Goal: Task Accomplishment & Management: Manage account settings

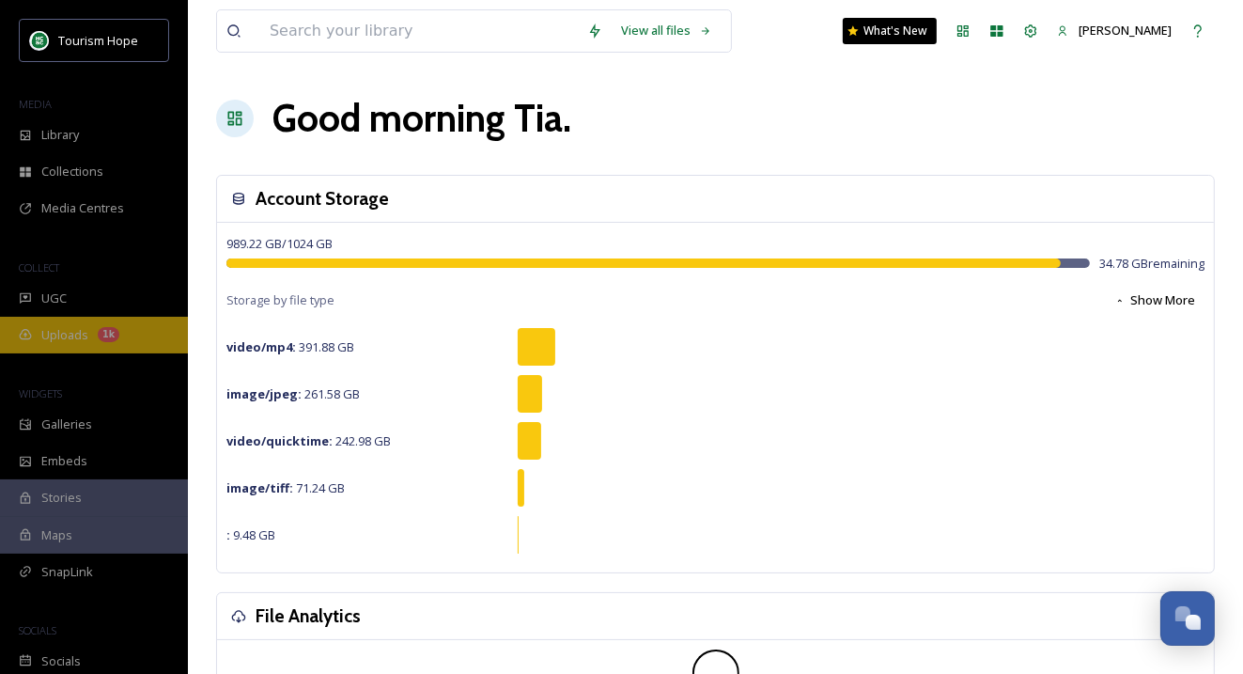
click at [80, 338] on span "Uploads" at bounding box center [64, 335] width 47 height 18
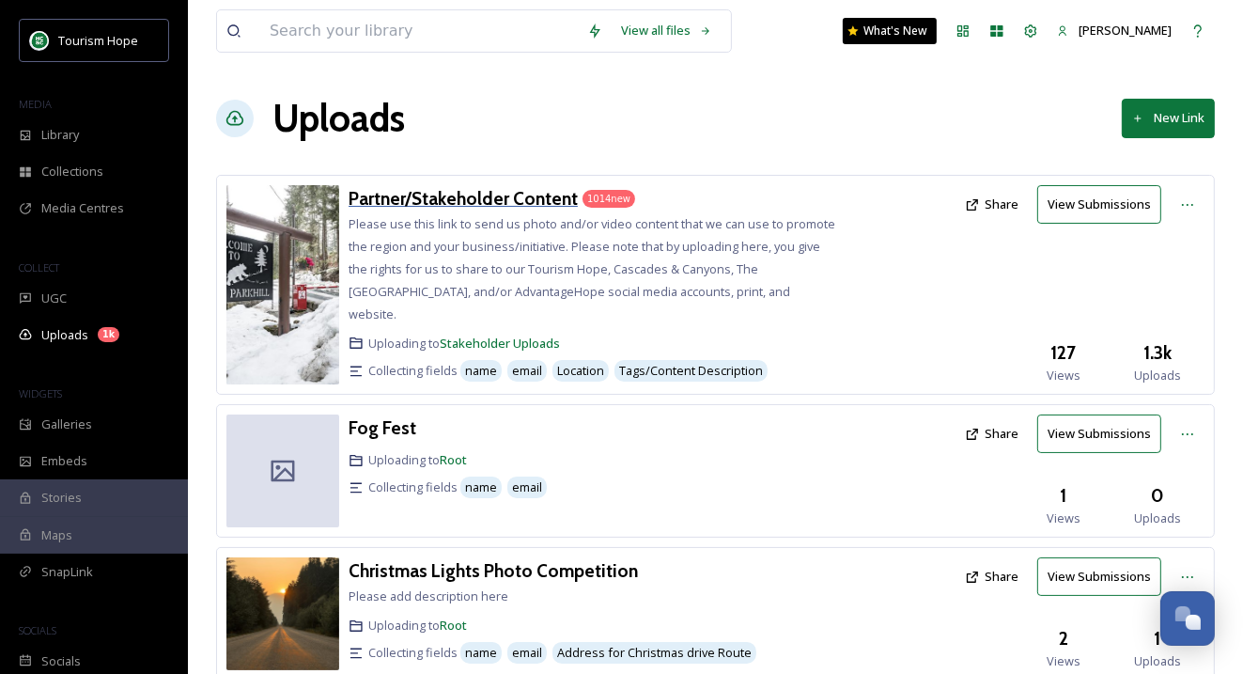
click at [516, 197] on h3 "Partner/Stakeholder Content" at bounding box center [463, 198] width 229 height 23
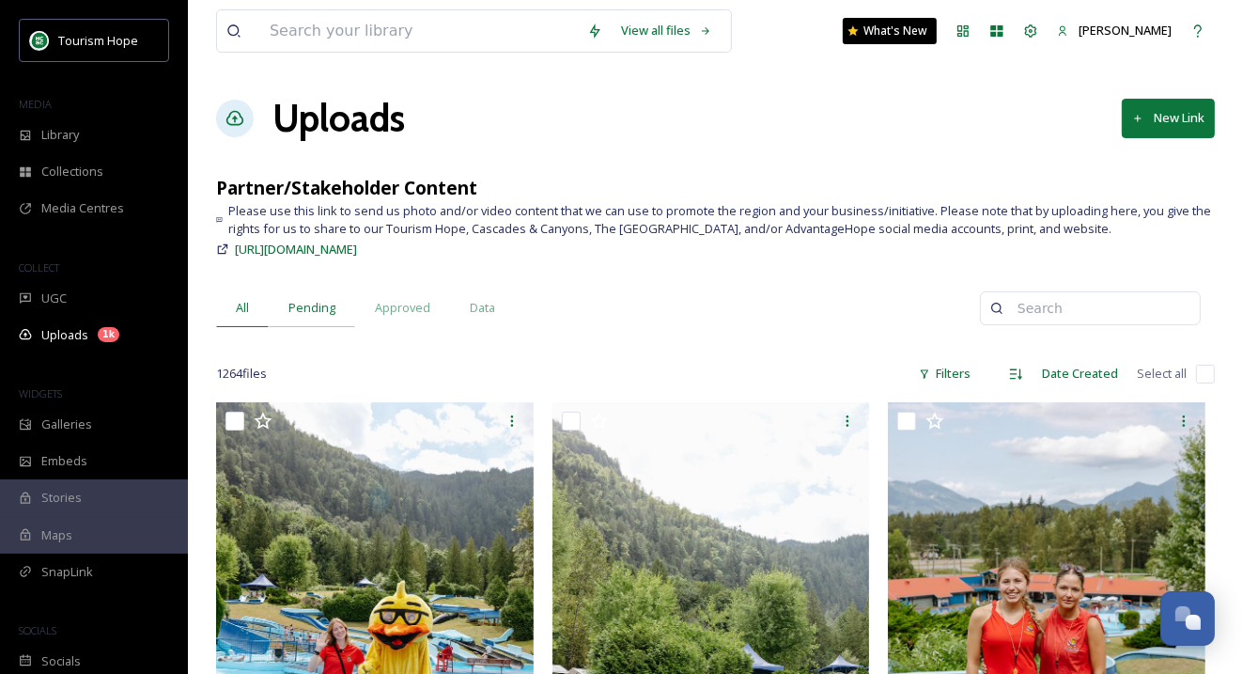
click at [318, 300] on span "Pending" at bounding box center [311, 308] width 47 height 18
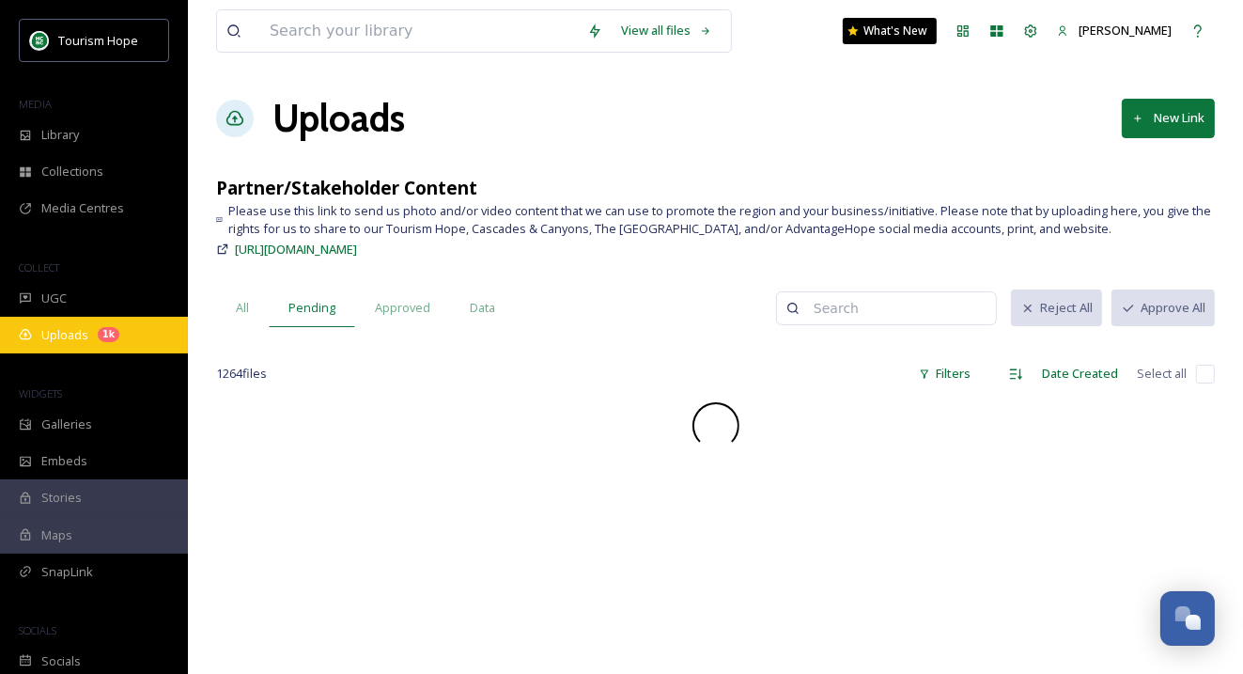
click at [59, 334] on span "Uploads" at bounding box center [64, 335] width 47 height 18
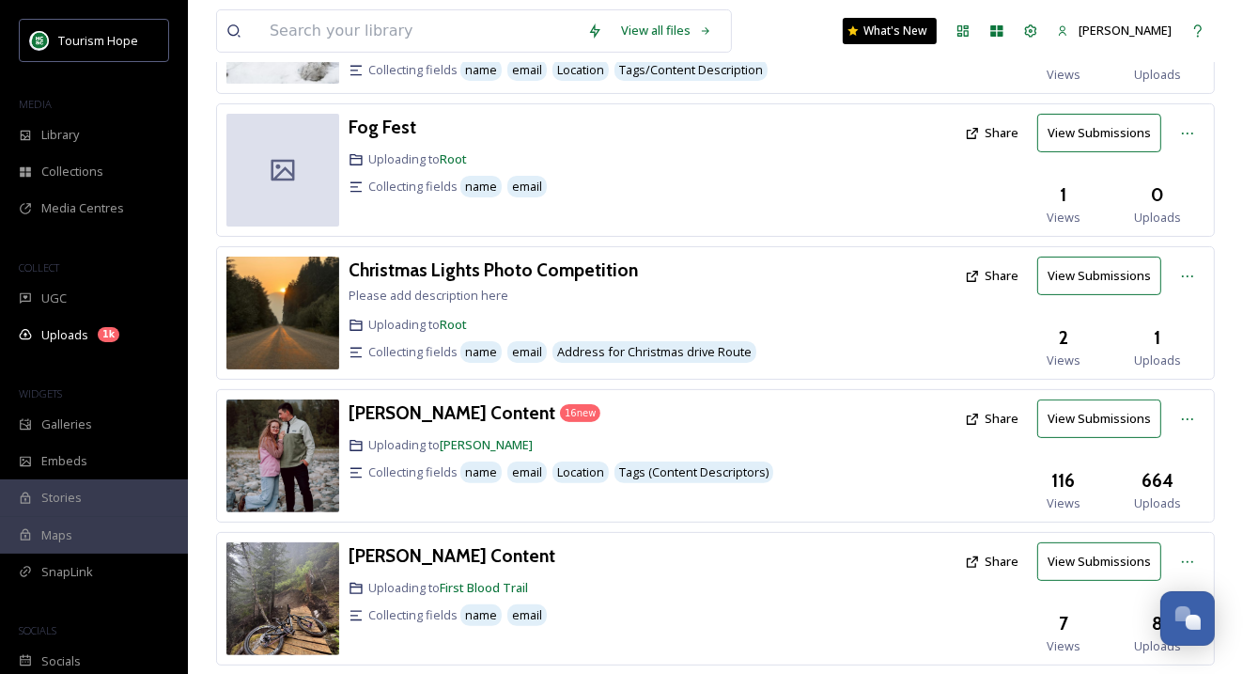
scroll to position [289, 0]
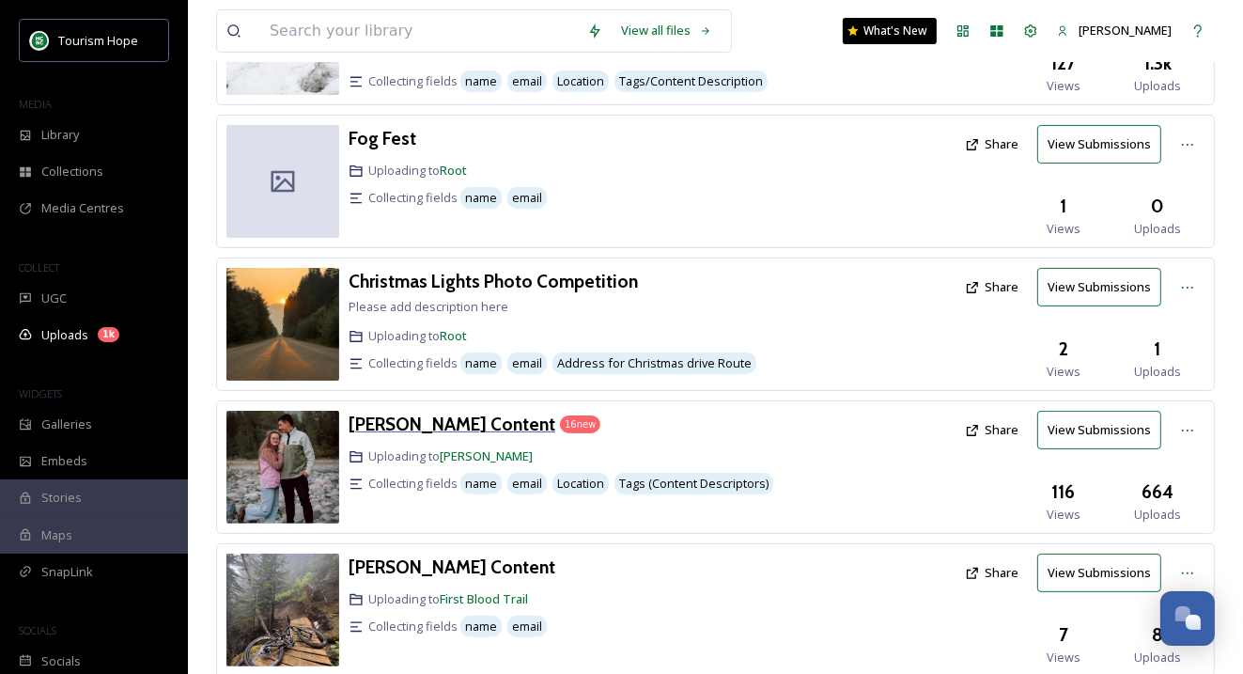
click at [469, 412] on h3 "[PERSON_NAME] Content" at bounding box center [452, 423] width 207 height 23
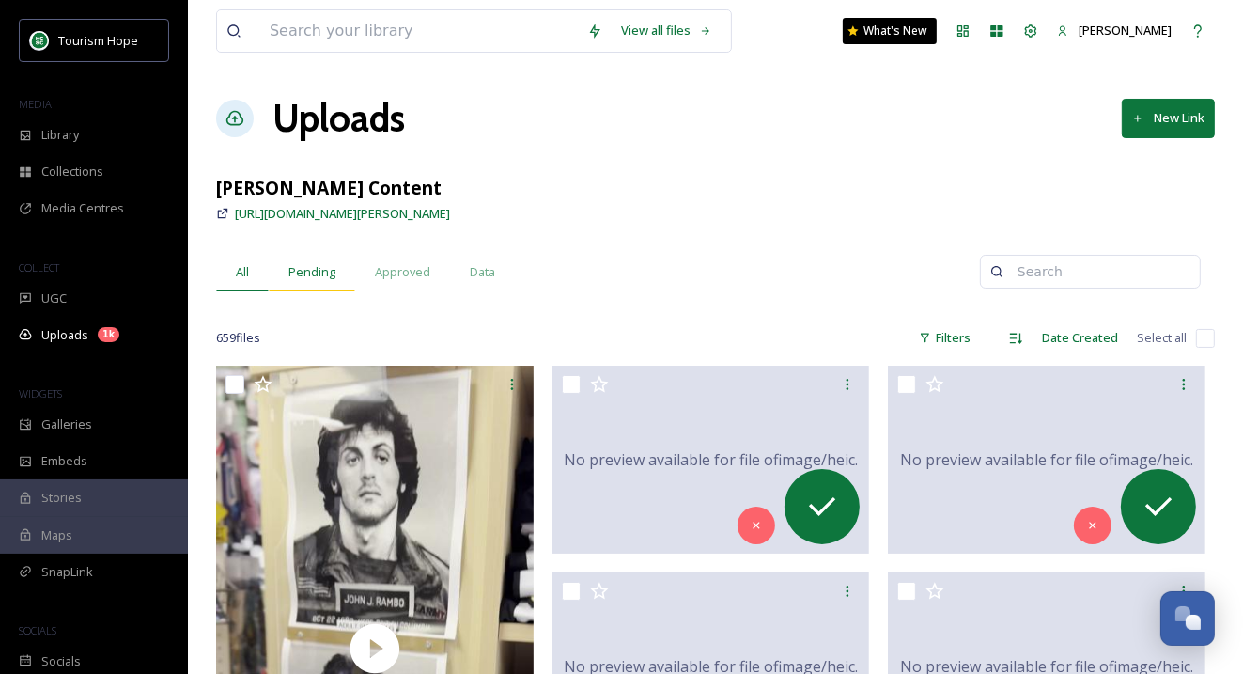
click at [309, 283] on div "Pending" at bounding box center [312, 272] width 86 height 39
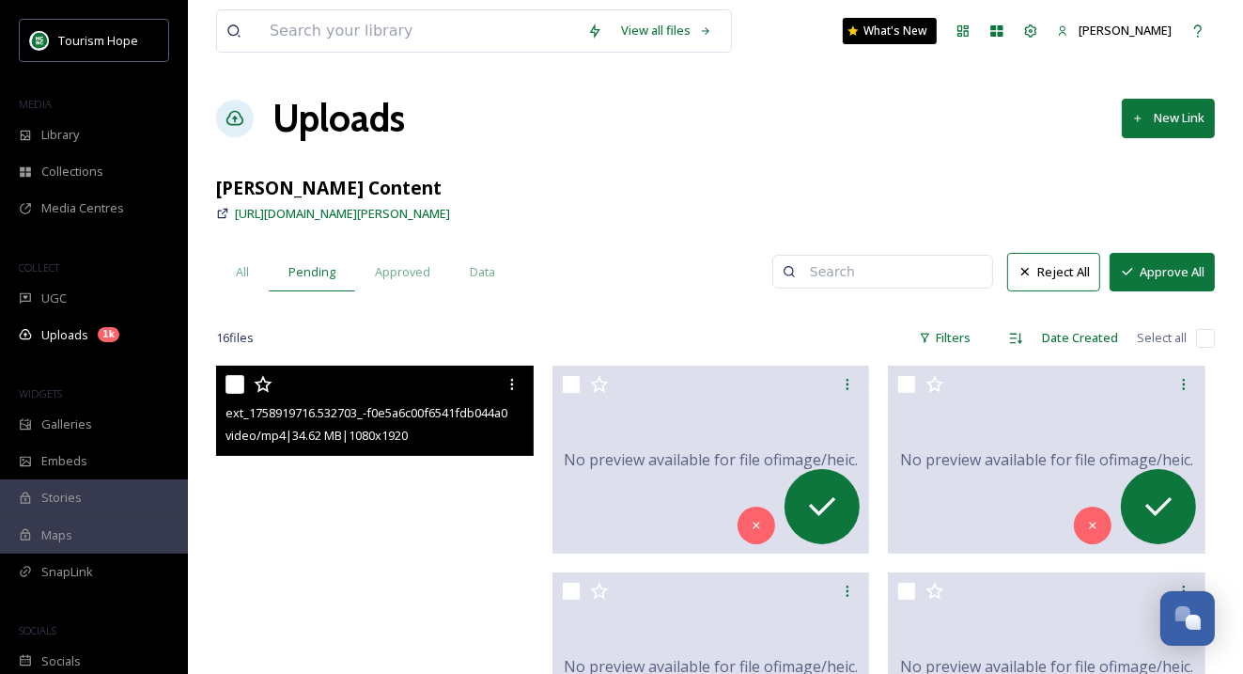
click at [398, 499] on video "ext_1758919716.532703_-f0e5a6c00f6541fdb044a0a7c53bb8be.MP4" at bounding box center [375, 647] width 318 height 565
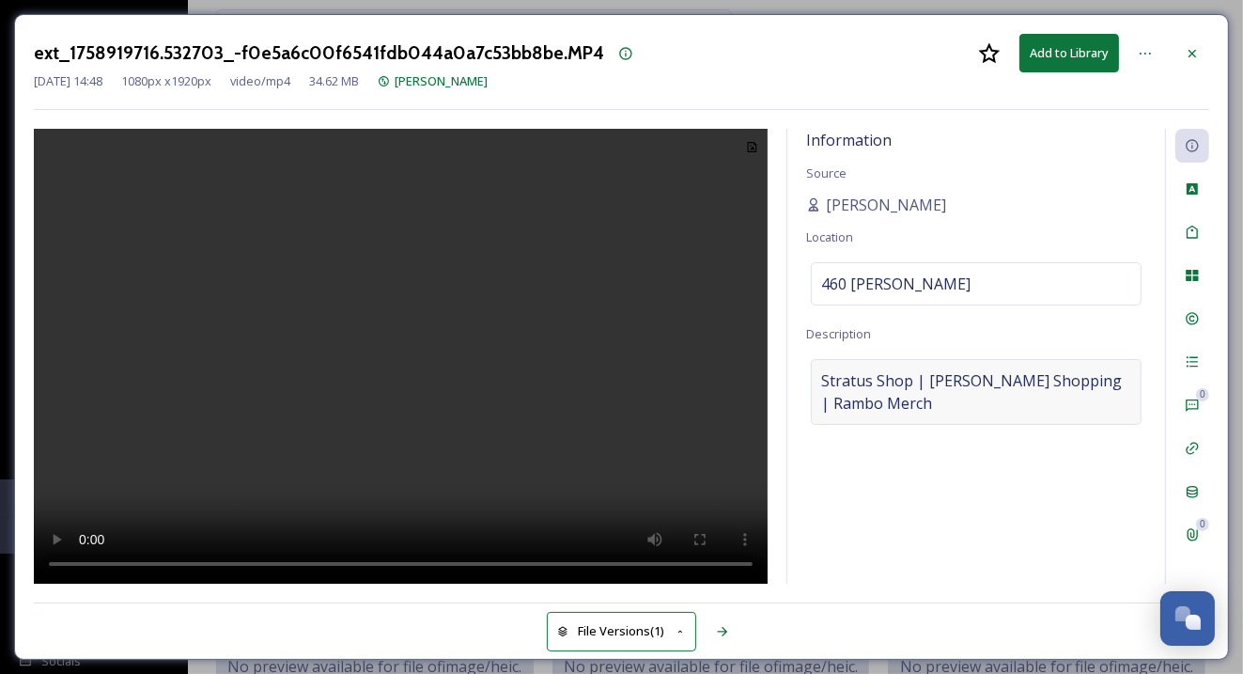
click at [823, 380] on span "Stratus Shop | Wallace Shopping | Rambo Merch" at bounding box center [976, 391] width 310 height 45
drag, startPoint x: 816, startPoint y: 376, endPoint x: 904, endPoint y: 376, distance: 87.4
click at [904, 376] on textarea "Stratus Shop | Wallace Shopping | Rambo Merch" at bounding box center [976, 437] width 340 height 156
click at [1030, 226] on div "Information Source Amanda Location 460 Wallace Hope Description Stratus Shop | …" at bounding box center [976, 356] width 378 height 455
click at [1143, 53] on icon at bounding box center [1145, 53] width 15 height 15
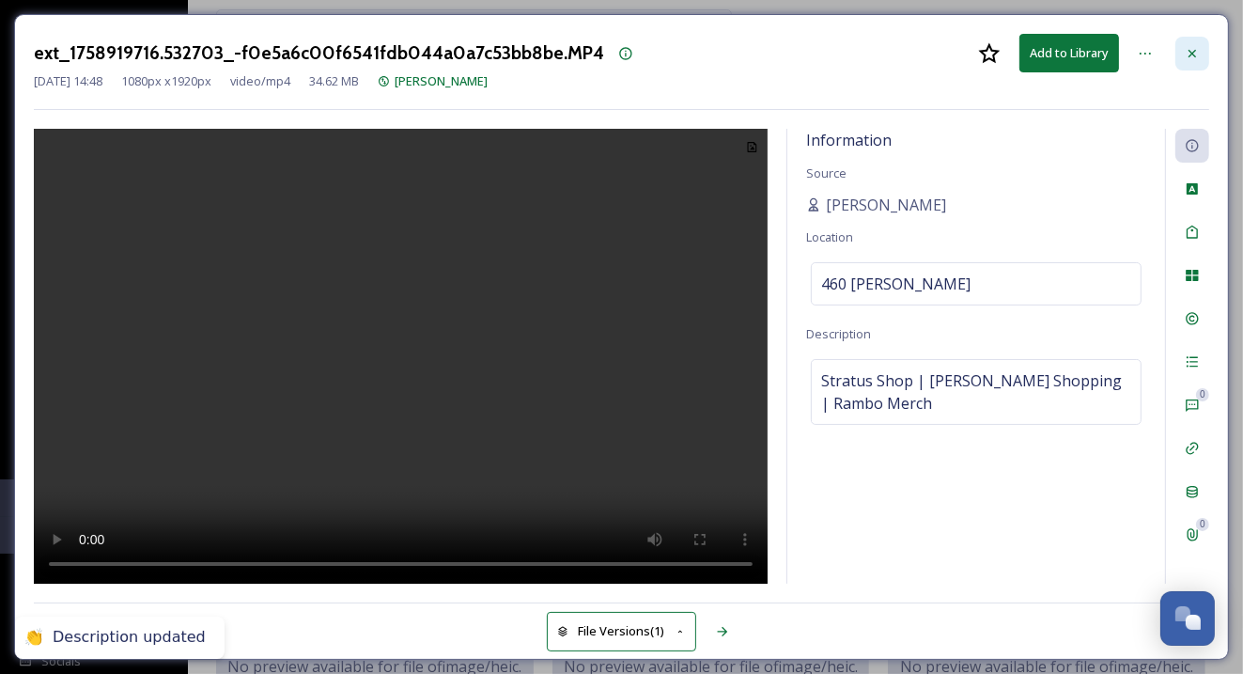
click at [1203, 56] on div at bounding box center [1192, 54] width 34 height 34
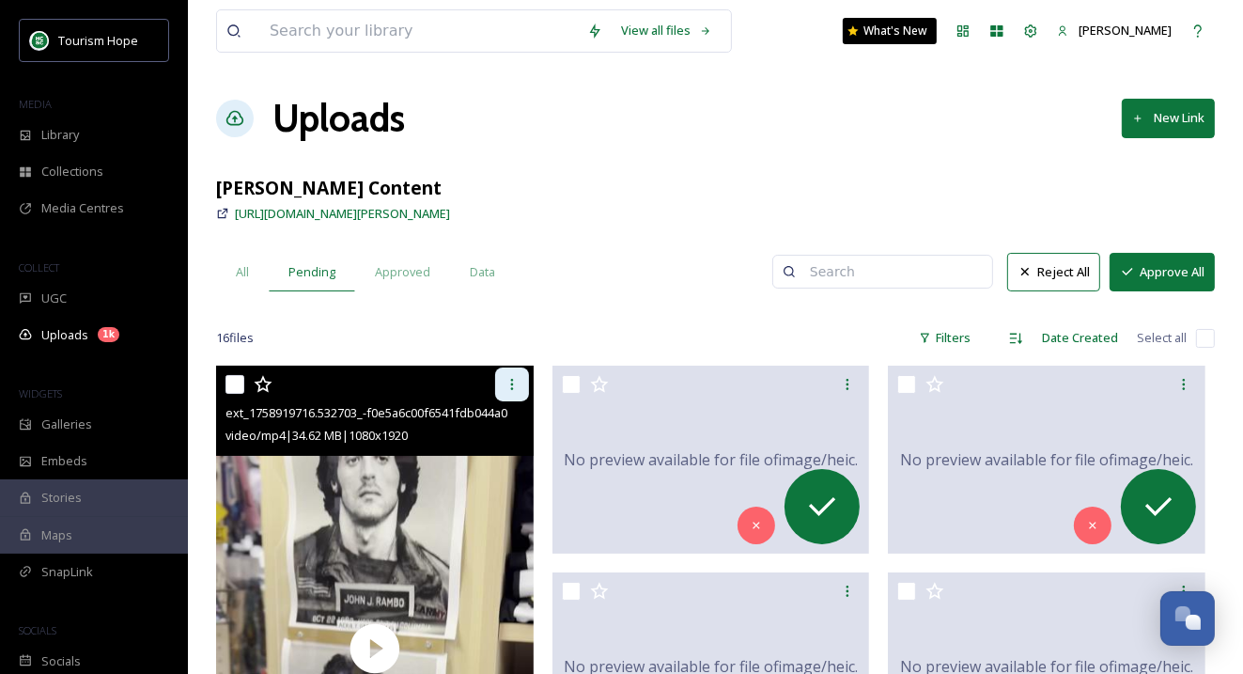
click at [509, 385] on icon at bounding box center [512, 384] width 15 height 15
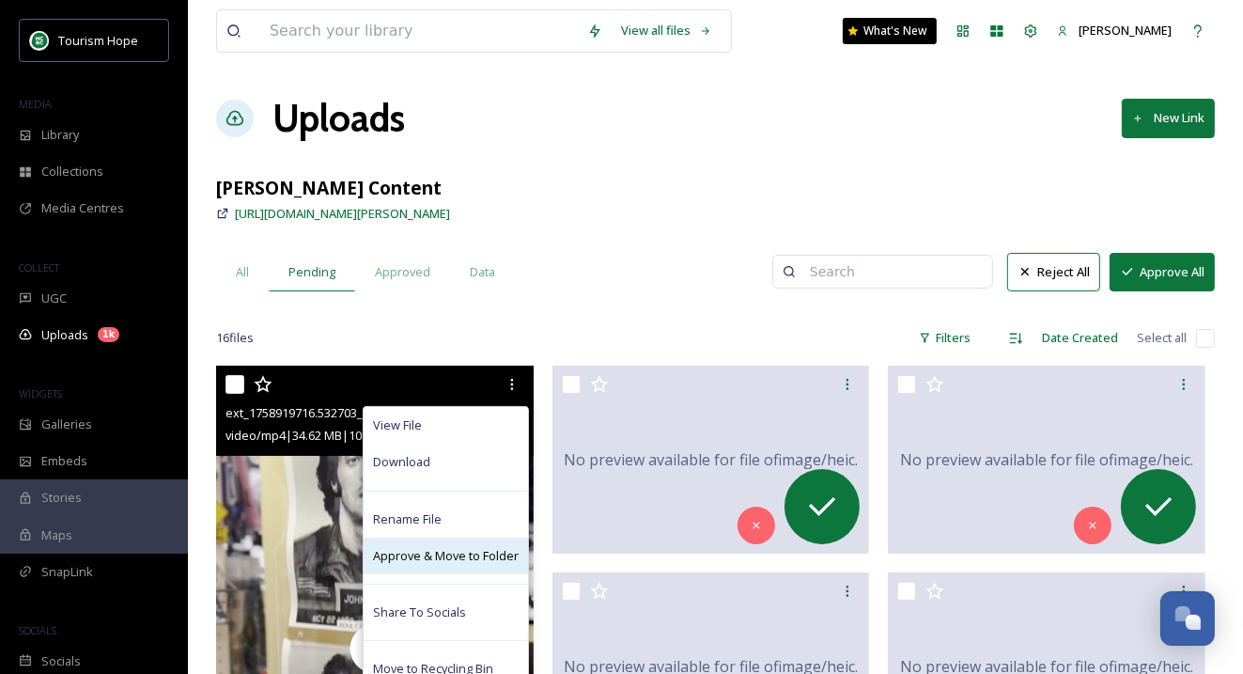
click at [486, 551] on span "Approve & Move to Folder" at bounding box center [446, 556] width 146 height 18
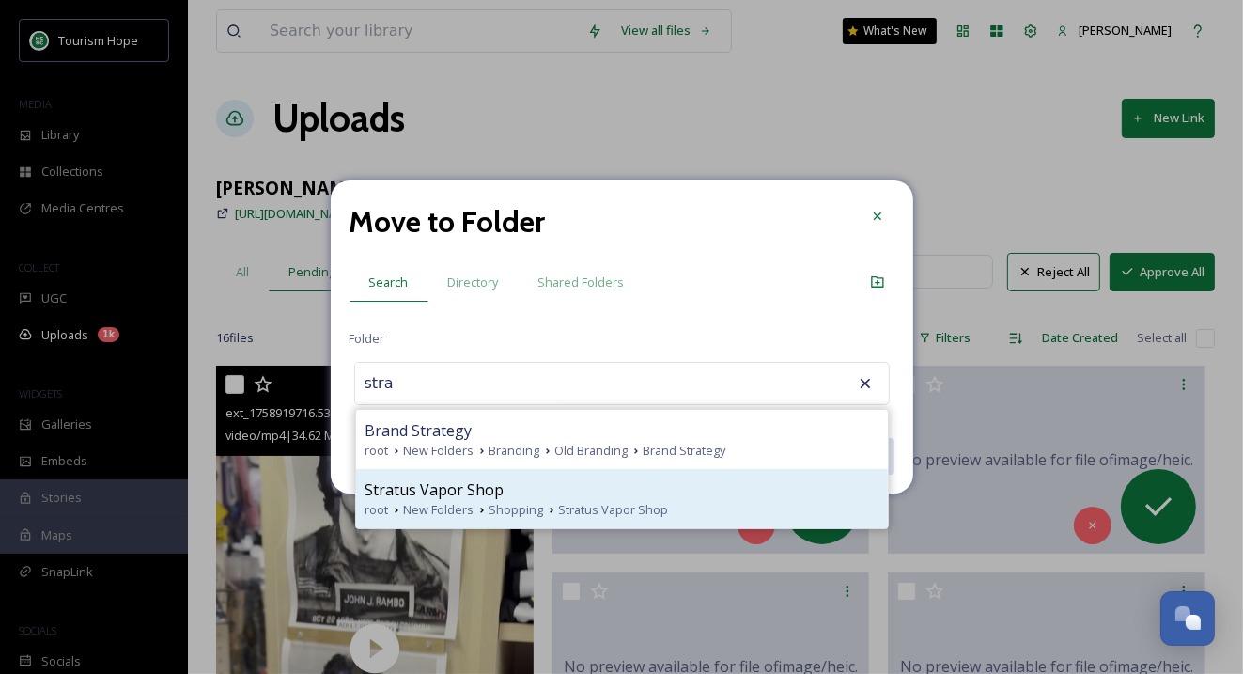
click at [526, 498] on div "Stratus Vapor Shop" at bounding box center [621, 489] width 513 height 23
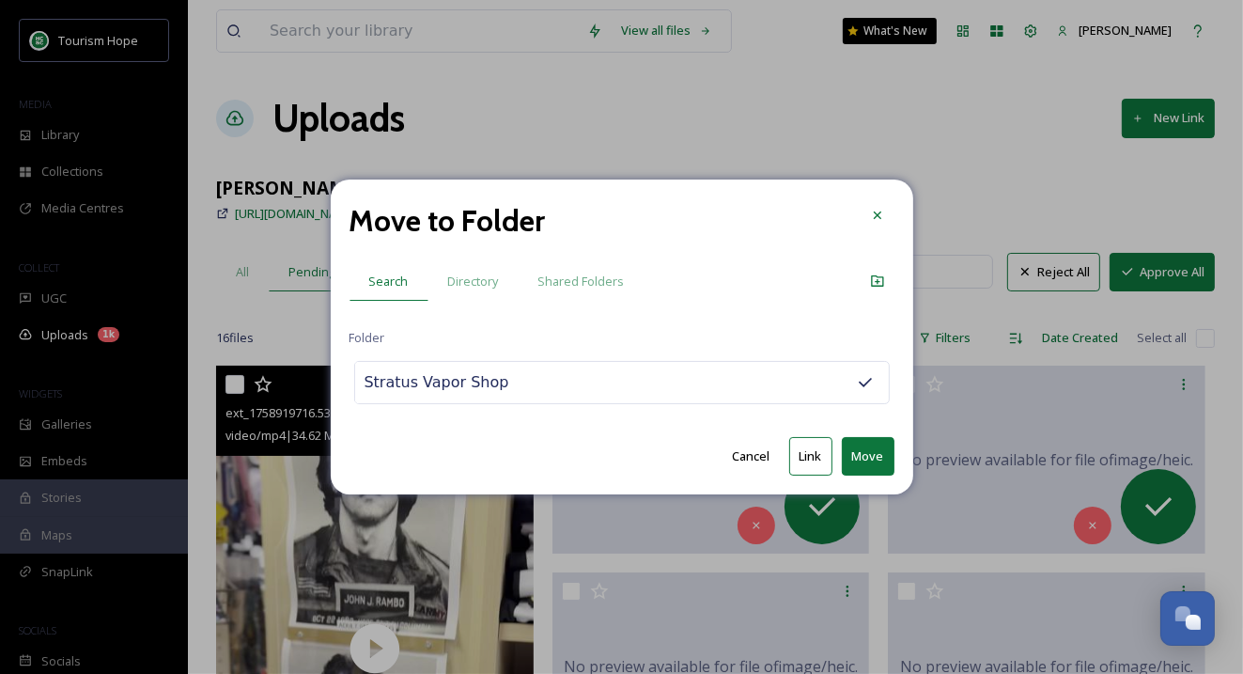
click at [546, 387] on div "Stratus Vapor Shop" at bounding box center [622, 382] width 536 height 43
click at [456, 385] on input "Stratus Vapor Shop" at bounding box center [458, 382] width 207 height 41
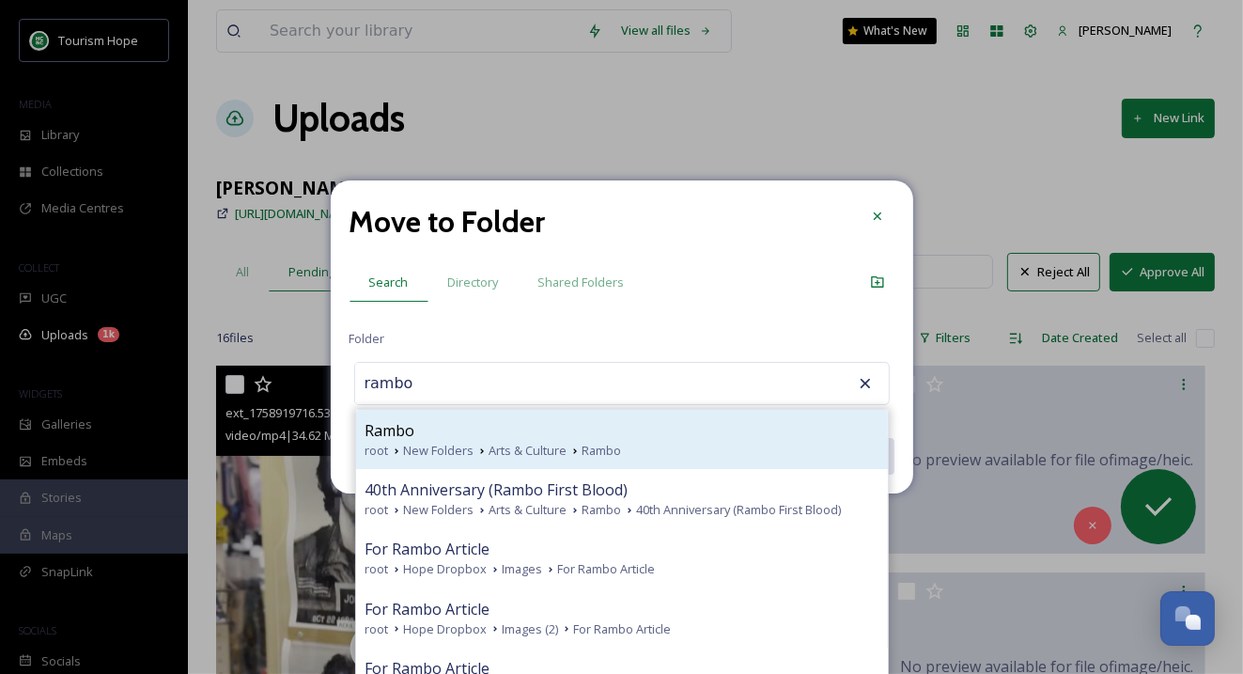
click at [452, 442] on span "New Folders" at bounding box center [439, 451] width 70 height 18
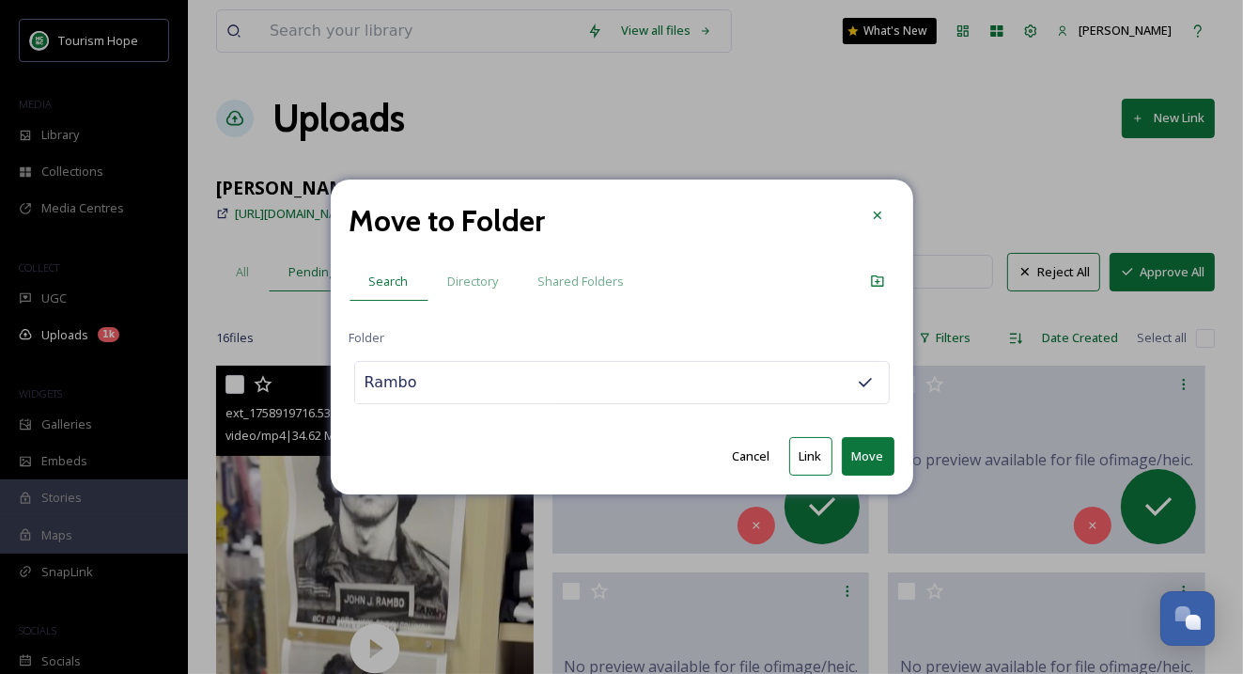
click at [810, 450] on button "Link" at bounding box center [810, 456] width 43 height 39
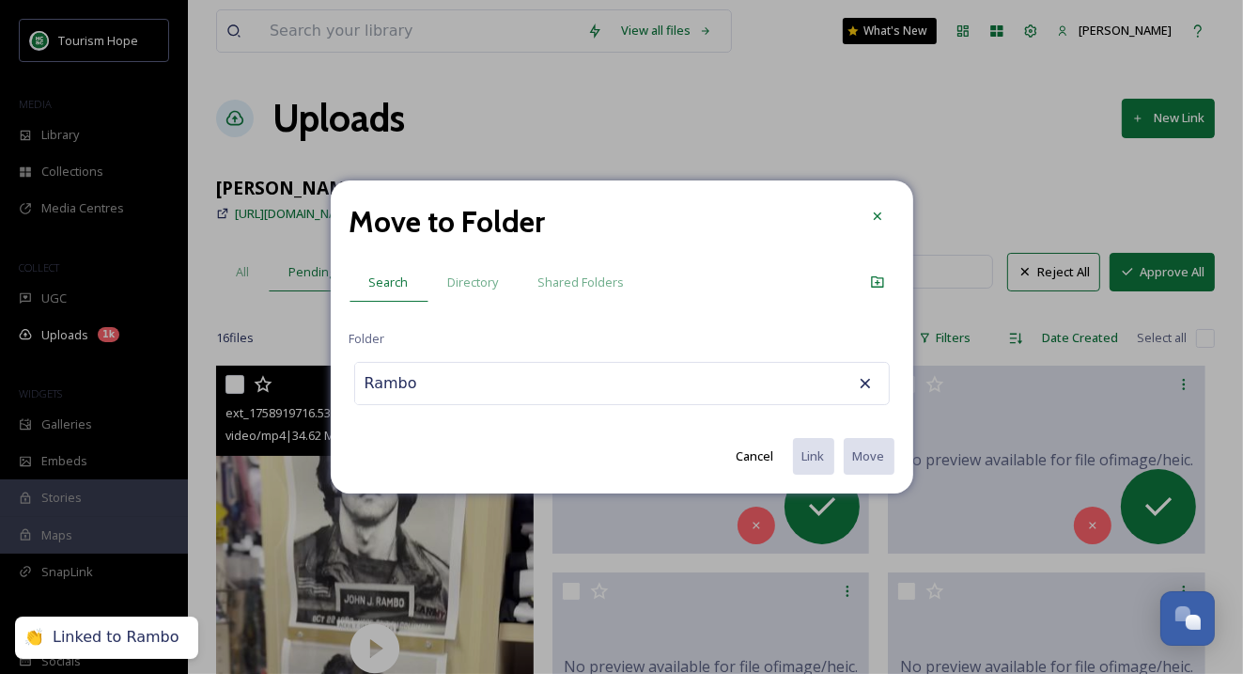
click at [433, 388] on input "Rambo" at bounding box center [458, 383] width 207 height 41
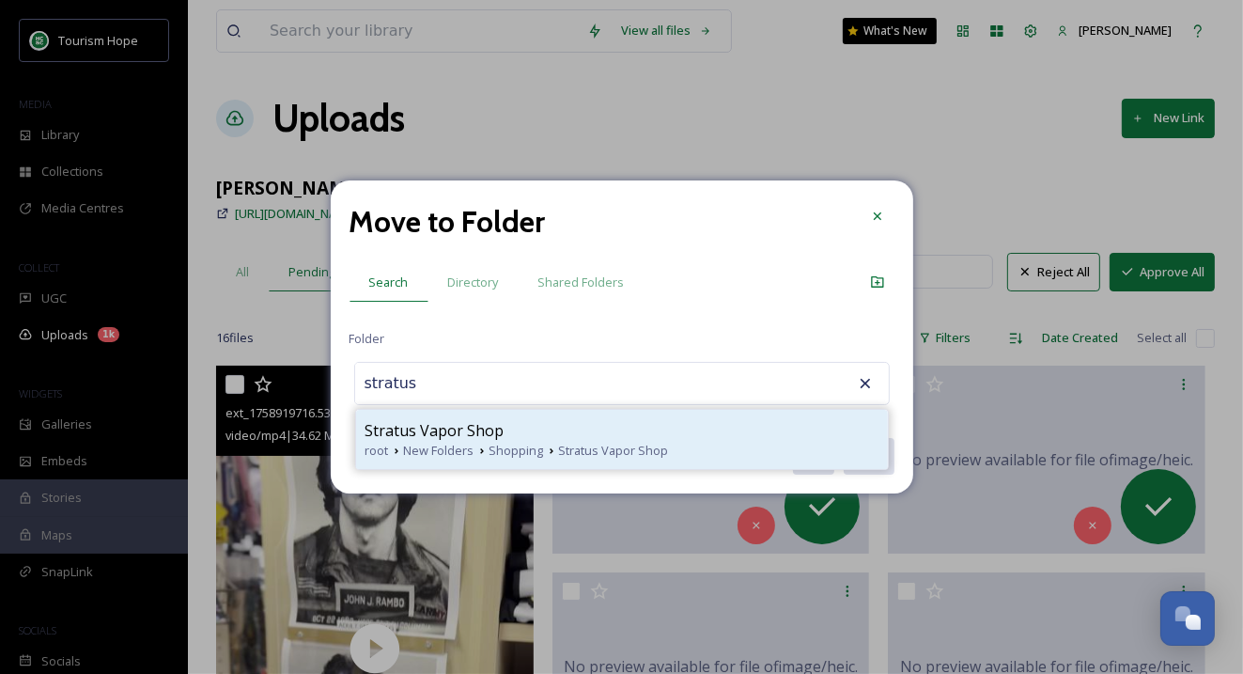
click at [466, 440] on span "Stratus Vapor Shop" at bounding box center [434, 430] width 139 height 23
type input "Stratus Vapor Shop"
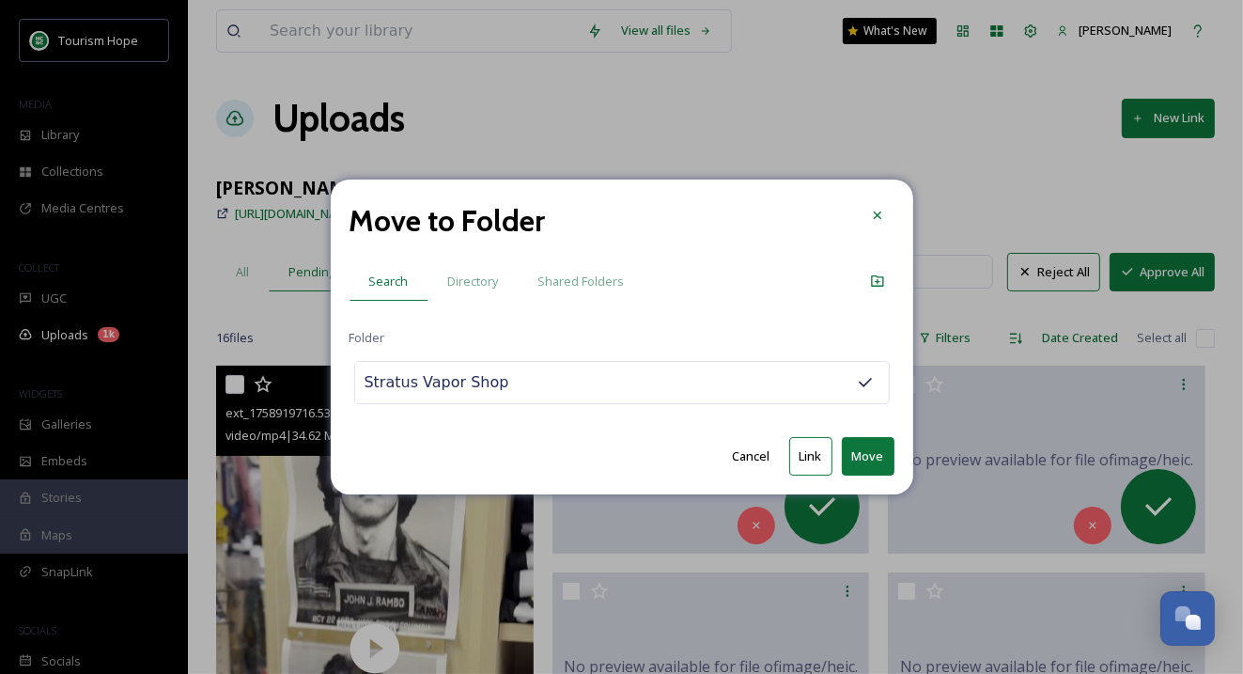
click at [862, 455] on button "Move" at bounding box center [868, 456] width 53 height 39
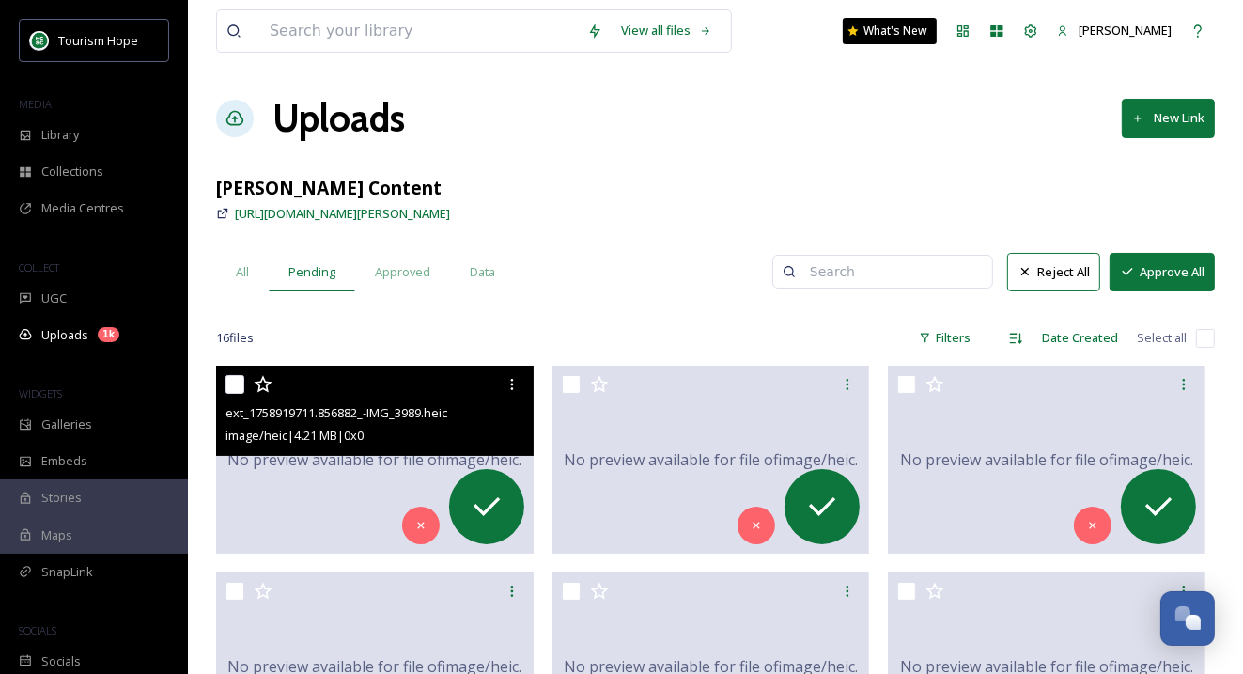
click at [341, 464] on span "No preview available for file of image/heic ." at bounding box center [374, 459] width 294 height 23
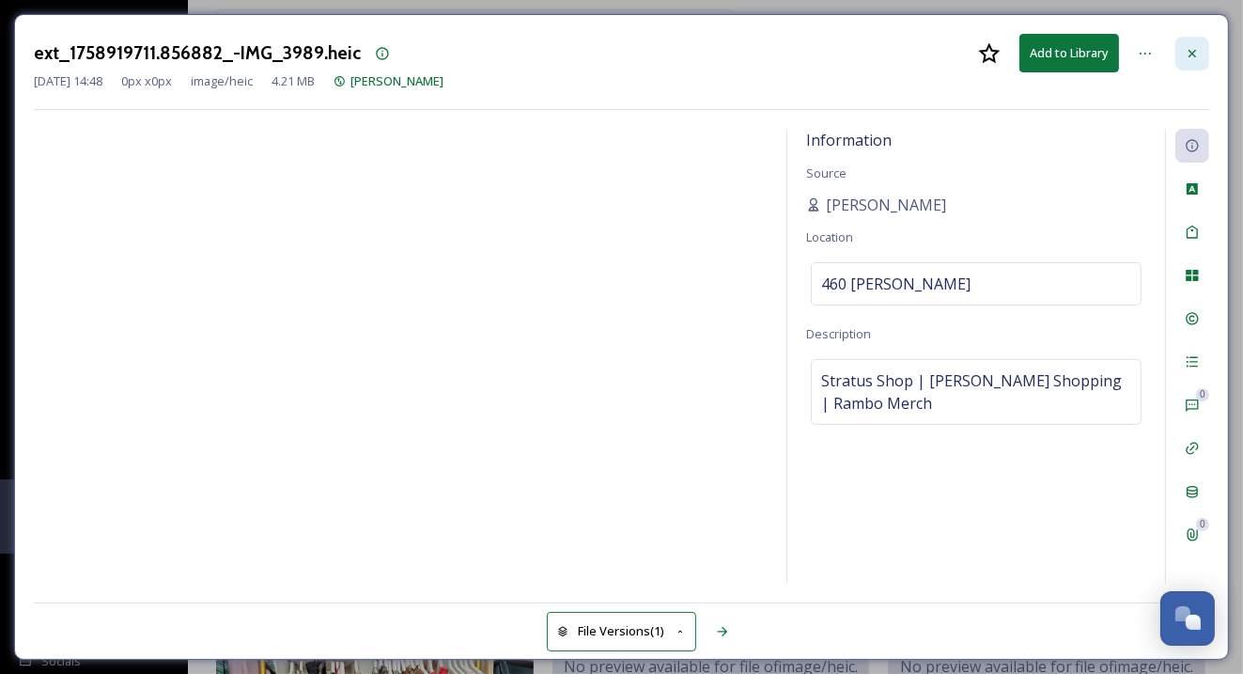
click at [1194, 54] on icon at bounding box center [1192, 53] width 8 height 8
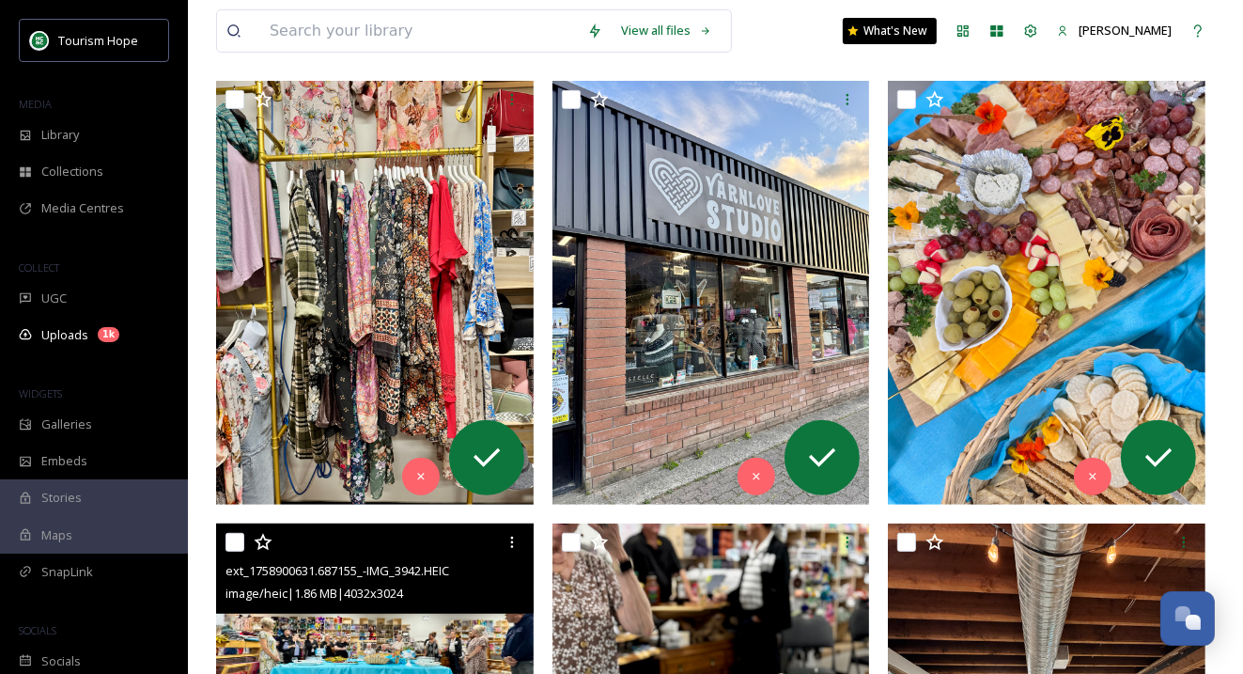
scroll to position [614, 0]
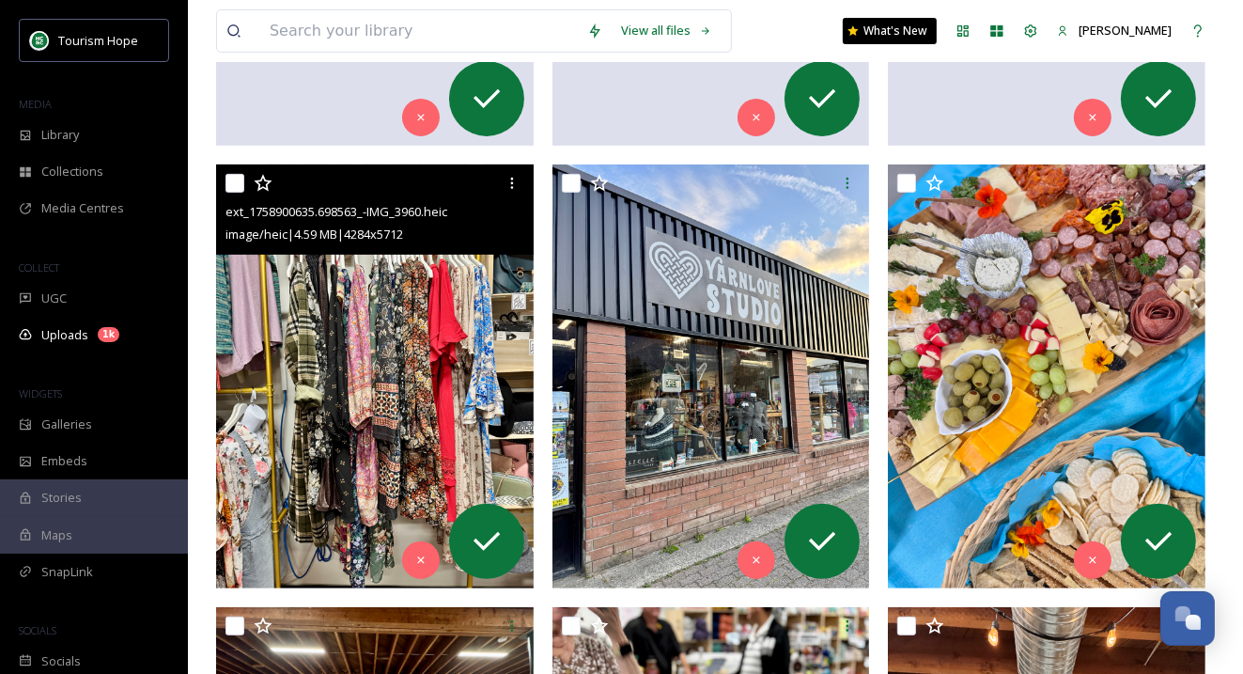
click at [232, 186] on input "checkbox" at bounding box center [234, 183] width 19 height 19
checkbox input "true"
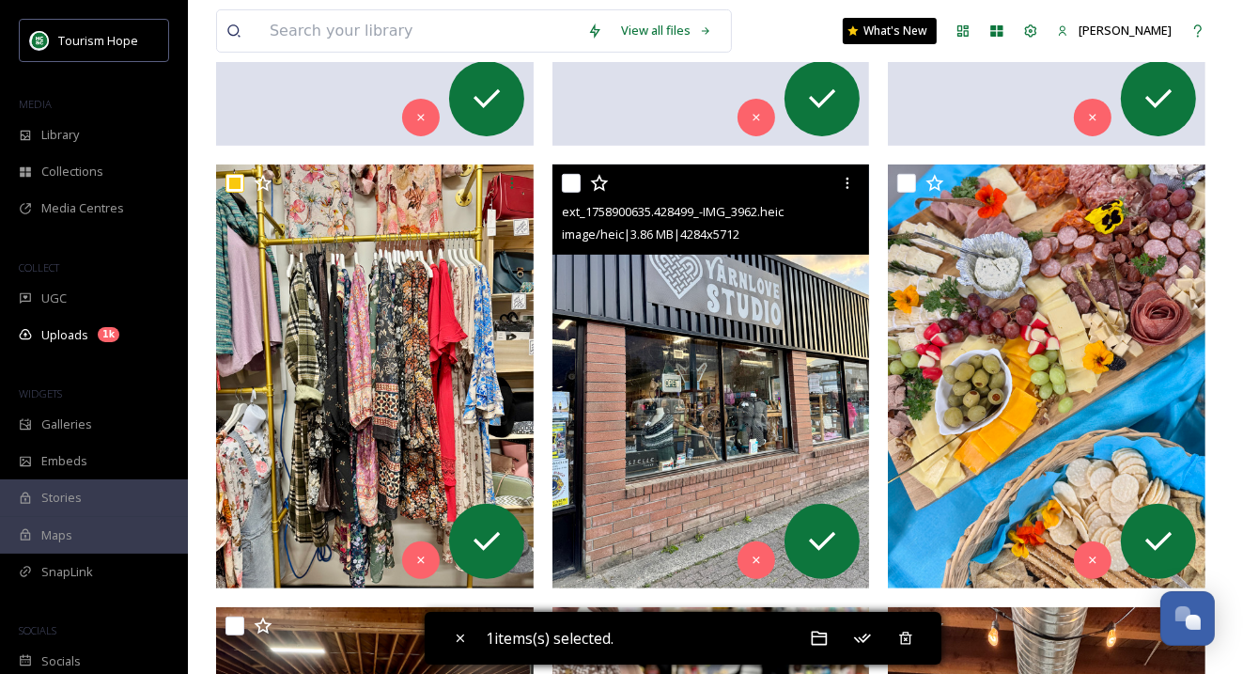
click at [565, 181] on input "checkbox" at bounding box center [571, 183] width 19 height 19
checkbox input "true"
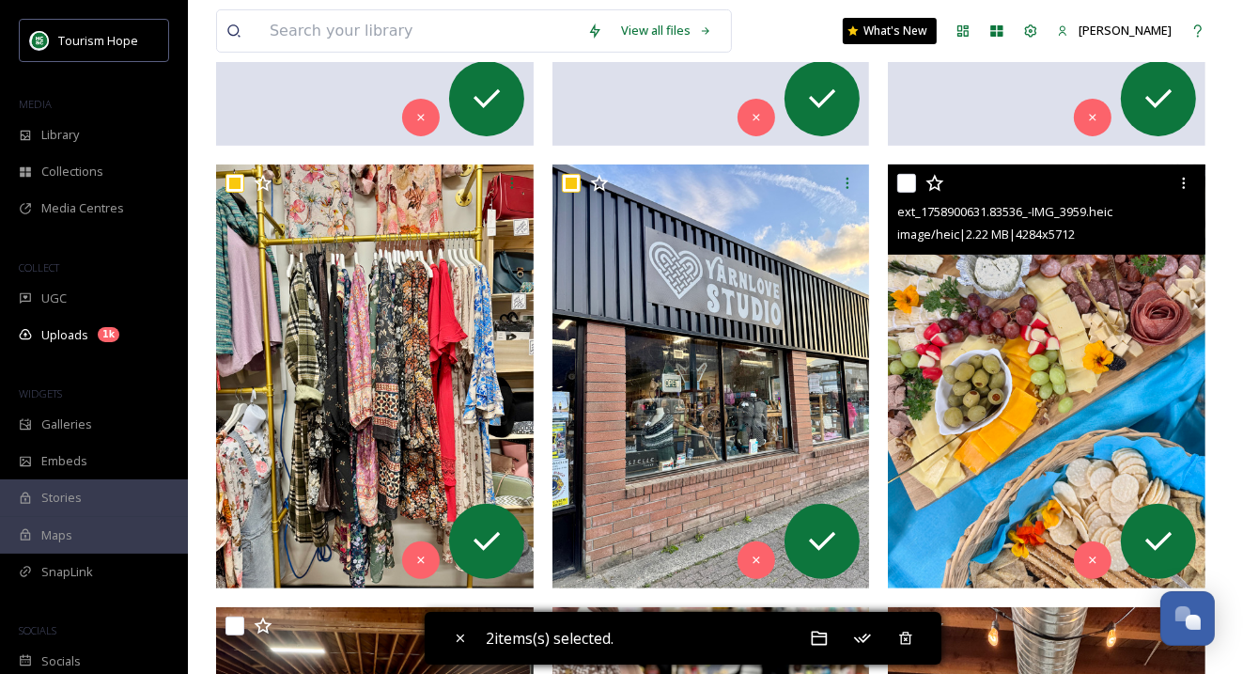
click at [908, 178] on input "checkbox" at bounding box center [906, 183] width 19 height 19
checkbox input "true"
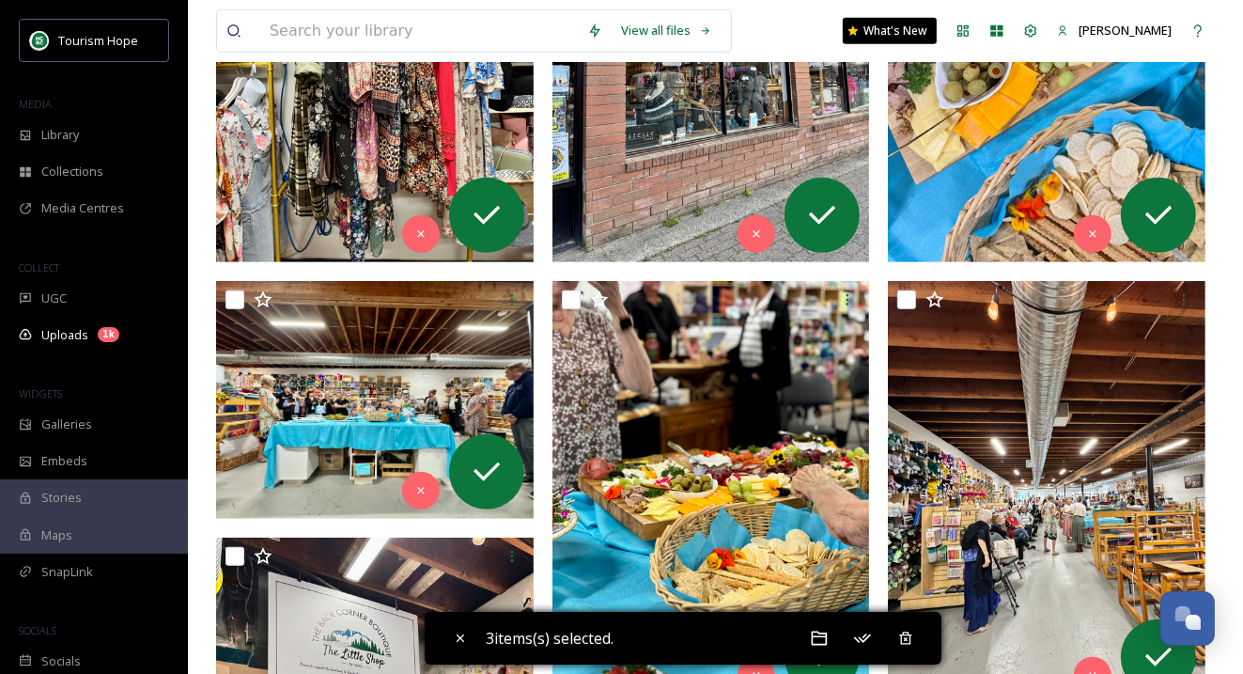
scroll to position [963, 0]
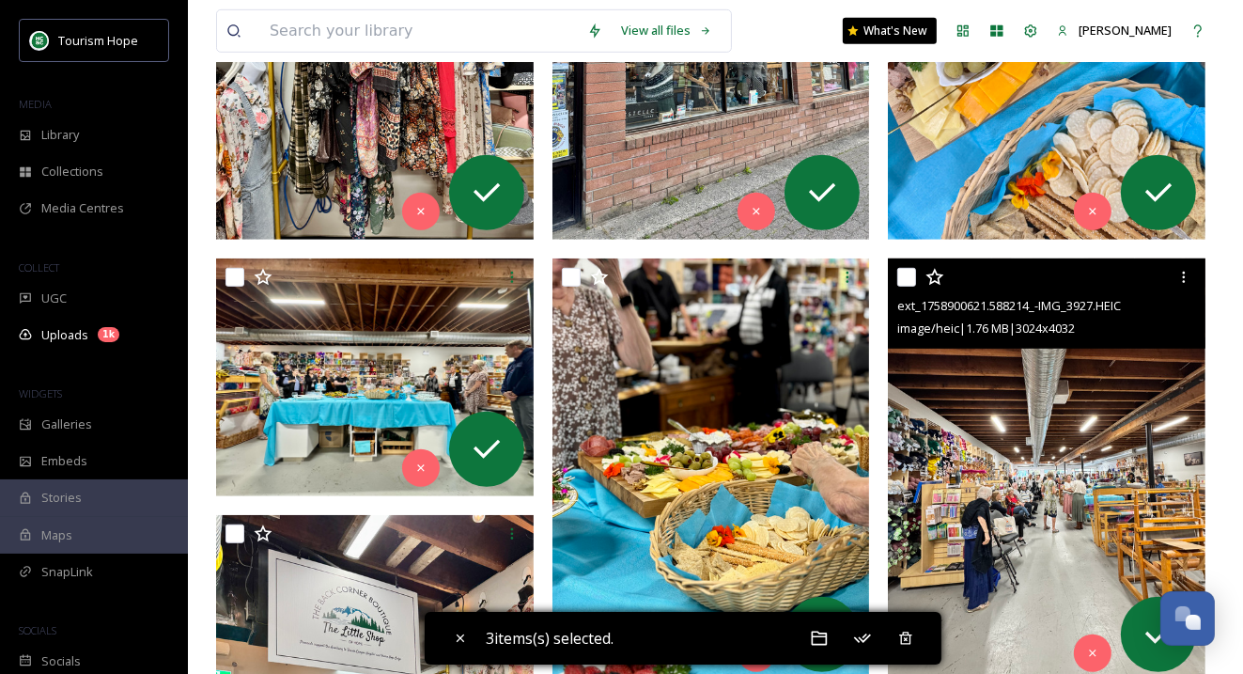
click at [909, 280] on input "checkbox" at bounding box center [906, 277] width 19 height 19
checkbox input "true"
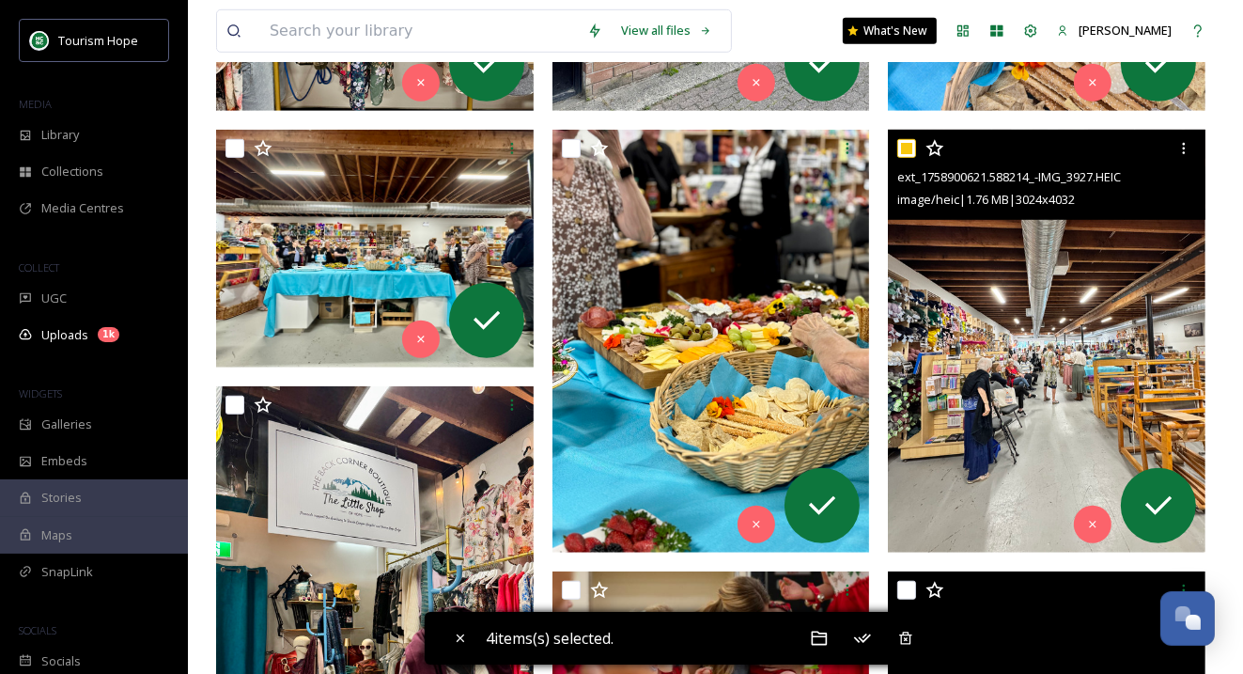
scroll to position [1094, 0]
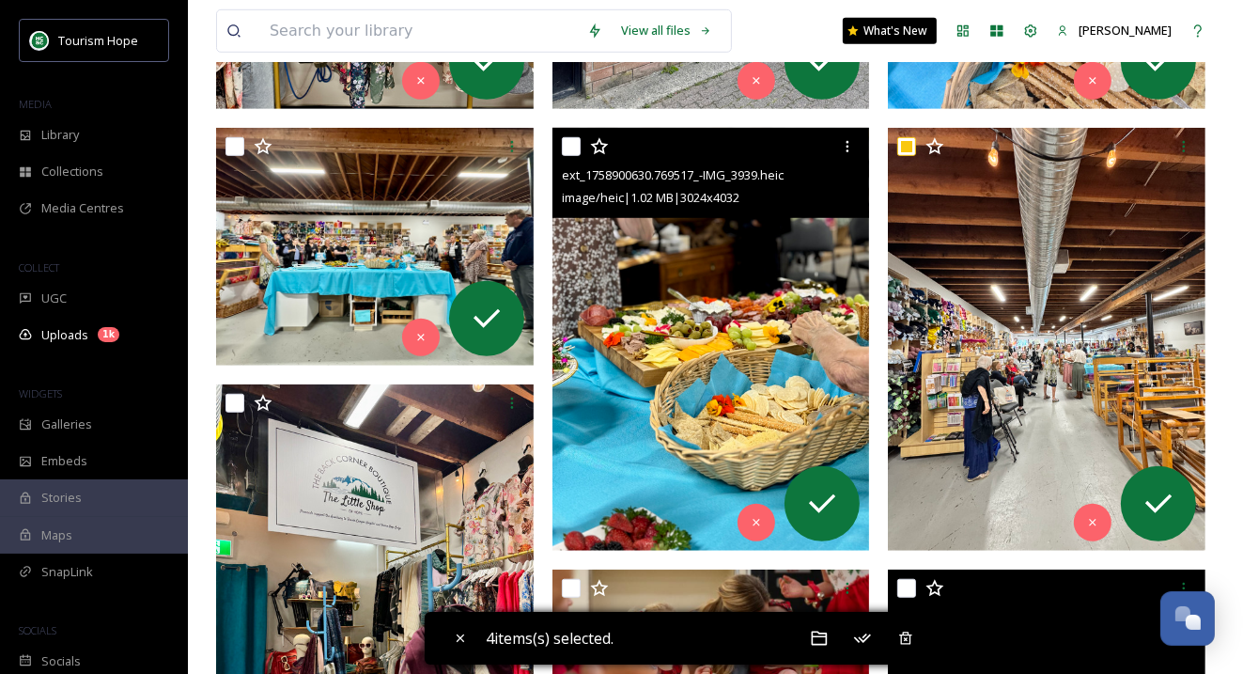
click at [573, 144] on input "checkbox" at bounding box center [571, 146] width 19 height 19
checkbox input "true"
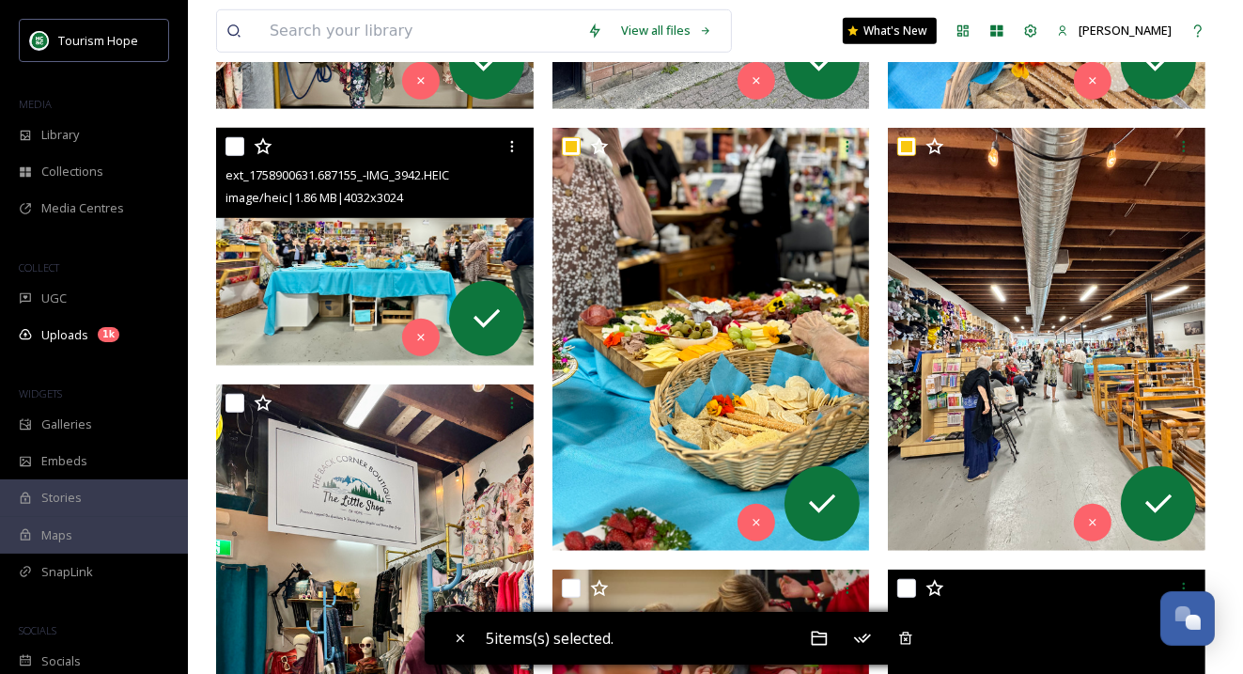
click at [237, 145] on input "checkbox" at bounding box center [234, 146] width 19 height 19
checkbox input "true"
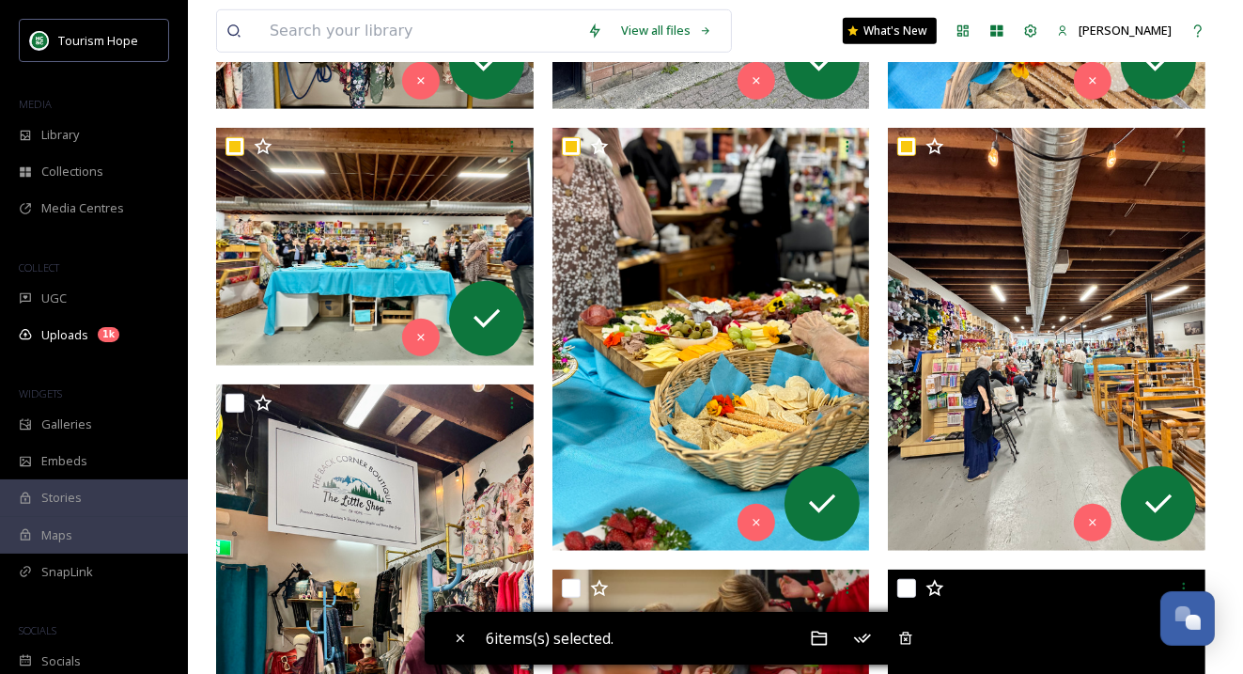
scroll to position [1219, 0]
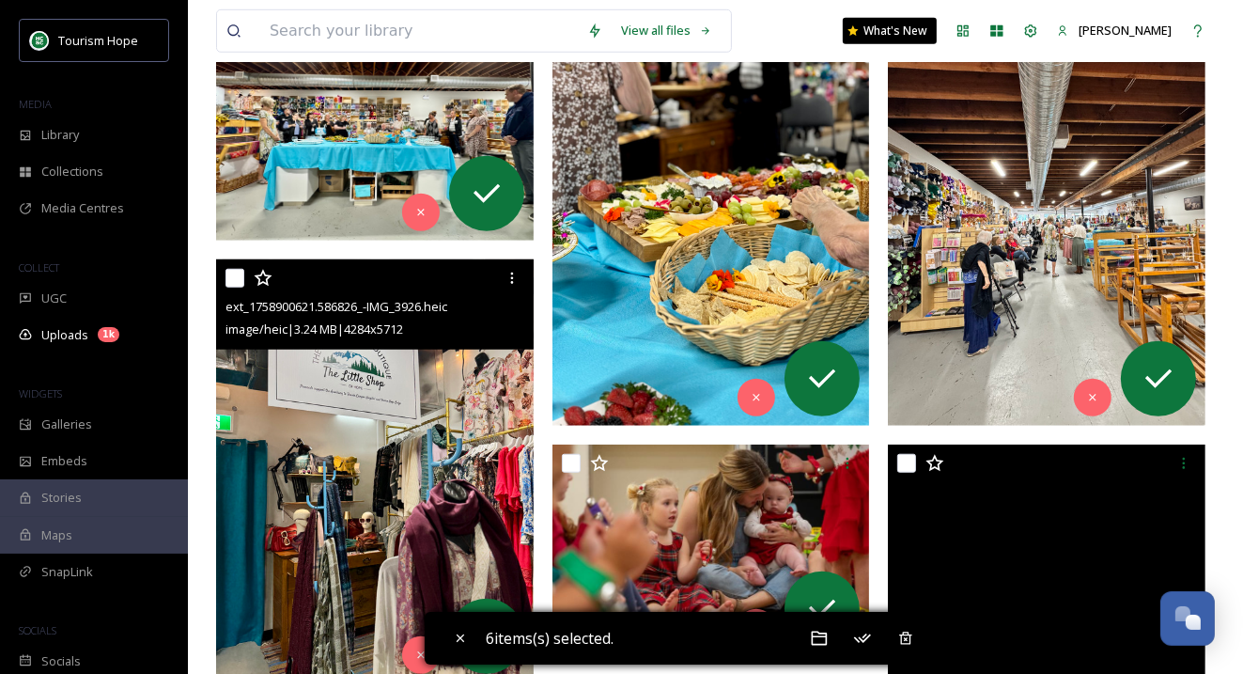
click at [237, 280] on input "checkbox" at bounding box center [234, 278] width 19 height 19
checkbox input "true"
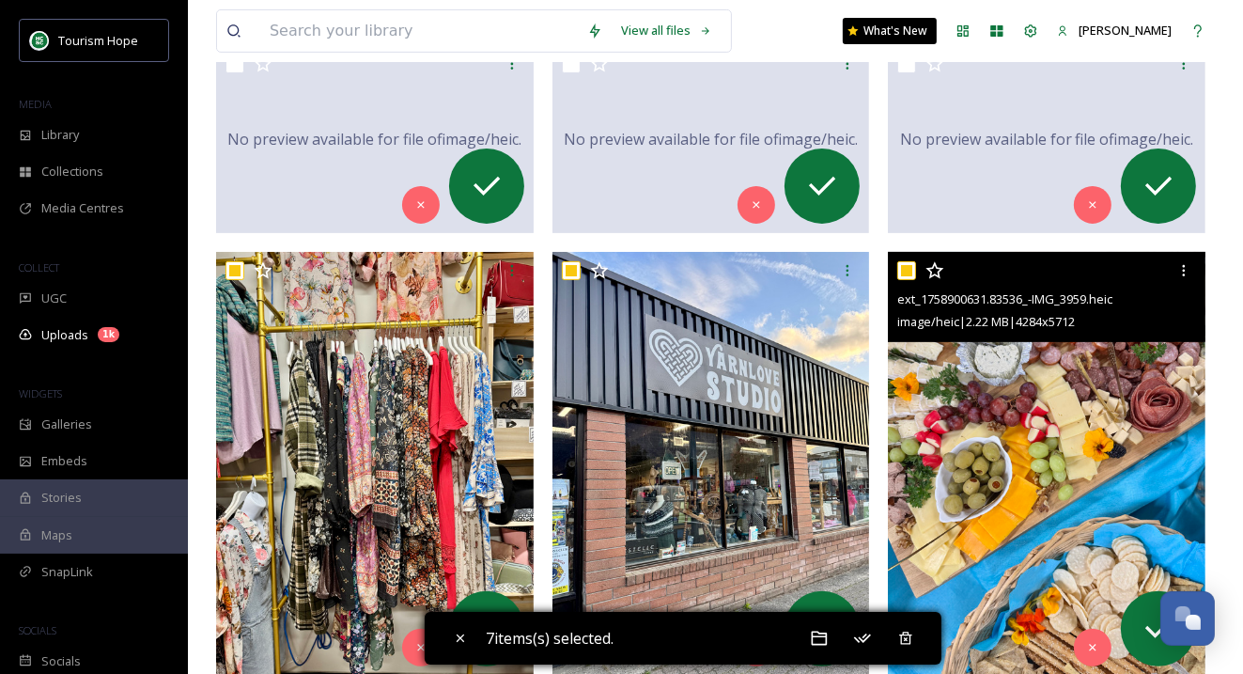
scroll to position [656, 0]
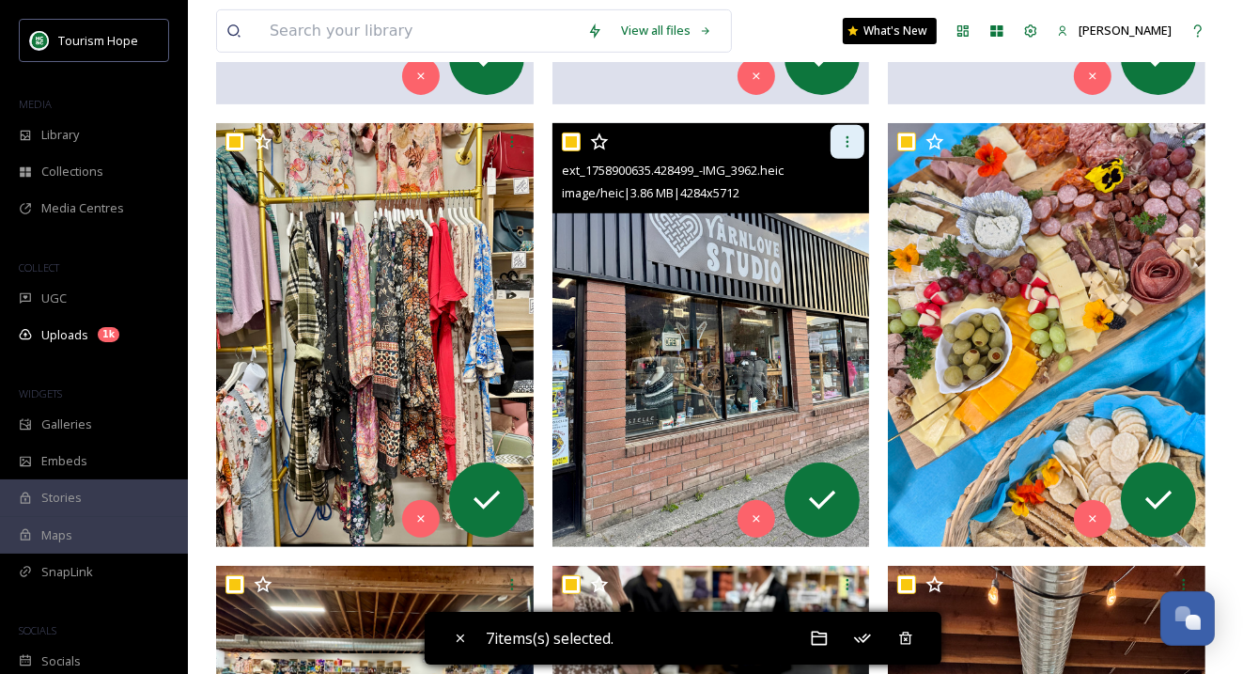
click at [850, 140] on icon at bounding box center [847, 141] width 15 height 15
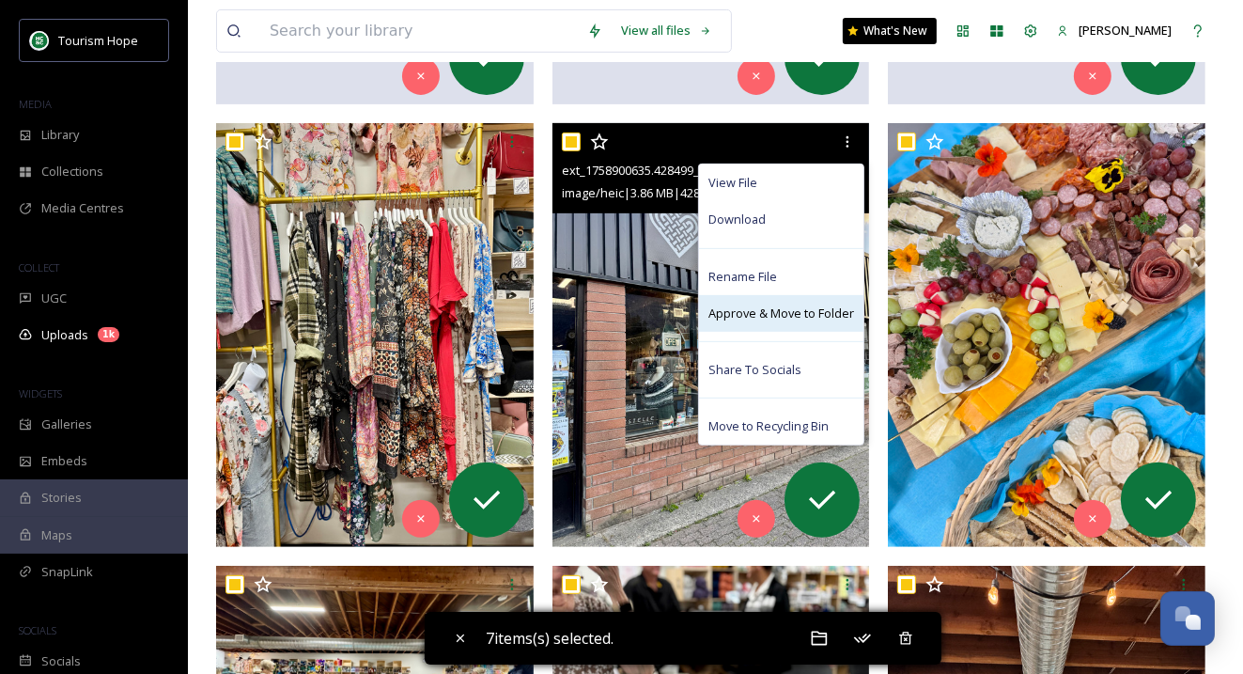
click at [795, 308] on span "Approve & Move to Folder" at bounding box center [781, 313] width 146 height 18
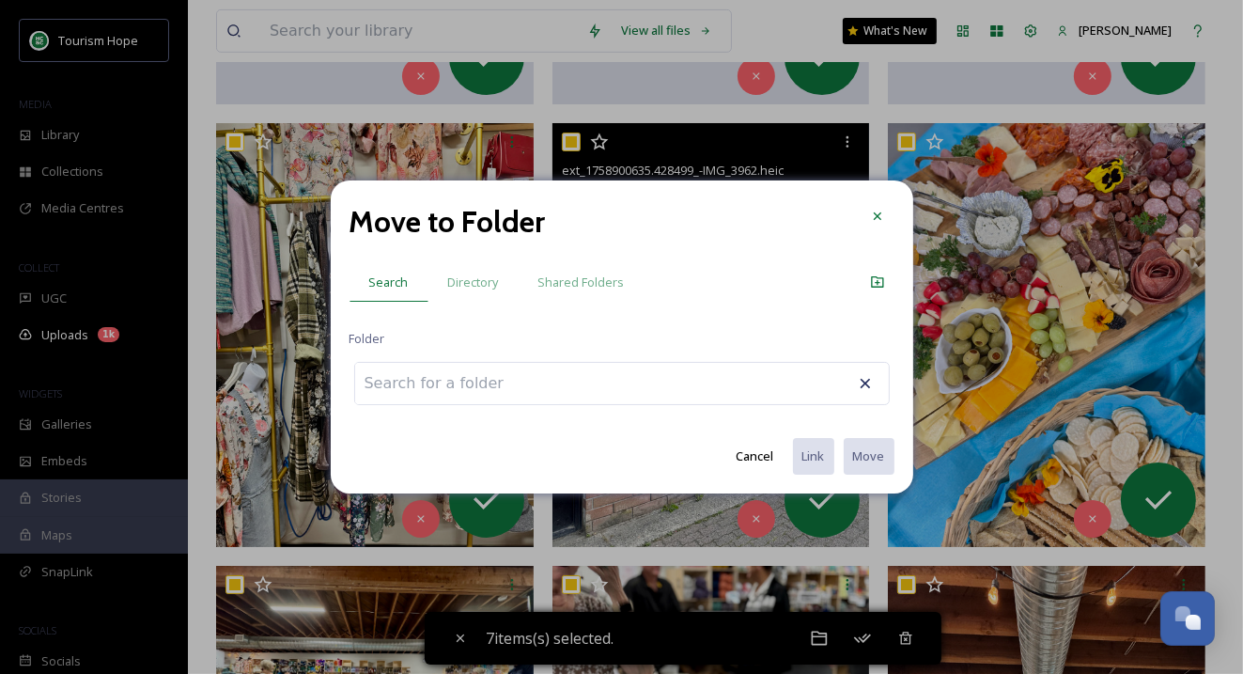
click at [473, 365] on input at bounding box center [458, 383] width 207 height 41
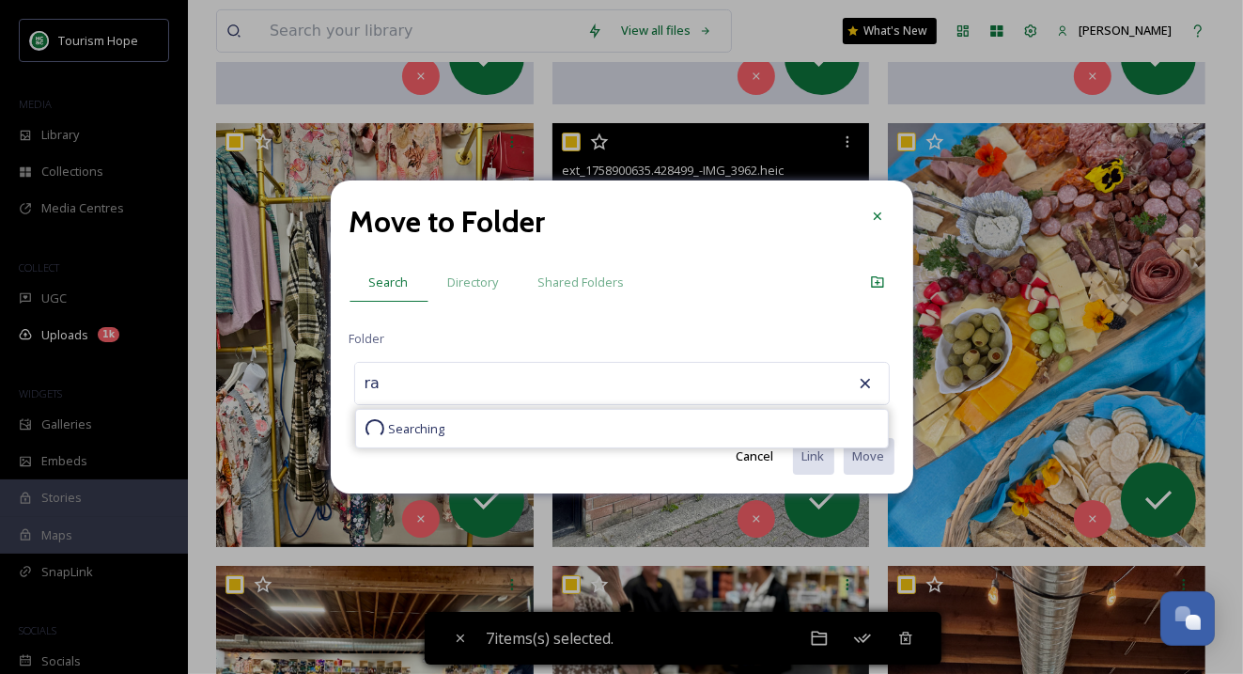
type input "r"
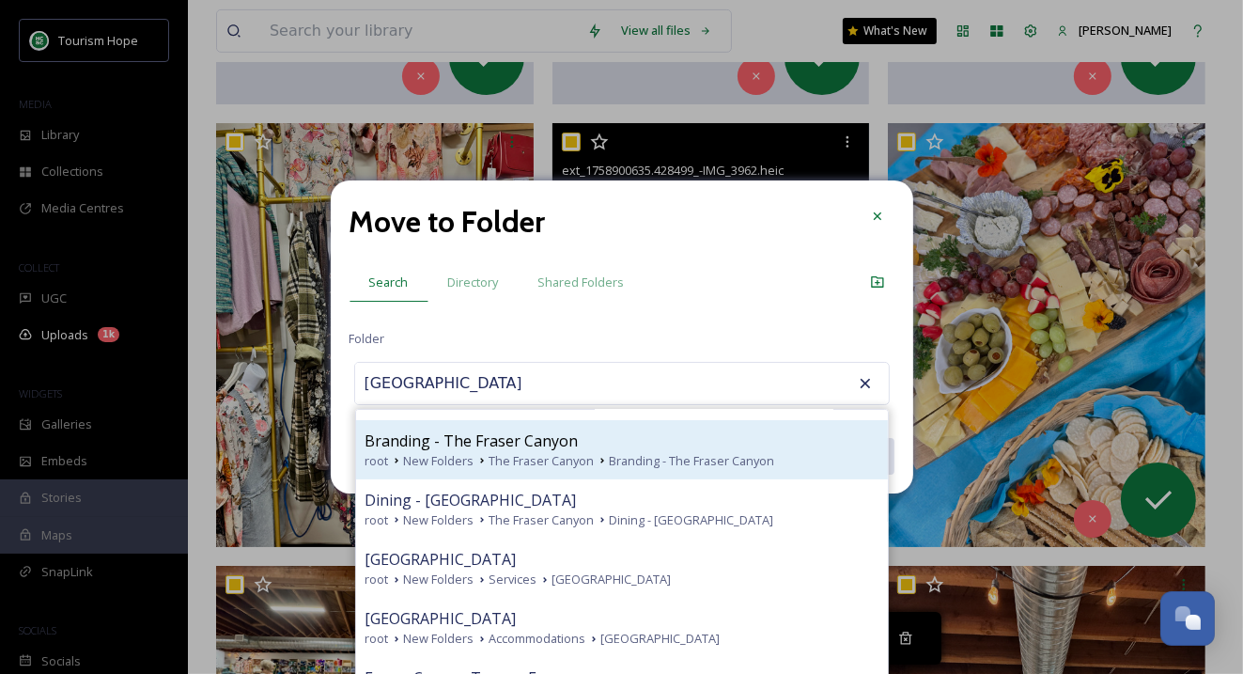
scroll to position [131, 0]
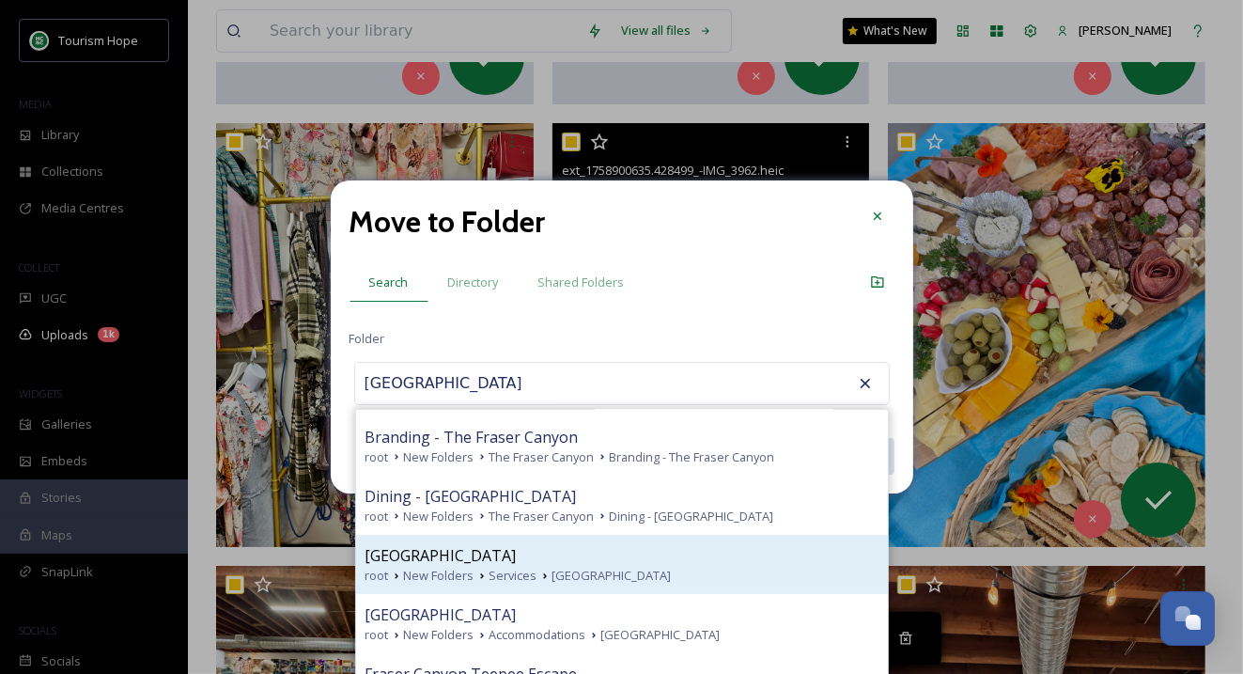
click at [517, 552] on span "Fraser Canyon Hospital" at bounding box center [440, 555] width 151 height 23
type input "Fraser Canyon Hospital"
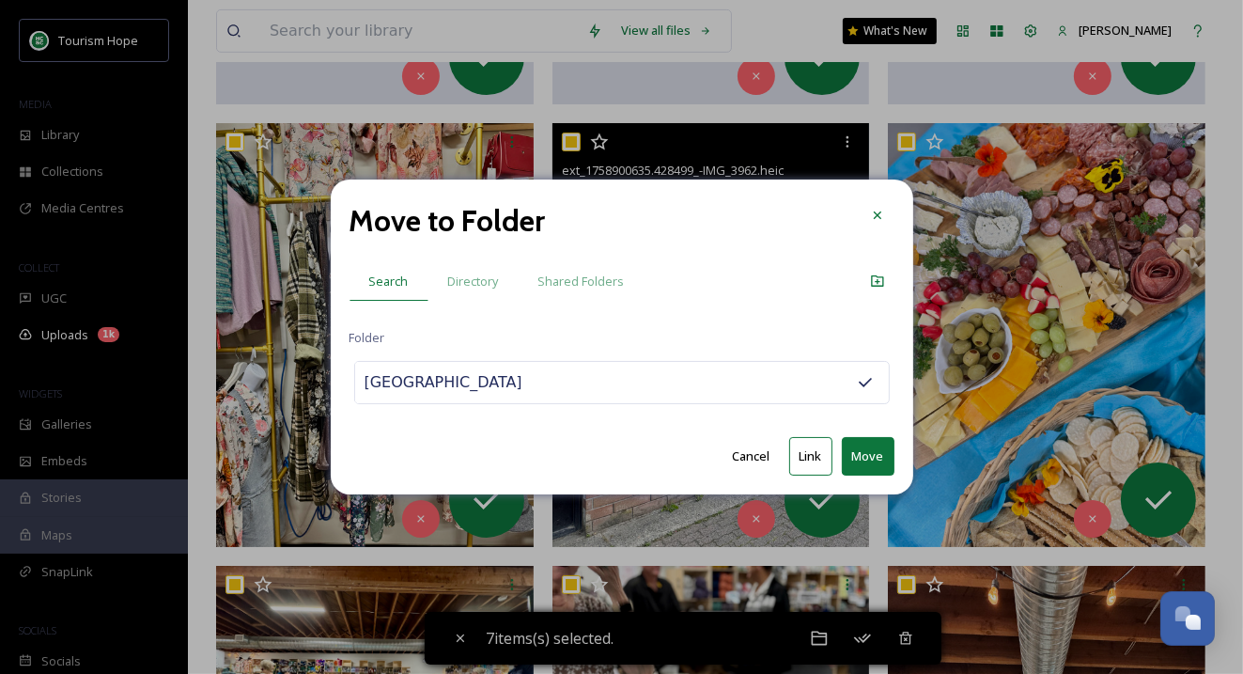
click at [808, 447] on button "Link" at bounding box center [810, 456] width 43 height 39
checkbox input "false"
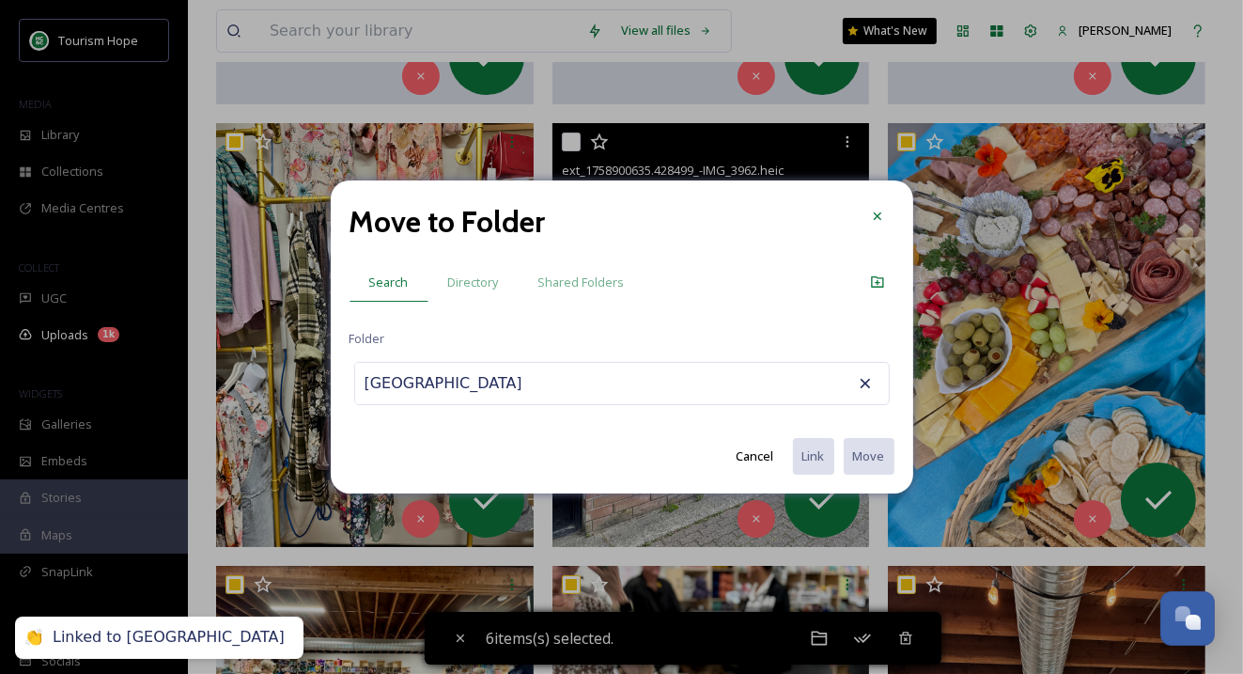
click at [473, 389] on input "Fraser Canyon Hospital" at bounding box center [458, 383] width 207 height 41
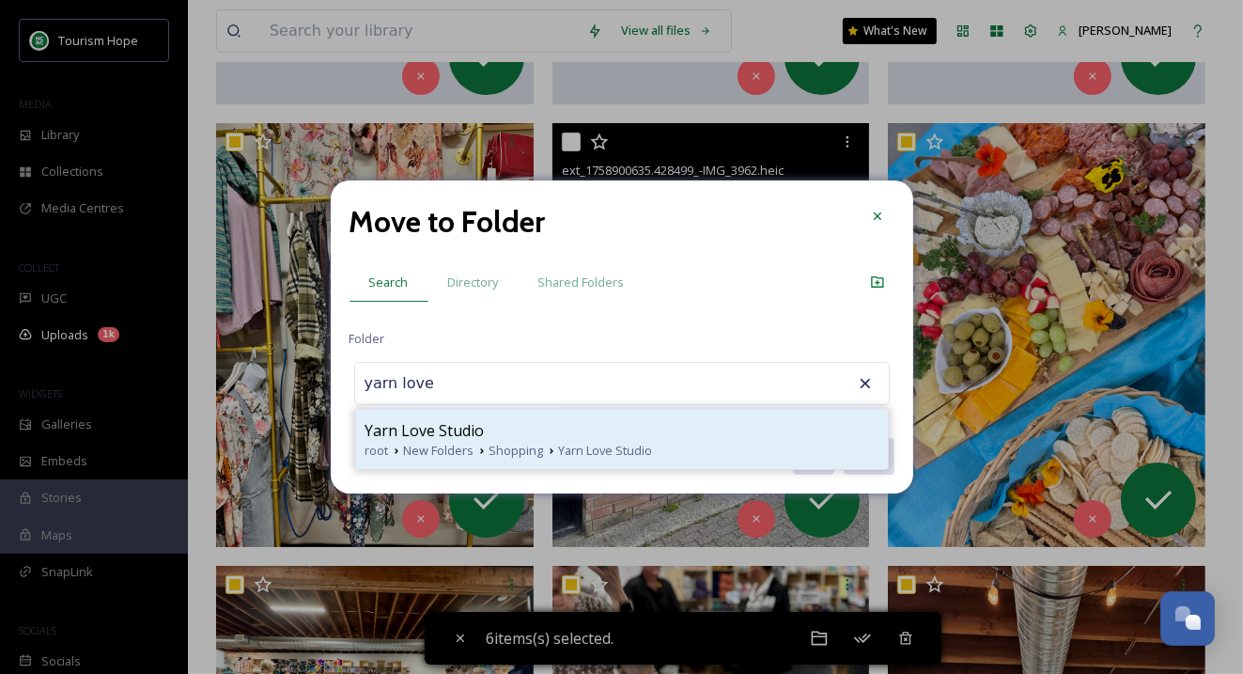
click at [488, 433] on div "Yarn Love Studio" at bounding box center [621, 430] width 513 height 23
type input "Yarn Love Studio"
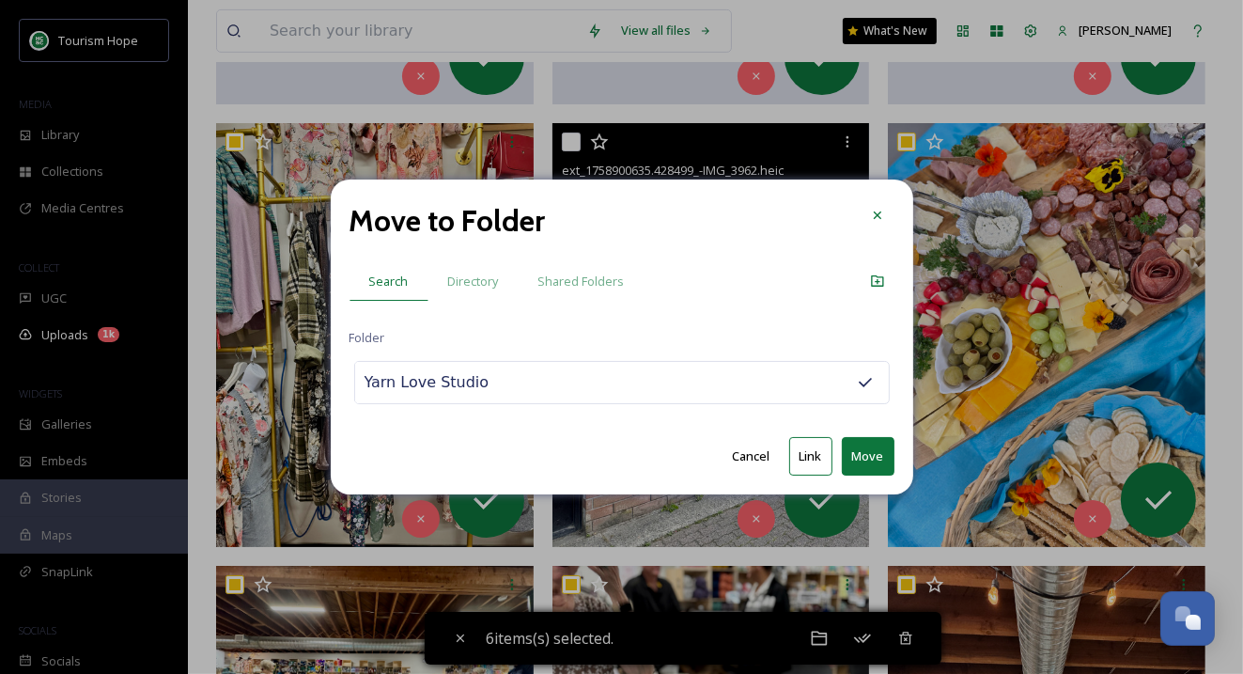
click at [879, 448] on button "Move" at bounding box center [868, 456] width 53 height 39
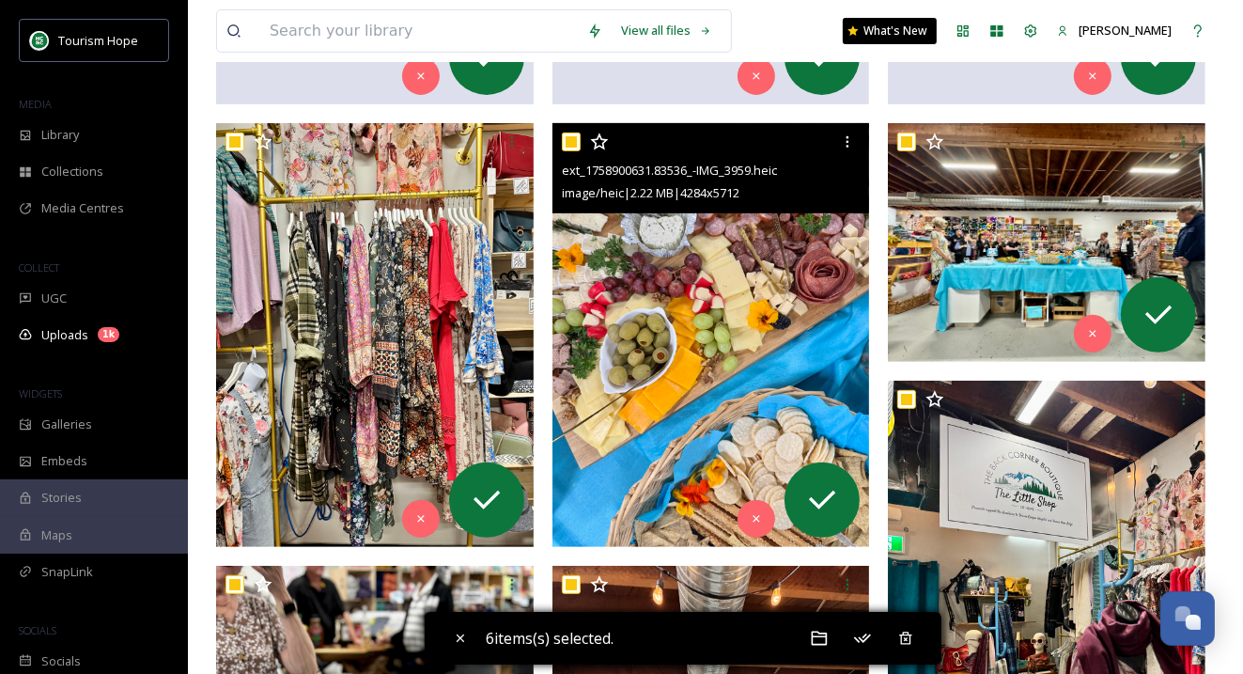
scroll to position [0, 0]
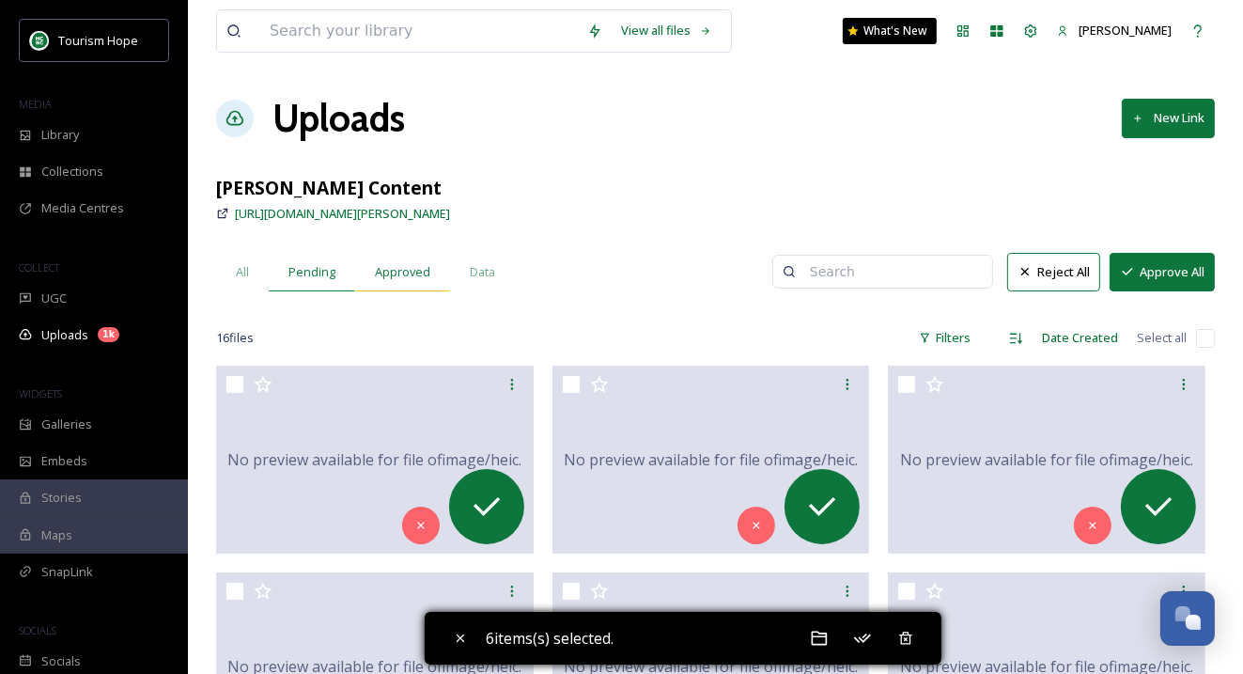
click at [412, 278] on span "Approved" at bounding box center [402, 272] width 55 height 18
checkbox input "false"
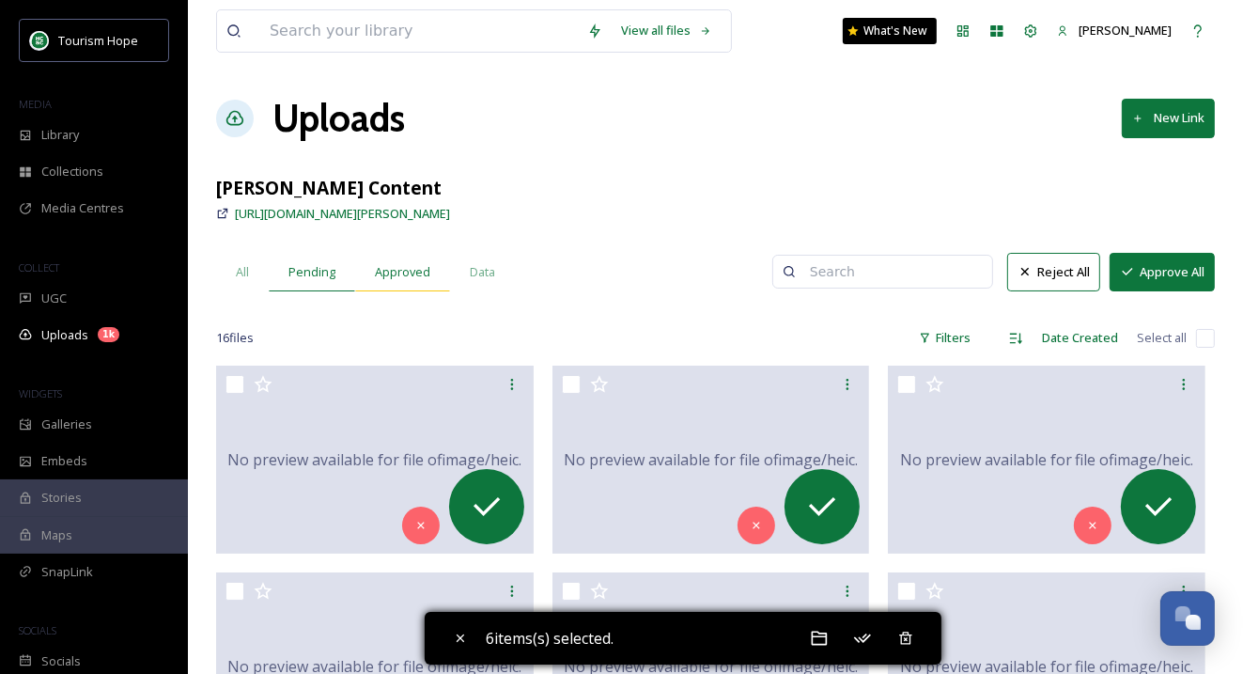
checkbox input "false"
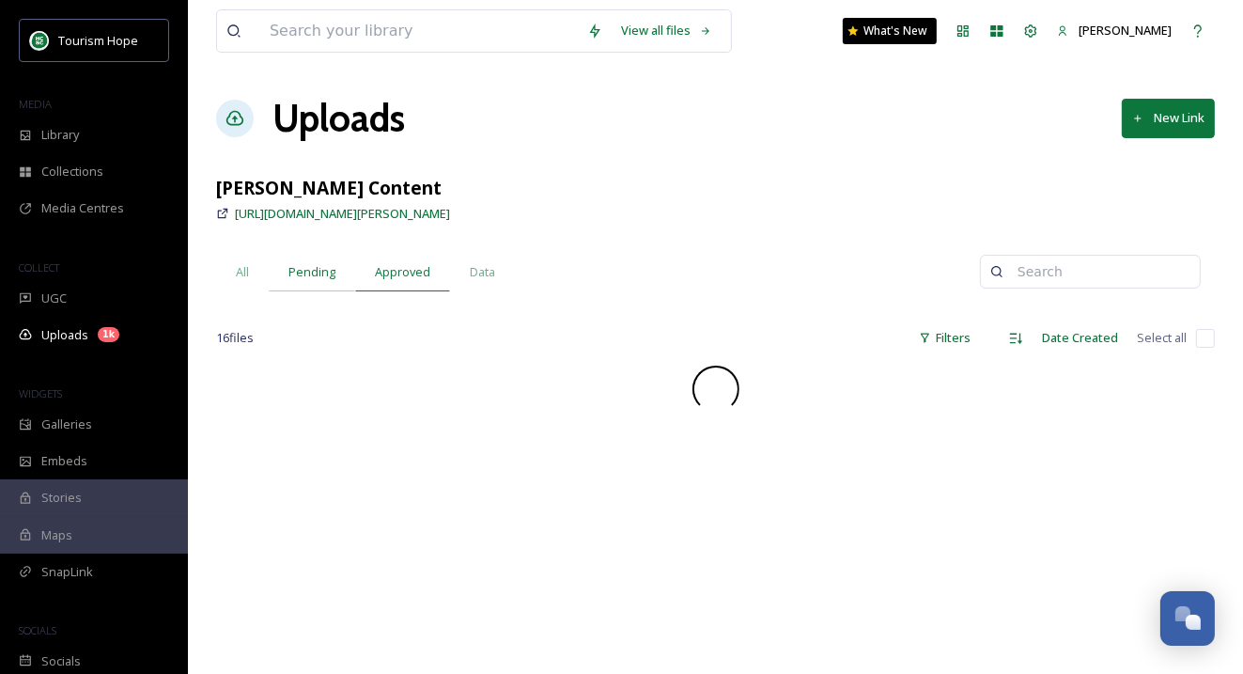
click at [307, 269] on span "Pending" at bounding box center [311, 272] width 47 height 18
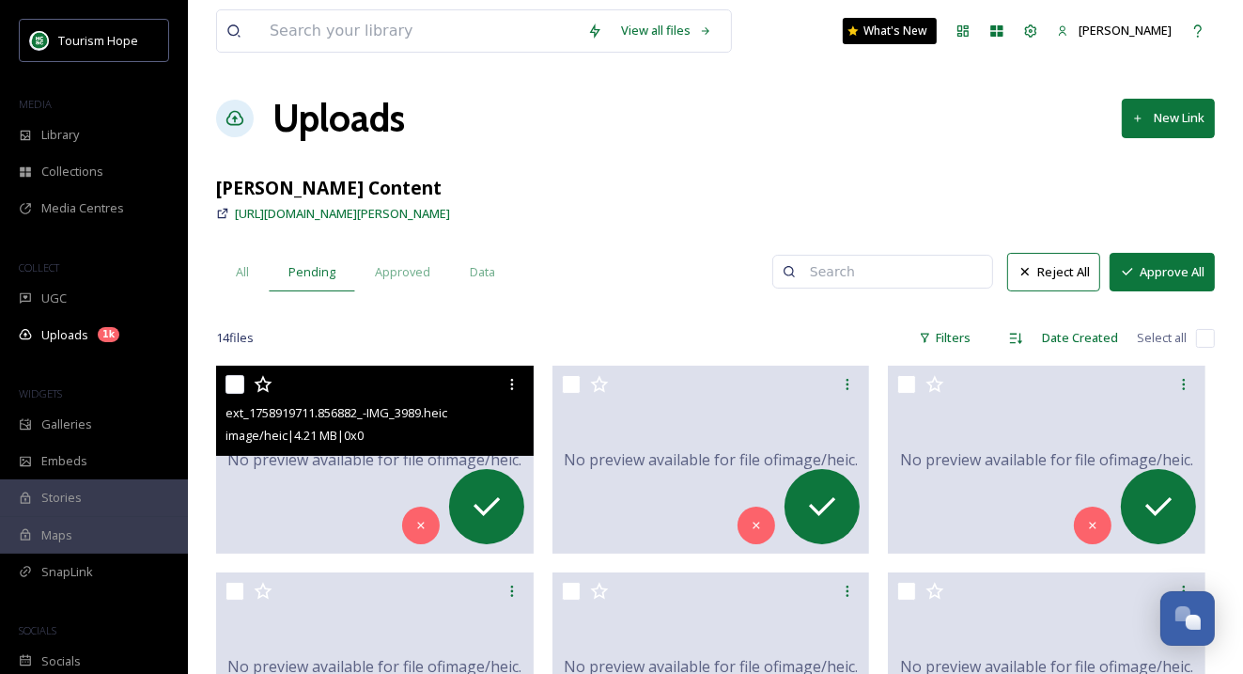
click at [298, 484] on div "No preview available for file of image/heic ." at bounding box center [375, 459] width 318 height 188
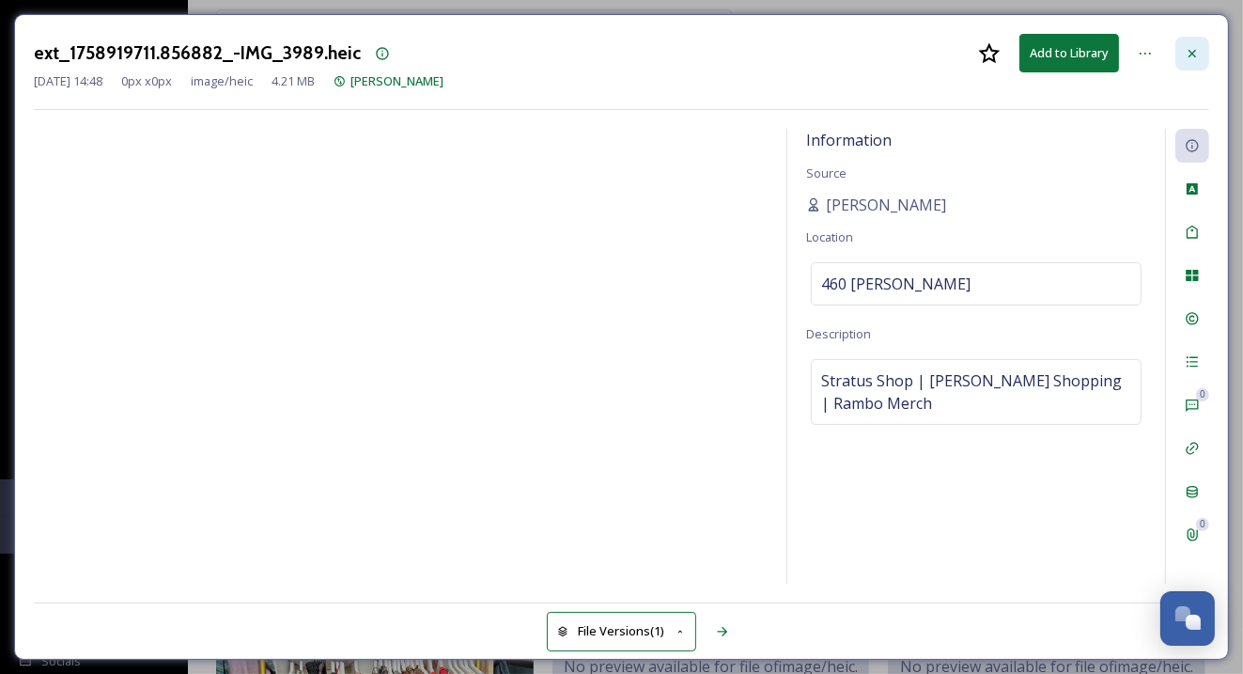
click at [1191, 53] on icon at bounding box center [1192, 53] width 8 height 8
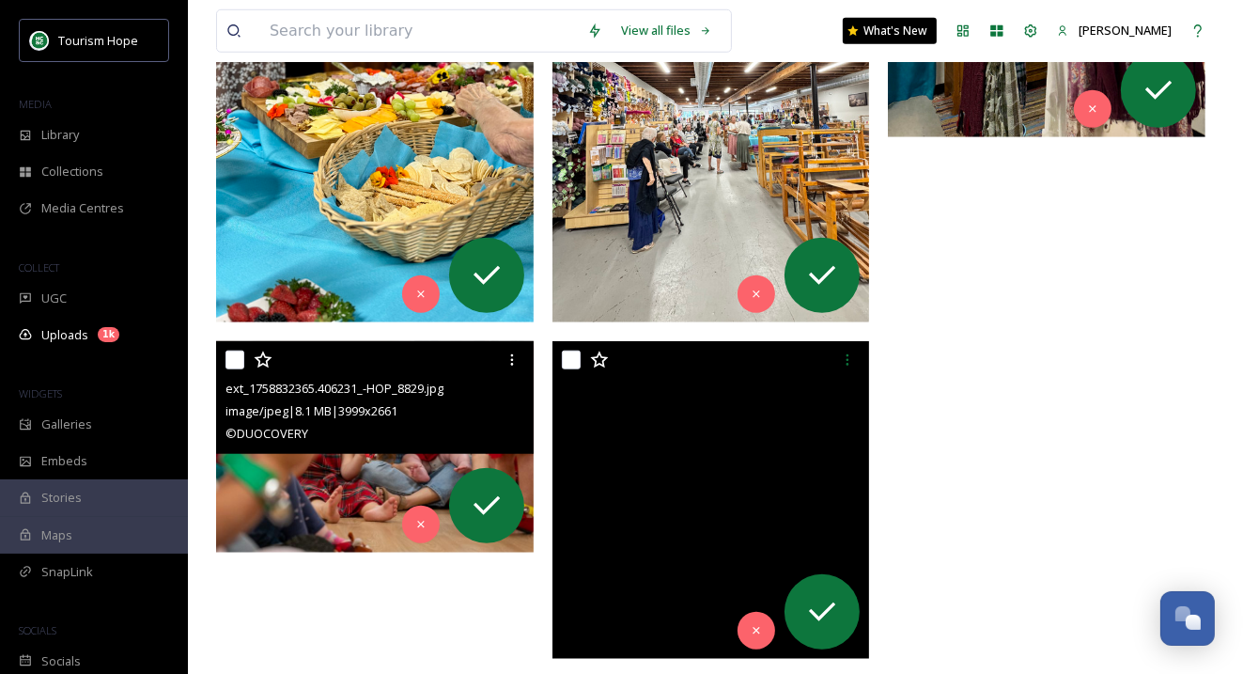
scroll to position [1338, 0]
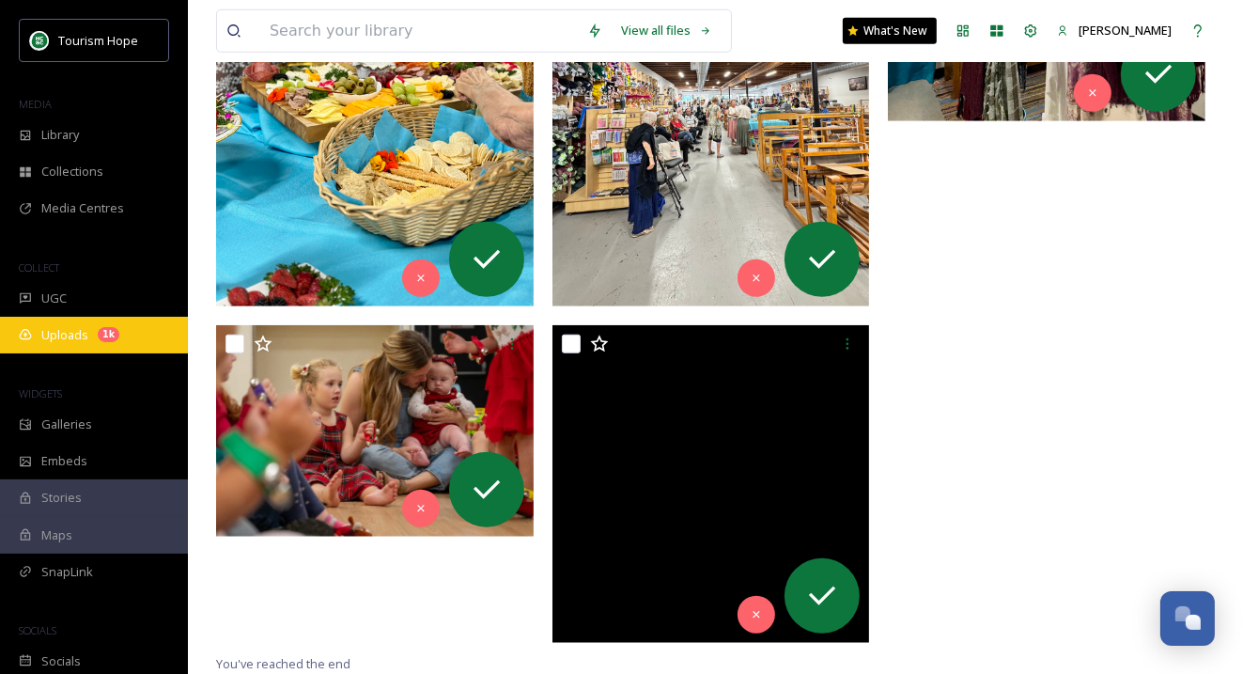
click at [46, 336] on span "Uploads" at bounding box center [64, 335] width 47 height 18
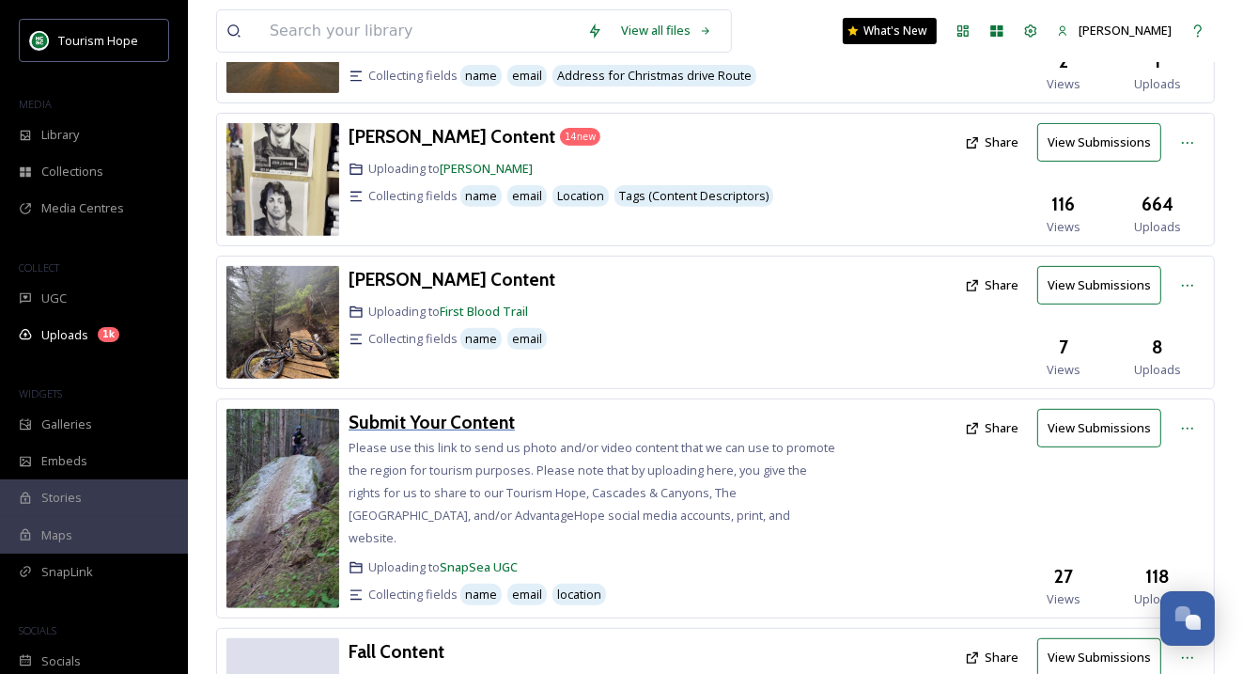
scroll to position [567, 0]
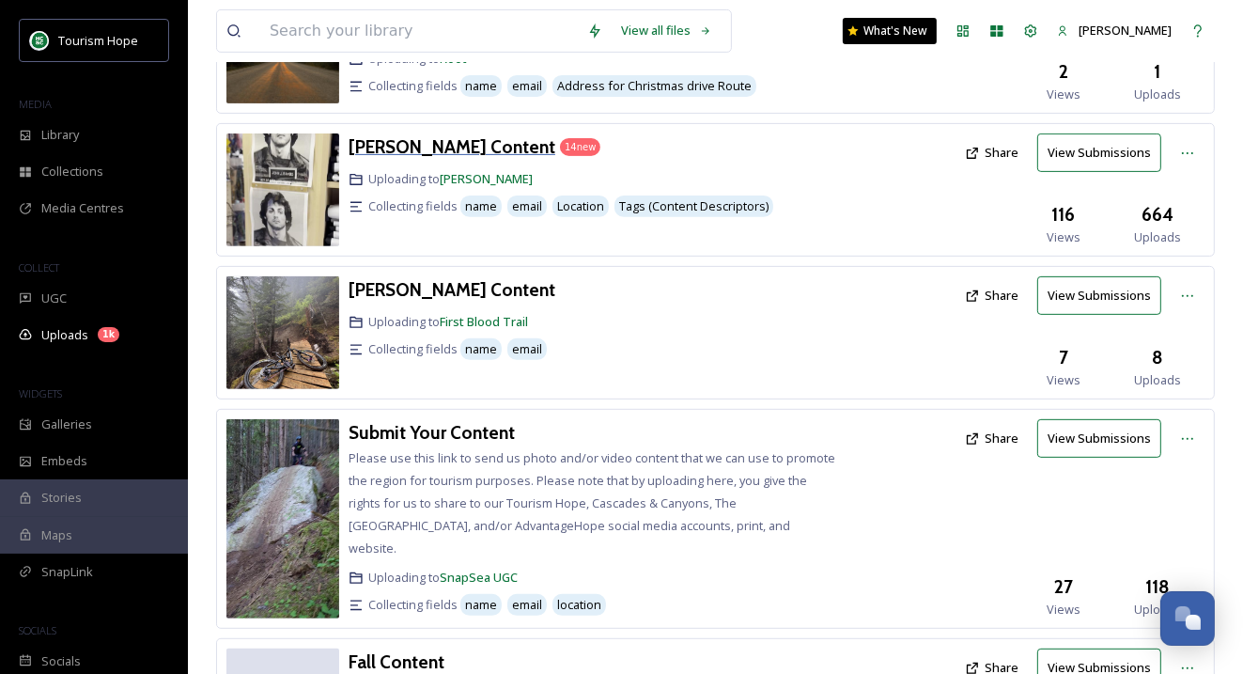
click at [461, 135] on h3 "[PERSON_NAME] Content" at bounding box center [452, 146] width 207 height 23
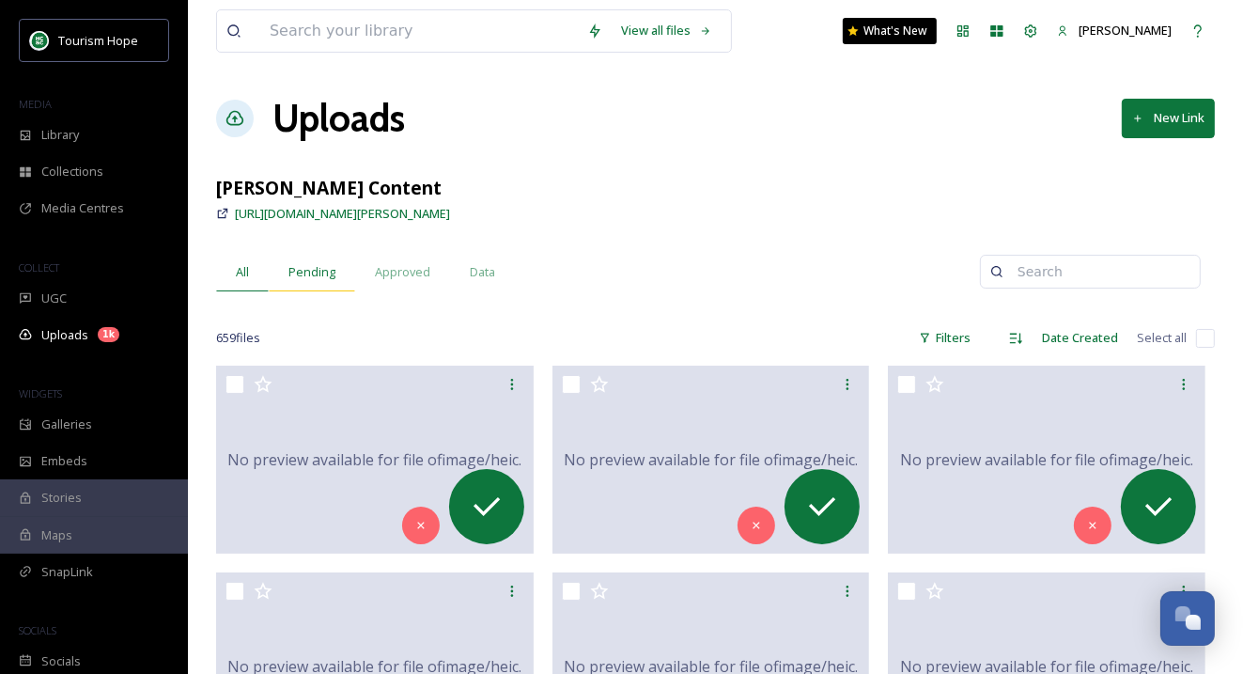
click at [304, 261] on div "Pending" at bounding box center [312, 272] width 86 height 39
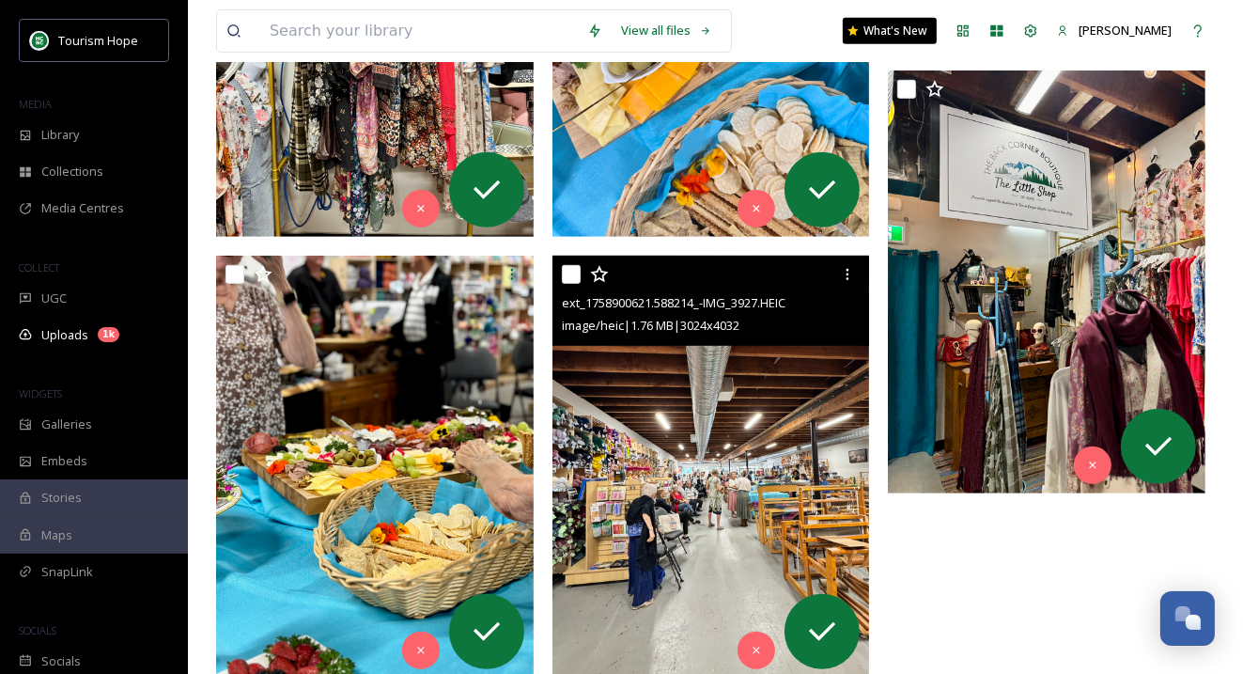
scroll to position [1288, 0]
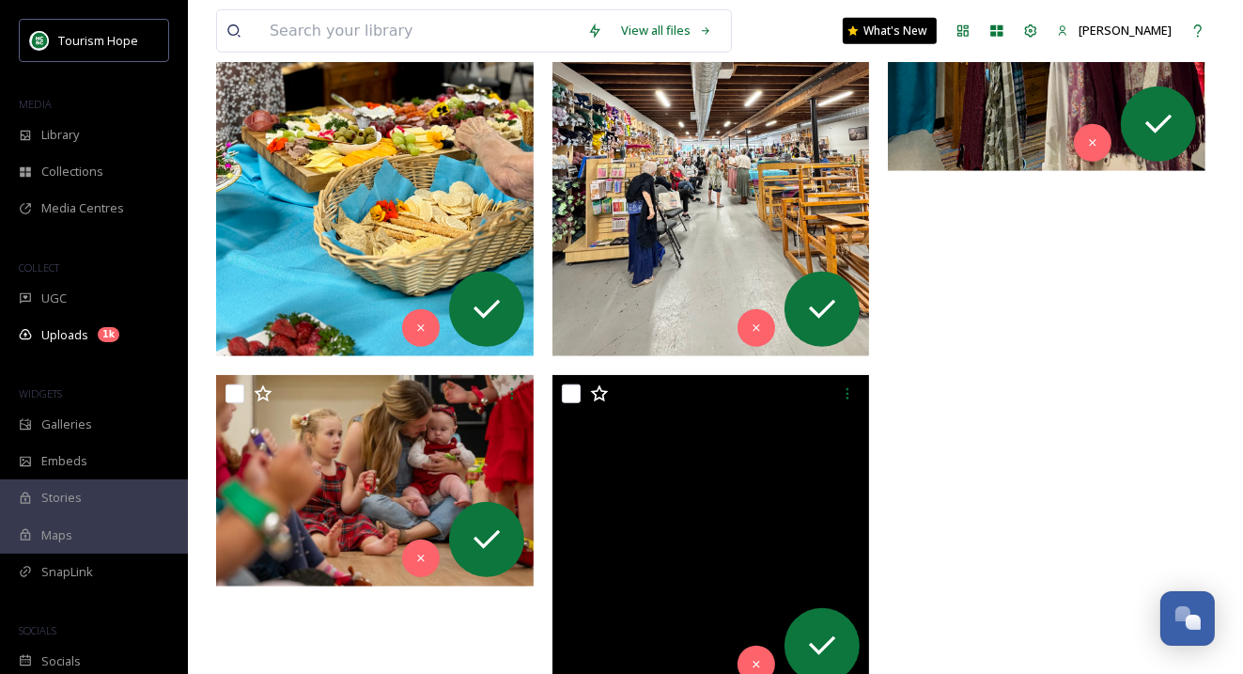
click at [383, 234] on img at bounding box center [375, 145] width 318 height 424
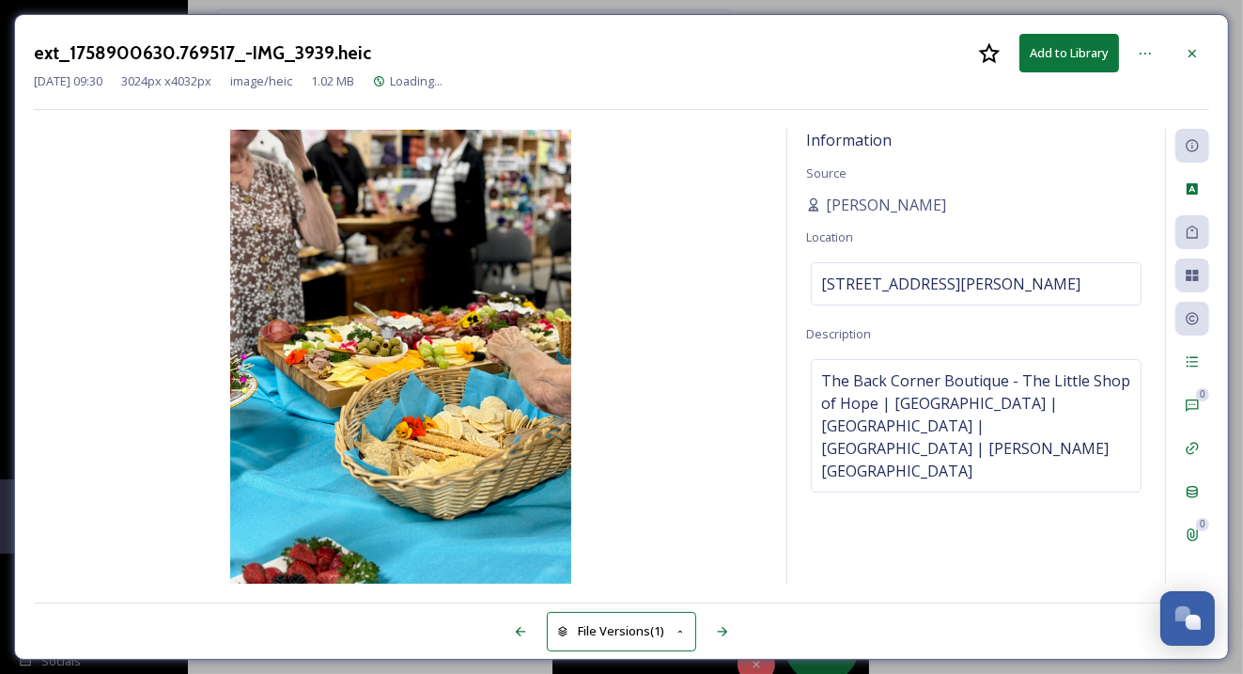
scroll to position [846, 0]
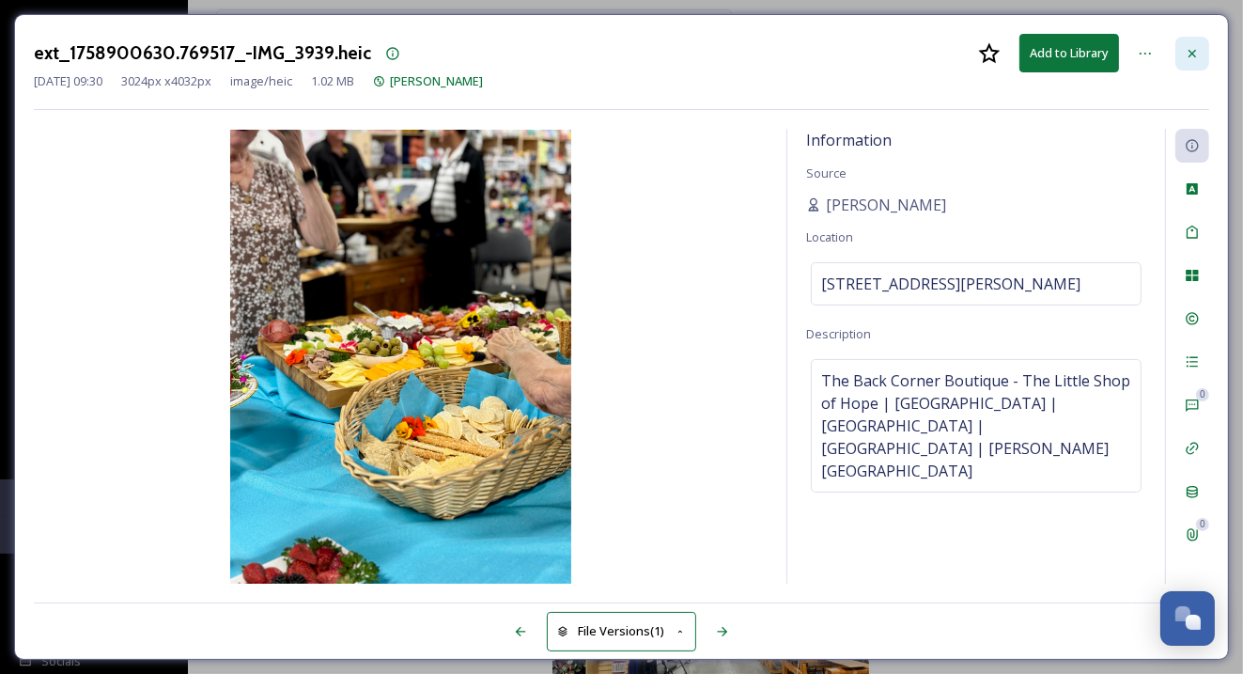
click at [1196, 42] on div at bounding box center [1192, 54] width 34 height 34
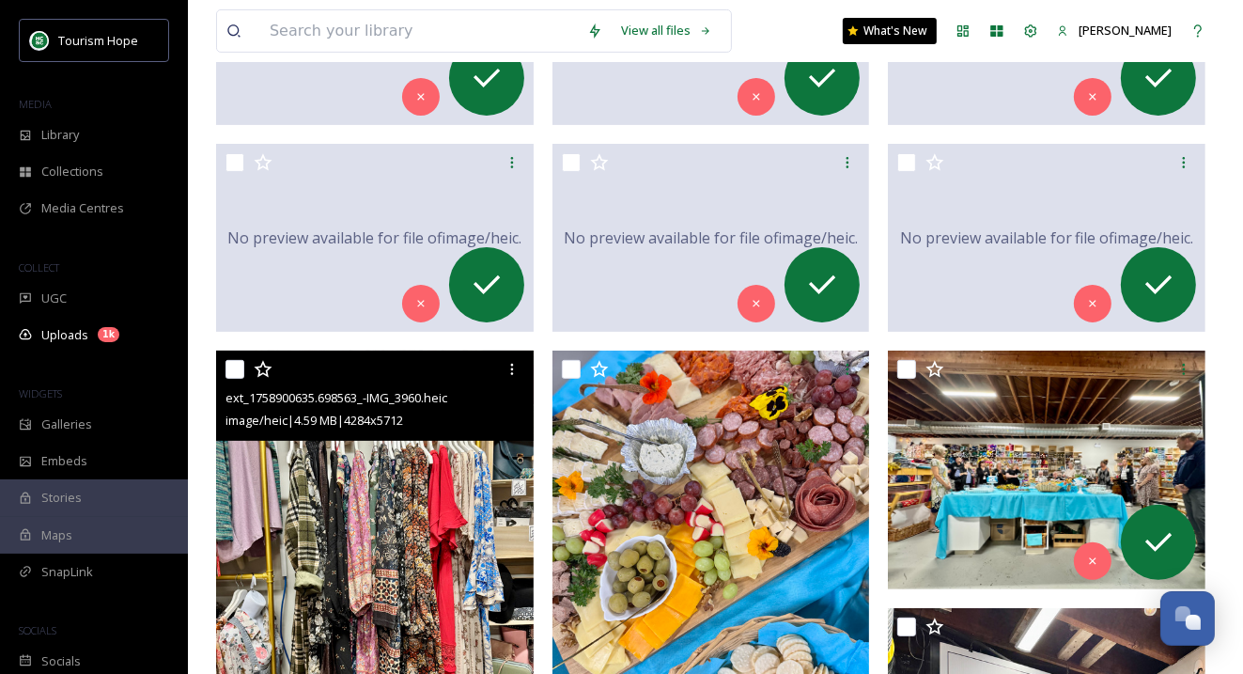
scroll to position [468, 0]
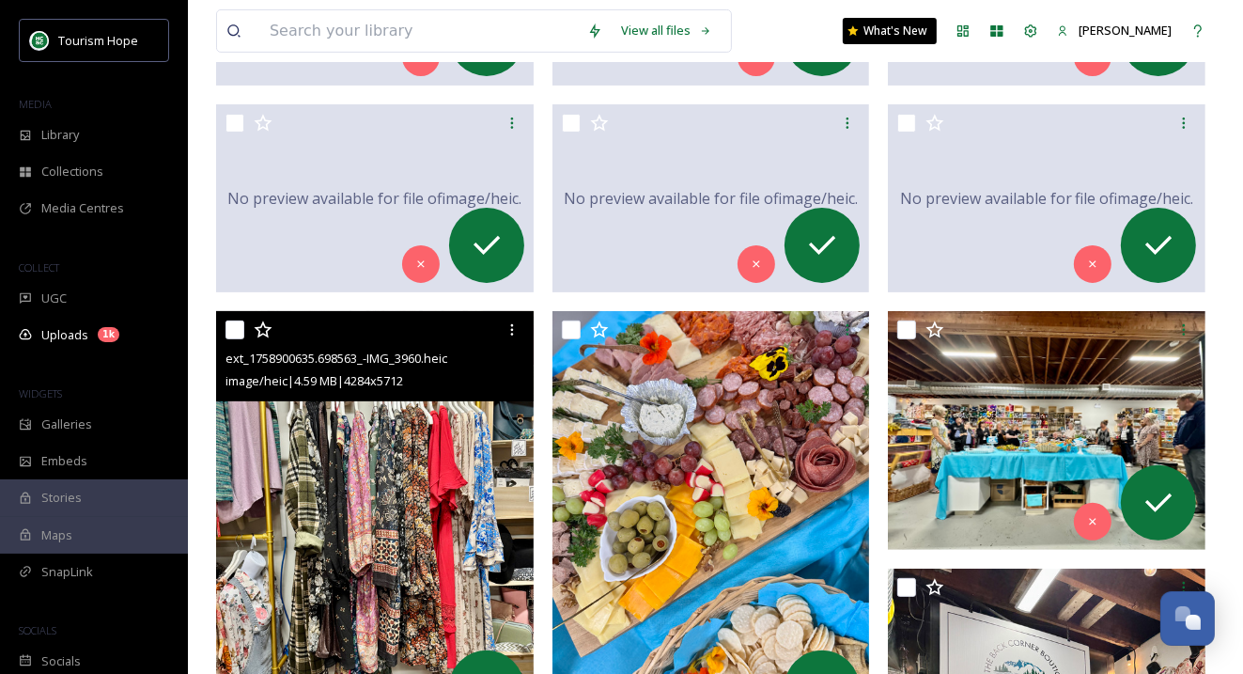
click at [235, 325] on input "checkbox" at bounding box center [234, 329] width 19 height 19
checkbox input "true"
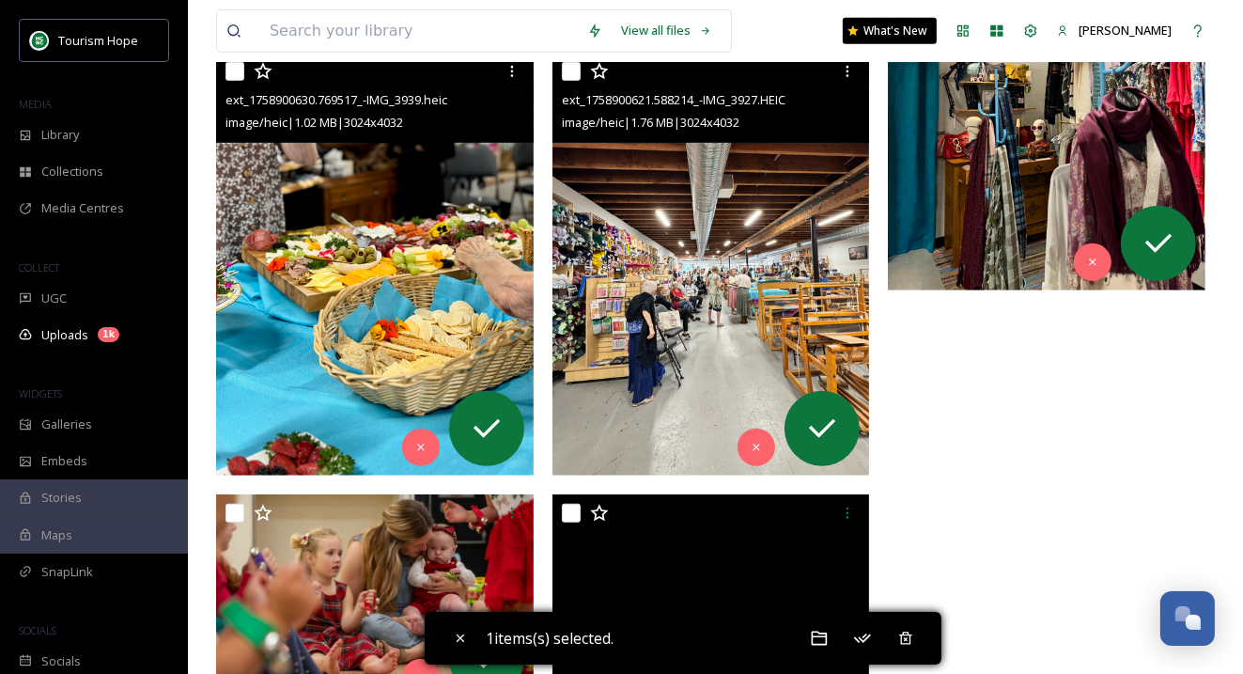
scroll to position [1172, 0]
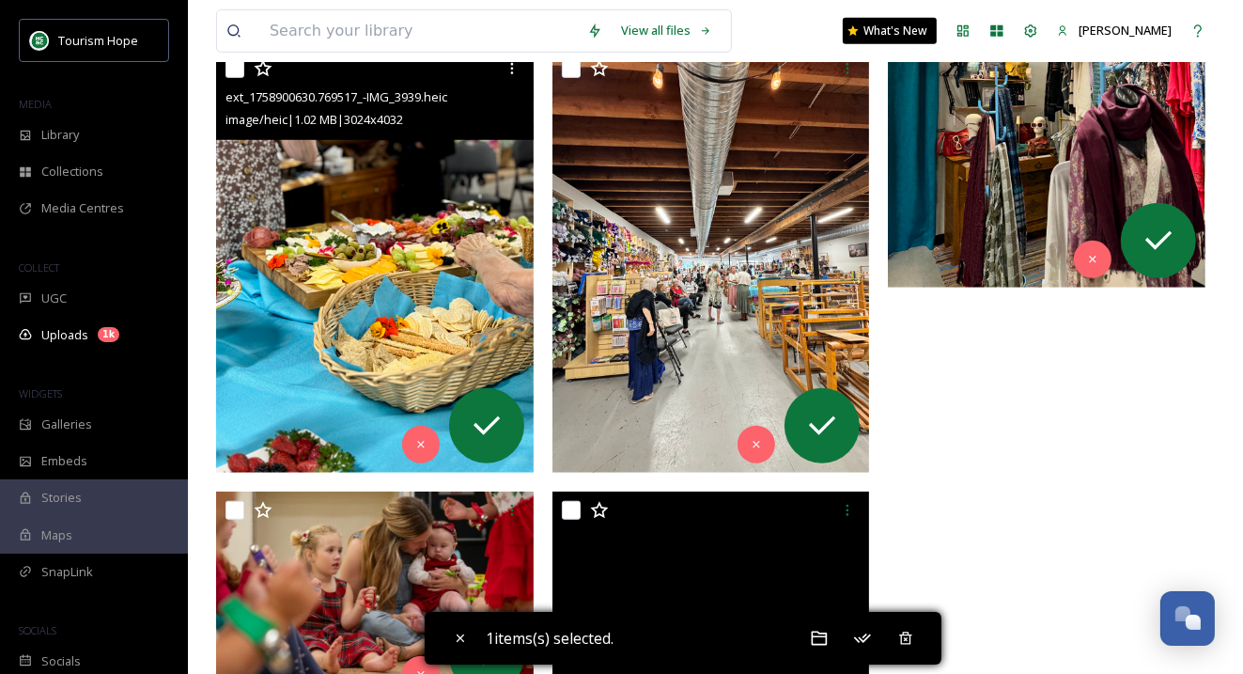
click at [951, 179] on img at bounding box center [1047, 77] width 318 height 424
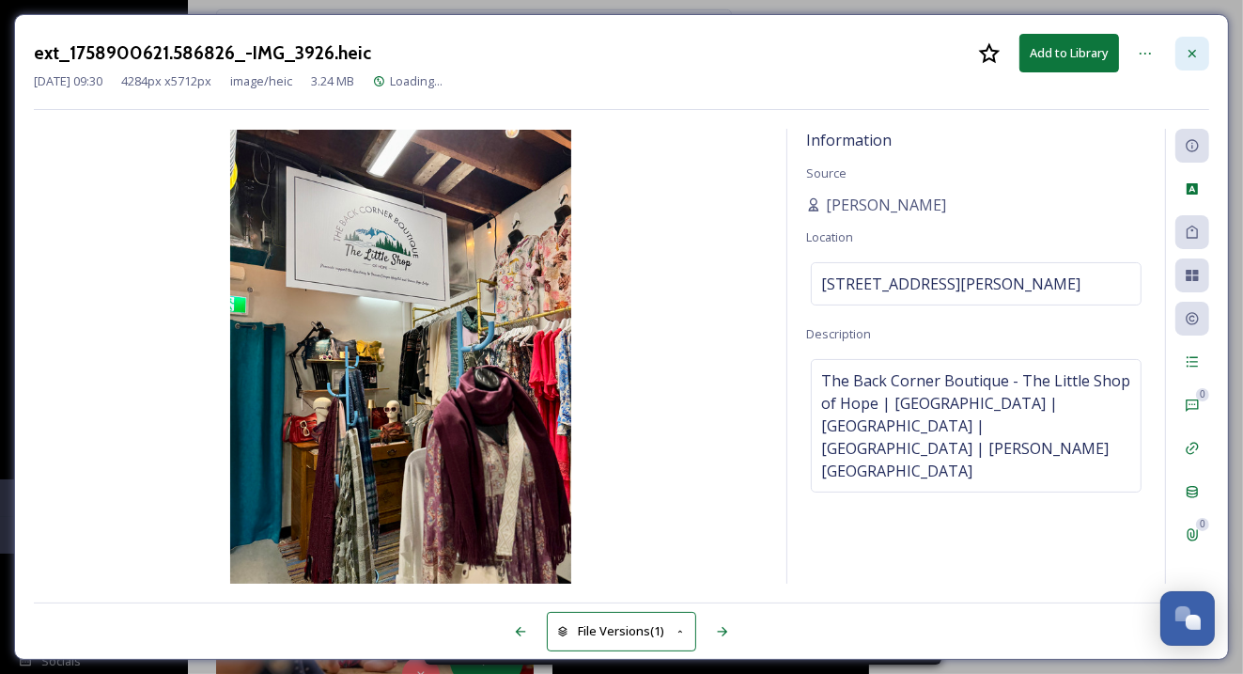
click at [1187, 54] on icon at bounding box center [1192, 53] width 15 height 15
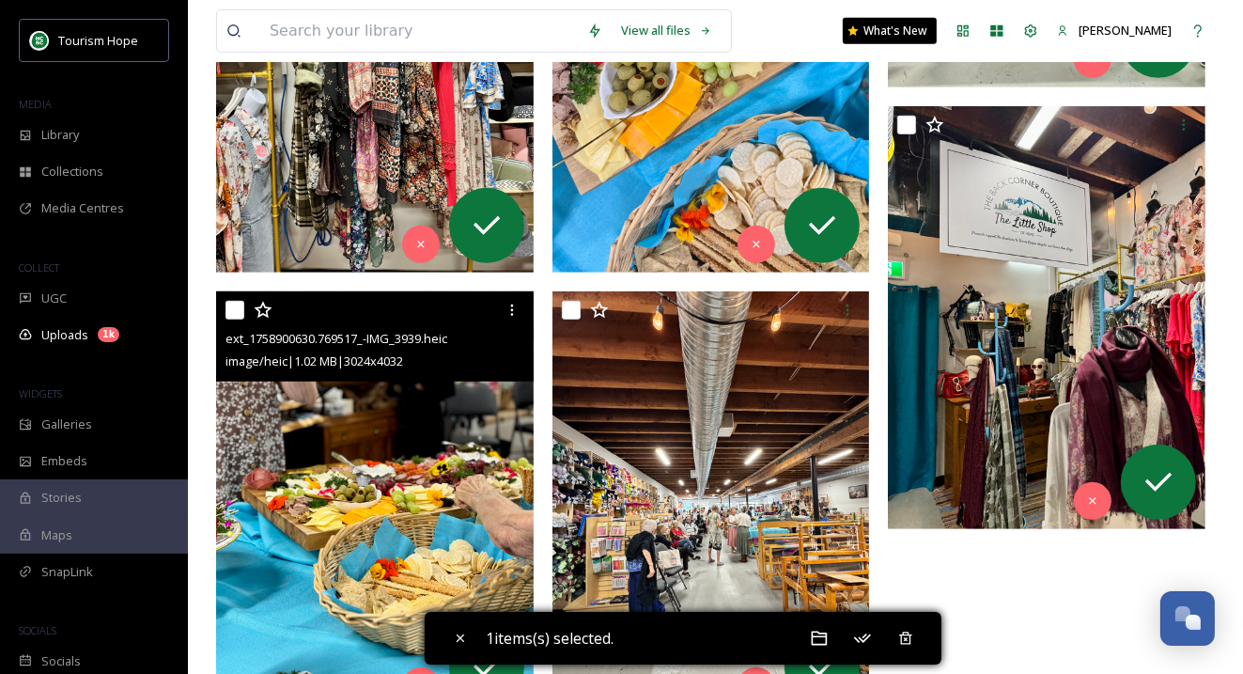
scroll to position [912, 0]
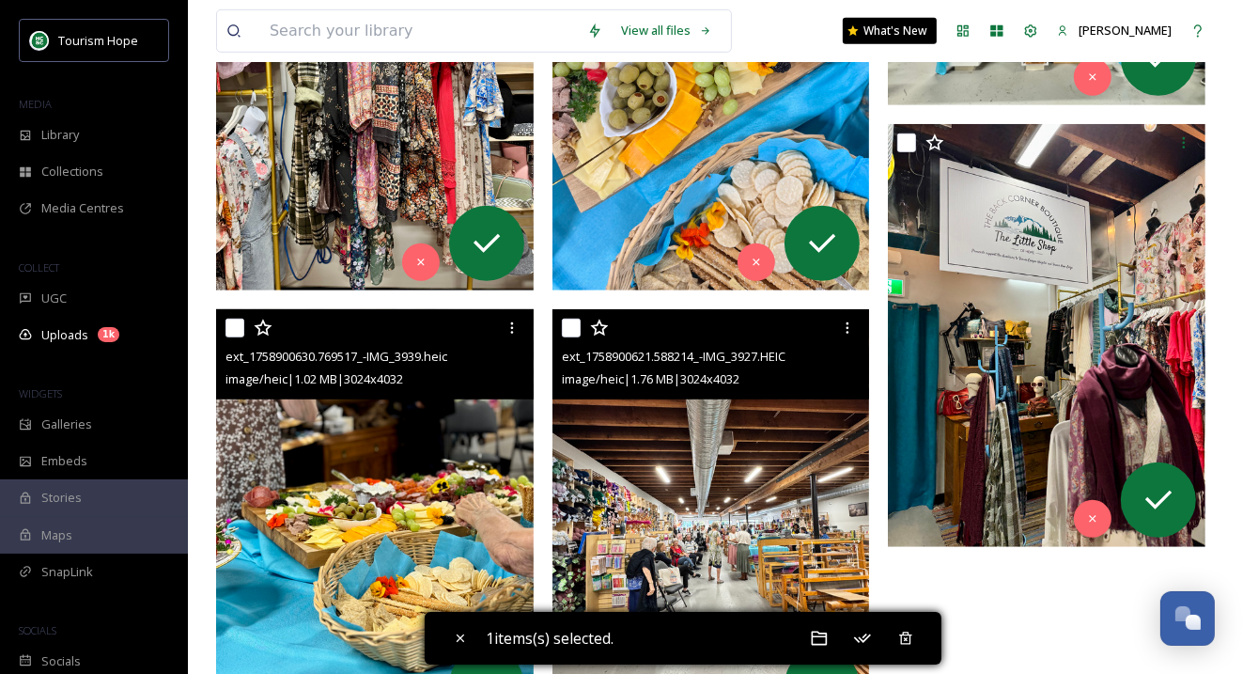
click at [579, 324] on input "checkbox" at bounding box center [571, 327] width 19 height 19
checkbox input "true"
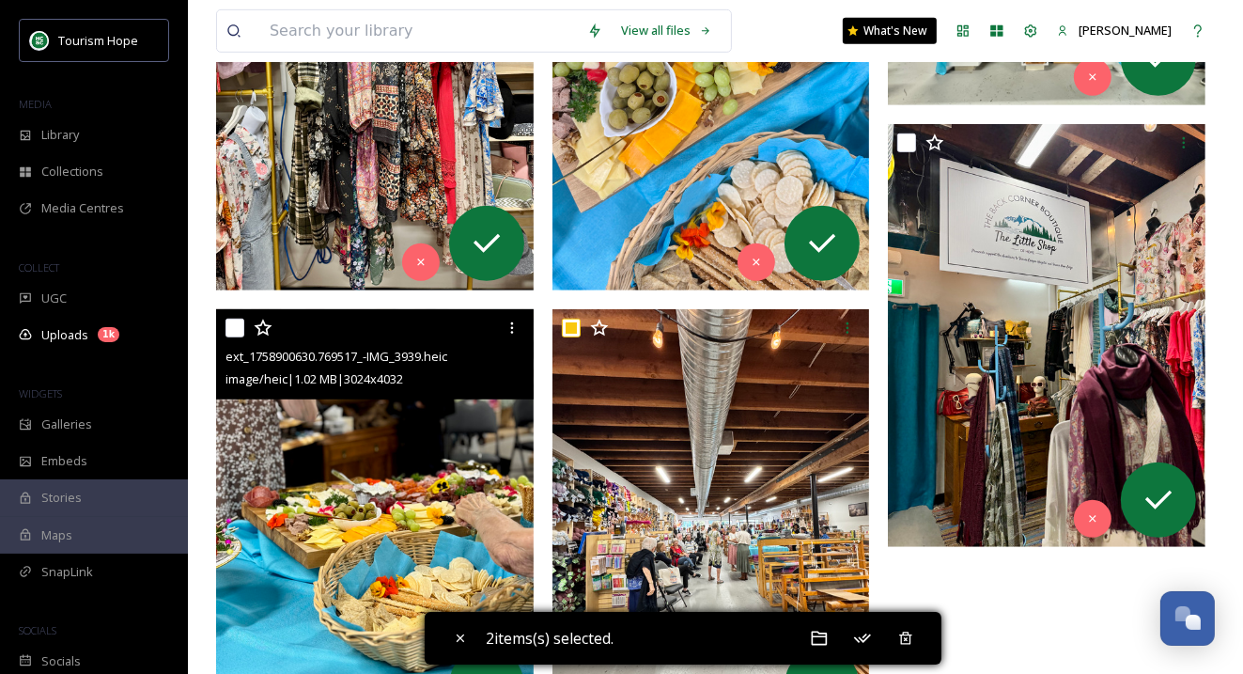
click at [230, 329] on input "checkbox" at bounding box center [234, 327] width 19 height 19
checkbox input "true"
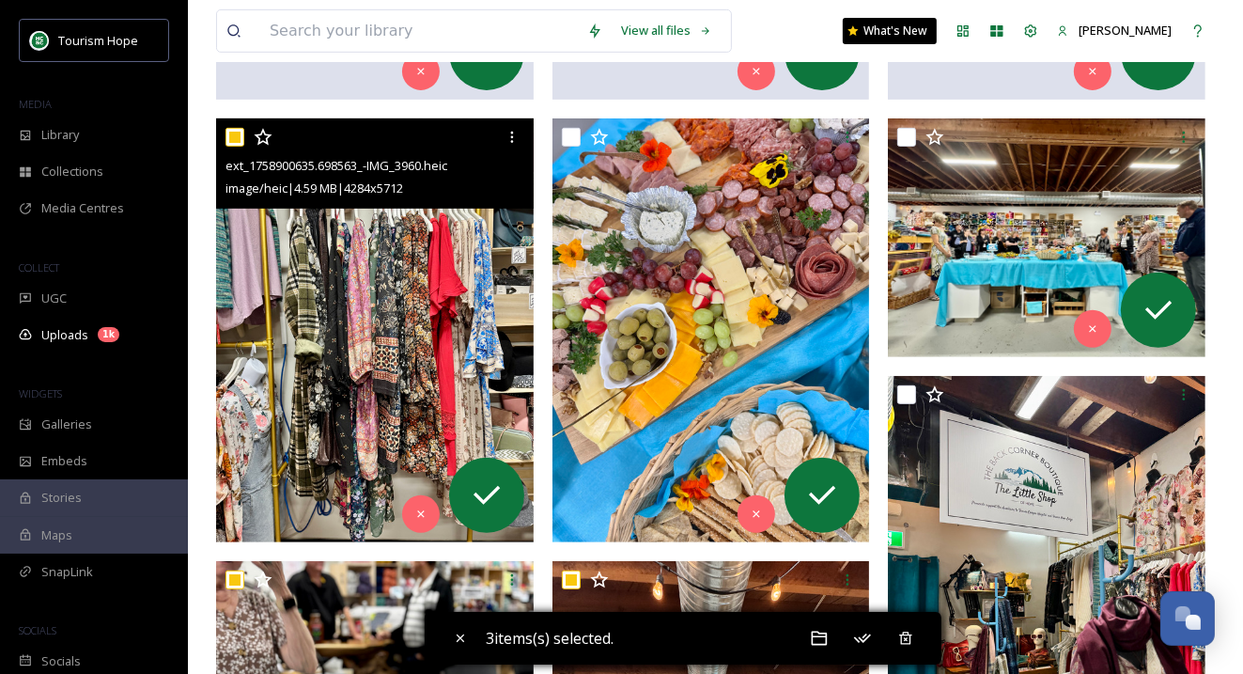
scroll to position [643, 0]
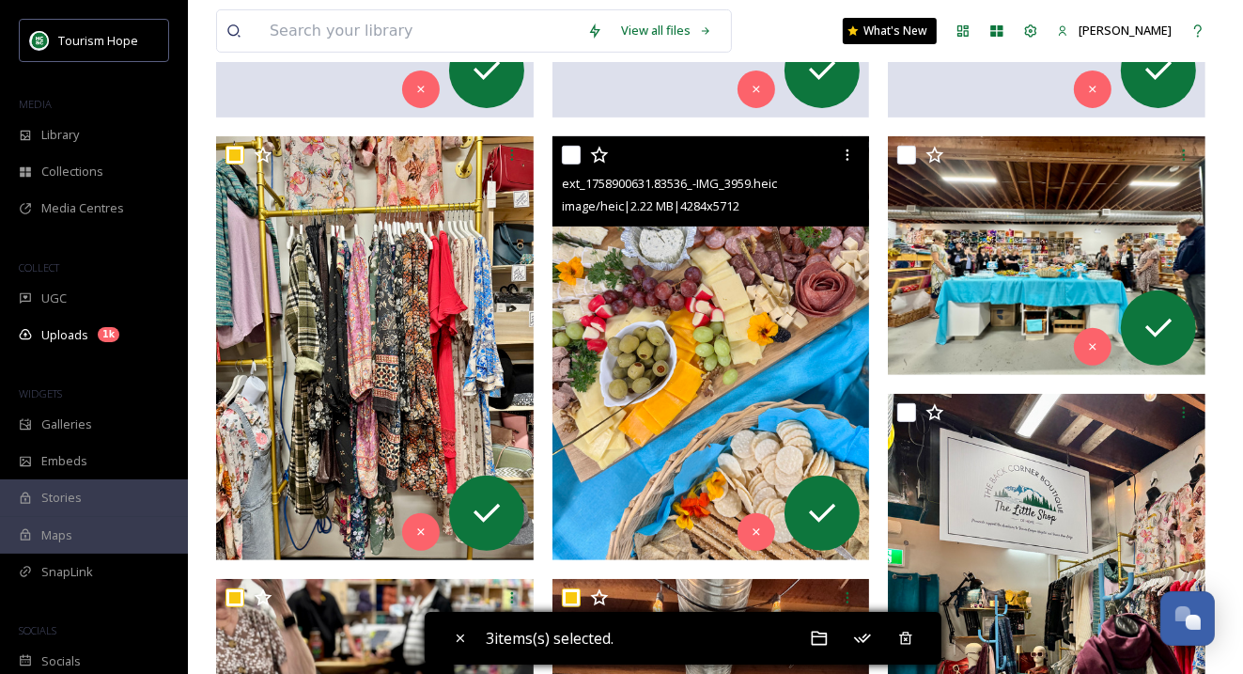
click at [571, 149] on input "checkbox" at bounding box center [571, 155] width 19 height 19
checkbox input "true"
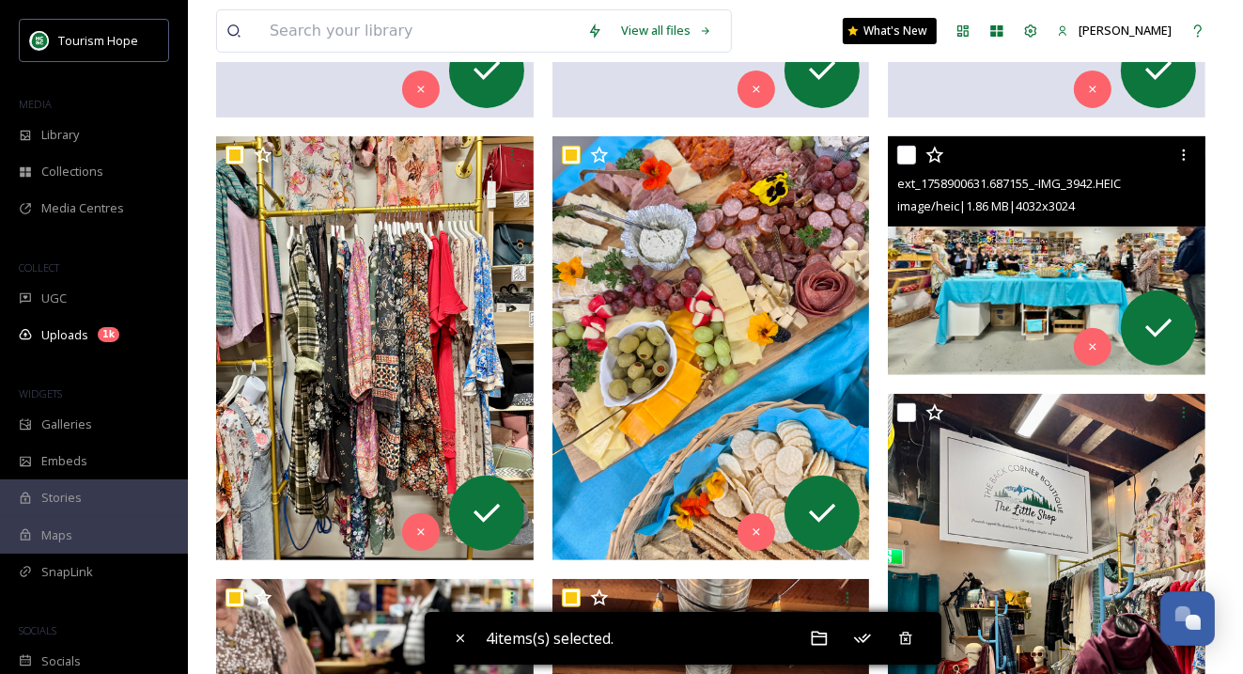
click at [912, 149] on input "checkbox" at bounding box center [906, 155] width 19 height 19
checkbox input "true"
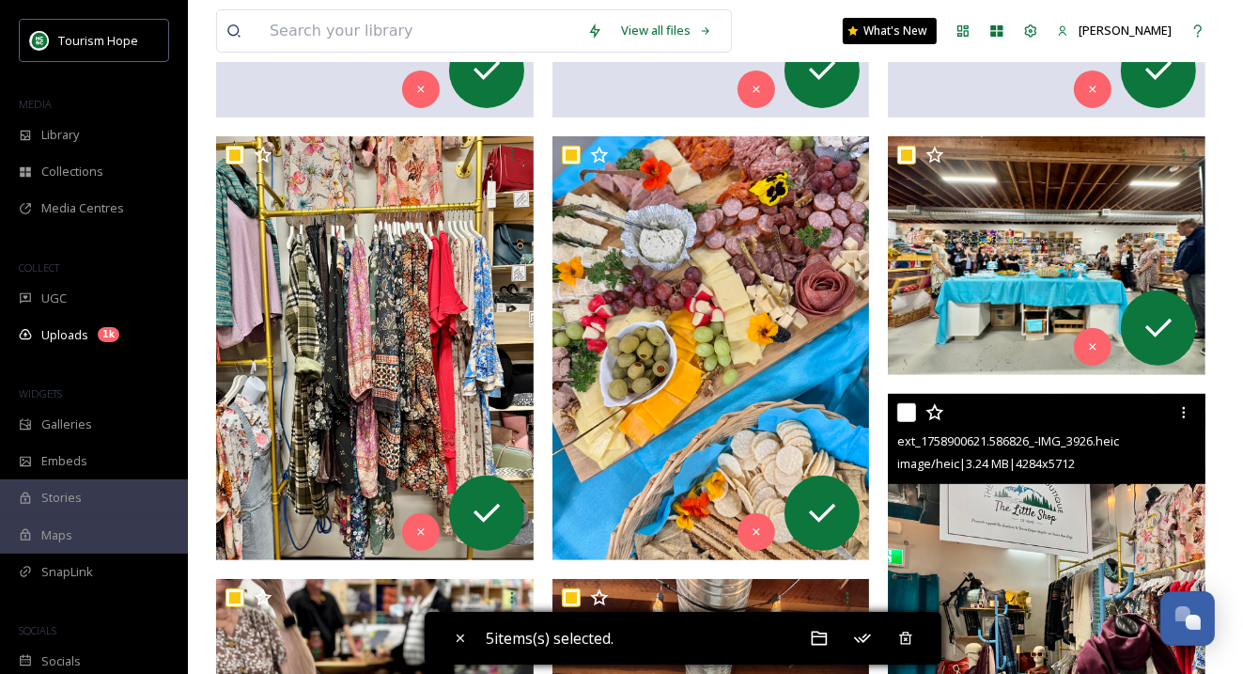
click at [906, 413] on input "checkbox" at bounding box center [906, 412] width 19 height 19
checkbox input "true"
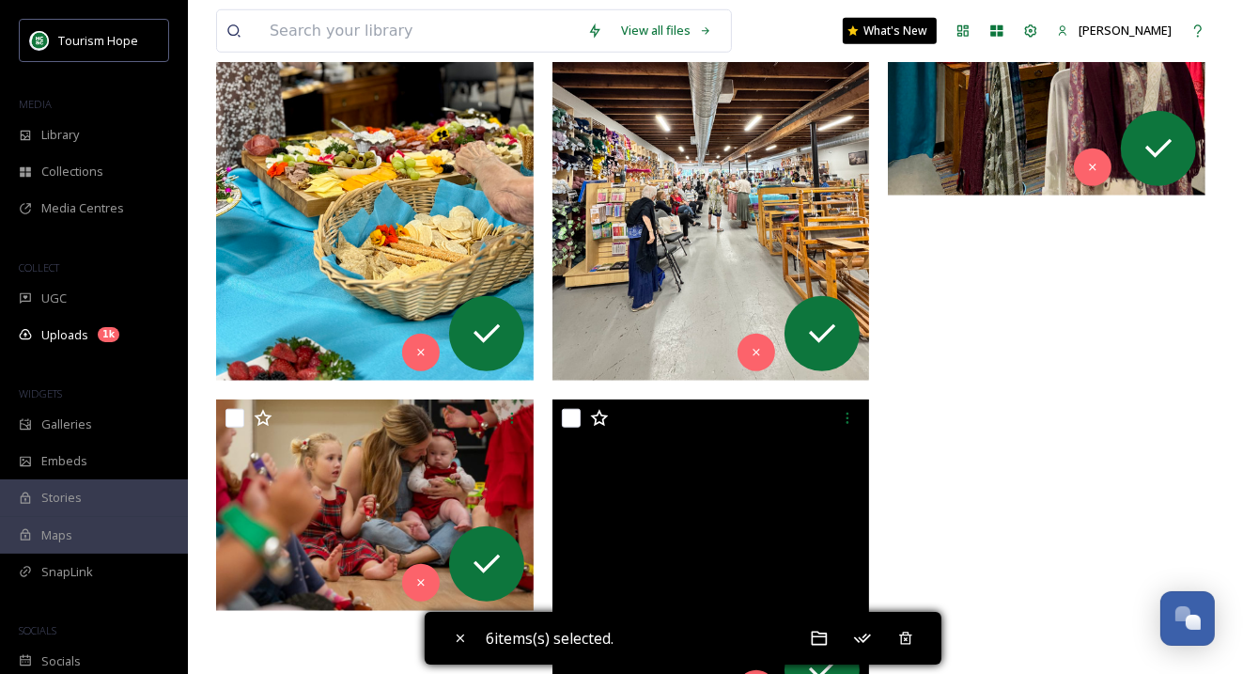
scroll to position [1273, 0]
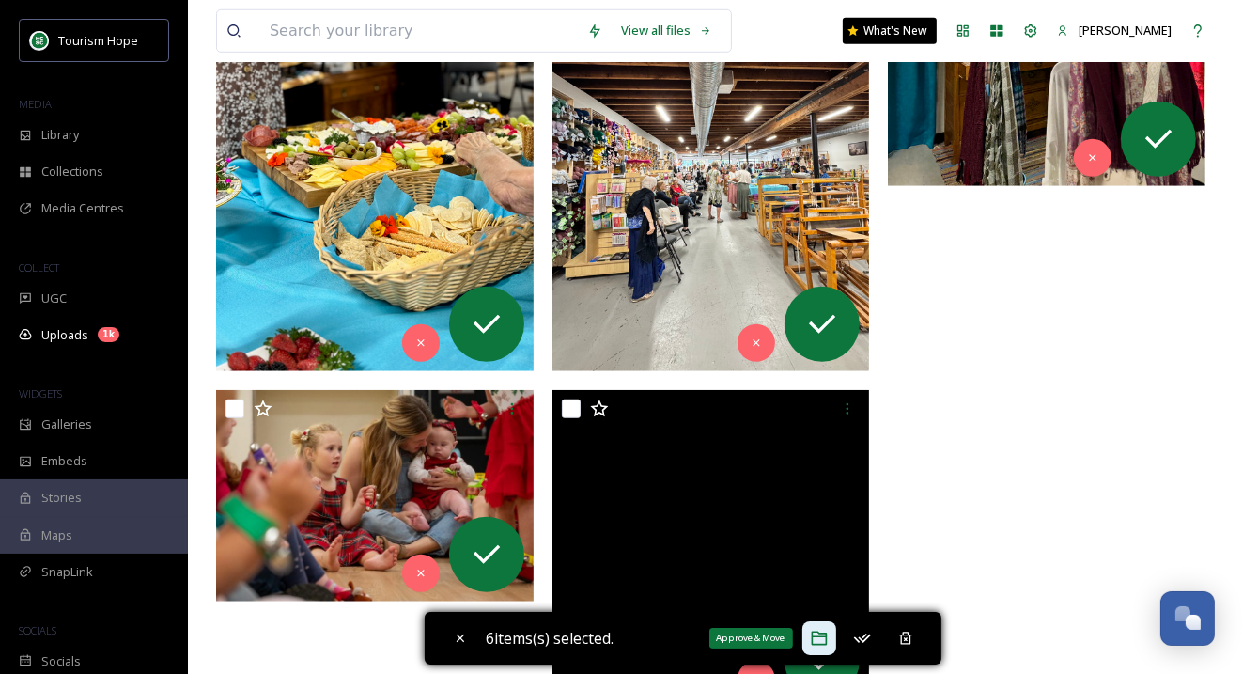
click at [817, 646] on div "Approve & Move" at bounding box center [819, 638] width 34 height 34
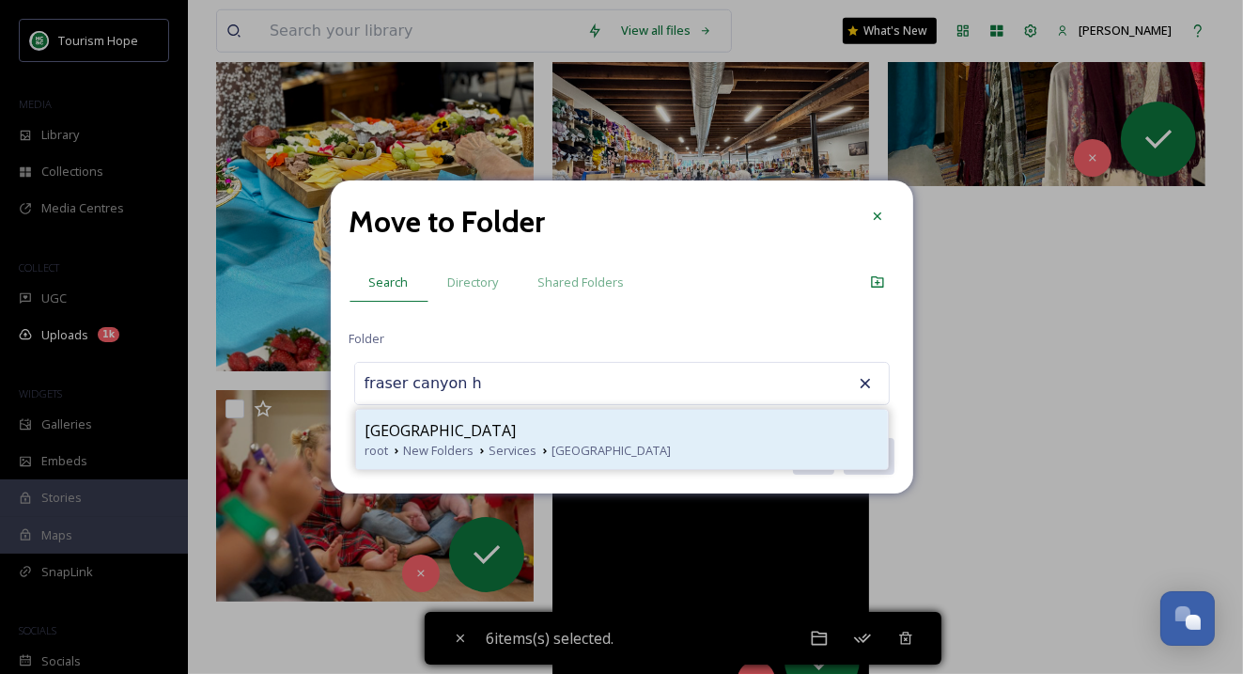
click at [657, 433] on div "Fraser Canyon Hospital" at bounding box center [621, 430] width 513 height 23
type input "Fraser Canyon Hospital"
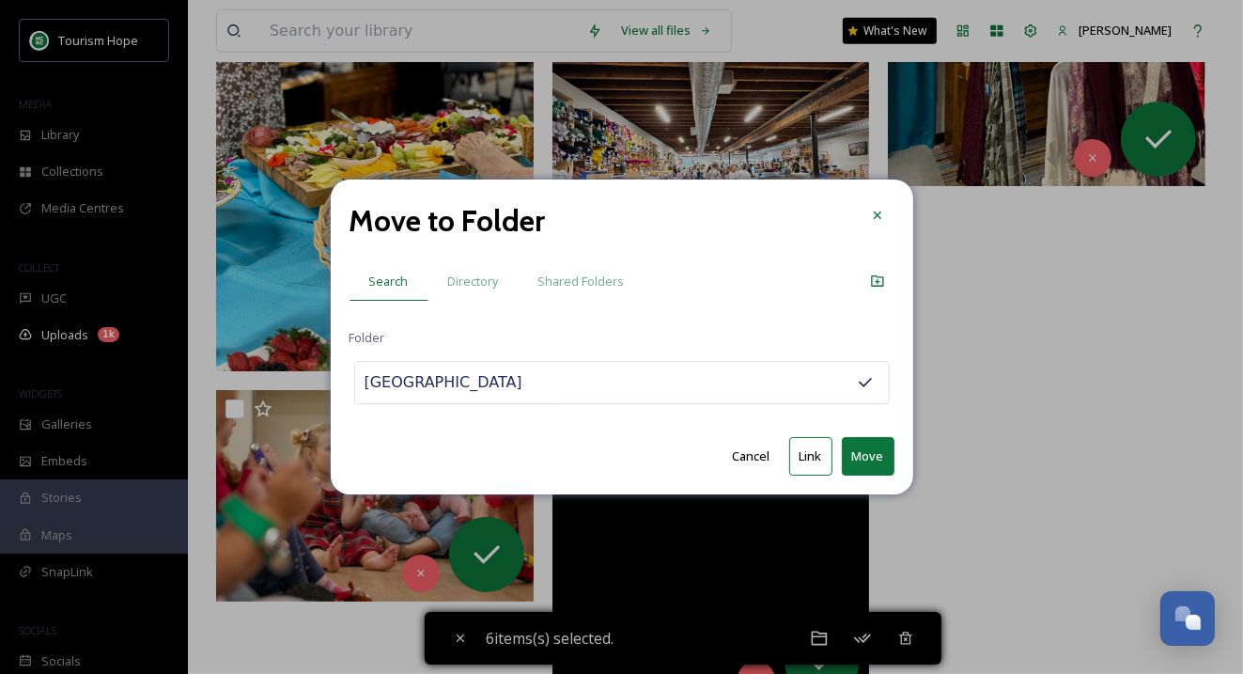
click at [803, 449] on button "Link" at bounding box center [810, 456] width 43 height 39
checkbox input "false"
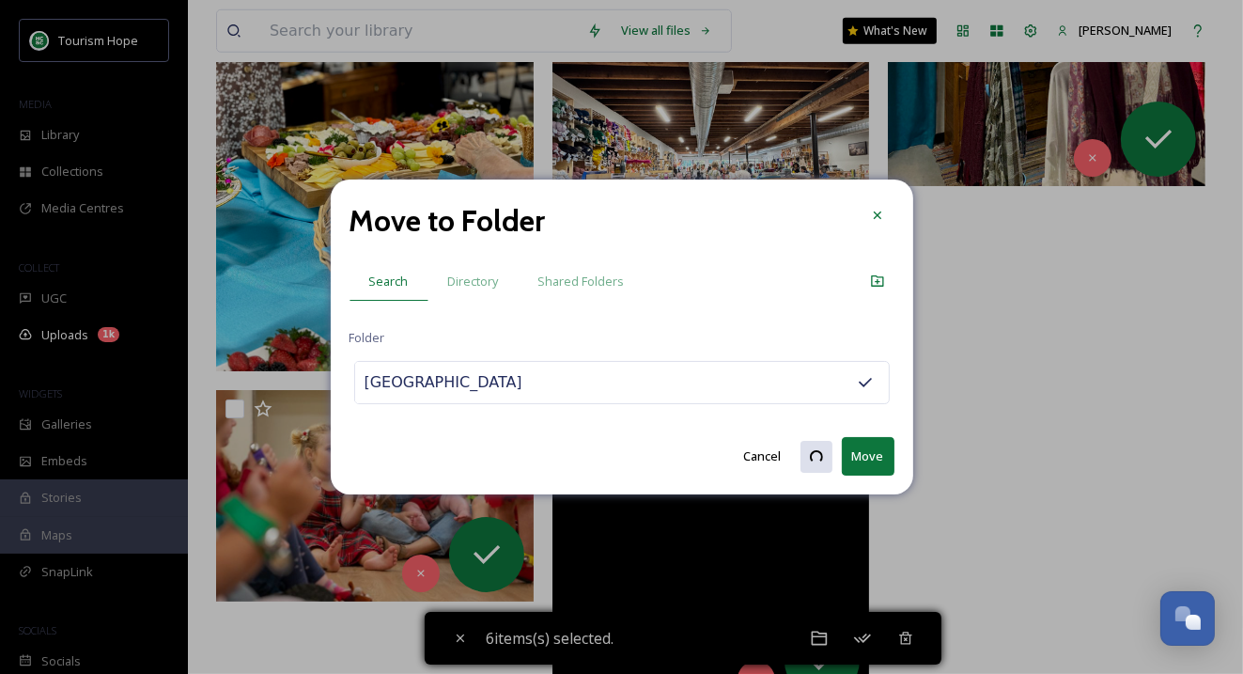
checkbox input "false"
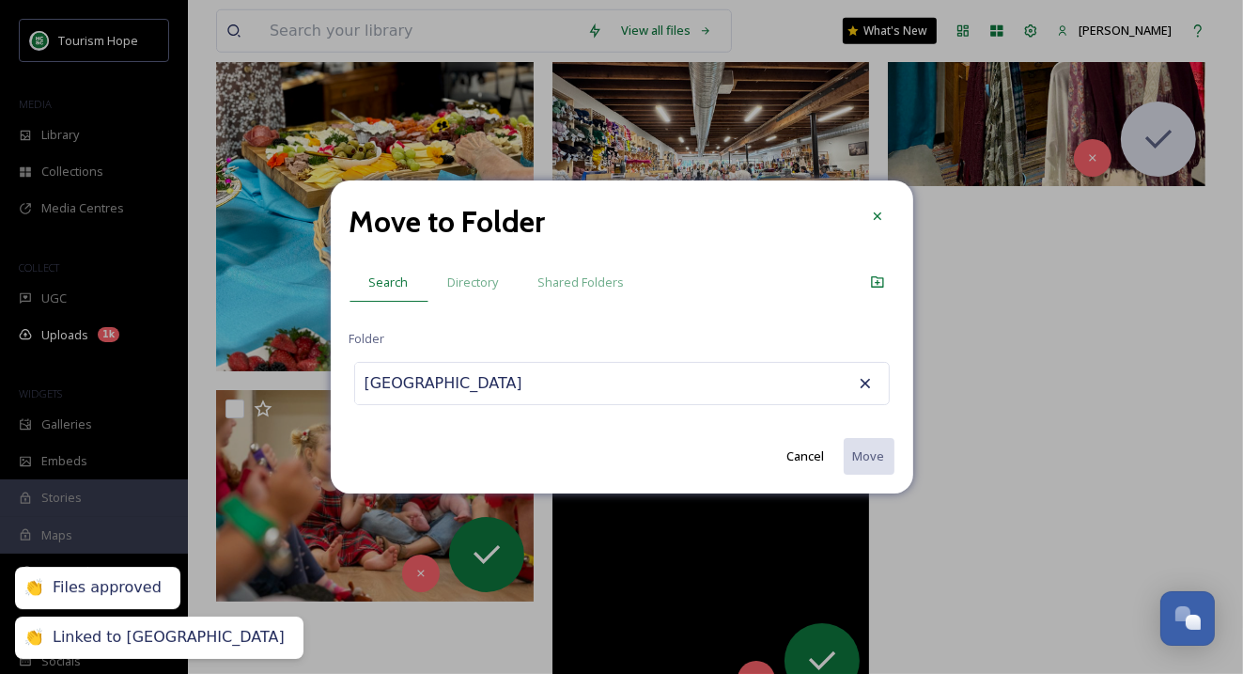
click at [533, 383] on input "Fraser Canyon Hospital" at bounding box center [458, 383] width 207 height 41
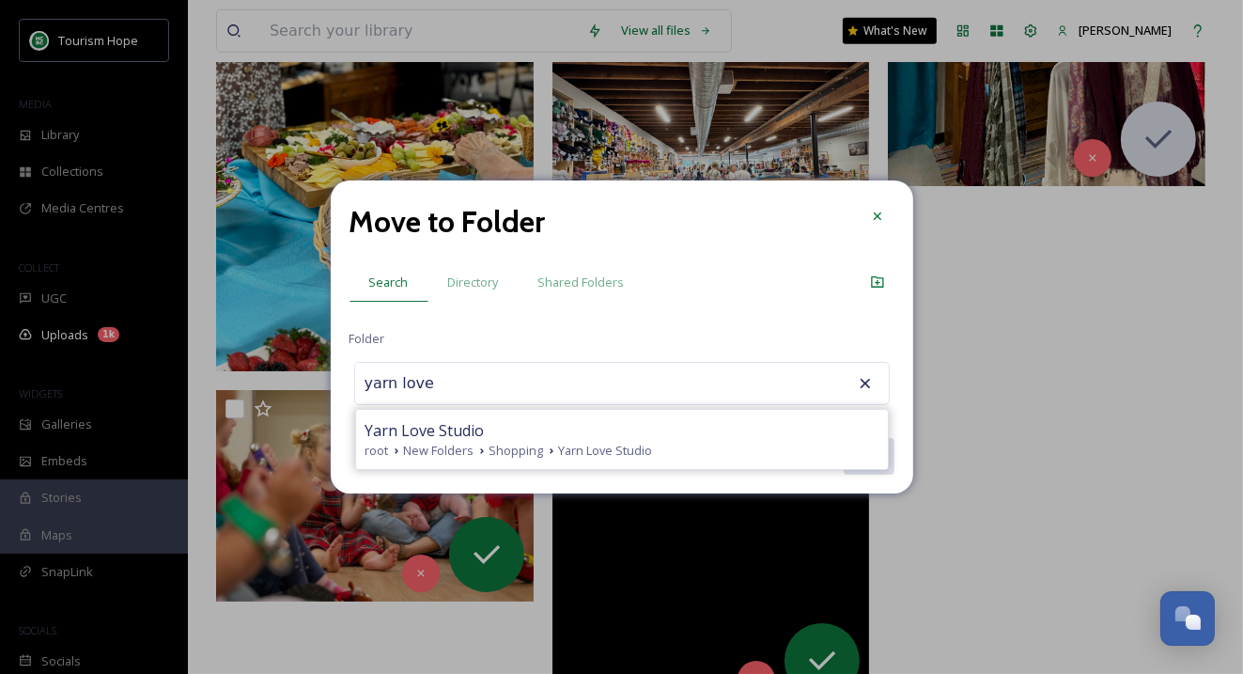
click at [558, 429] on div "Yarn Love Studio" at bounding box center [621, 430] width 513 height 23
type input "Yarn Love Studio"
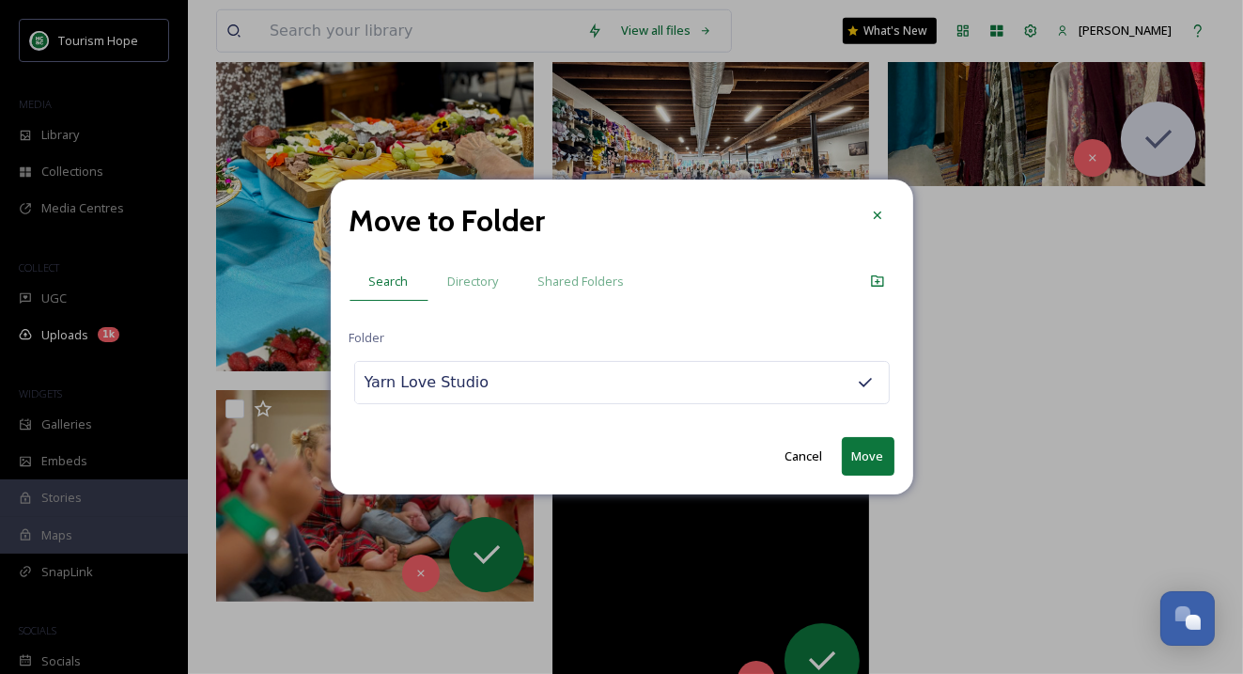
click at [862, 454] on button "Move" at bounding box center [868, 456] width 53 height 39
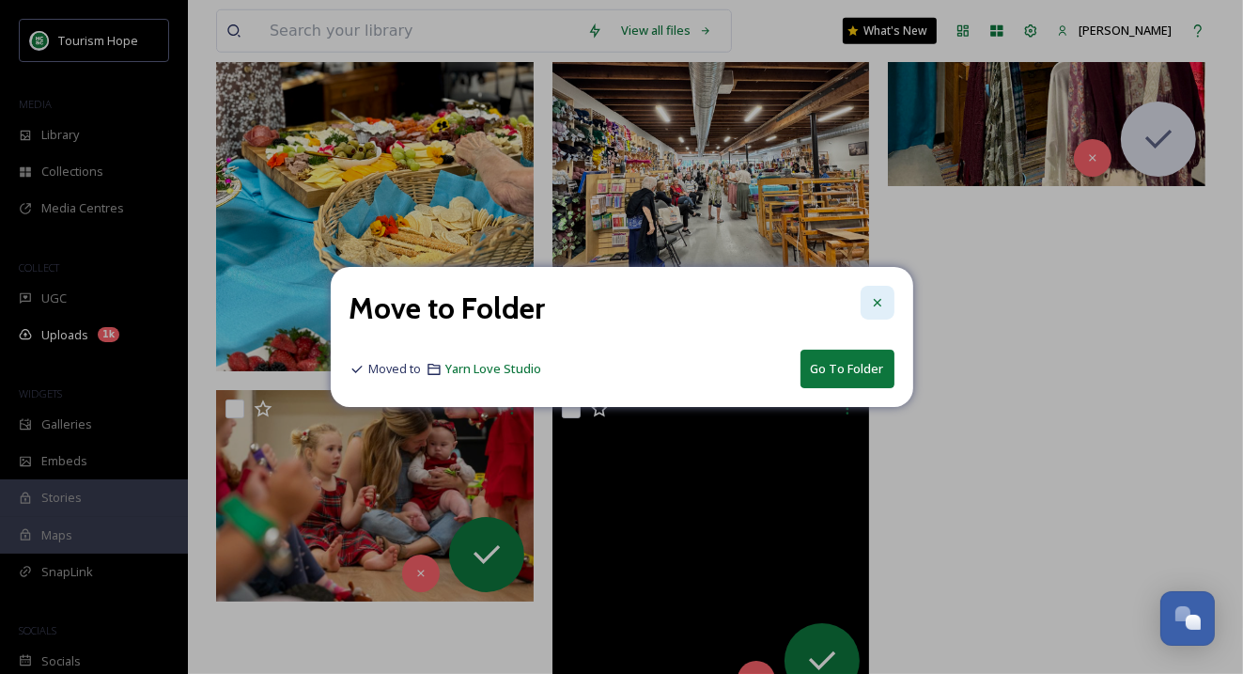
click at [871, 302] on icon at bounding box center [877, 302] width 15 height 15
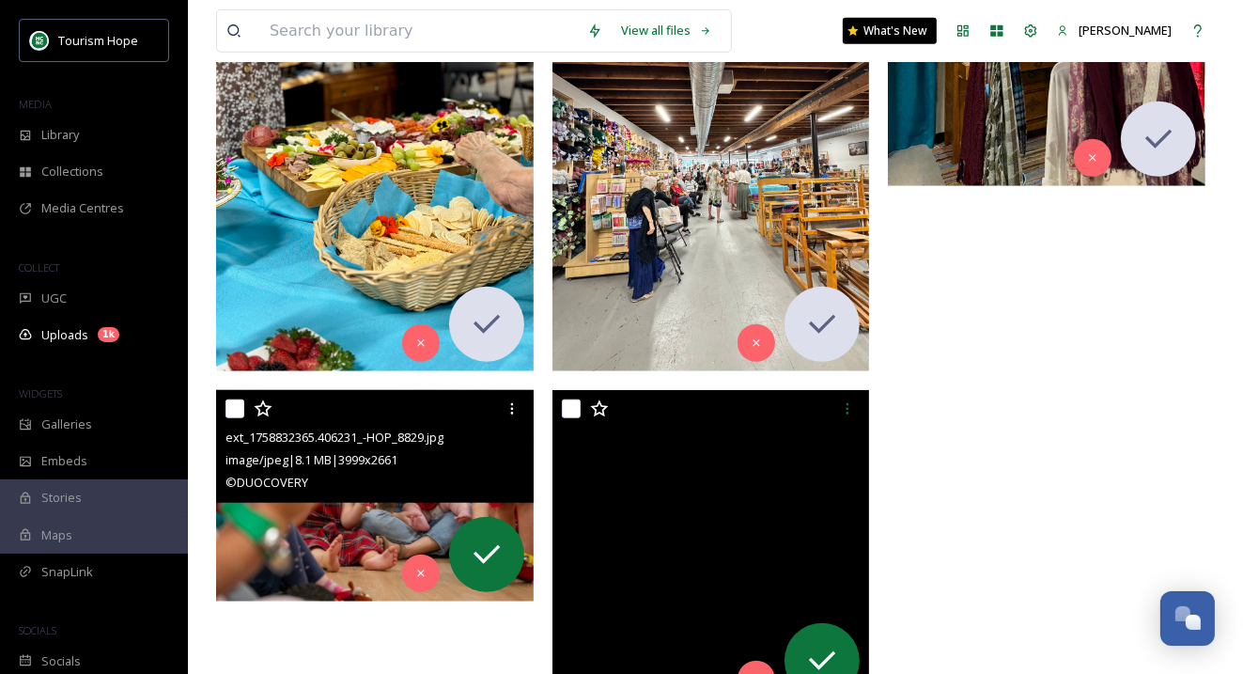
click at [321, 512] on img at bounding box center [375, 495] width 318 height 211
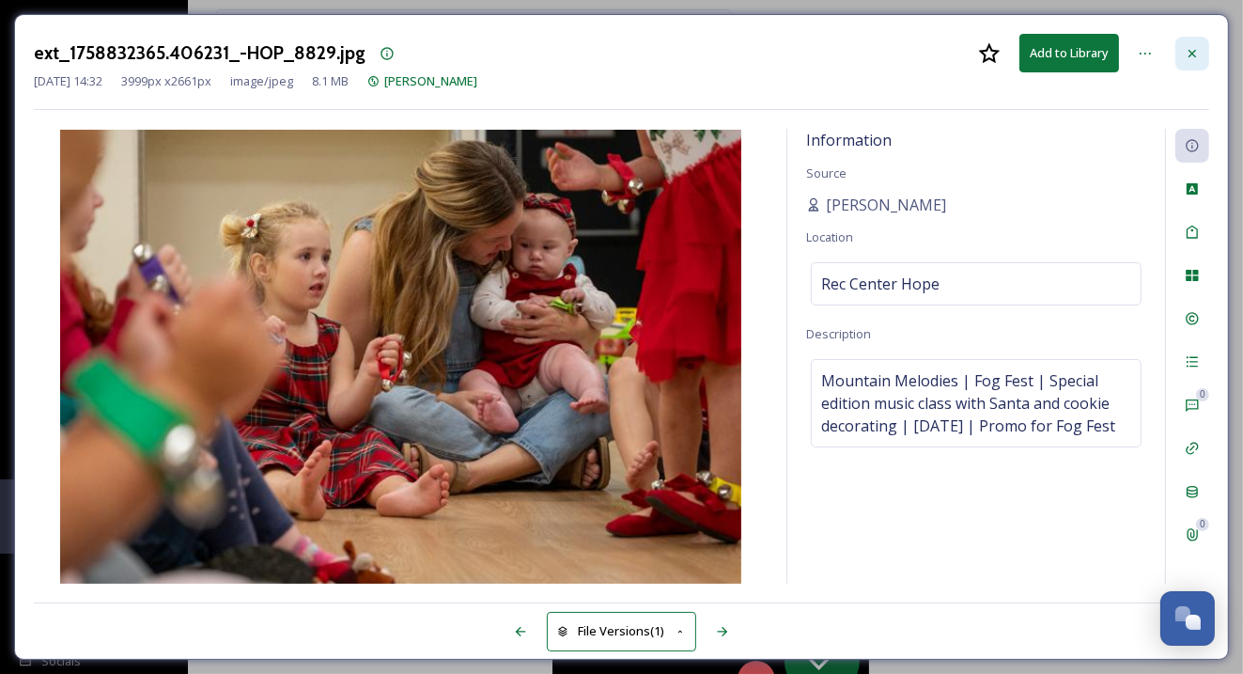
click at [1188, 64] on div at bounding box center [1192, 54] width 34 height 34
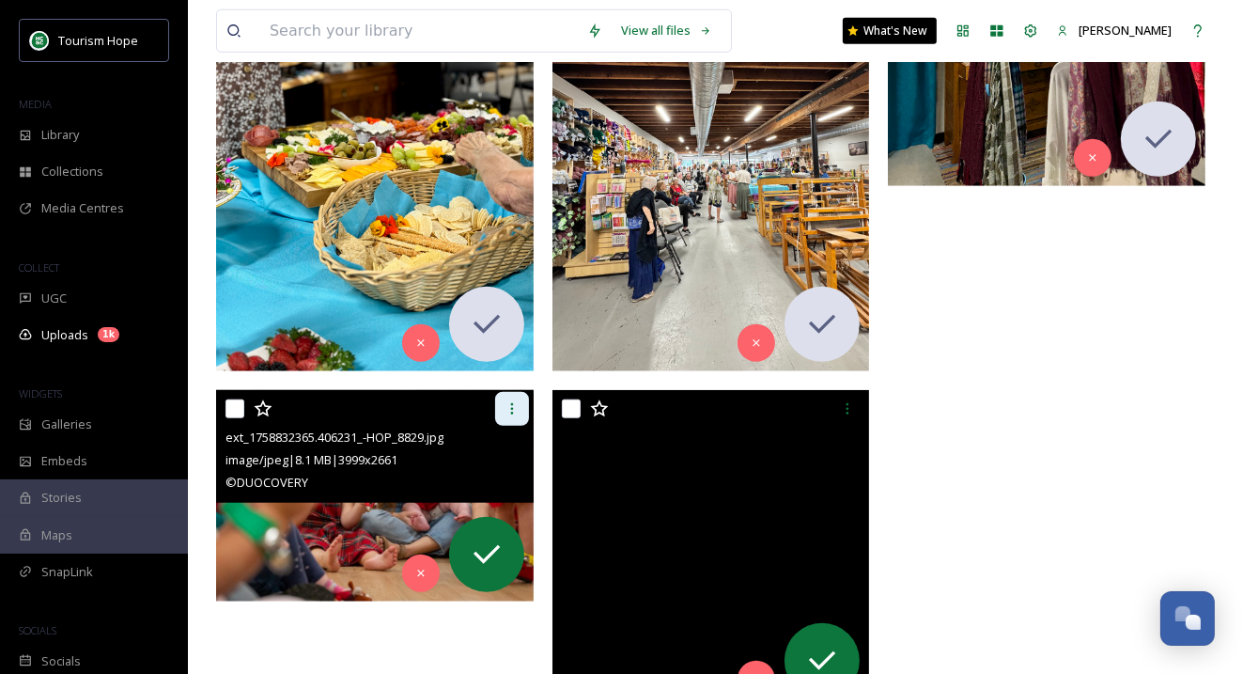
click at [506, 415] on icon at bounding box center [512, 408] width 15 height 15
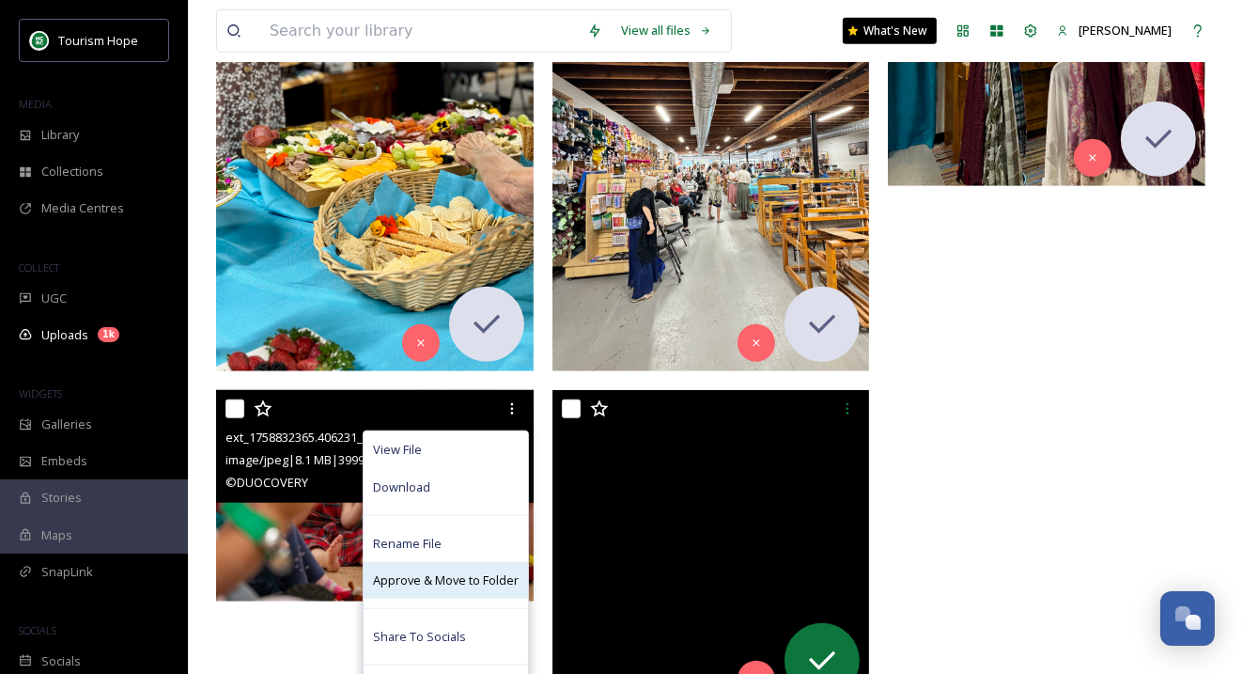
click at [462, 577] on span "Approve & Move to Folder" at bounding box center [446, 580] width 146 height 18
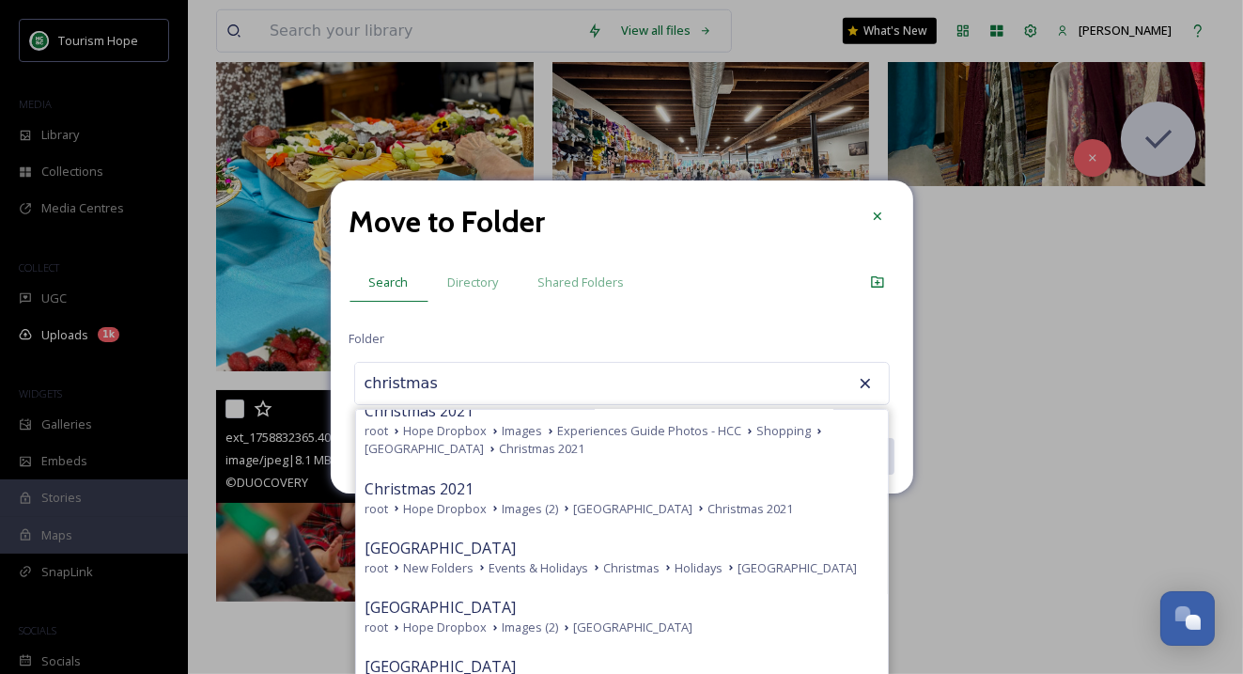
scroll to position [663, 0]
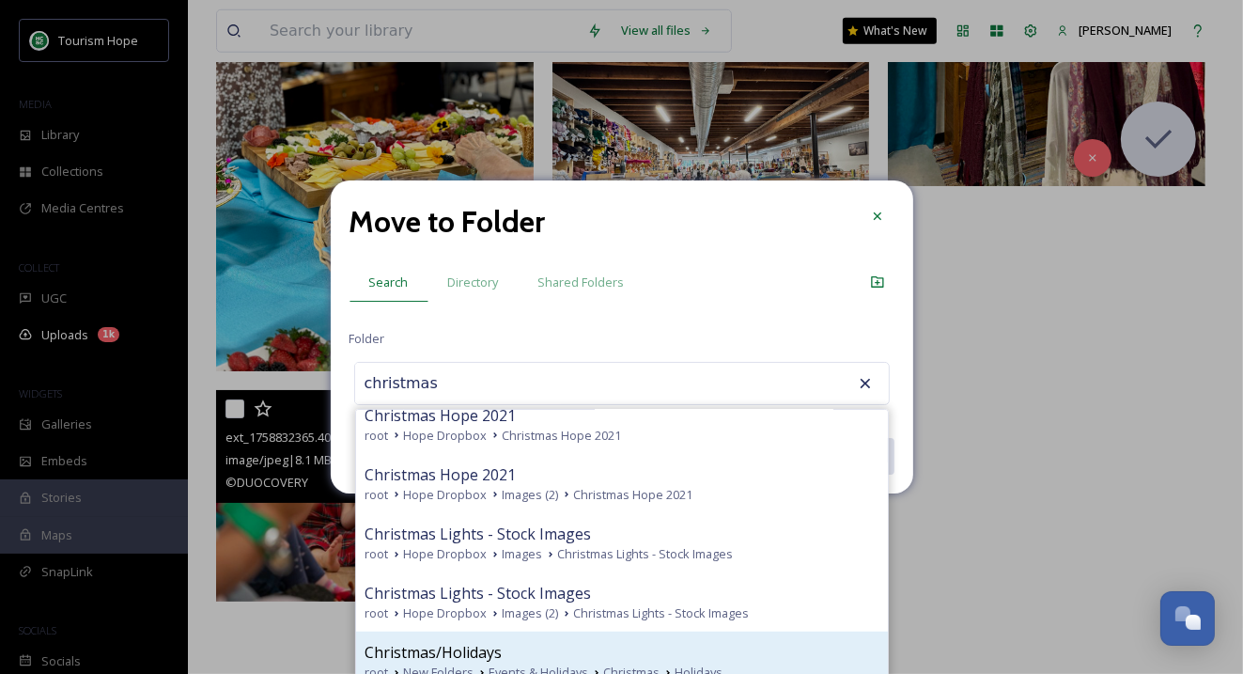
click at [464, 648] on span "Christmas/Holidays" at bounding box center [433, 652] width 137 height 23
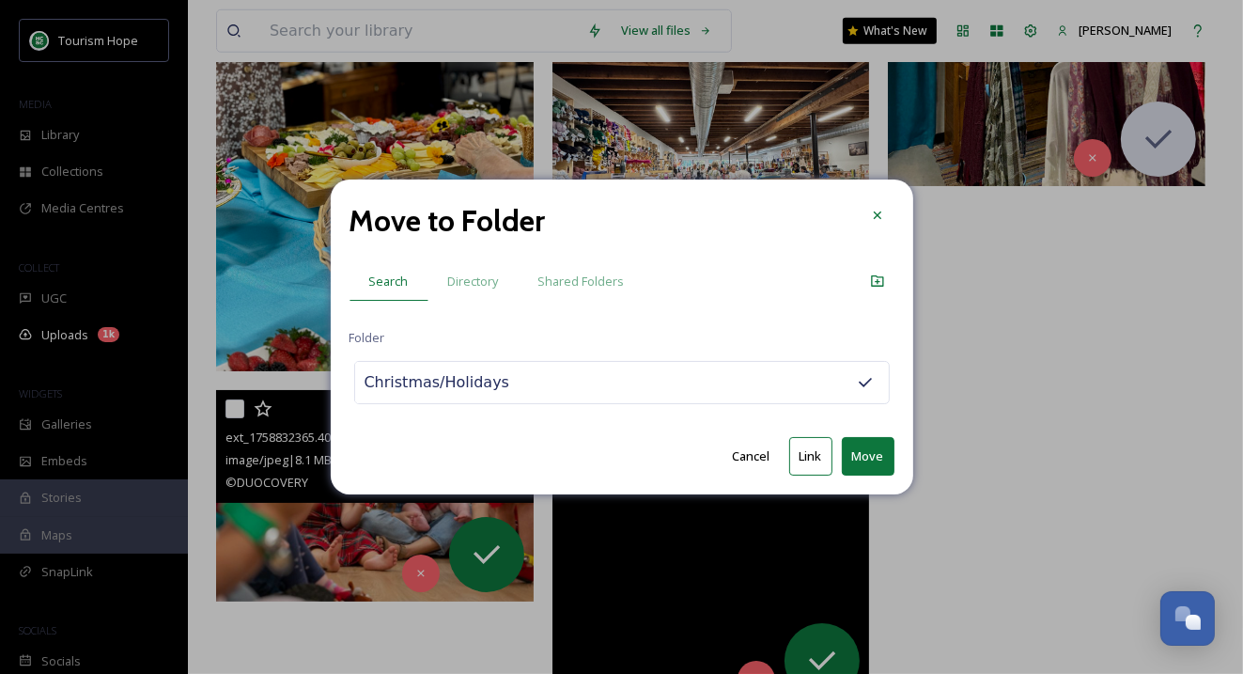
click at [805, 445] on button "Link" at bounding box center [810, 456] width 43 height 39
click at [551, 379] on div "Christmas/Holidays" at bounding box center [622, 382] width 536 height 43
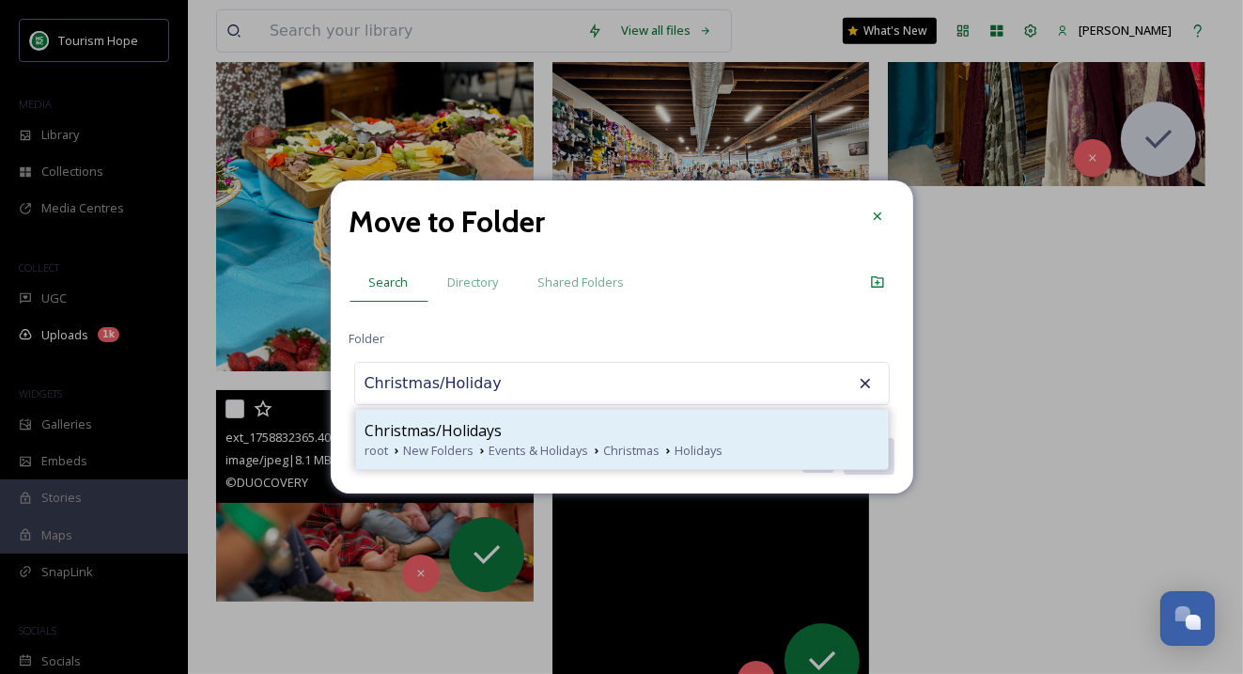
click at [465, 445] on span "New Folders" at bounding box center [439, 451] width 70 height 18
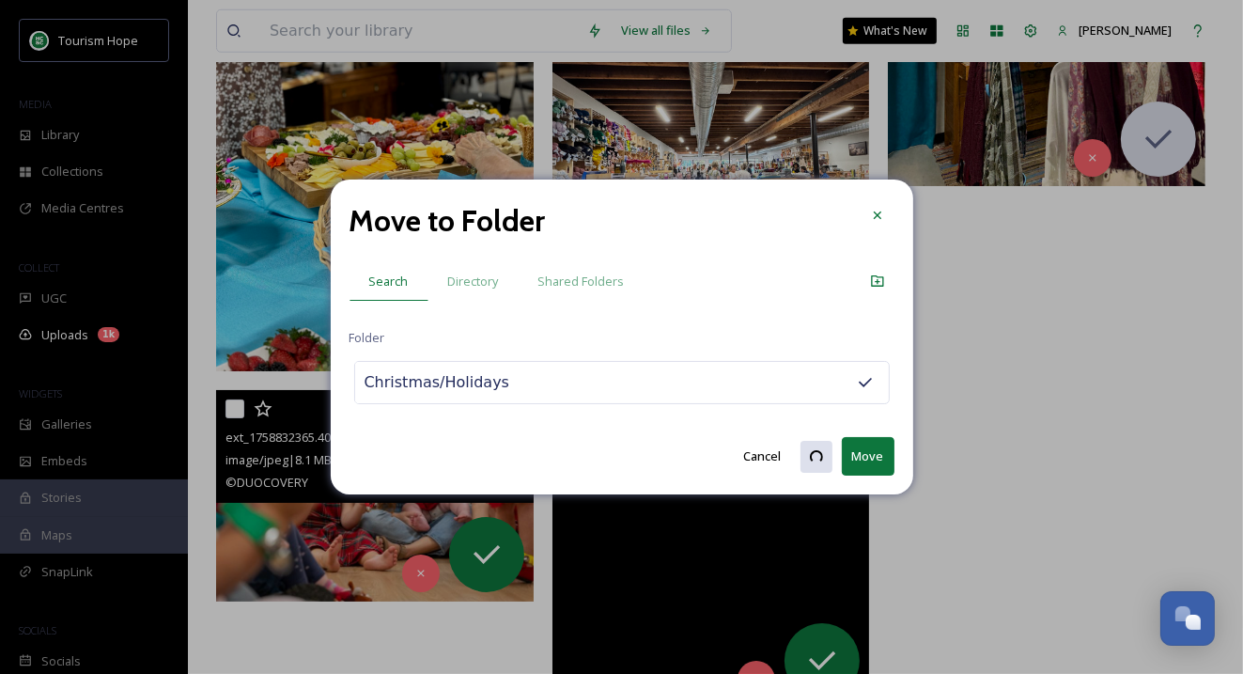
drag, startPoint x: 520, startPoint y: 381, endPoint x: 329, endPoint y: 365, distance: 191.4
click at [329, 365] on div "Move to Folder Search Directory Shared Folders Folder Christmas/Holidays Cancel…" at bounding box center [621, 337] width 1243 height 674
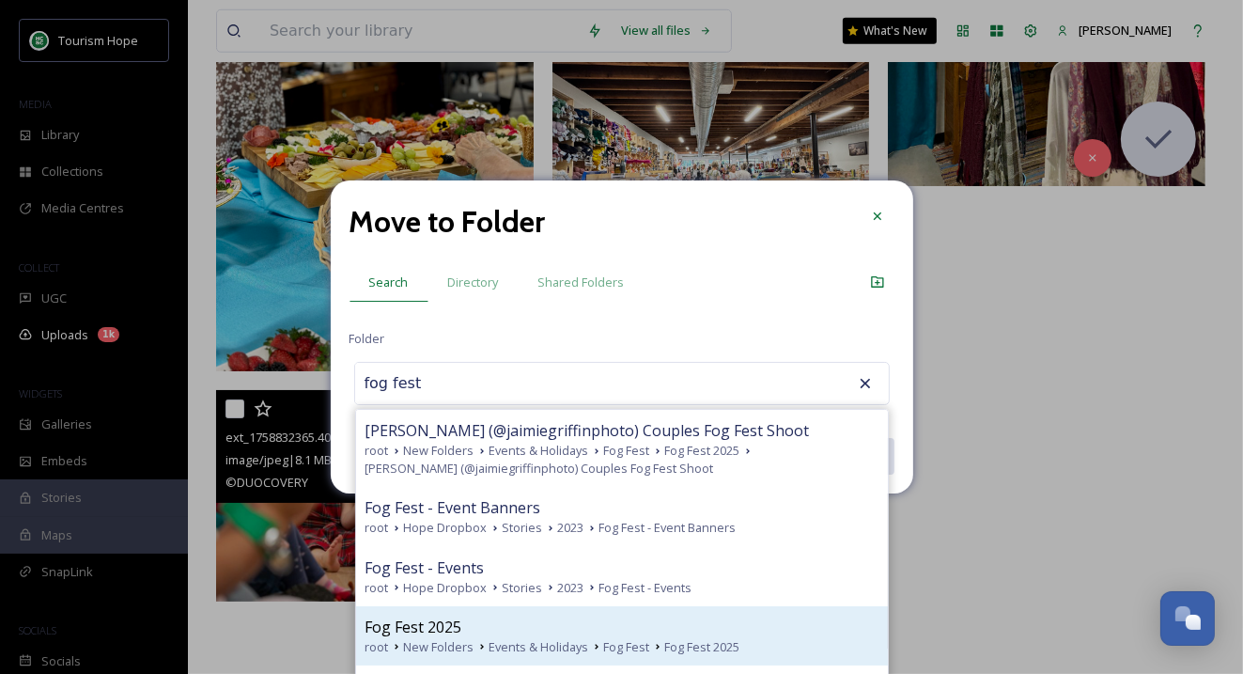
click at [516, 628] on div "Fog Fest 2025" at bounding box center [621, 626] width 513 height 23
type input "Fog Fest 2025"
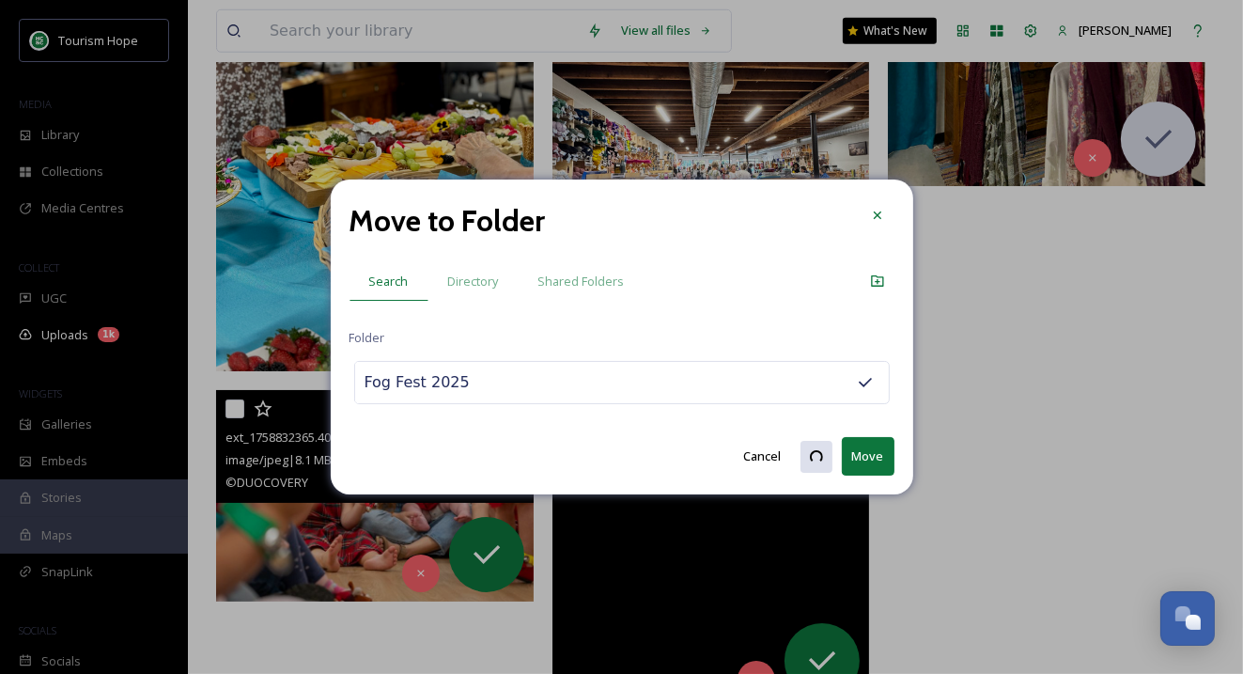
click at [859, 455] on button "Move" at bounding box center [868, 456] width 53 height 39
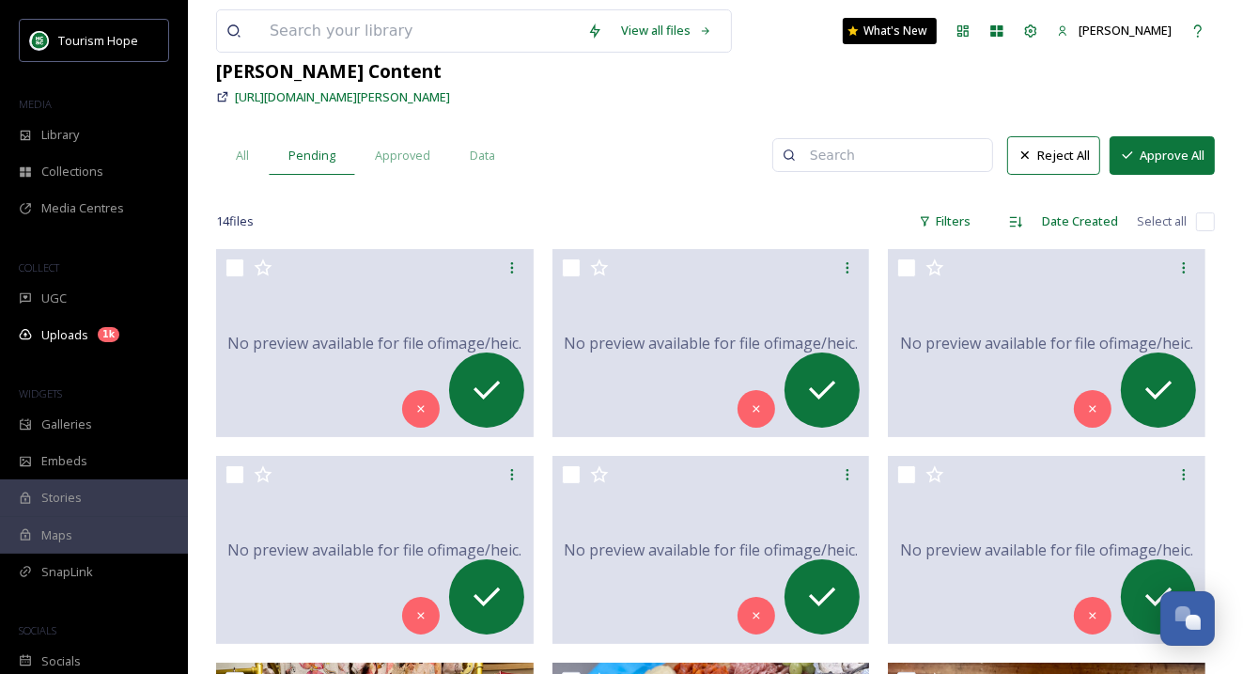
scroll to position [0, 0]
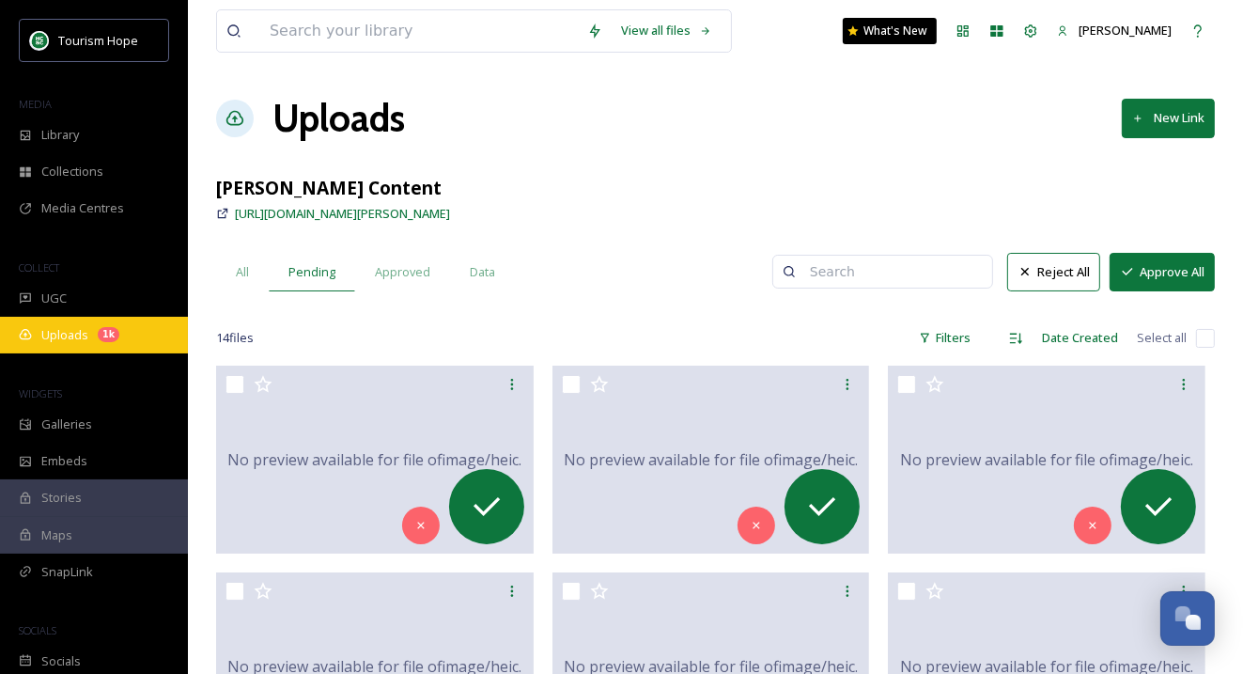
click at [69, 334] on span "Uploads" at bounding box center [64, 335] width 47 height 18
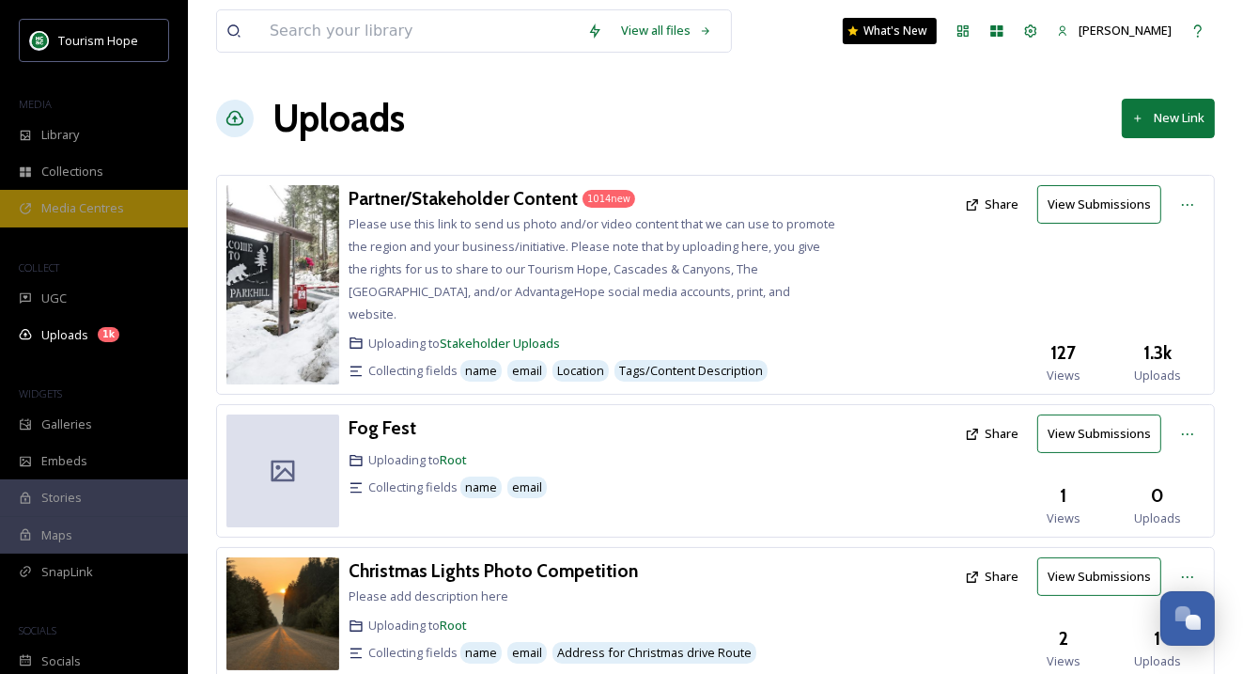
click at [120, 213] on span "Media Centres" at bounding box center [82, 208] width 83 height 18
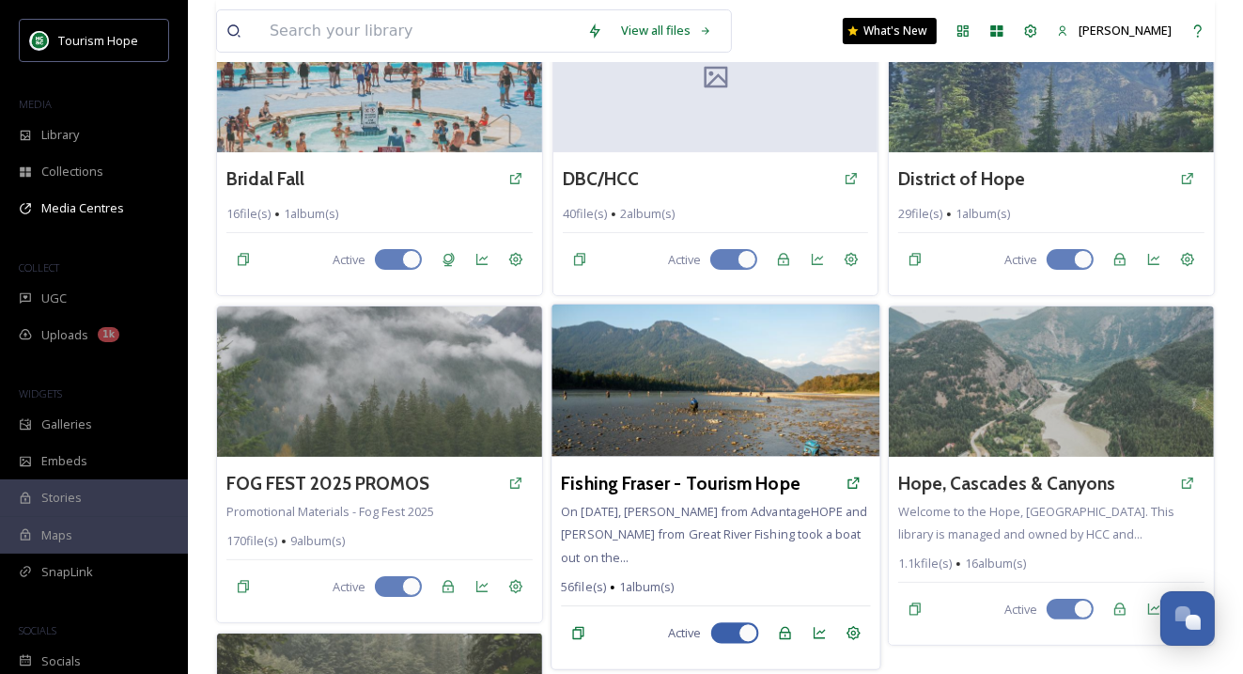
scroll to position [175, 0]
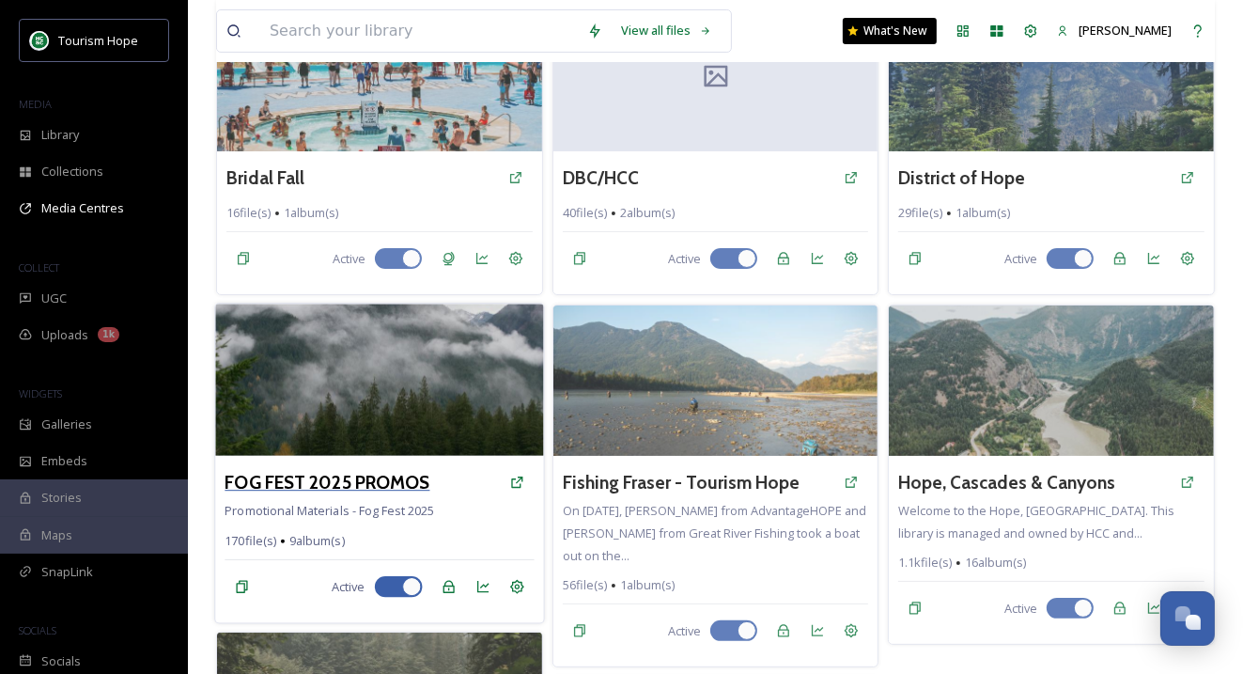
click at [410, 475] on h3 "FOG FEST 2025 PROMOS" at bounding box center [327, 482] width 205 height 27
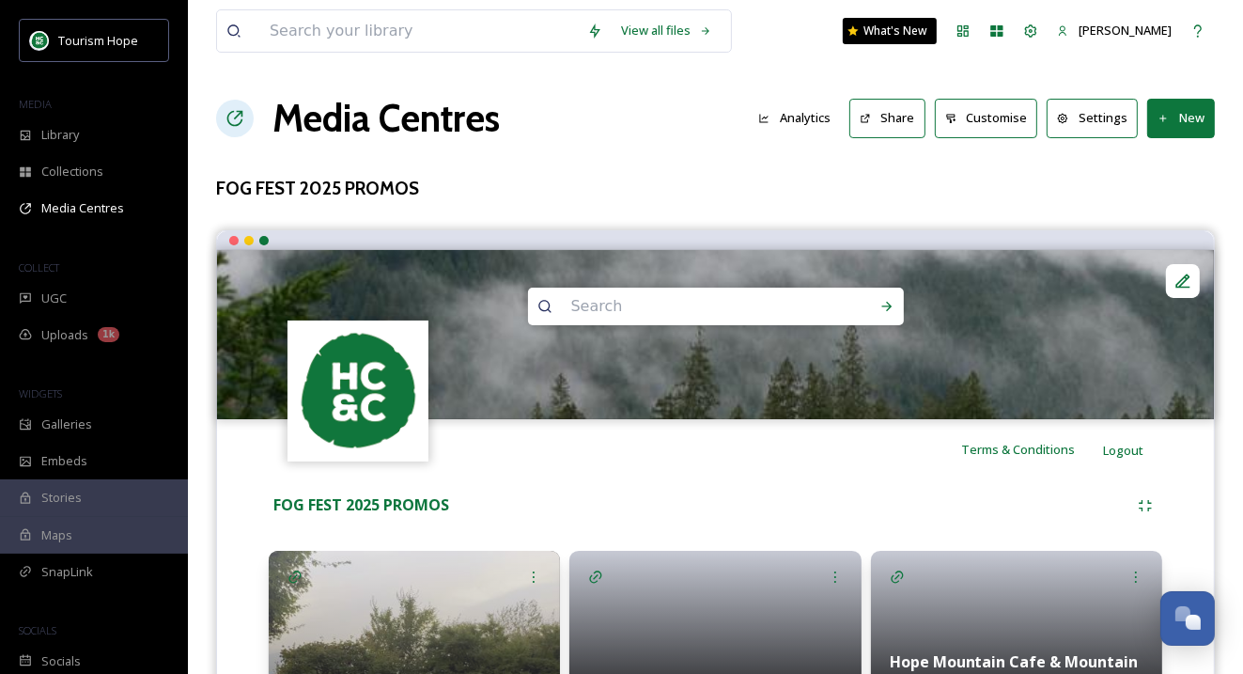
scroll to position [485, 0]
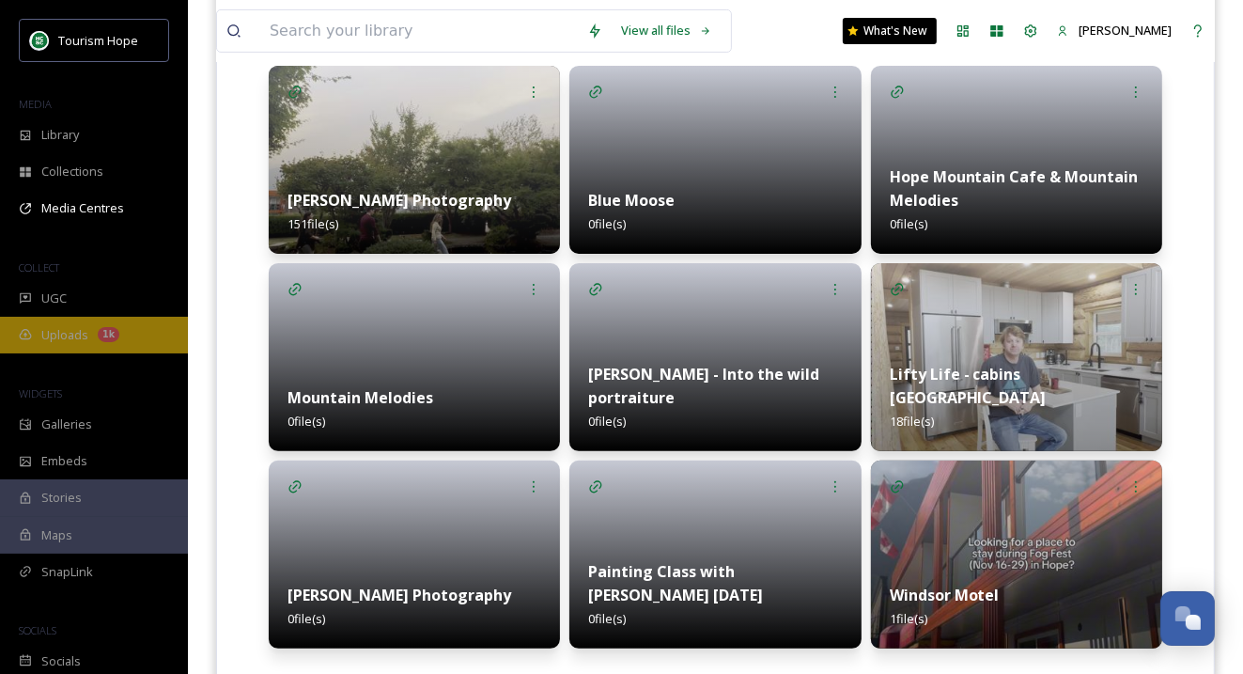
click at [62, 330] on span "Uploads" at bounding box center [64, 335] width 47 height 18
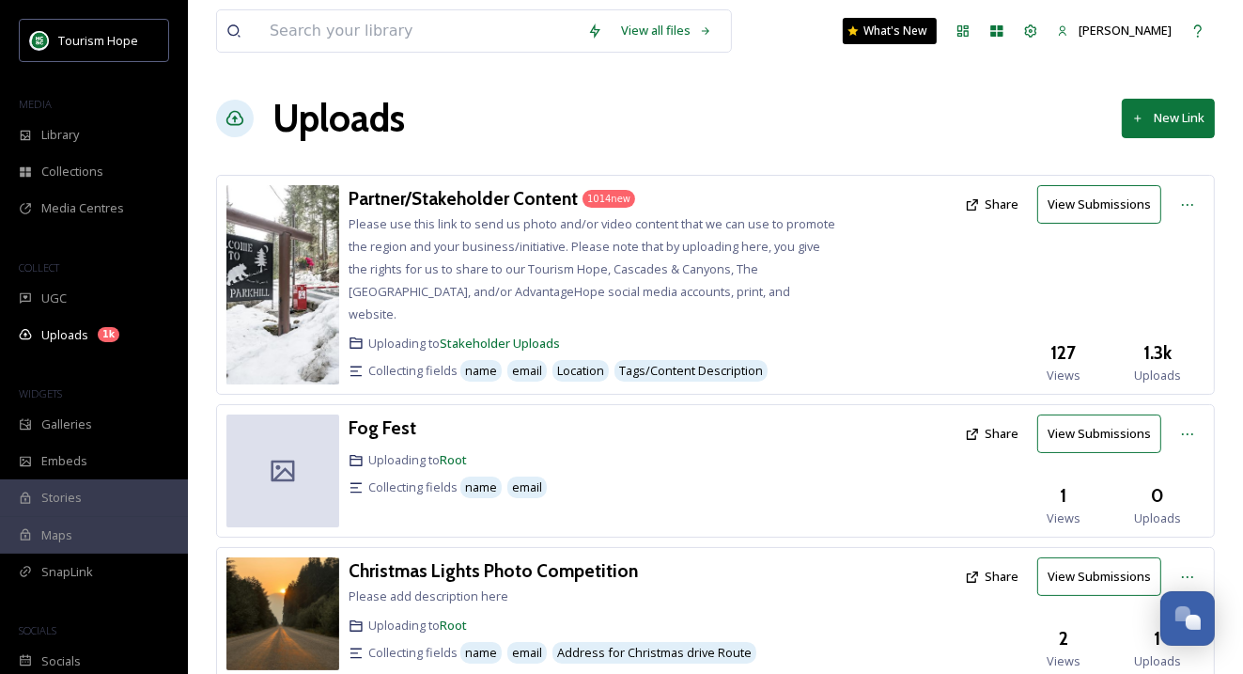
scroll to position [297, 0]
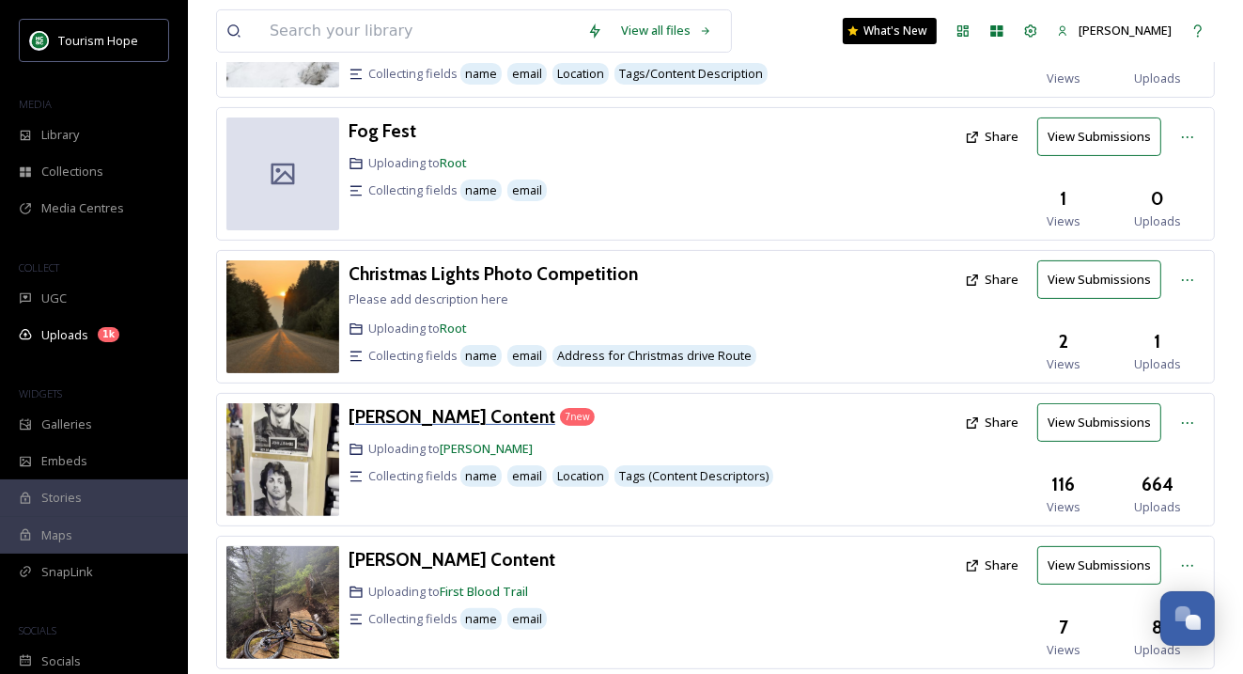
click at [431, 405] on h3 "[PERSON_NAME] Content" at bounding box center [452, 416] width 207 height 23
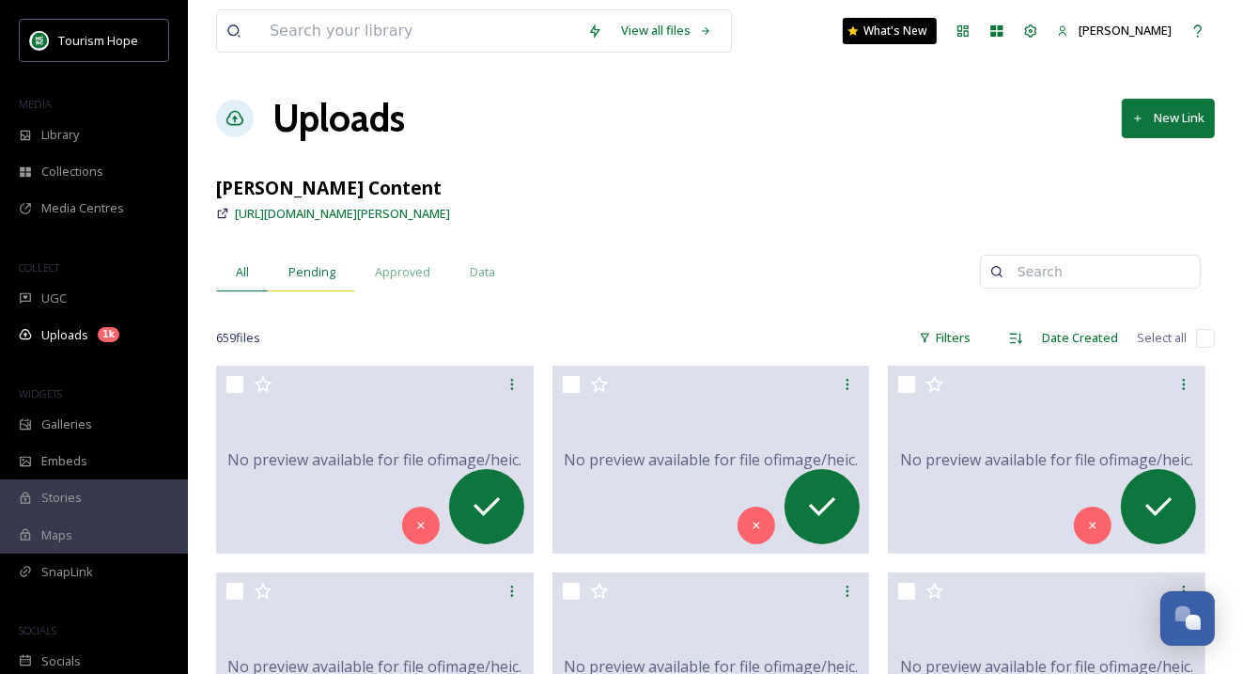
click at [303, 264] on span "Pending" at bounding box center [311, 272] width 47 height 18
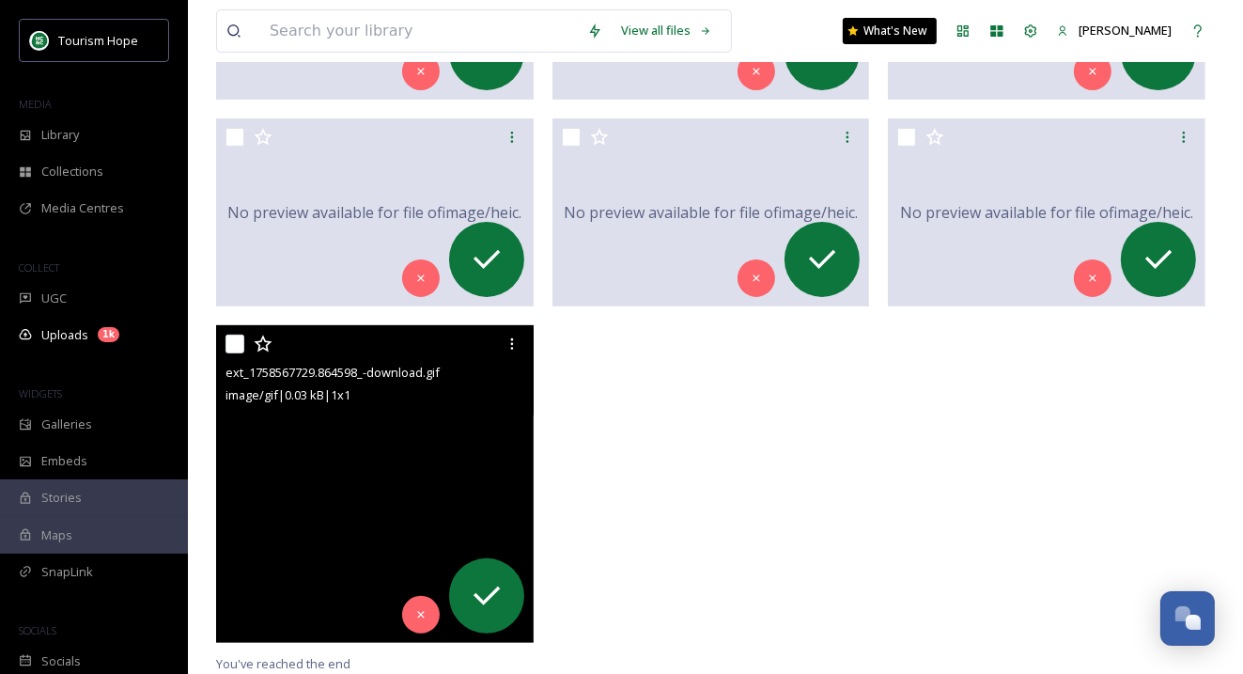
click at [351, 484] on img at bounding box center [375, 484] width 318 height 318
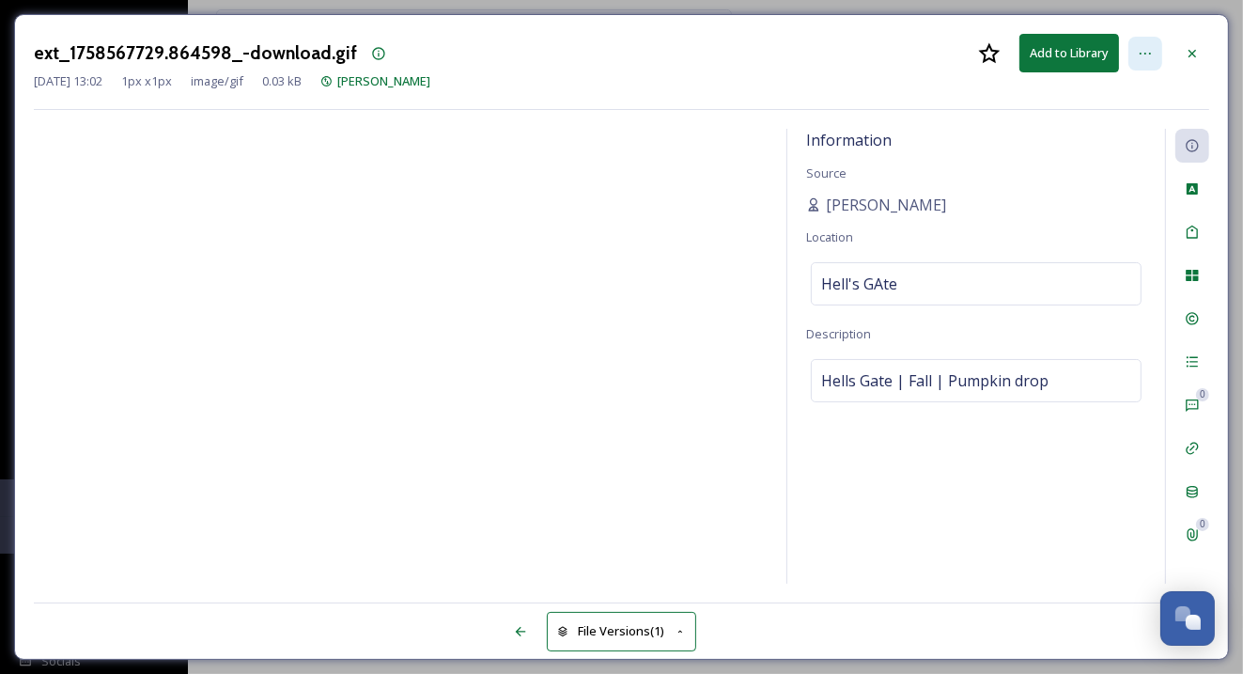
click at [1149, 47] on icon at bounding box center [1145, 53] width 15 height 15
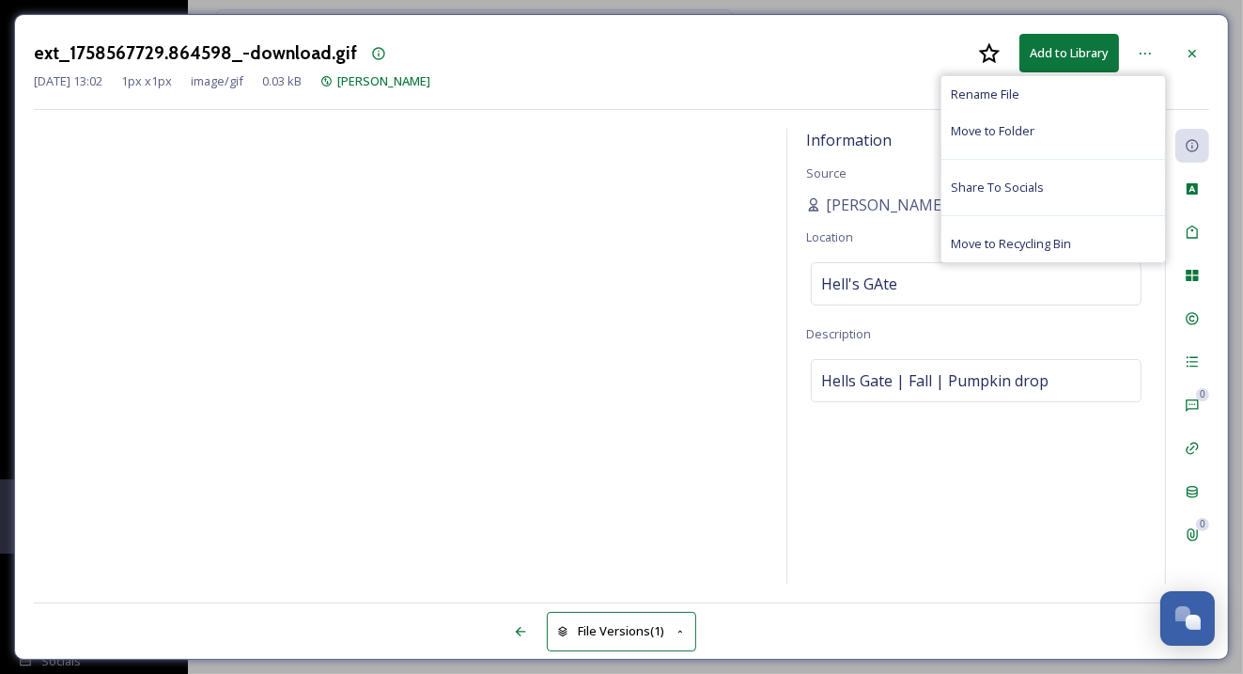
click at [859, 34] on div "ext_1758567729.864598_-download.gif Add to Library Rename File Move to Folder S…" at bounding box center [621, 53] width 1175 height 39
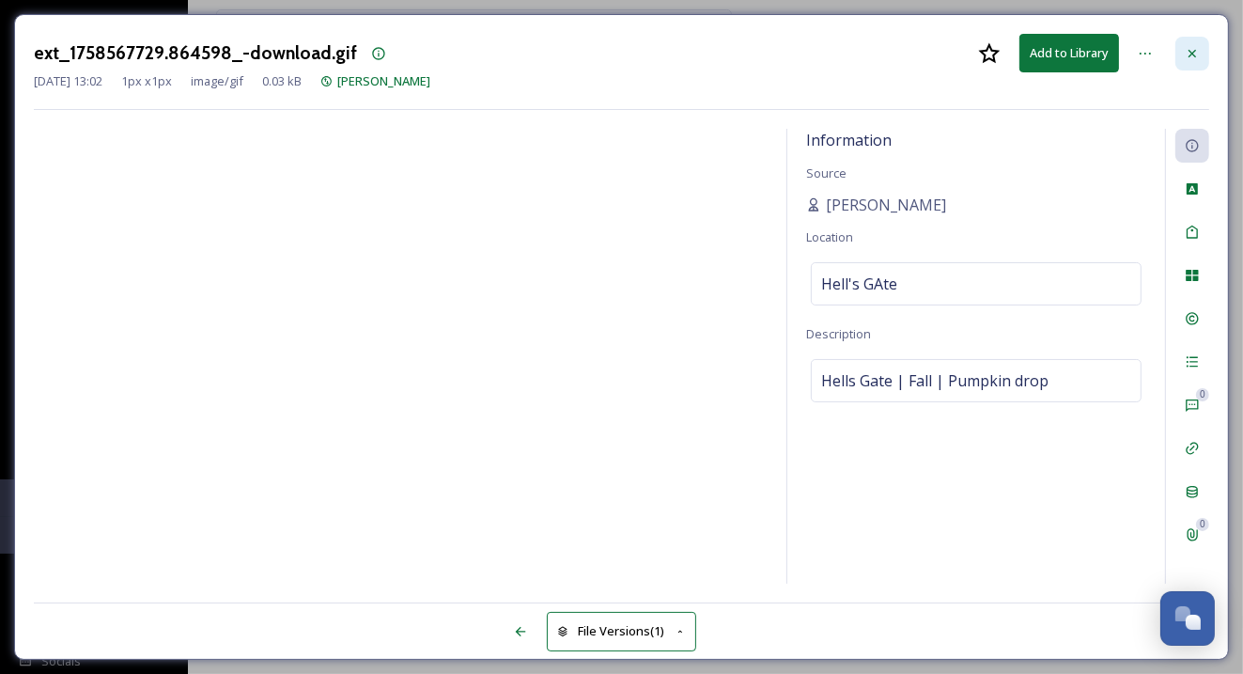
click at [1188, 46] on icon at bounding box center [1192, 53] width 15 height 15
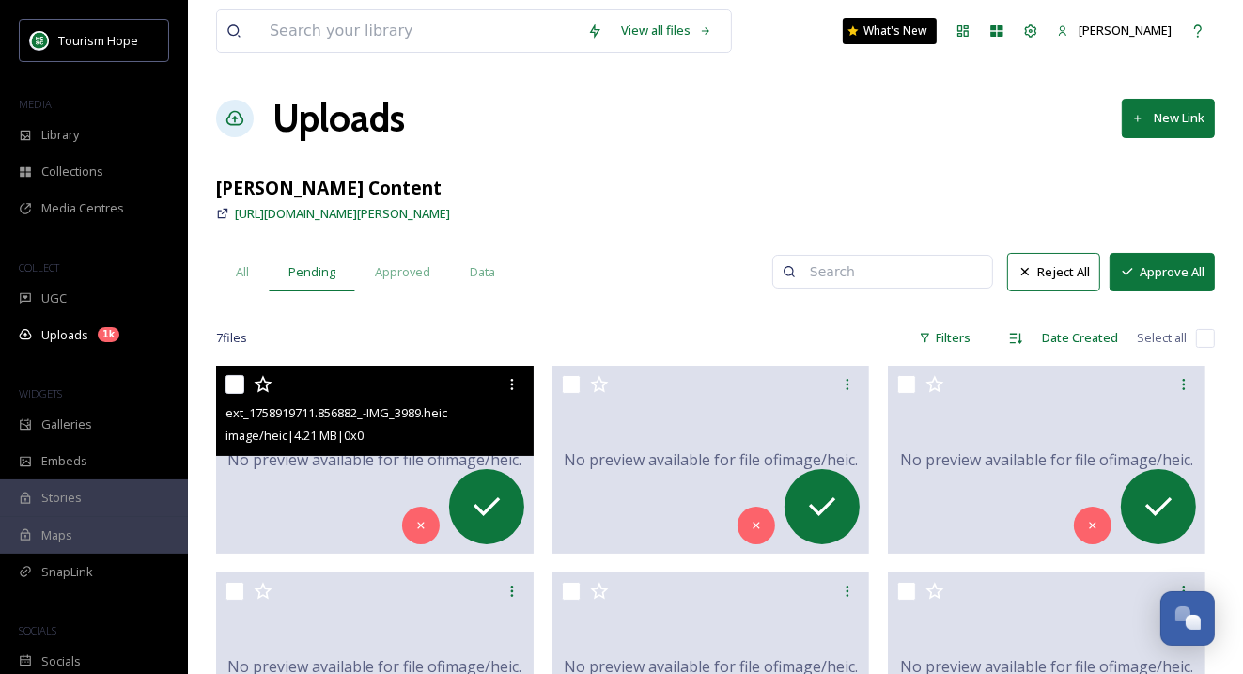
click at [335, 495] on div "No preview available for file of image/heic ." at bounding box center [375, 459] width 318 height 188
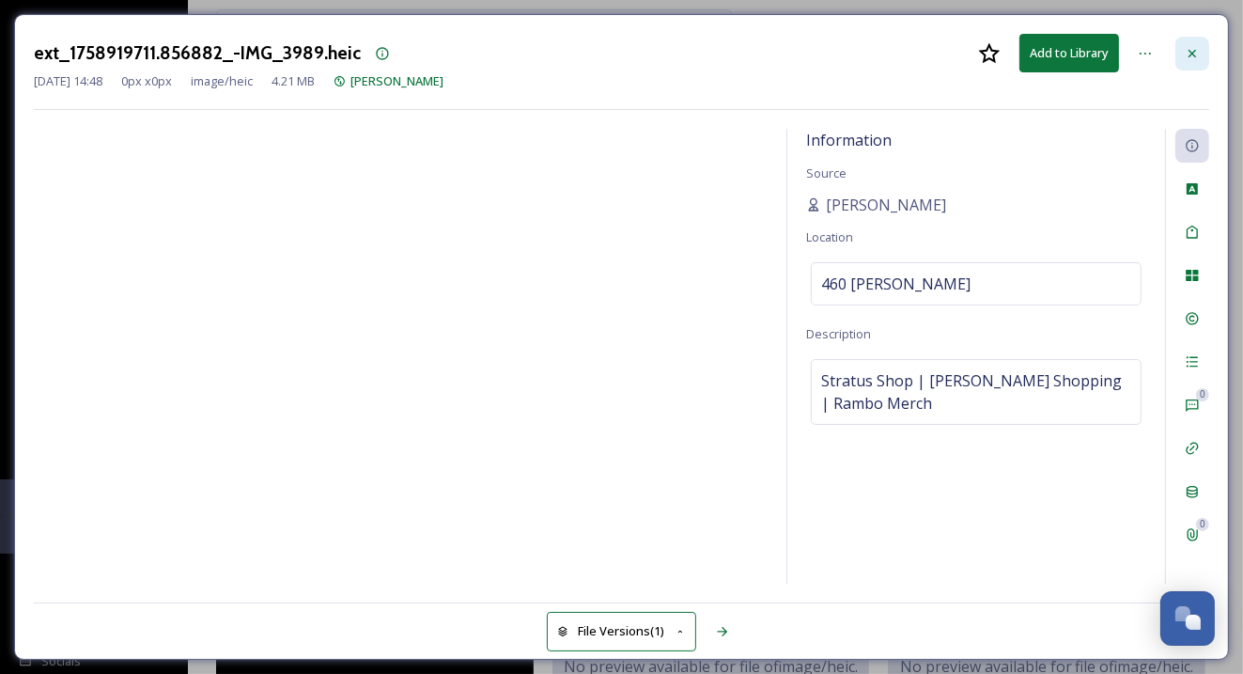
click at [1193, 51] on icon at bounding box center [1192, 53] width 8 height 8
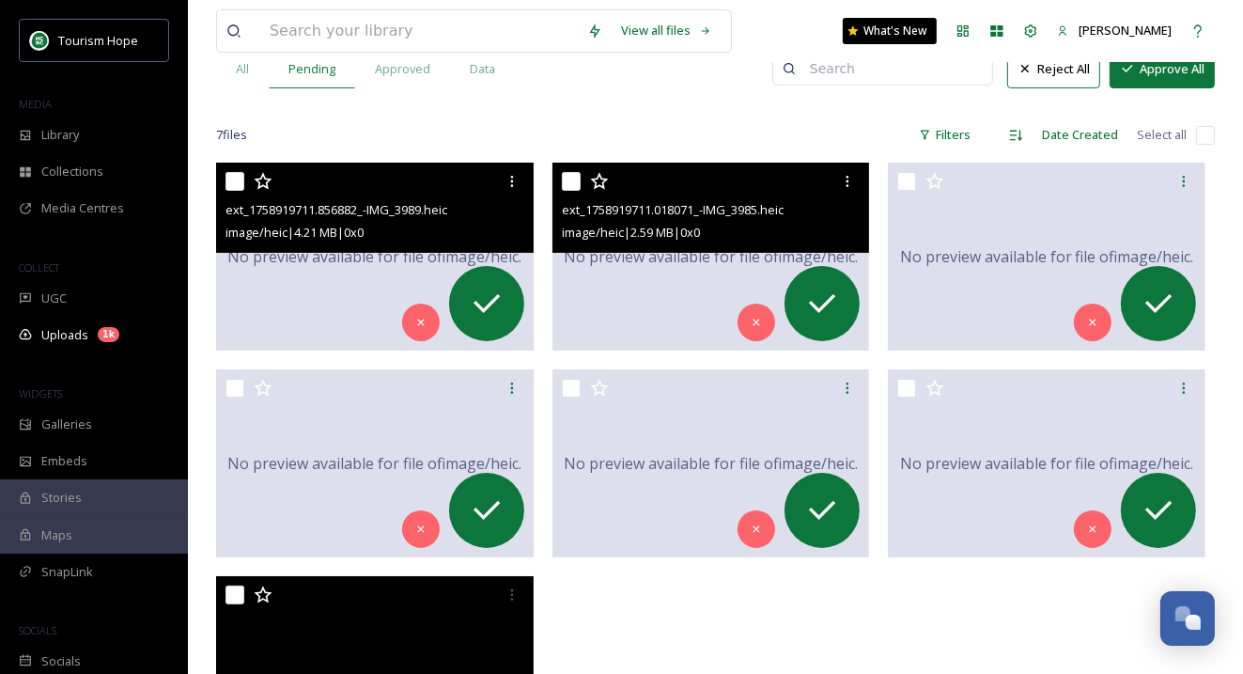
scroll to position [454, 0]
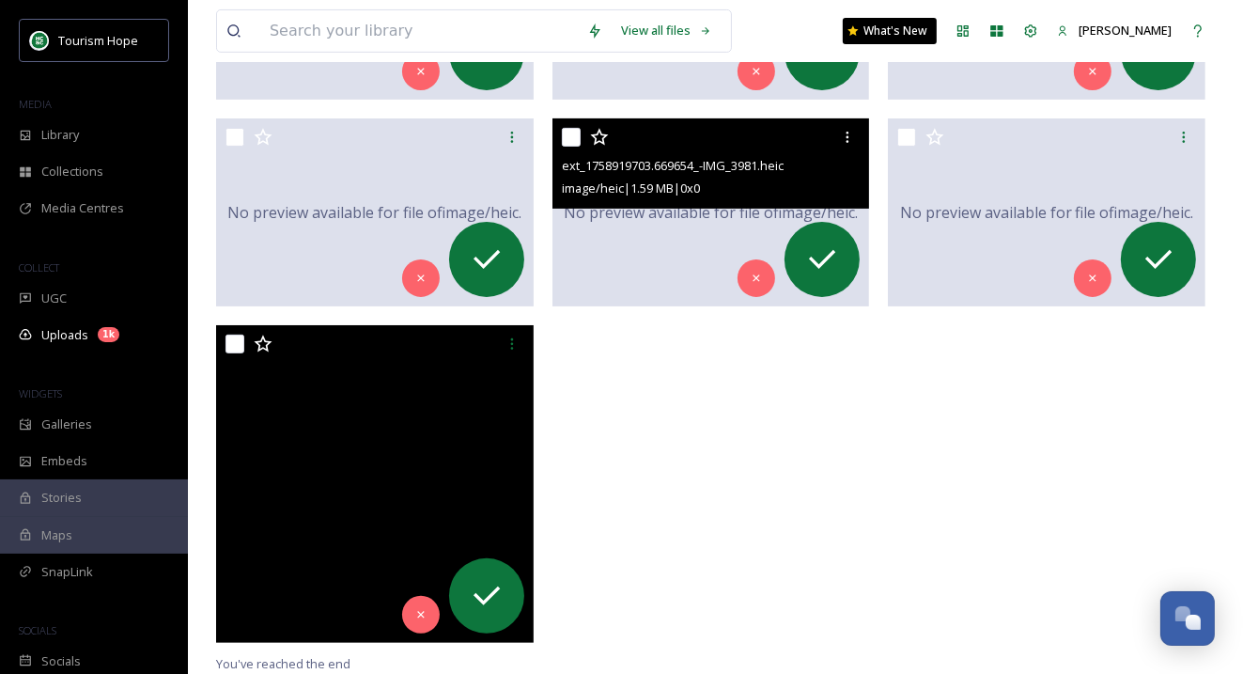
click at [684, 214] on span "No preview available for file of image/heic ." at bounding box center [711, 212] width 294 height 23
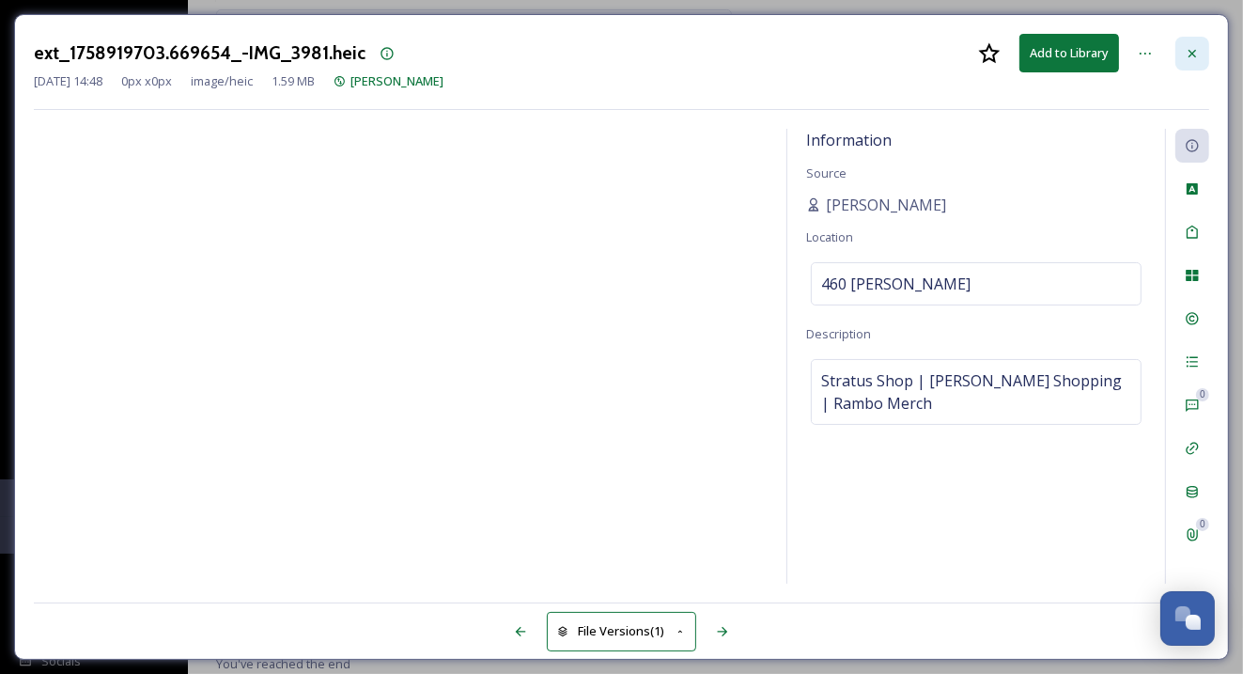
click at [1190, 52] on icon at bounding box center [1192, 53] width 15 height 15
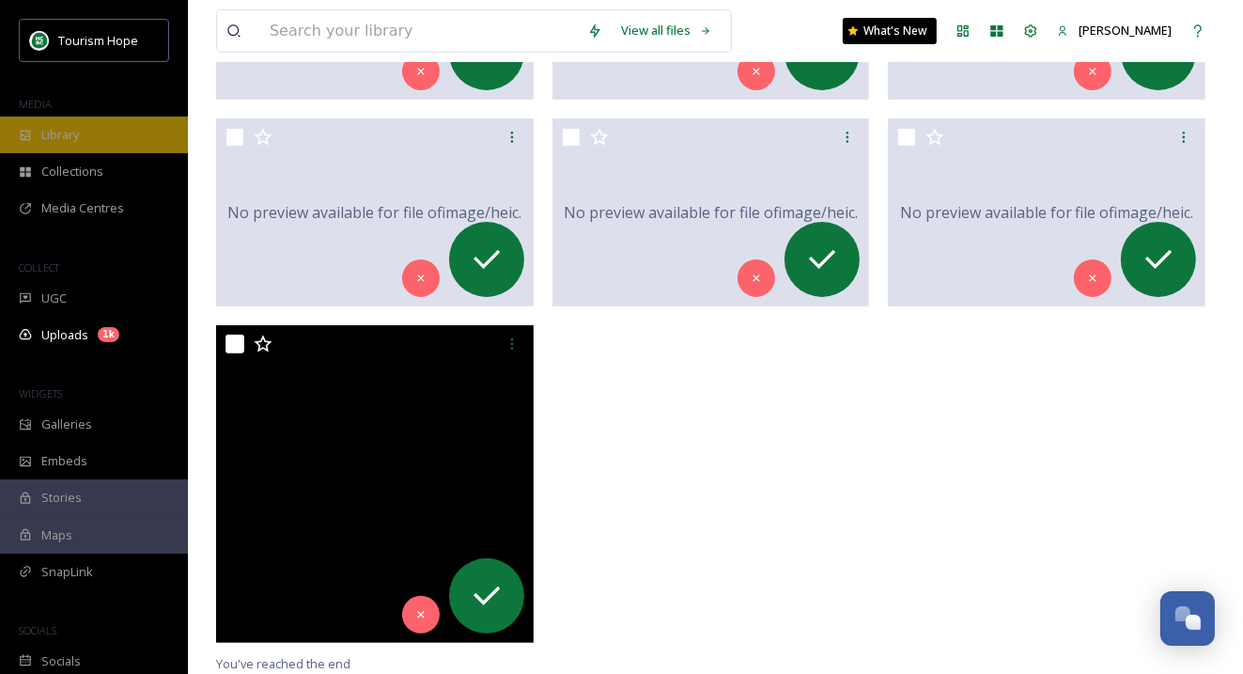
click at [125, 143] on div "Library" at bounding box center [94, 134] width 188 height 37
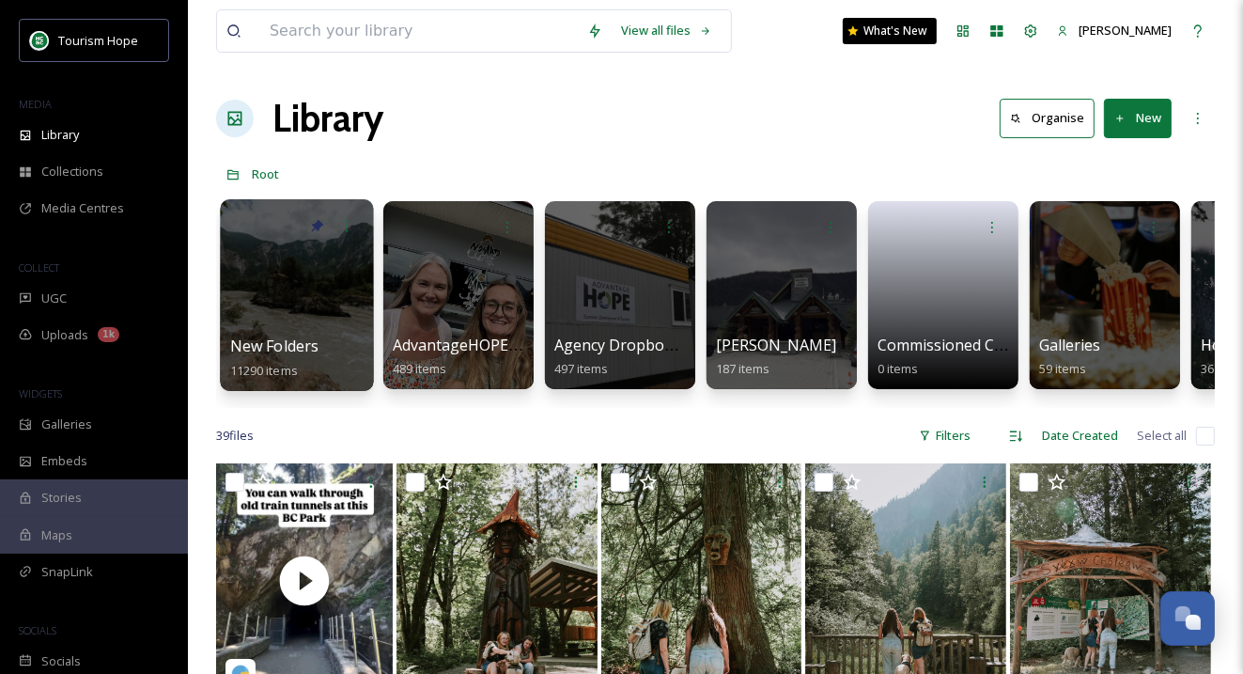
click at [325, 314] on div at bounding box center [296, 295] width 153 height 192
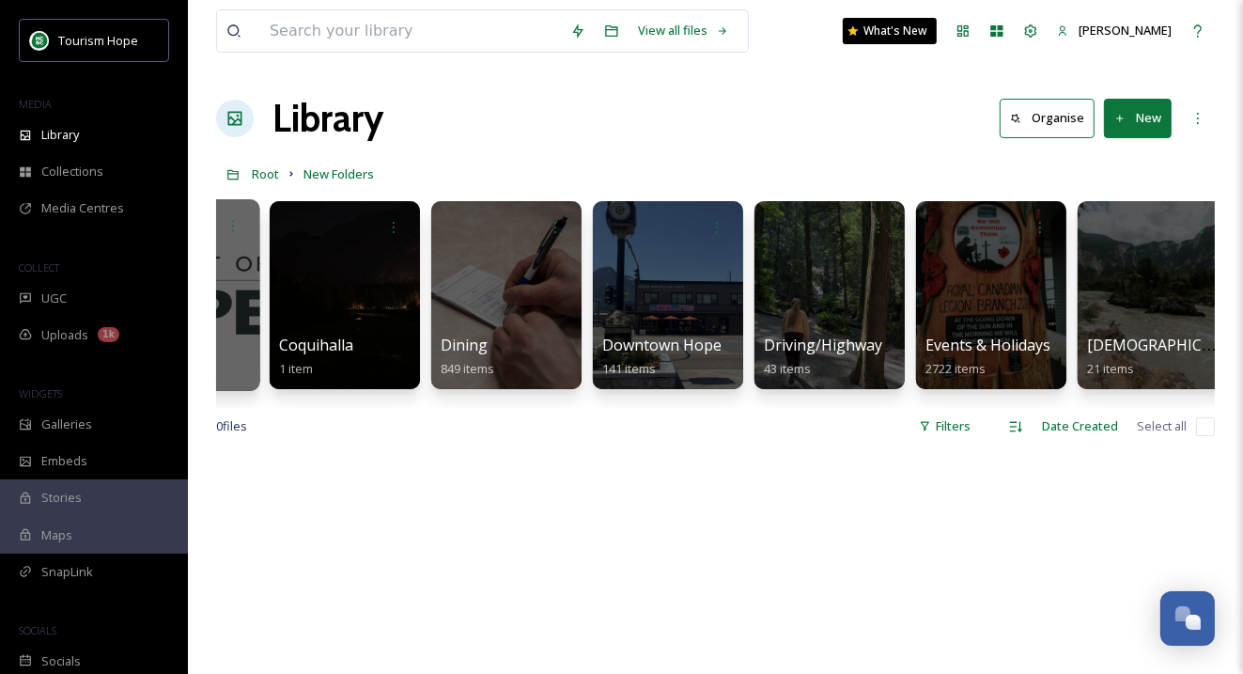
scroll to position [0, 1128]
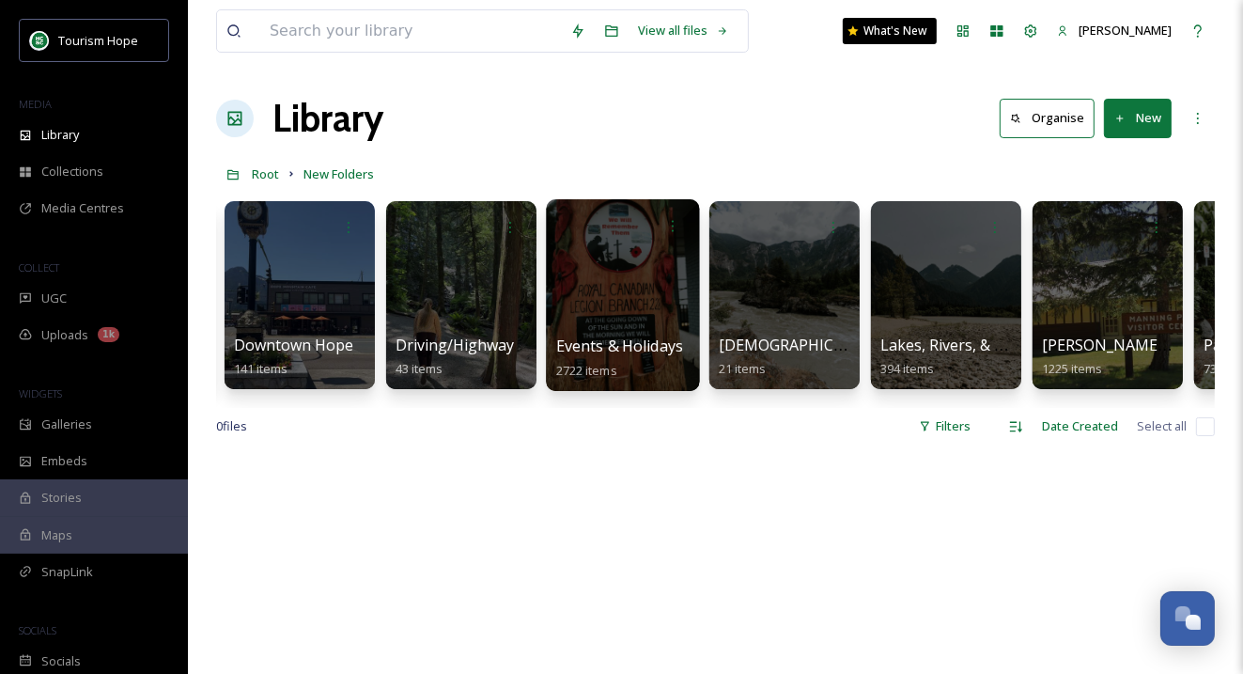
click at [574, 315] on div at bounding box center [622, 295] width 153 height 192
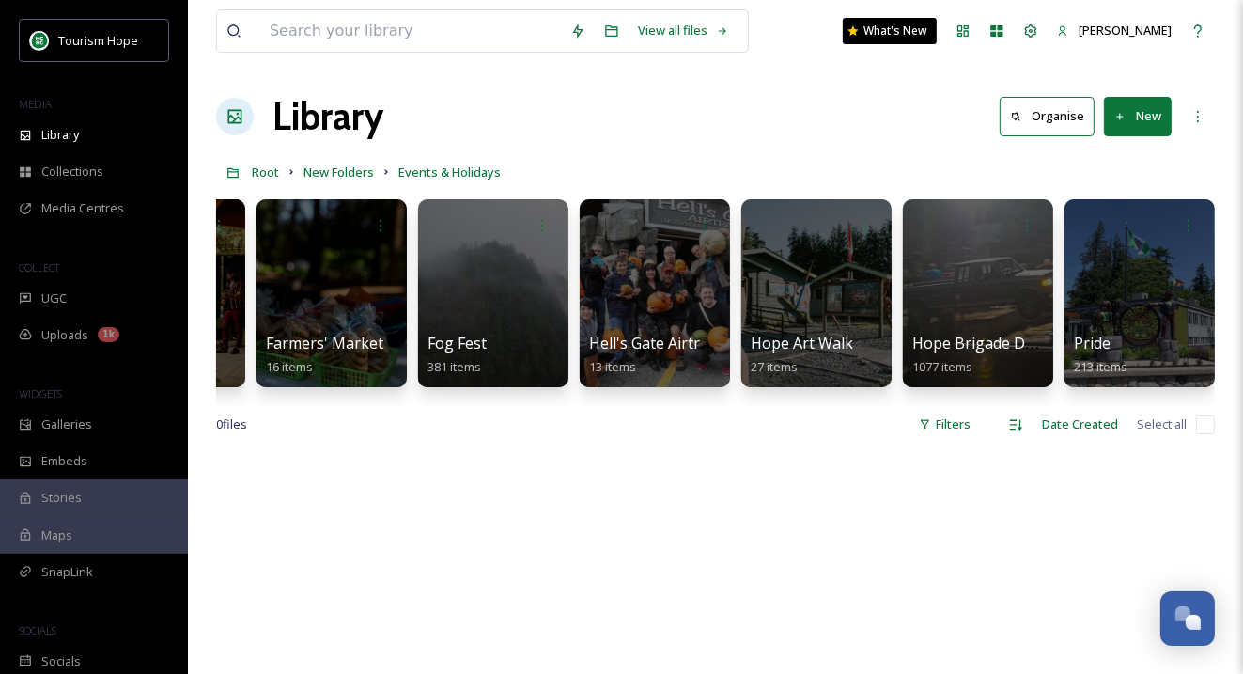
scroll to position [0, 1041]
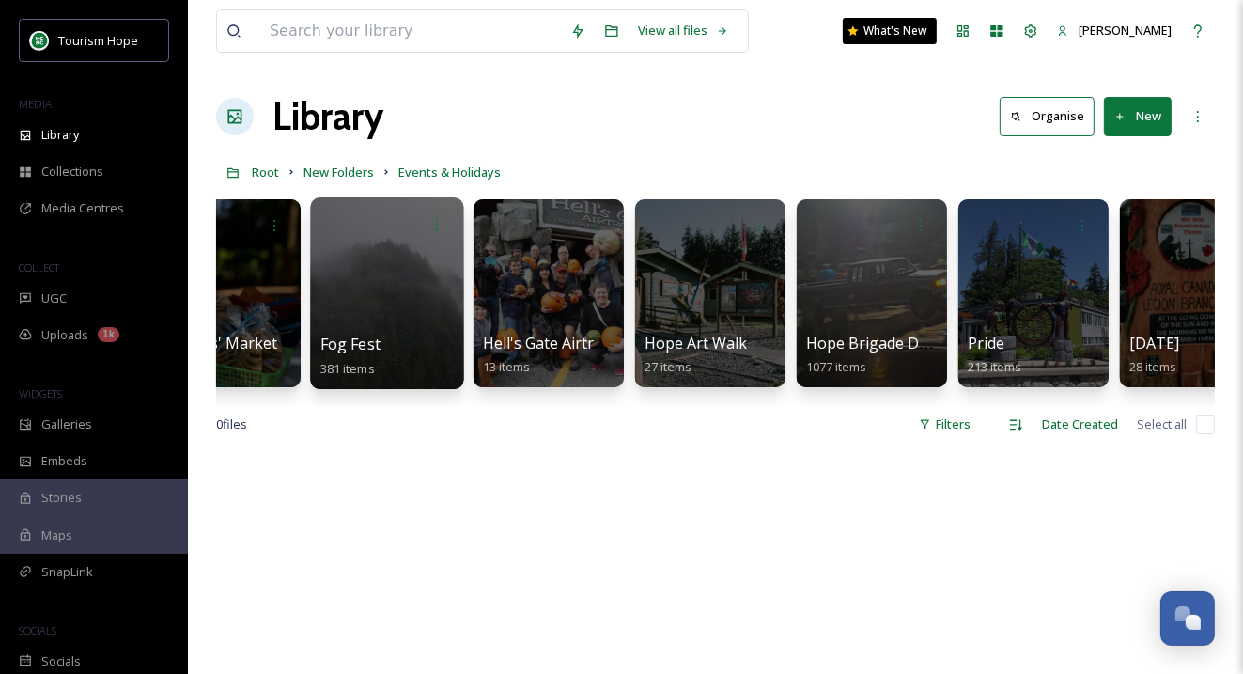
click at [379, 282] on div at bounding box center [386, 293] width 153 height 192
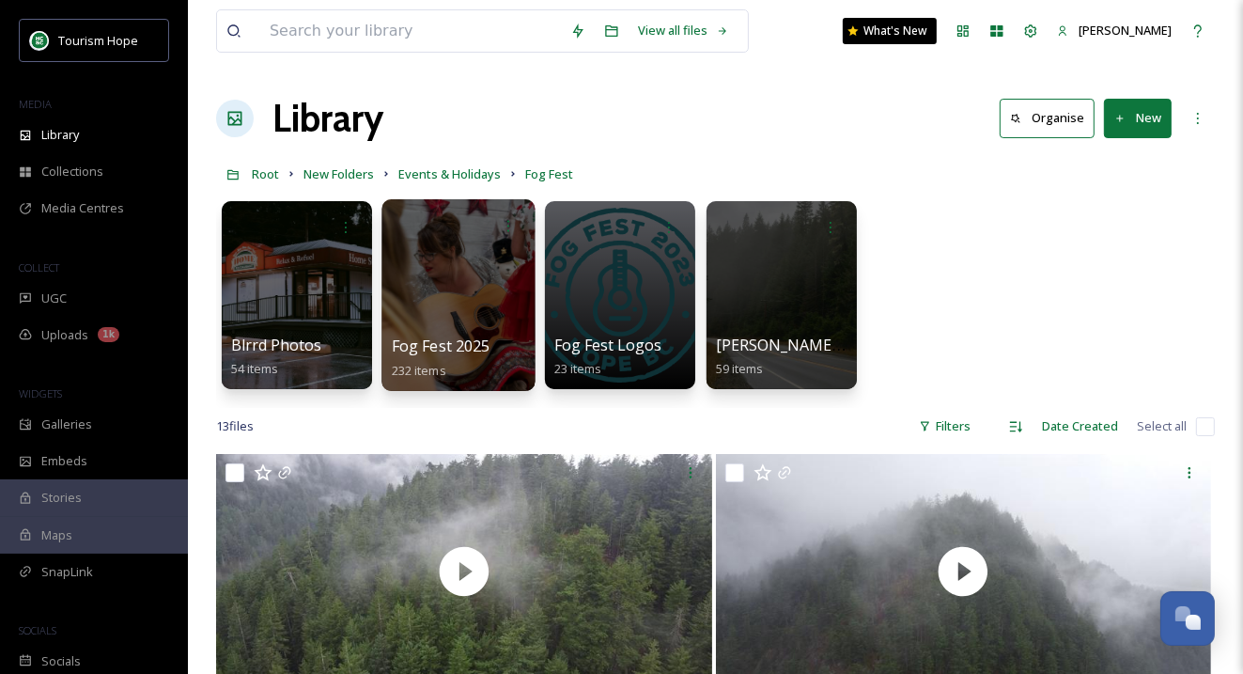
click at [446, 302] on div at bounding box center [457, 295] width 153 height 192
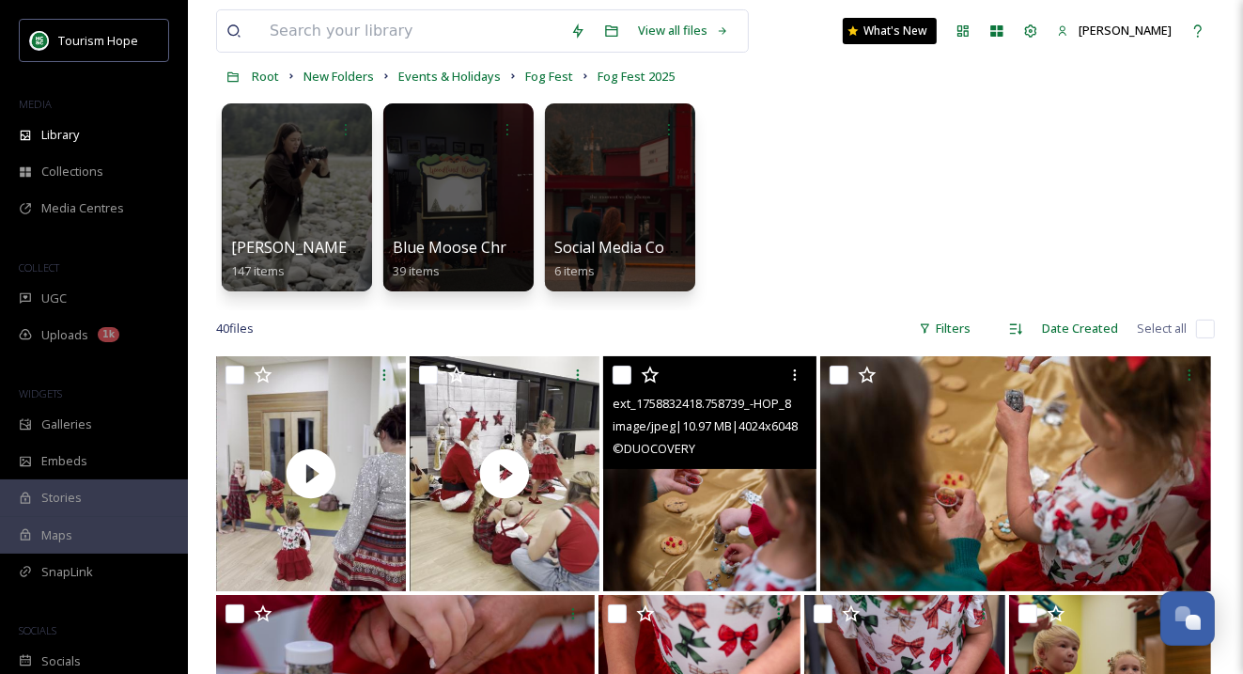
scroll to position [101, 0]
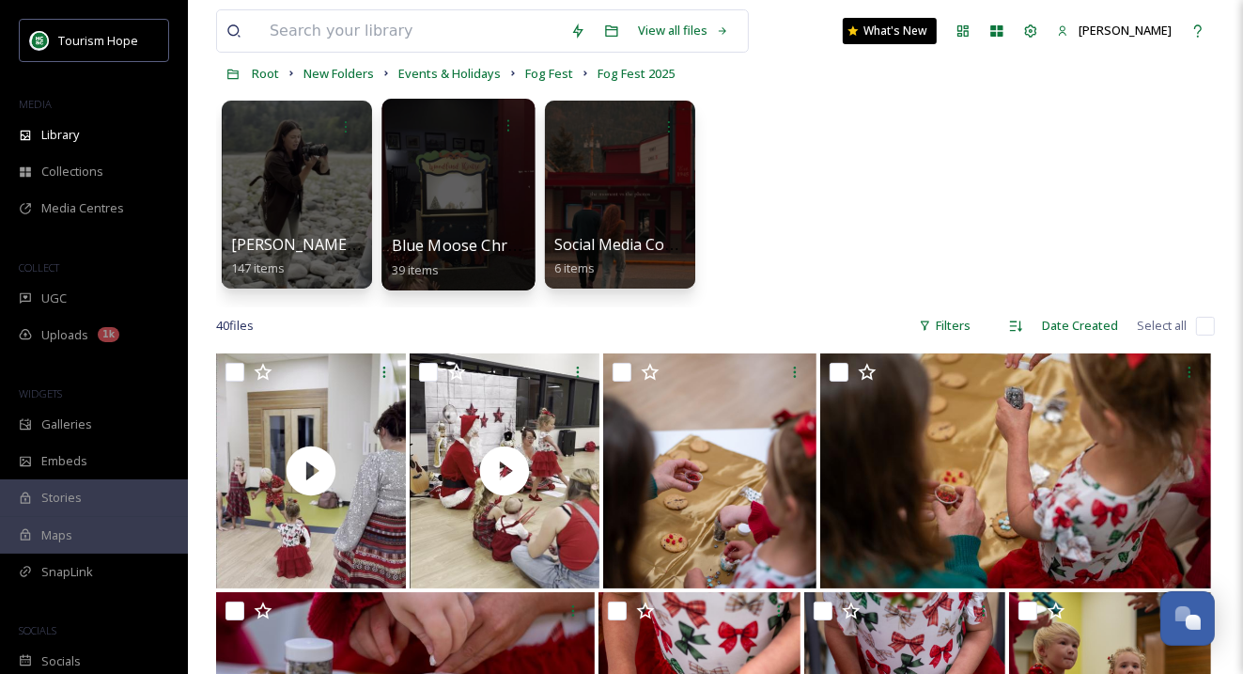
click at [457, 194] on div at bounding box center [457, 195] width 153 height 192
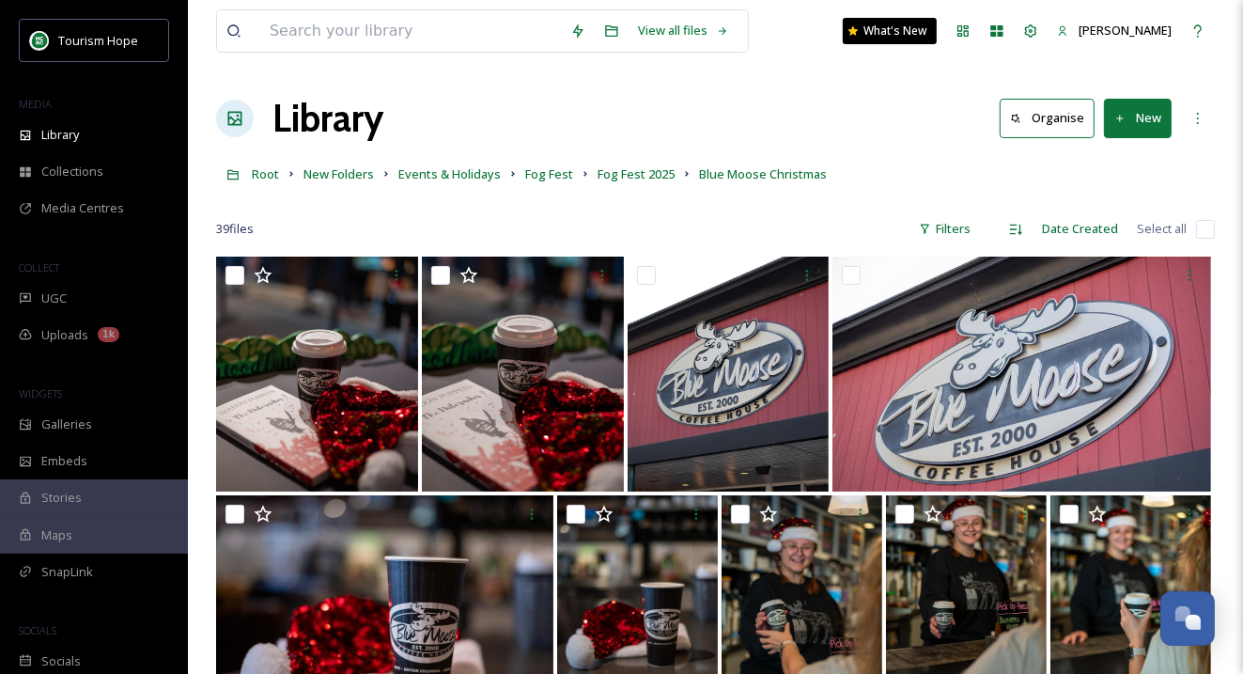
click at [1202, 224] on input "checkbox" at bounding box center [1205, 229] width 19 height 19
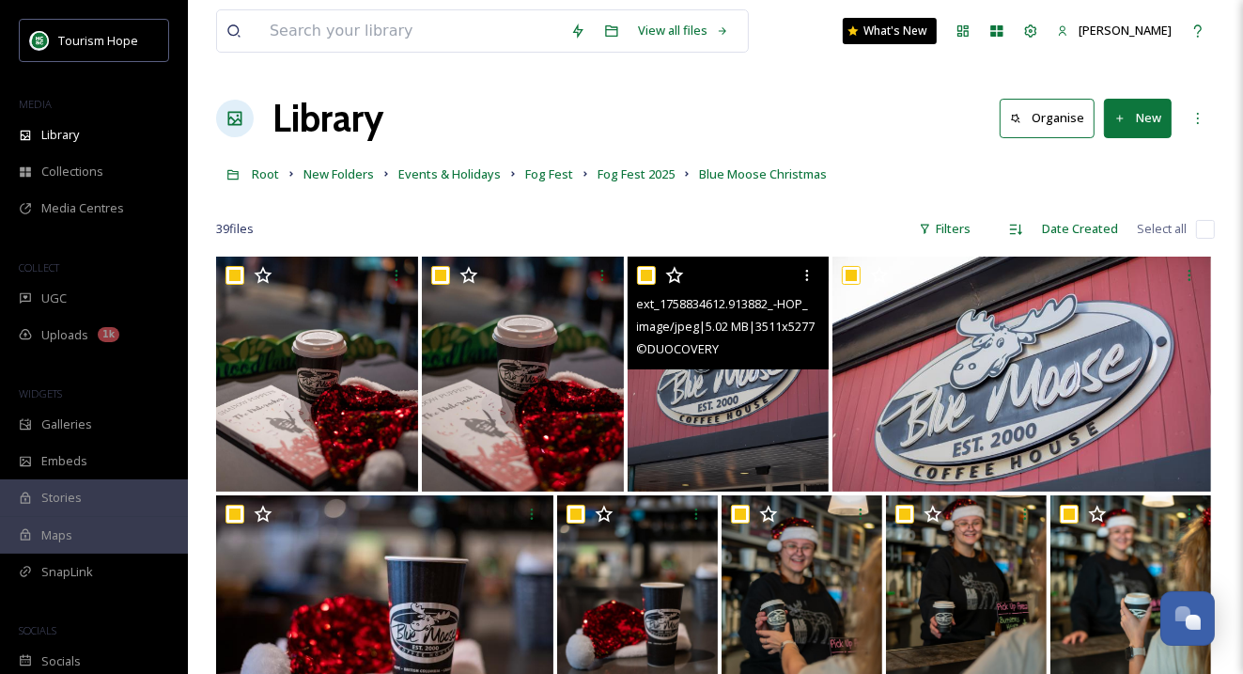
checkbox input "true"
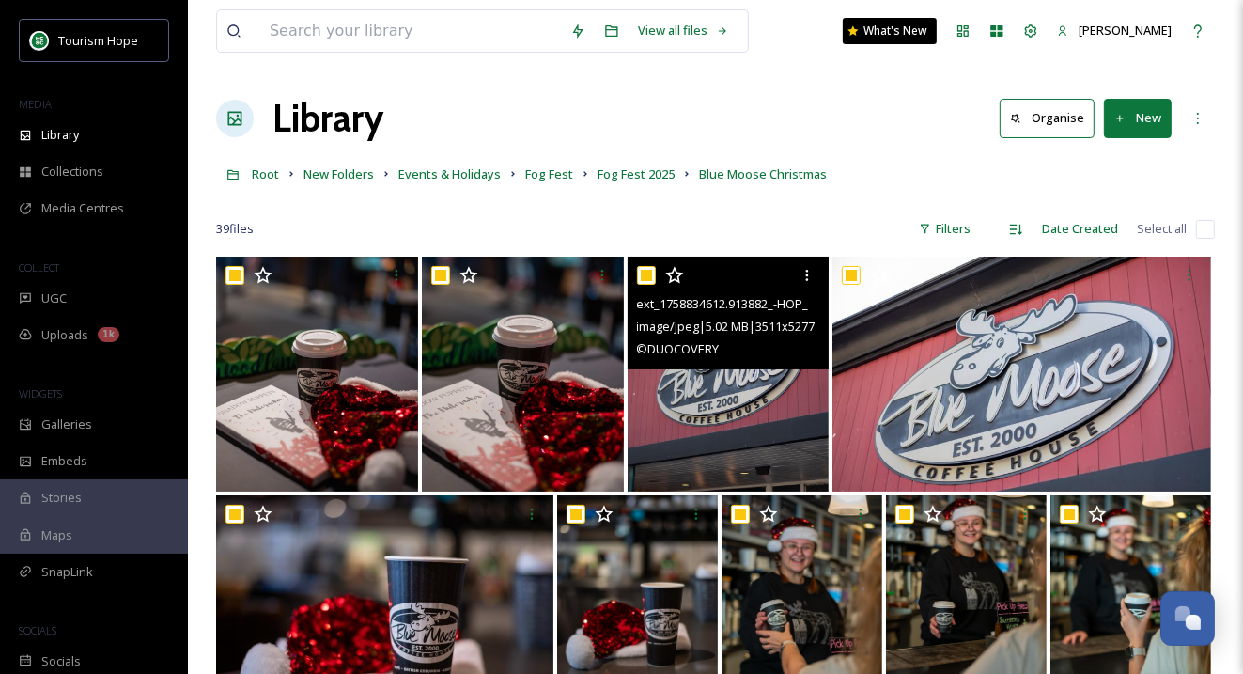
checkbox input "true"
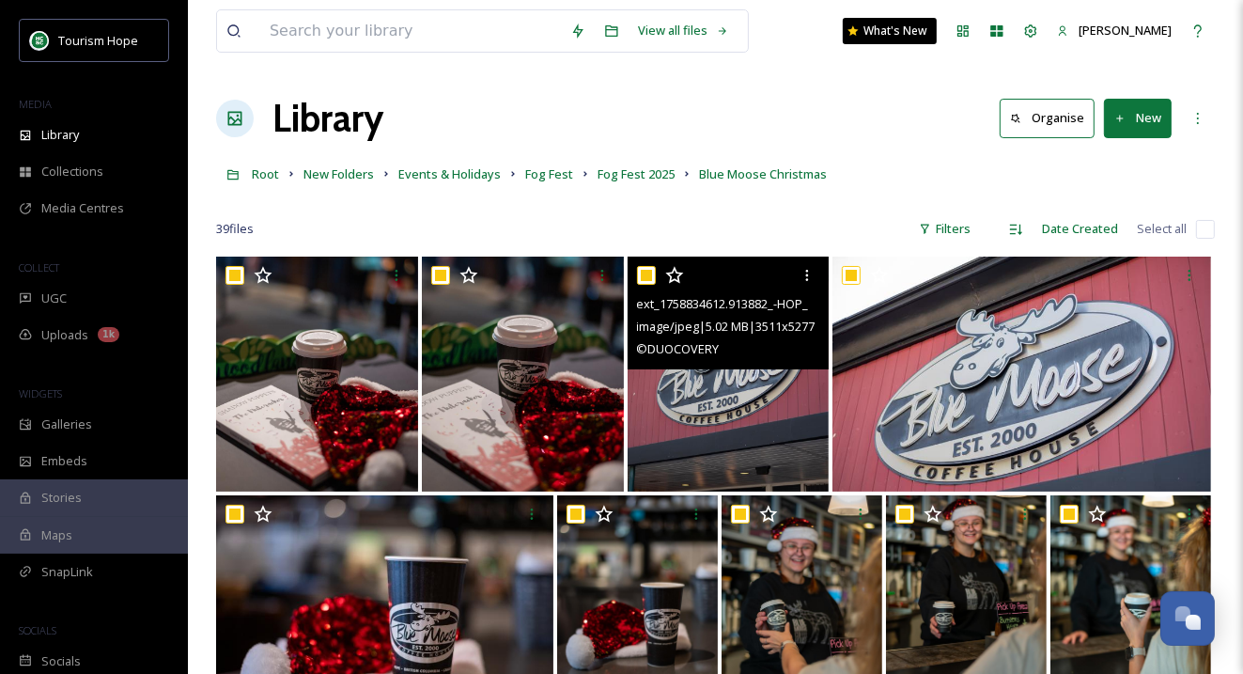
checkbox input "true"
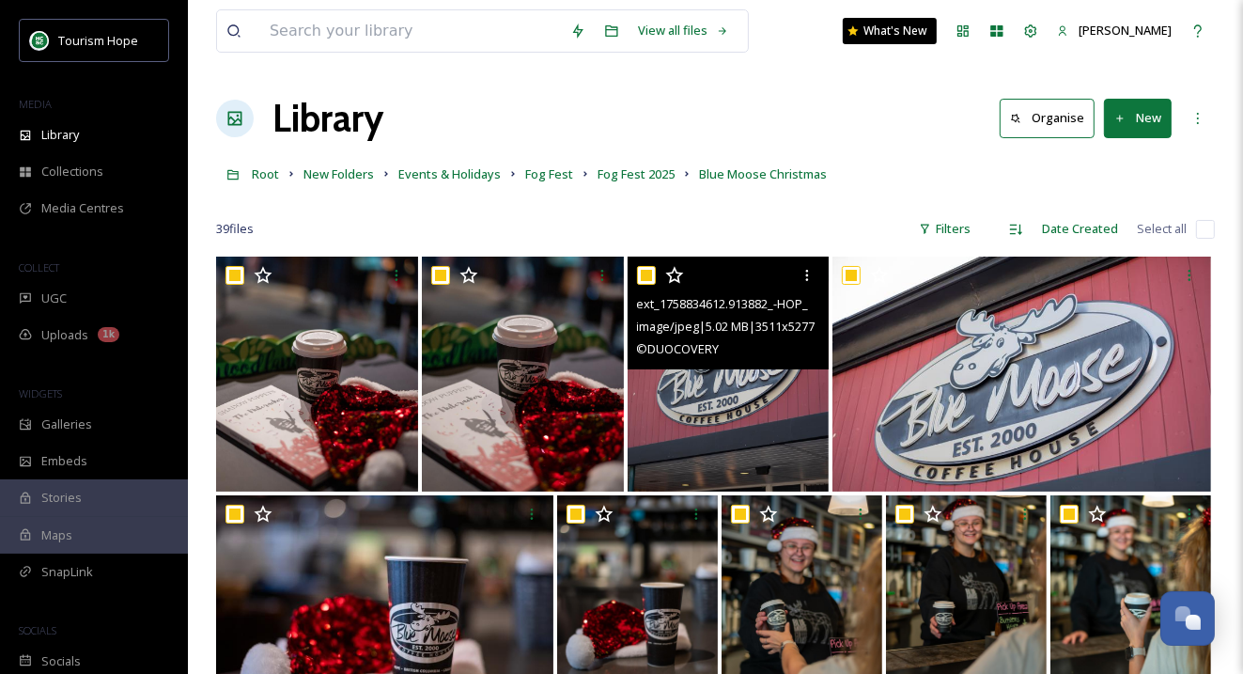
checkbox input "true"
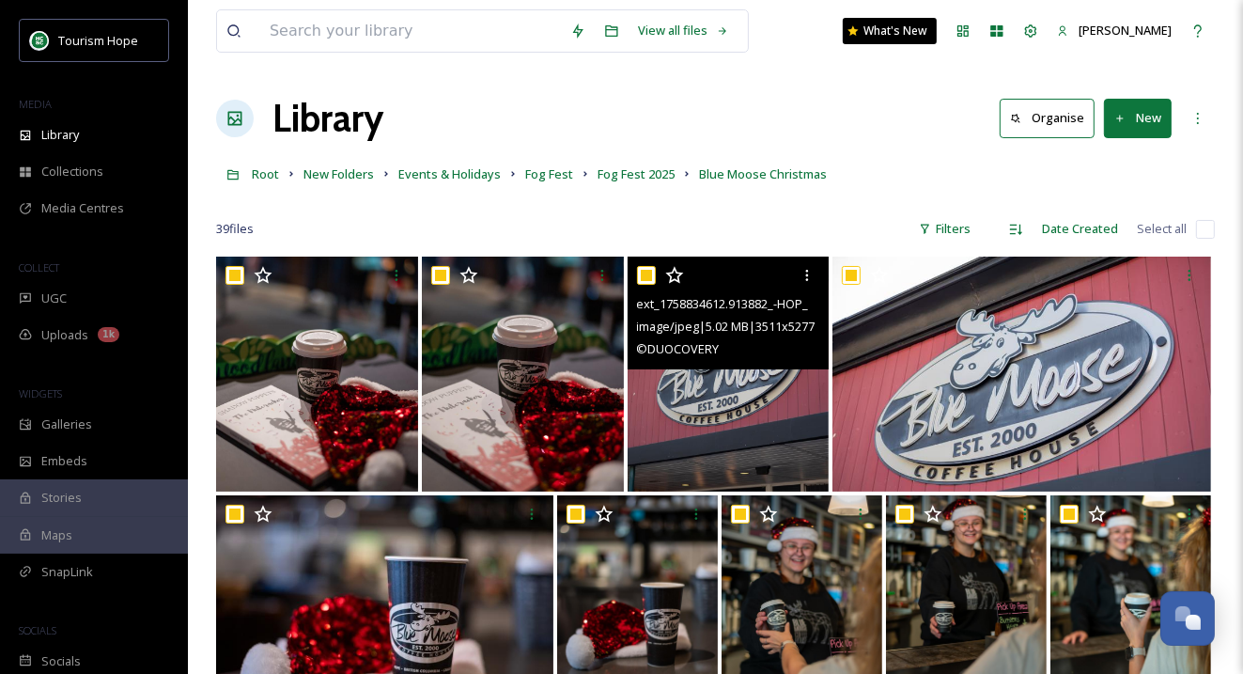
checkbox input "true"
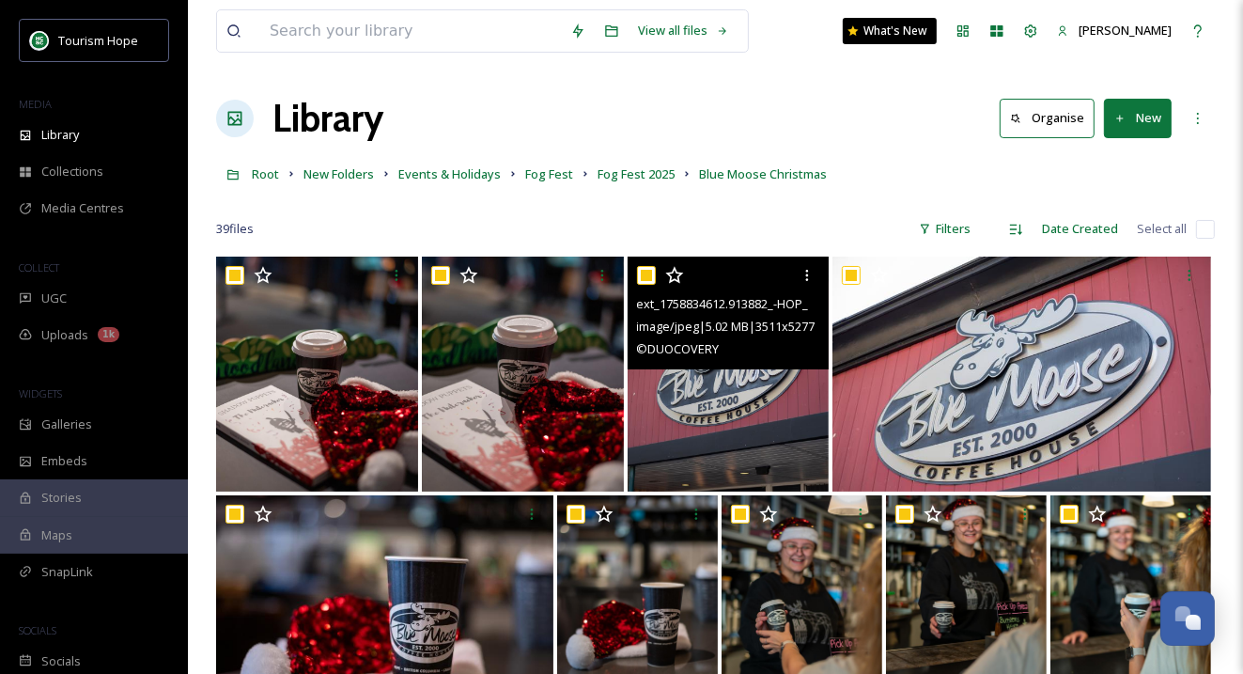
checkbox input "true"
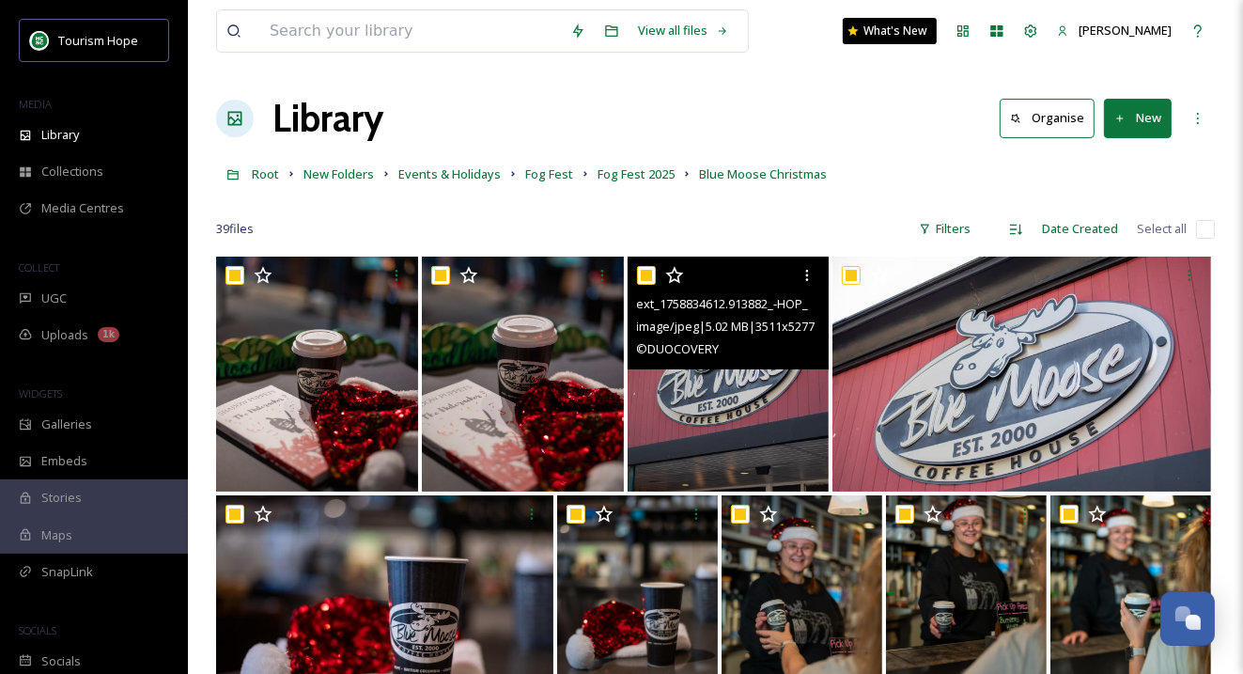
checkbox input "true"
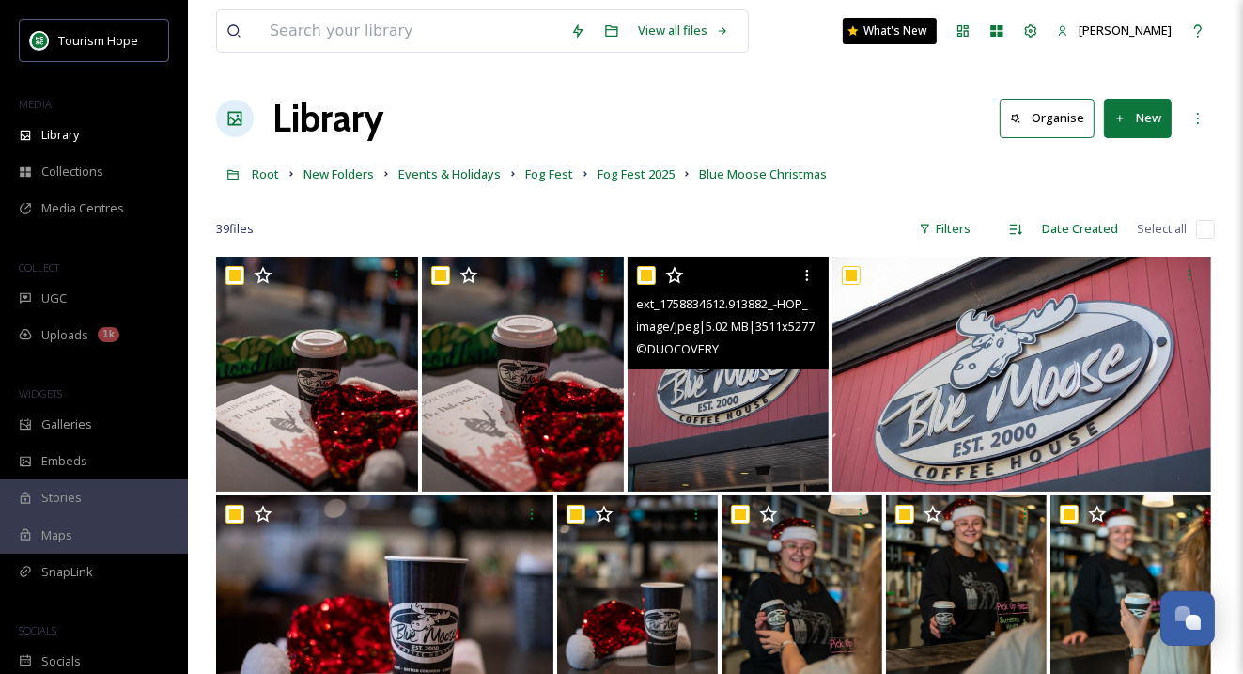
checkbox input "true"
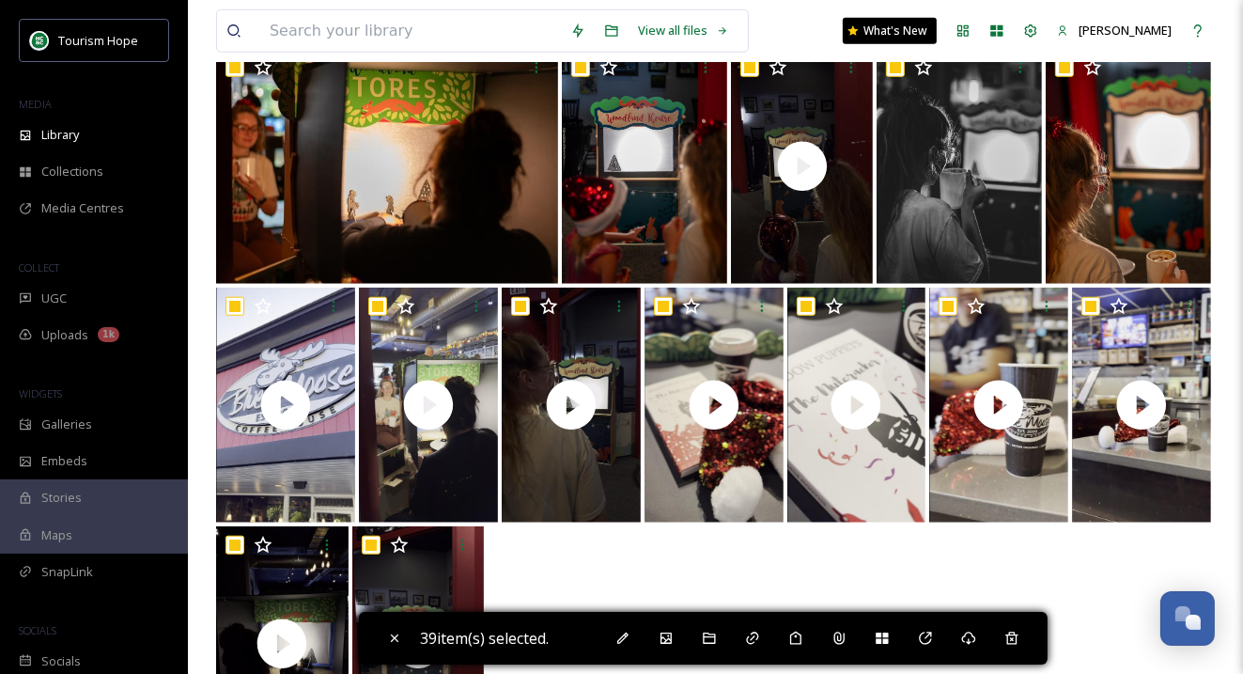
scroll to position [1514, 0]
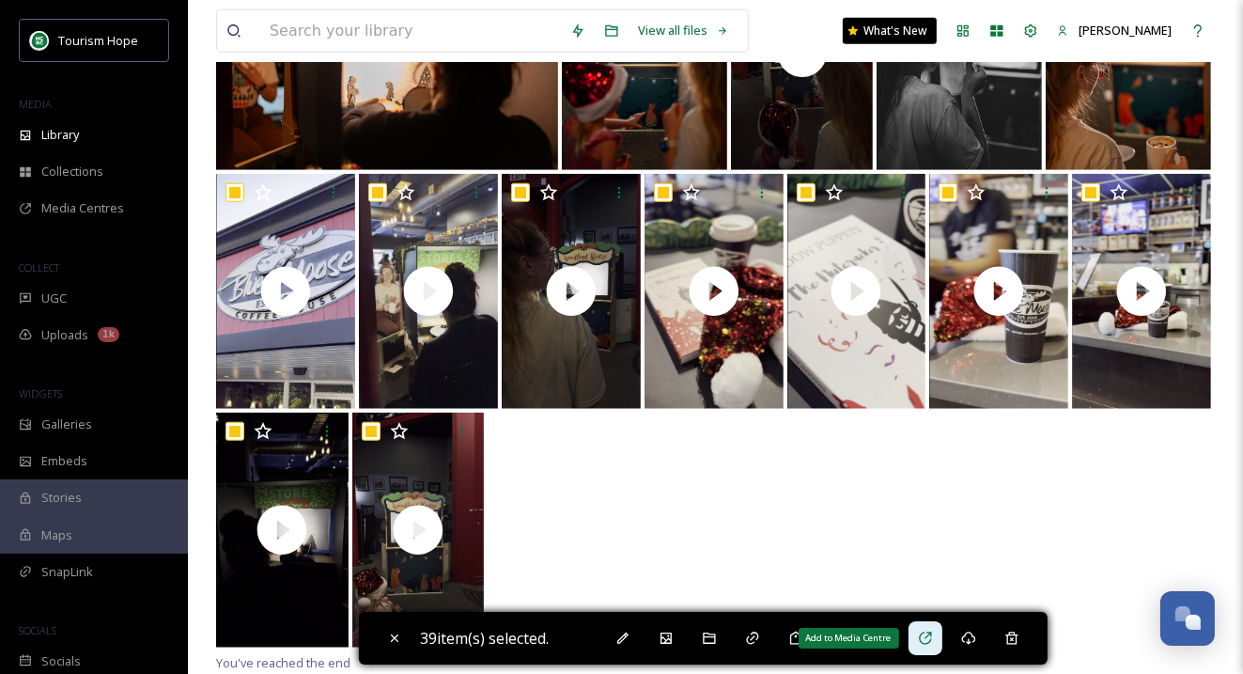
click at [927, 635] on icon at bounding box center [925, 637] width 15 height 15
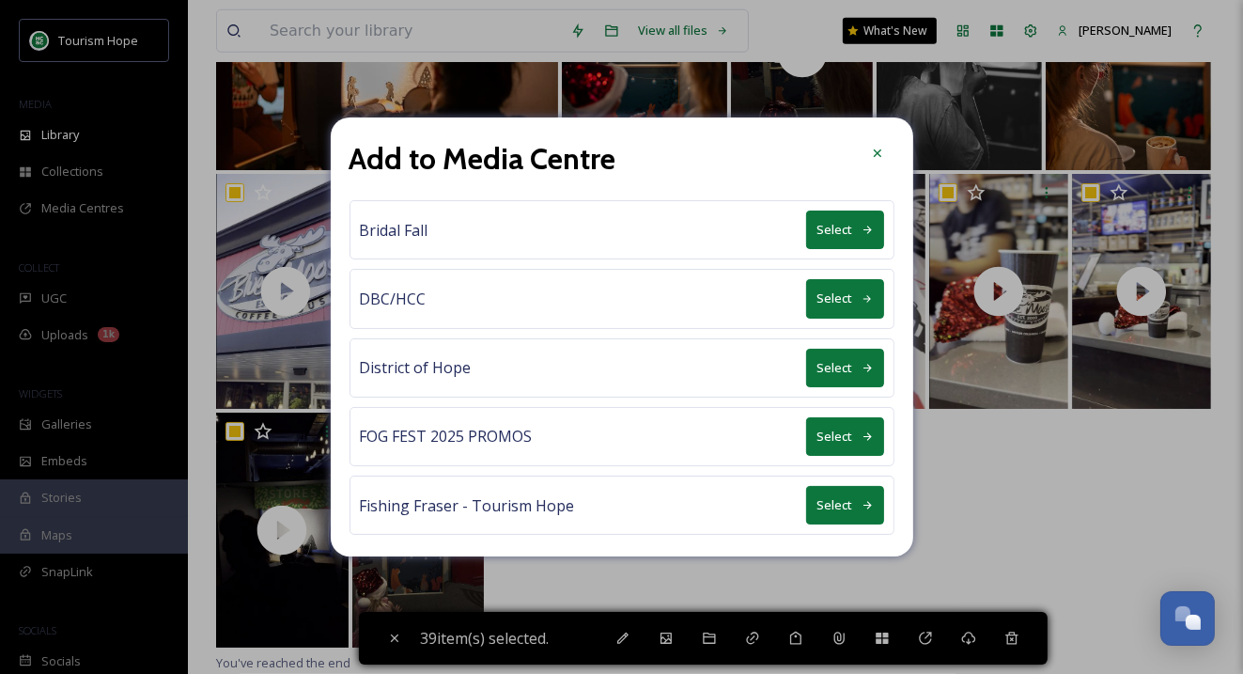
click at [869, 430] on icon at bounding box center [868, 436] width 12 height 12
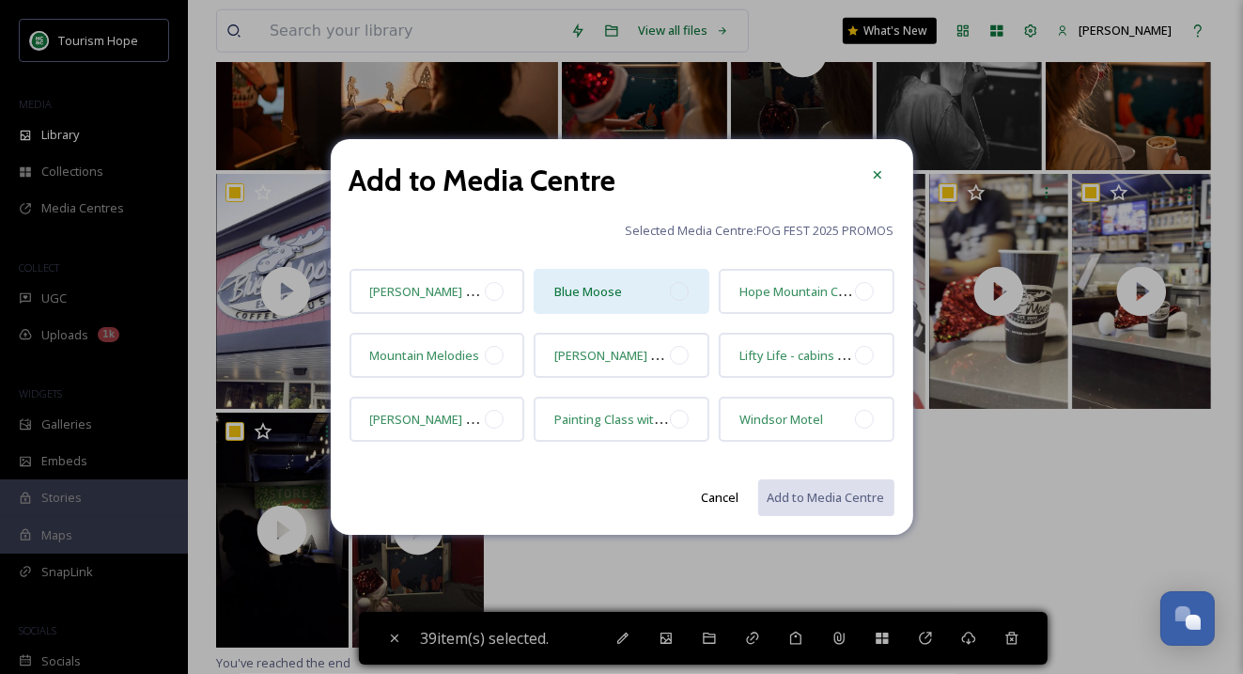
click at [665, 293] on div "Blue Moose" at bounding box center [622, 291] width 176 height 45
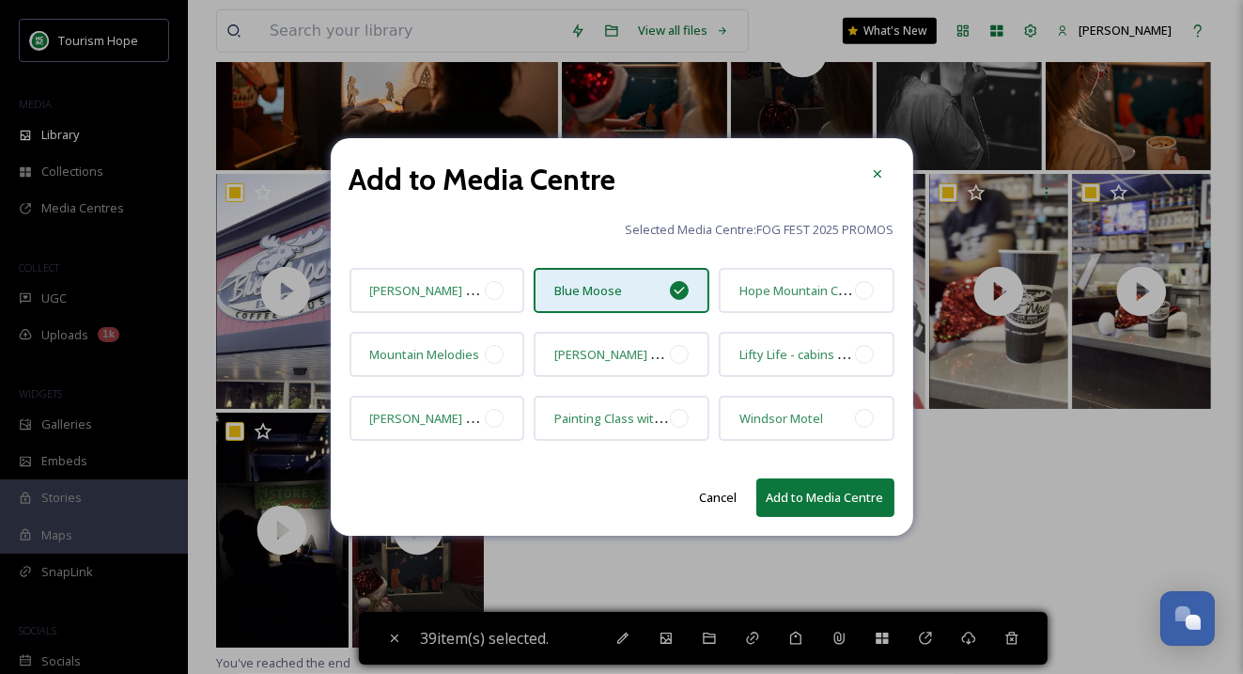
click at [822, 491] on button "Add to Media Centre" at bounding box center [825, 497] width 138 height 39
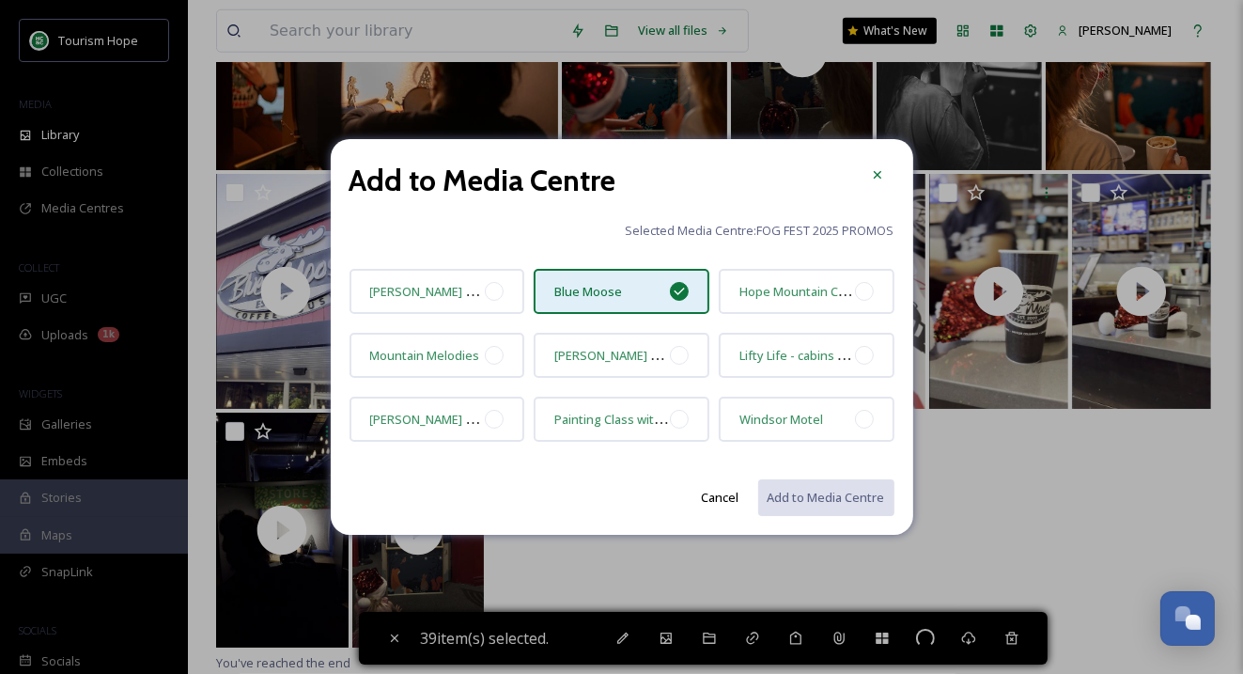
checkbox input "false"
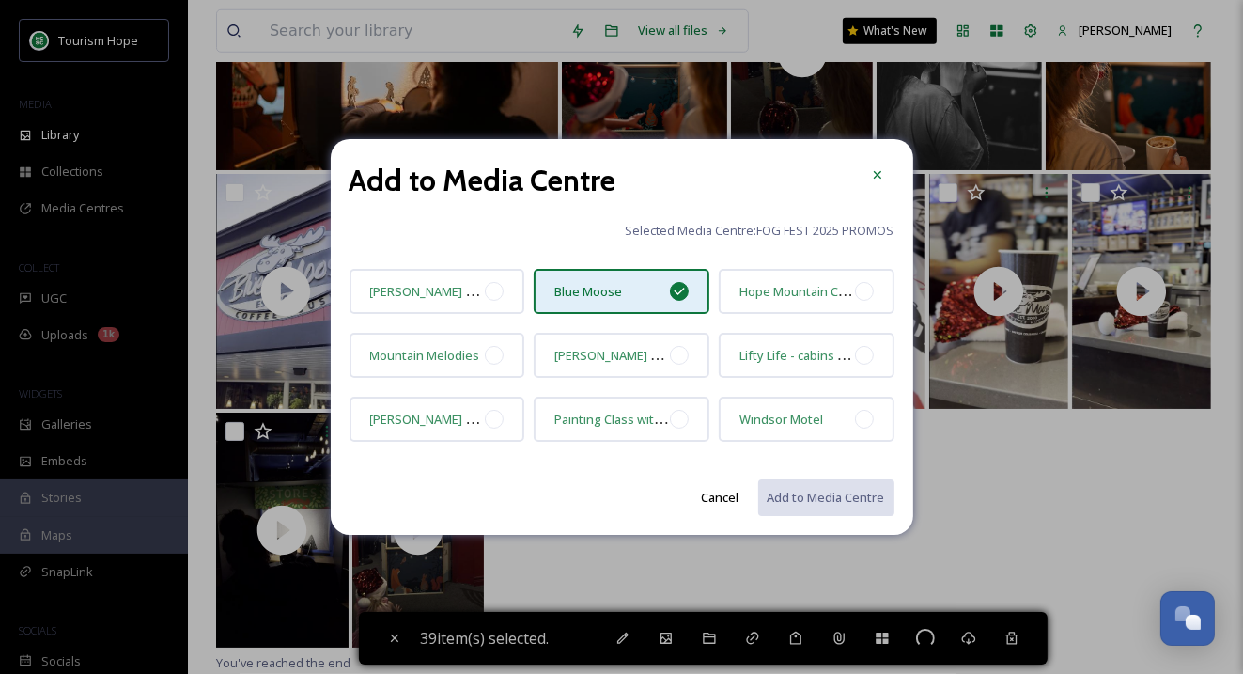
checkbox input "false"
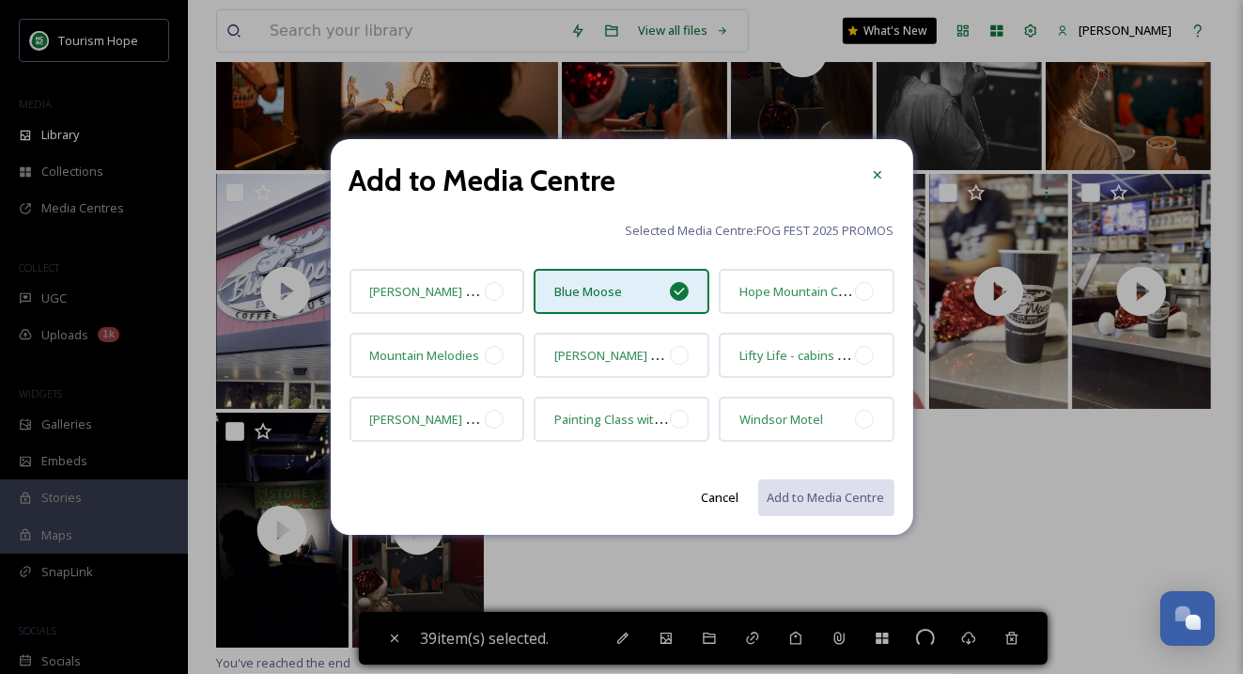
checkbox input "false"
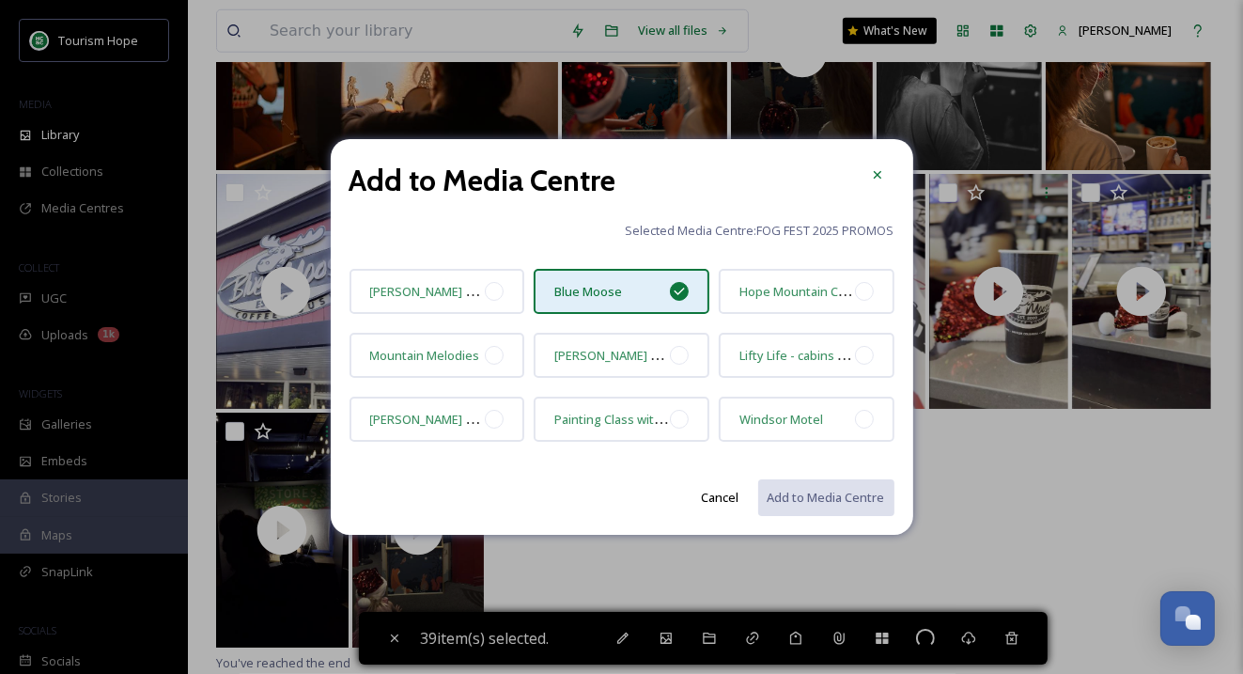
checkbox input "false"
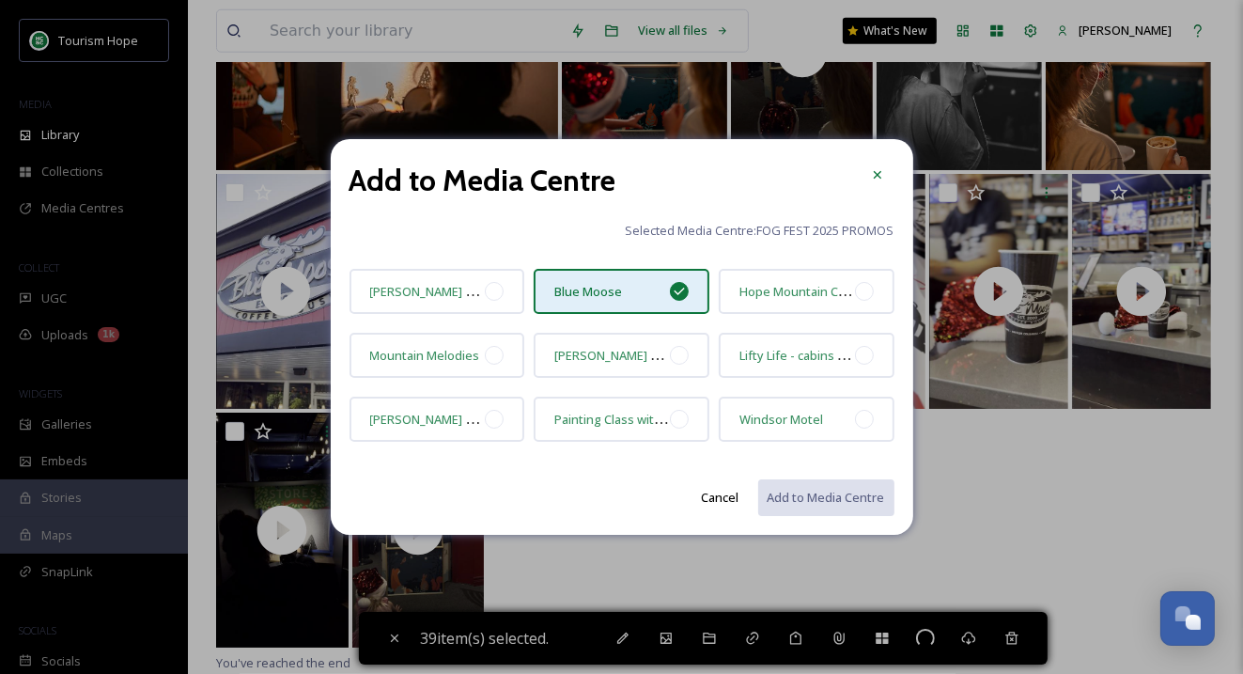
checkbox input "false"
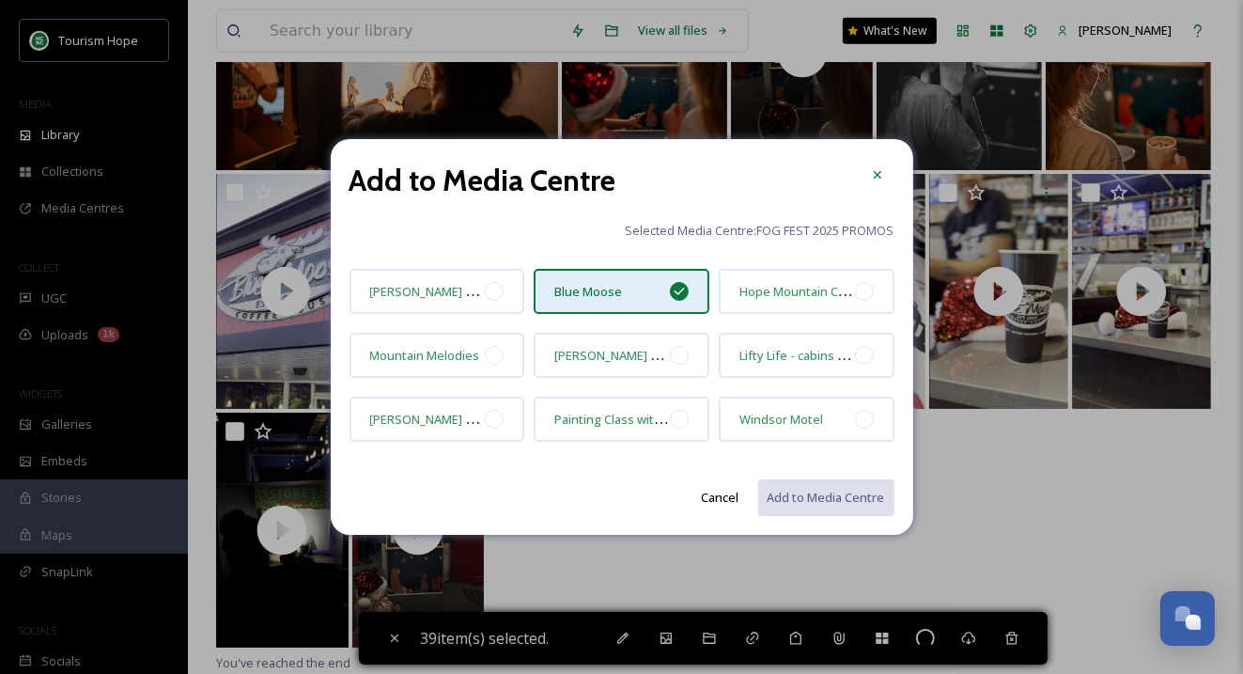
checkbox input "false"
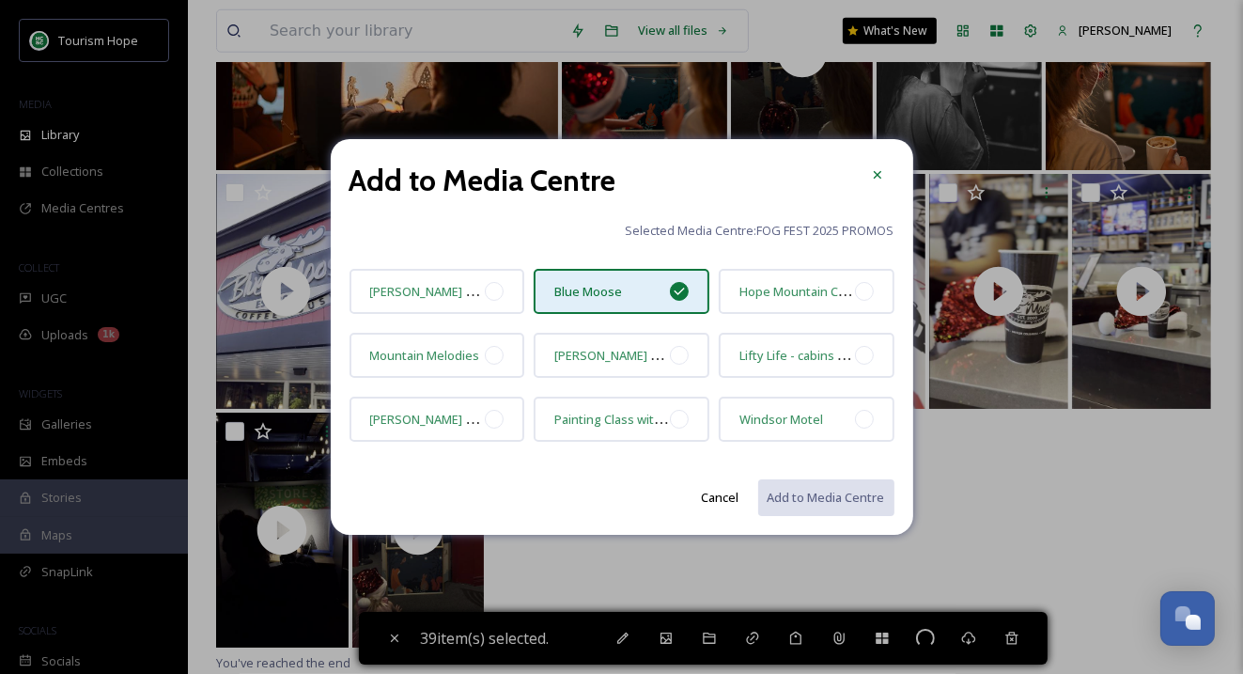
checkbox input "false"
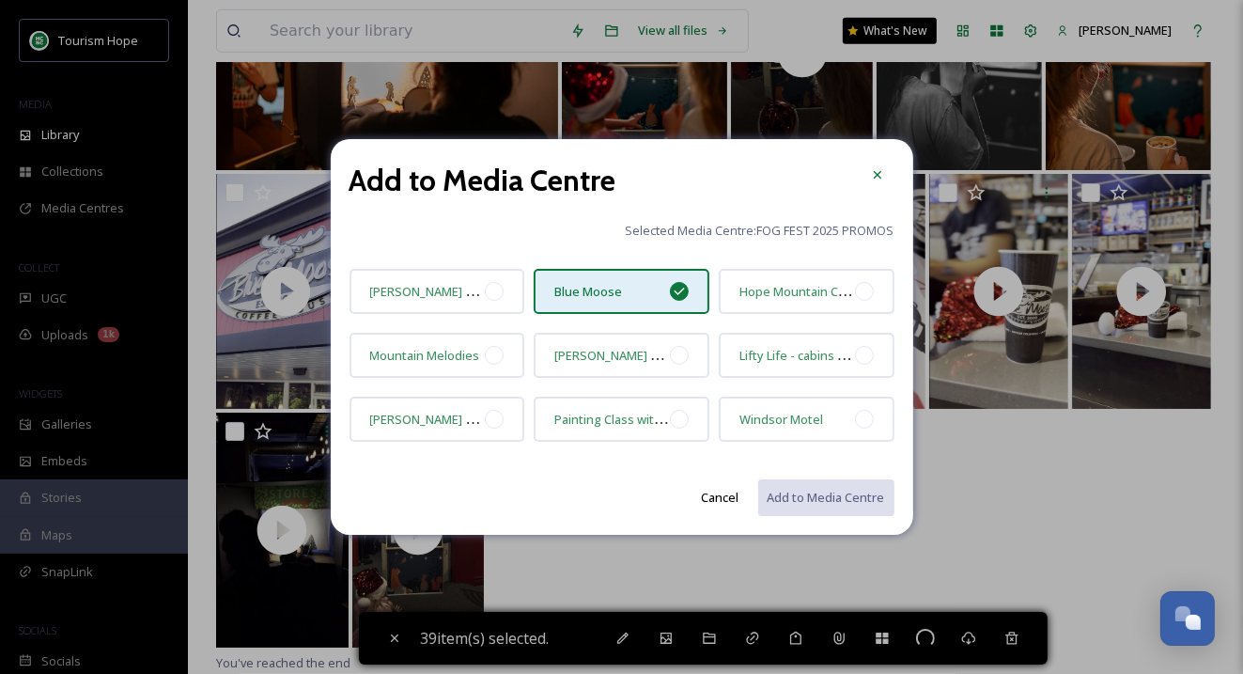
checkbox input "false"
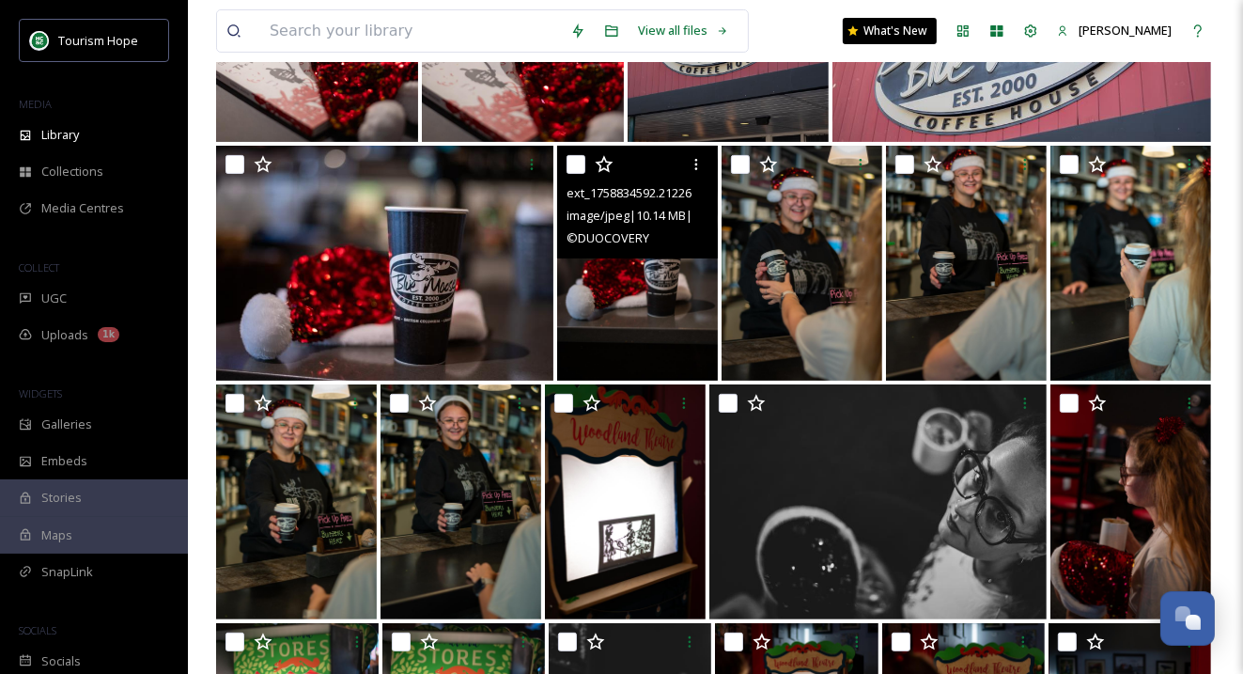
scroll to position [0, 0]
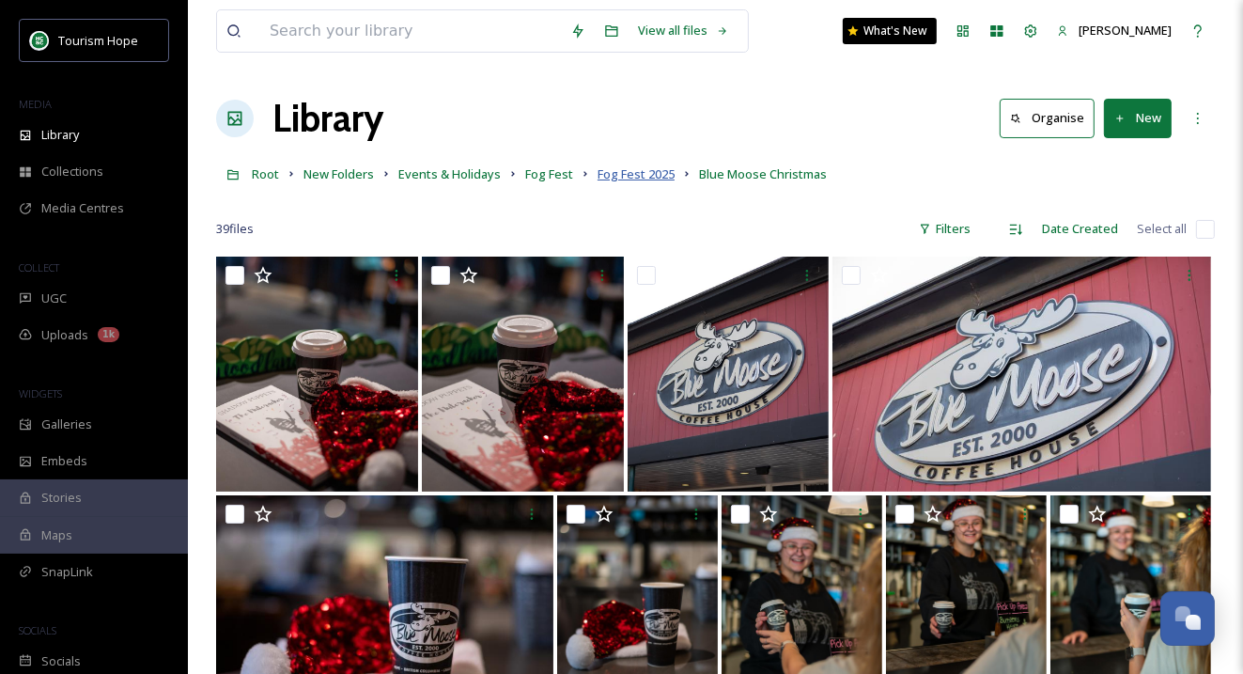
click at [641, 178] on span "Fog Fest 2025" at bounding box center [636, 173] width 77 height 17
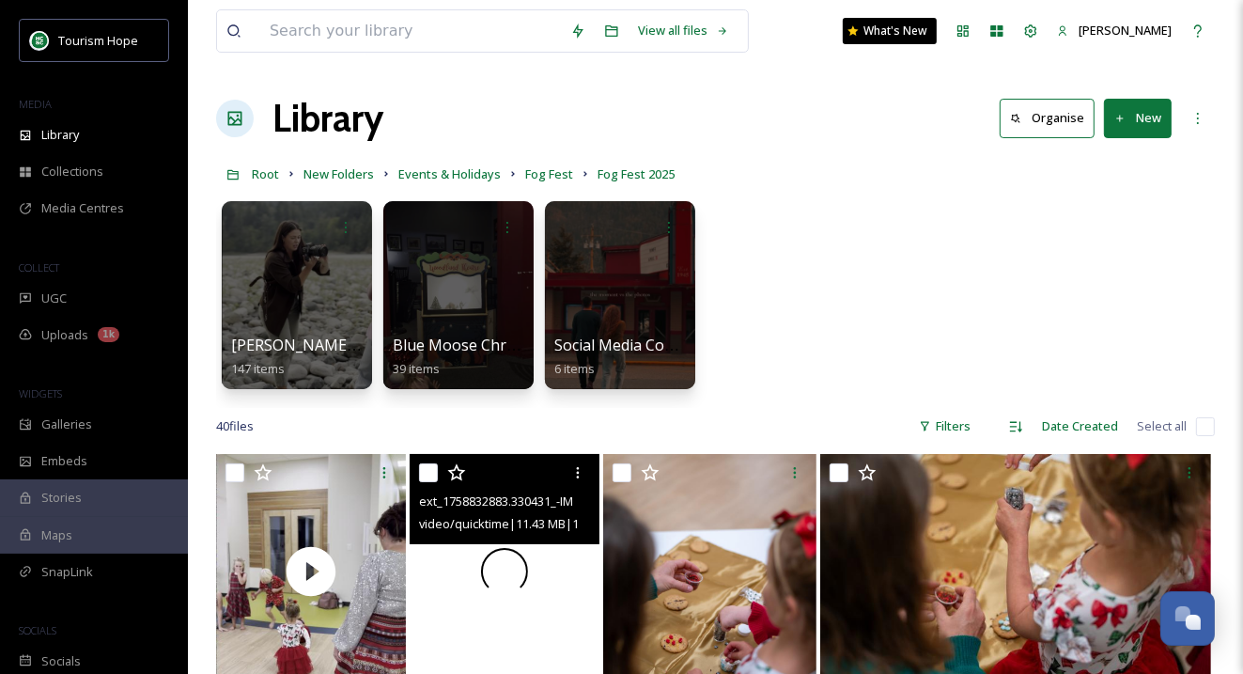
click at [567, 575] on div at bounding box center [505, 571] width 190 height 235
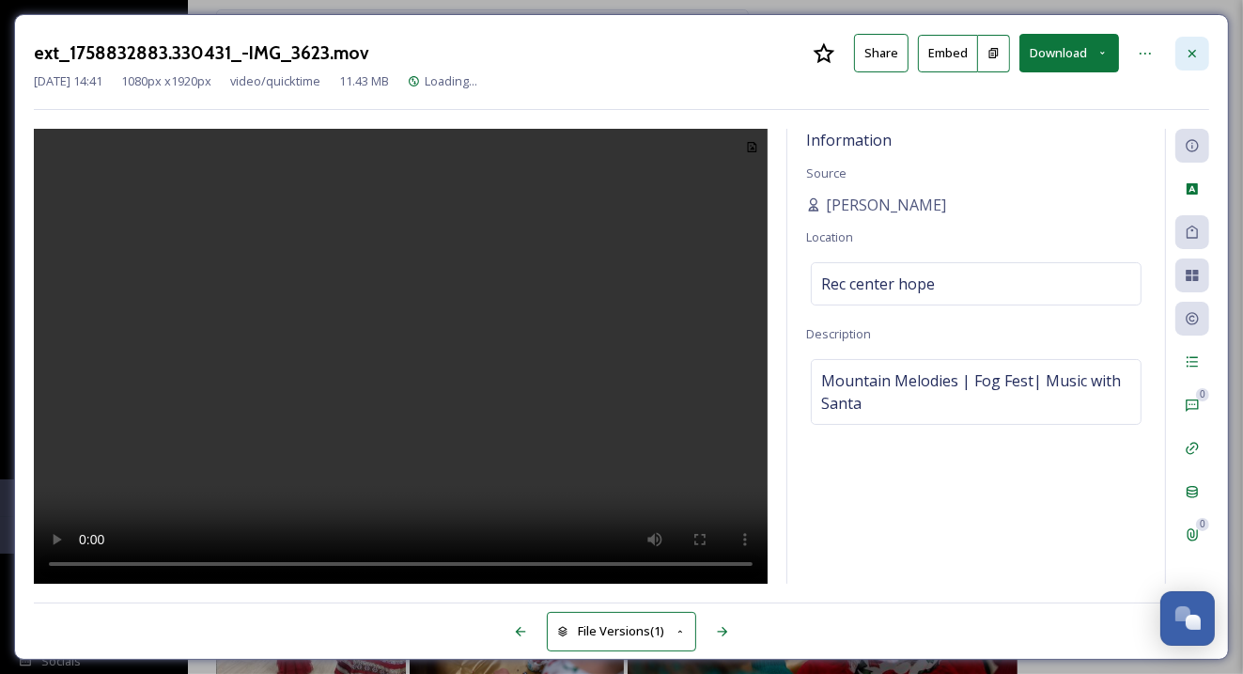
click at [1196, 48] on icon at bounding box center [1192, 53] width 15 height 15
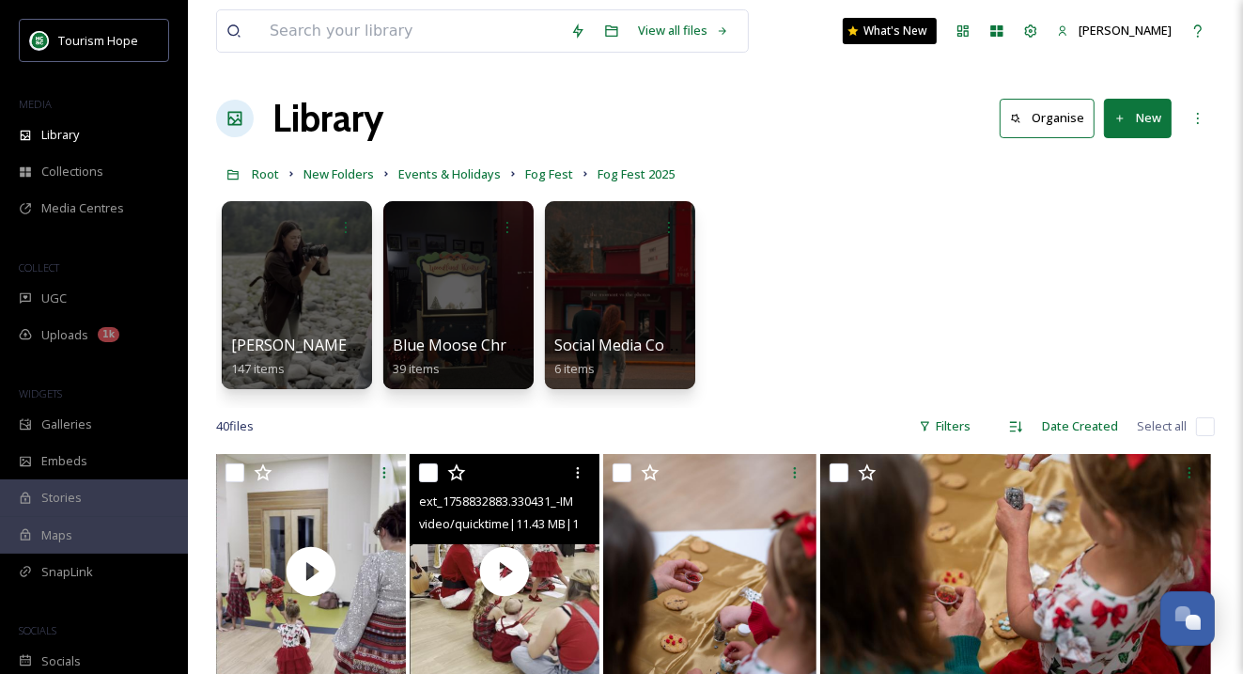
click at [1147, 116] on button "New" at bounding box center [1138, 118] width 68 height 39
click at [1121, 232] on span "Folder" at bounding box center [1116, 235] width 36 height 18
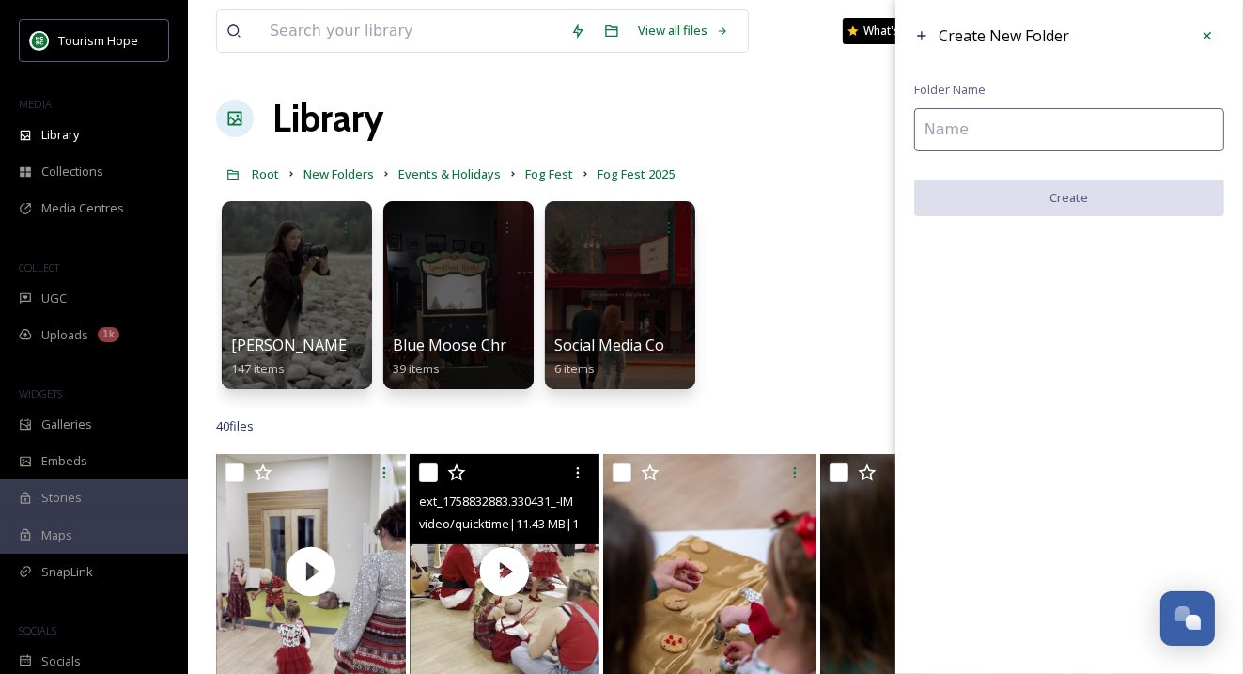
click at [945, 127] on input at bounding box center [1069, 129] width 310 height 43
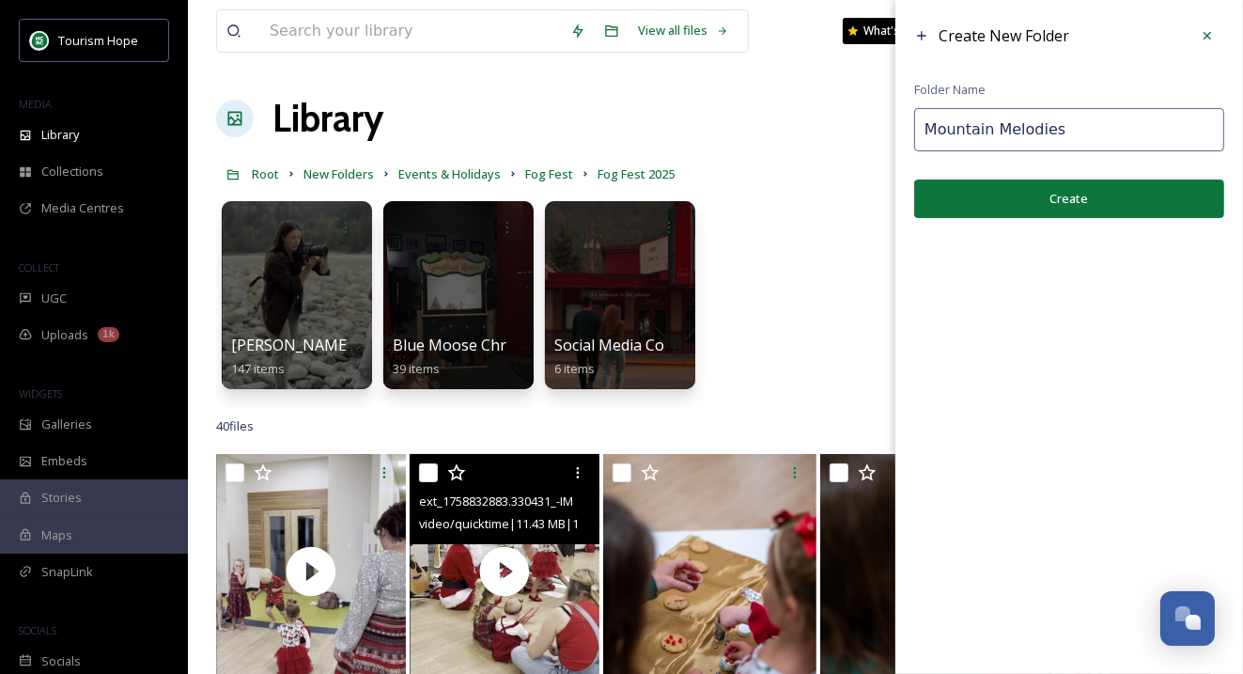
type input "Mountain Melodies"
click at [1042, 196] on button "Create" at bounding box center [1069, 198] width 310 height 39
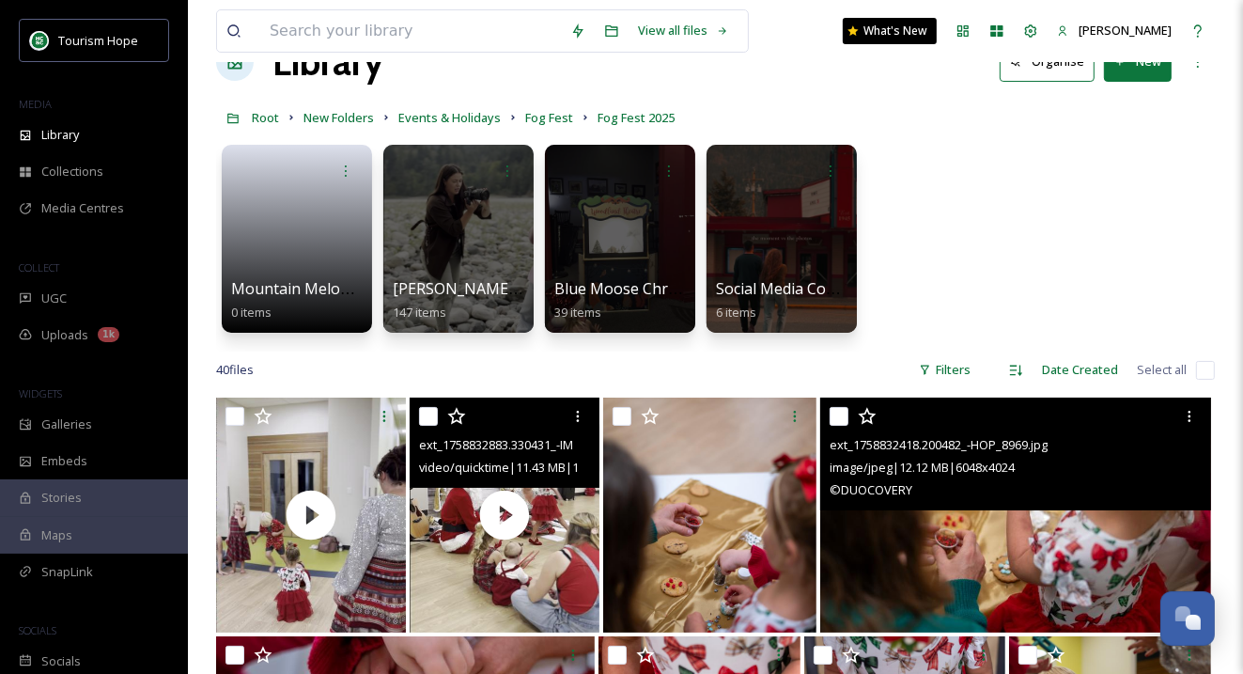
scroll to position [83, 0]
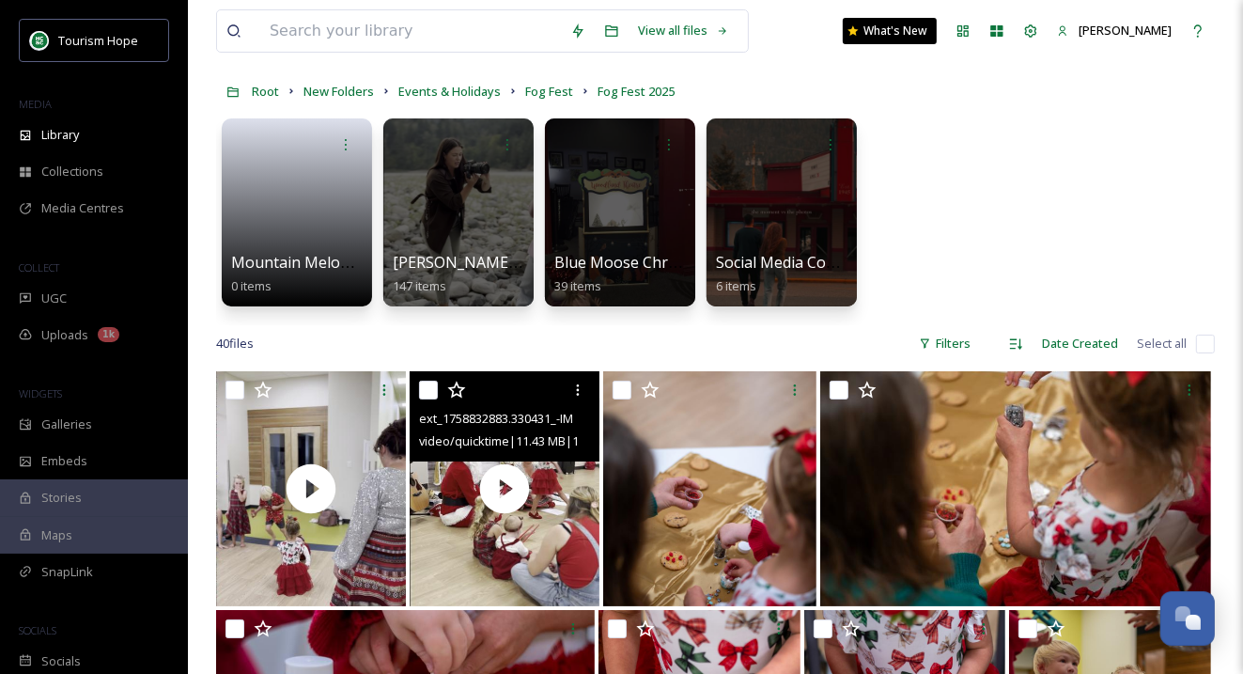
click at [1204, 349] on input "checkbox" at bounding box center [1205, 343] width 19 height 19
checkbox input "true"
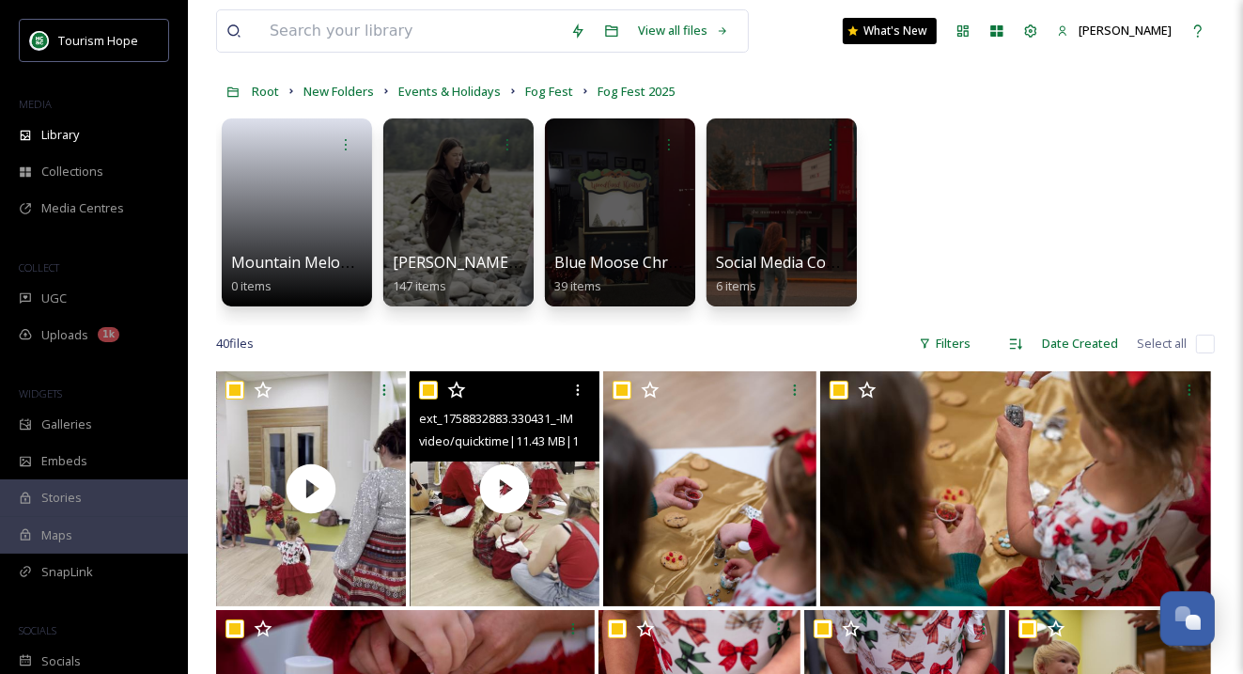
checkbox input "true"
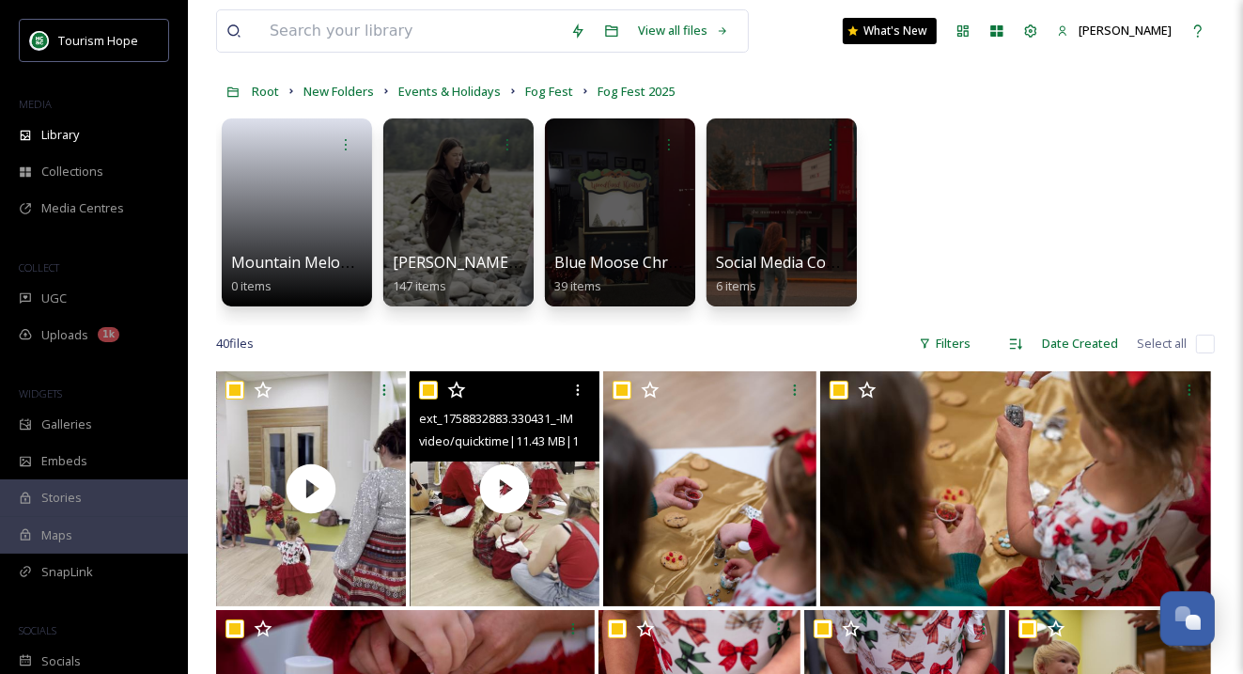
checkbox input "true"
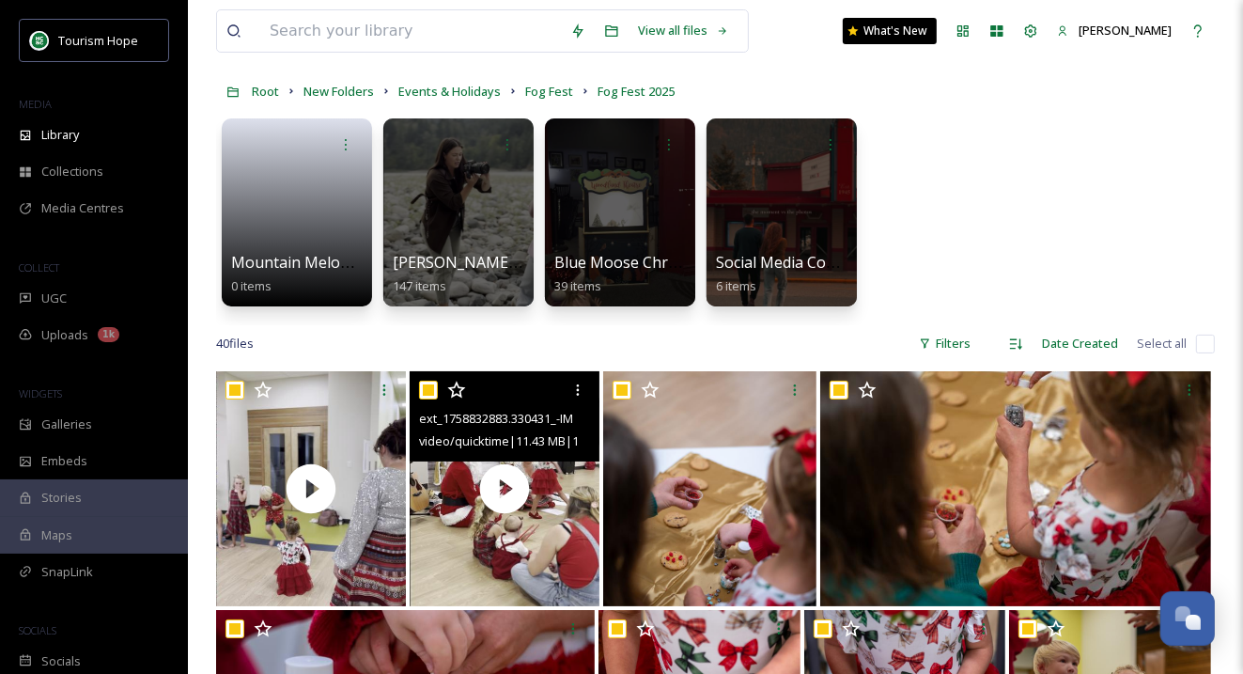
checkbox input "true"
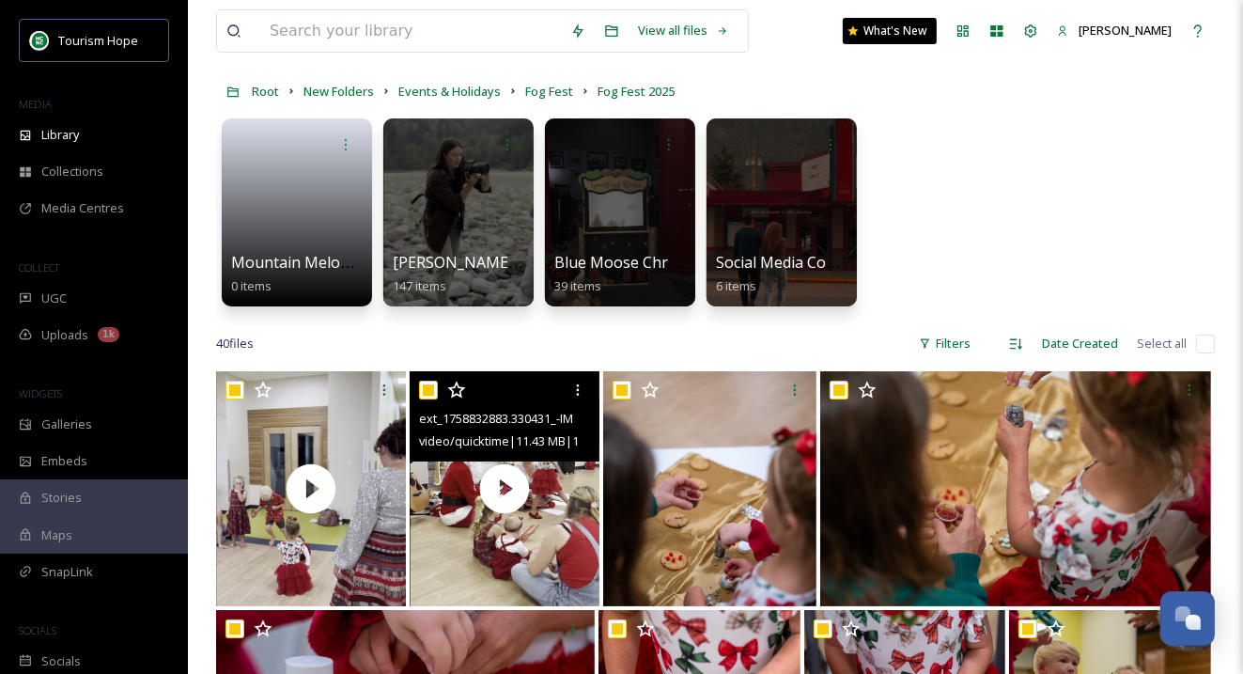
checkbox input "true"
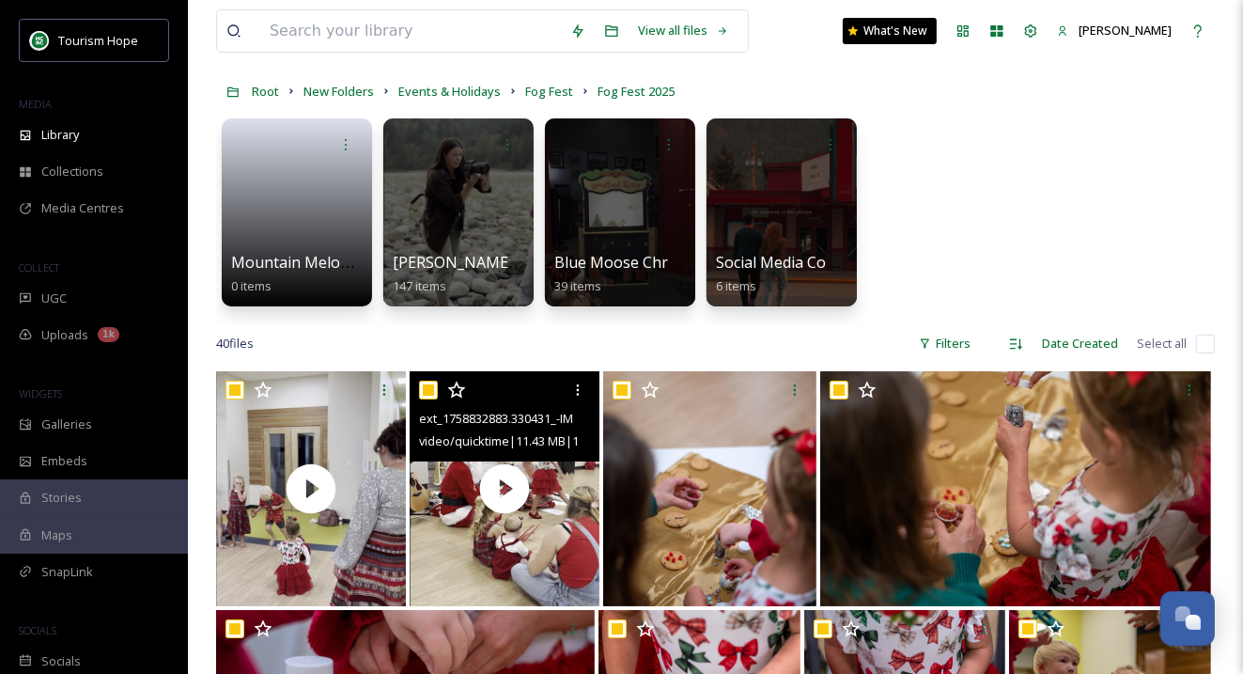
checkbox input "true"
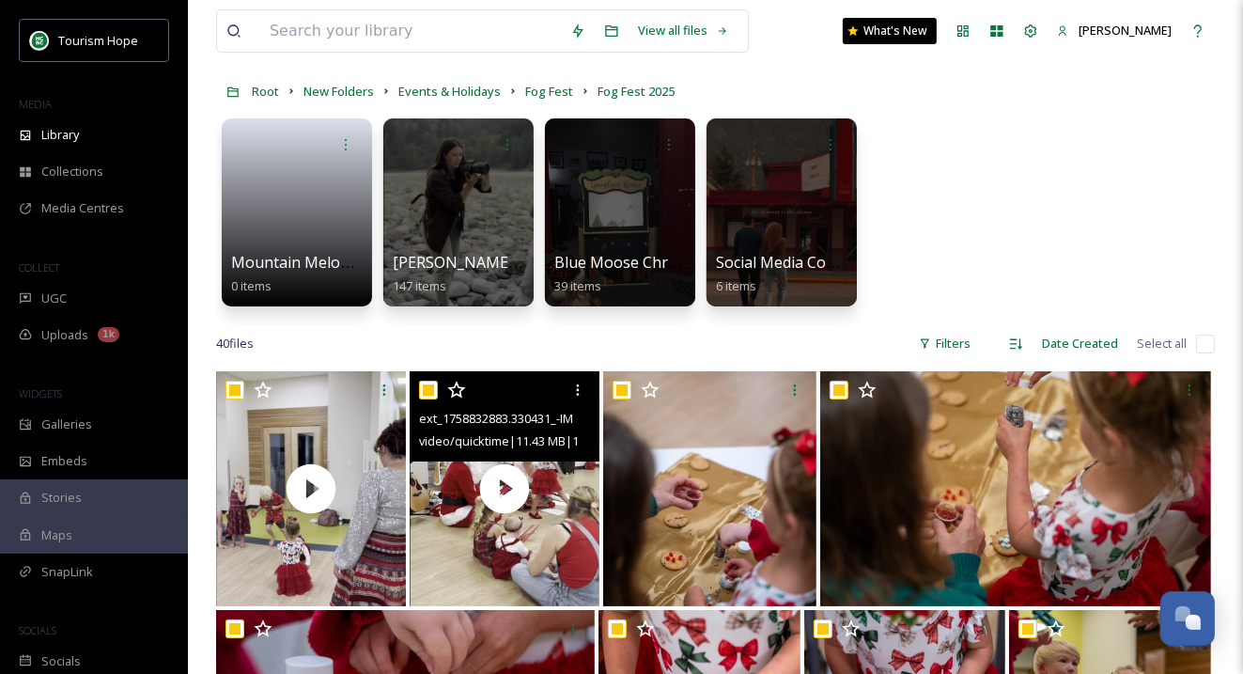
checkbox input "true"
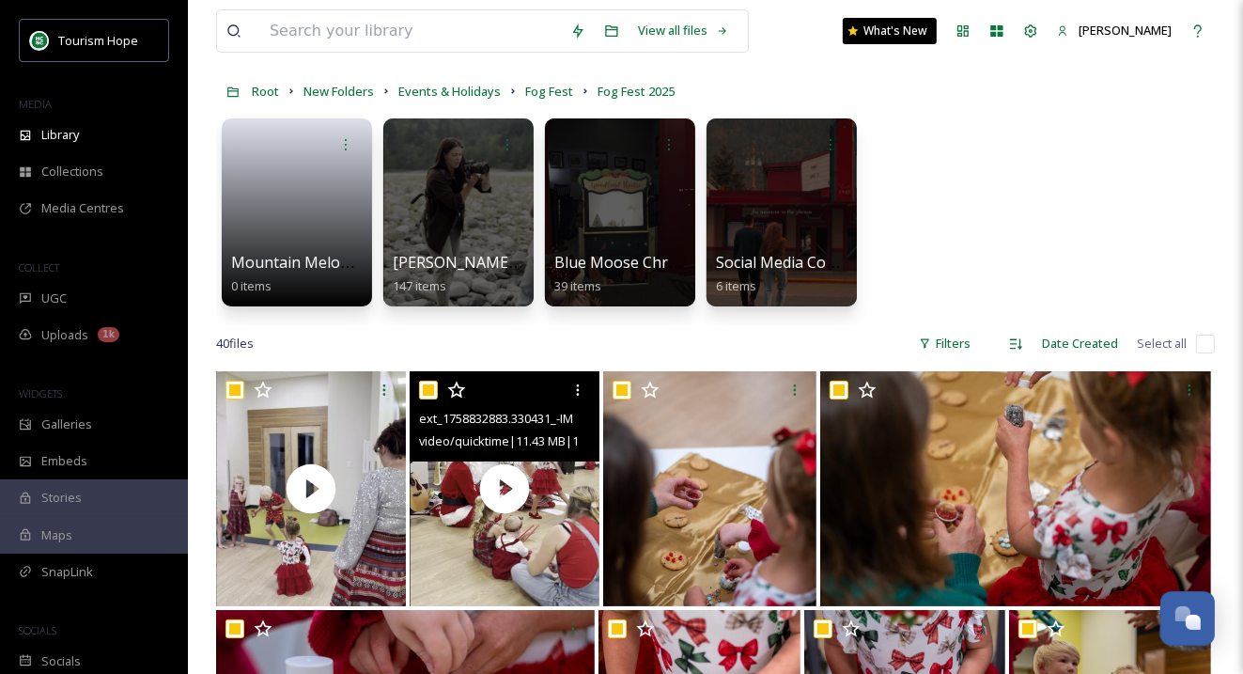
checkbox input "true"
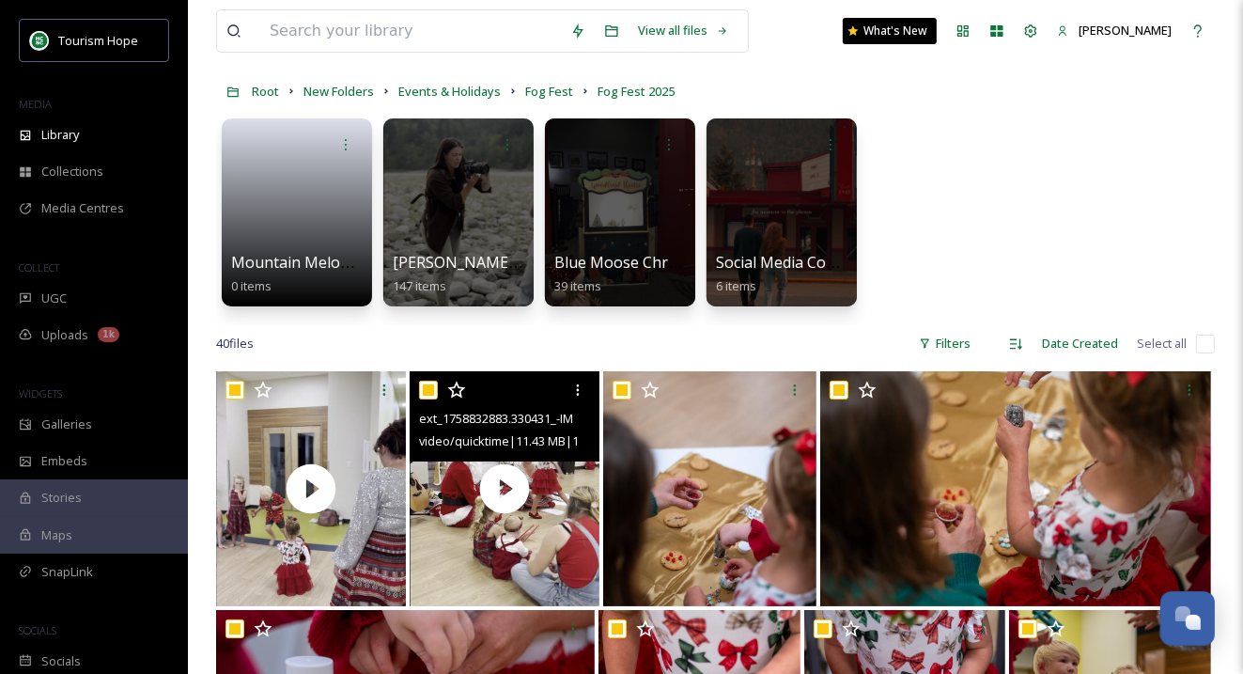
checkbox input "true"
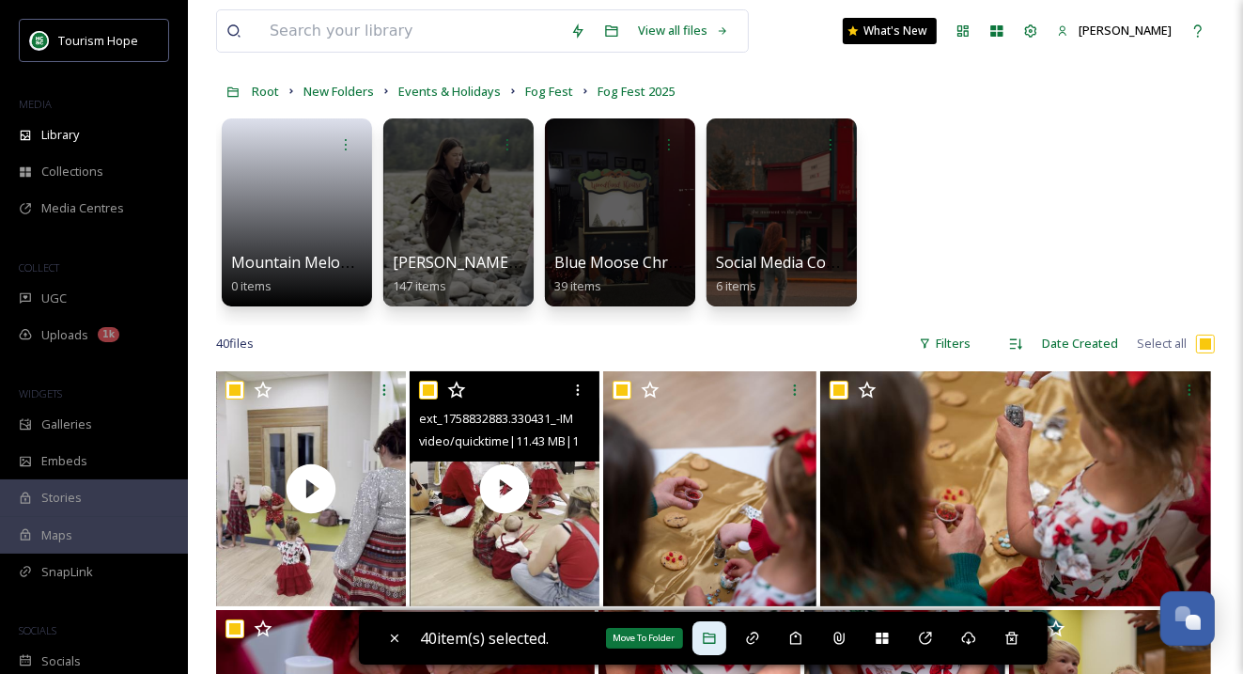
click at [716, 638] on icon at bounding box center [709, 637] width 15 height 15
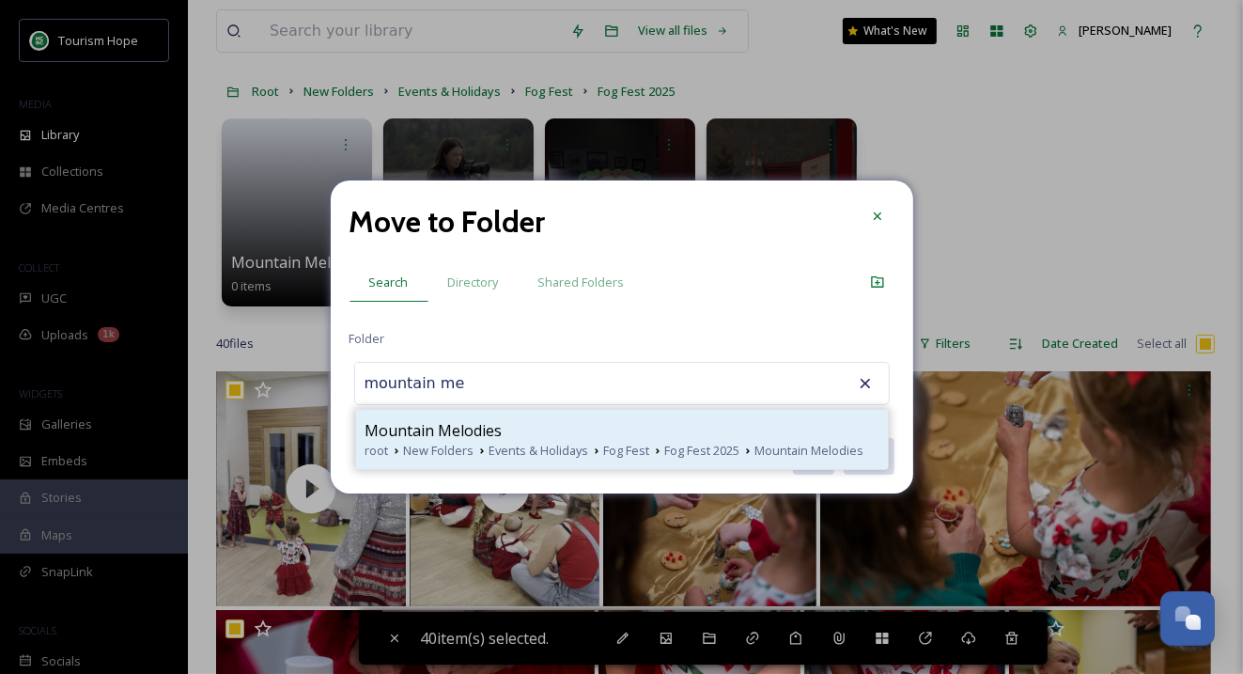
click at [486, 430] on span "Mountain Melodies" at bounding box center [433, 430] width 137 height 23
type input "Mountain Melodies"
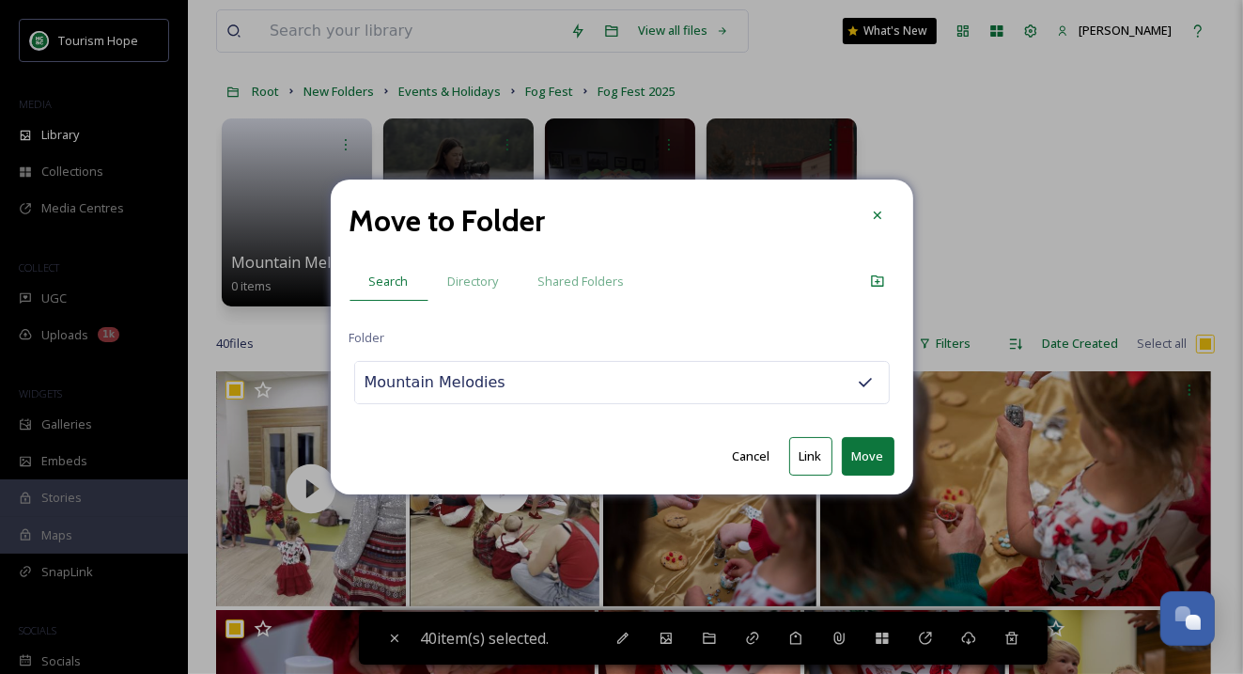
click at [862, 450] on button "Move" at bounding box center [868, 456] width 53 height 39
checkbox input "false"
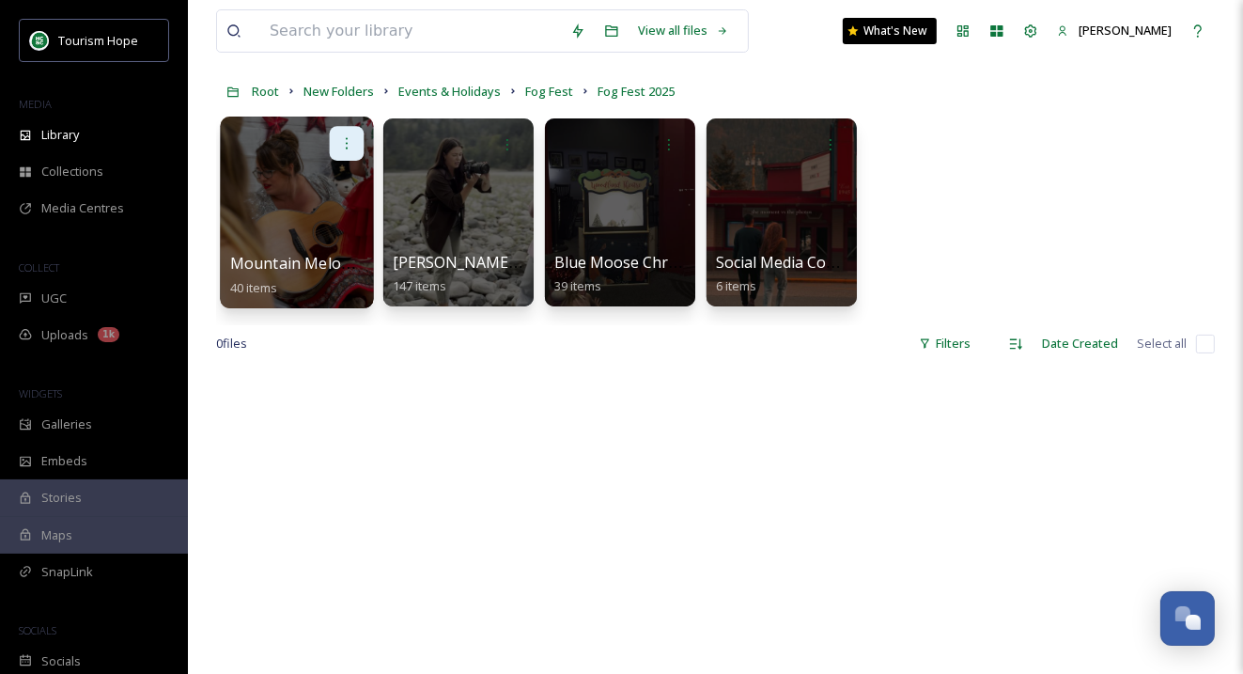
click at [348, 148] on icon at bounding box center [346, 142] width 15 height 15
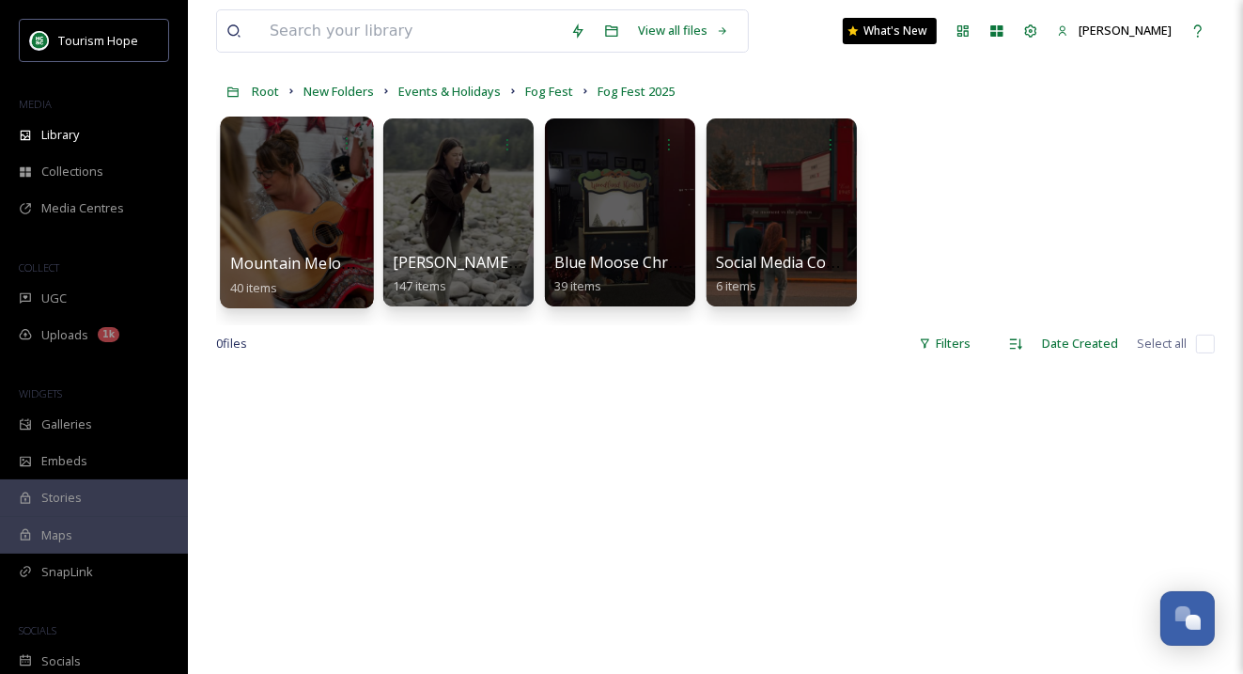
click at [301, 203] on div at bounding box center [296, 212] width 153 height 192
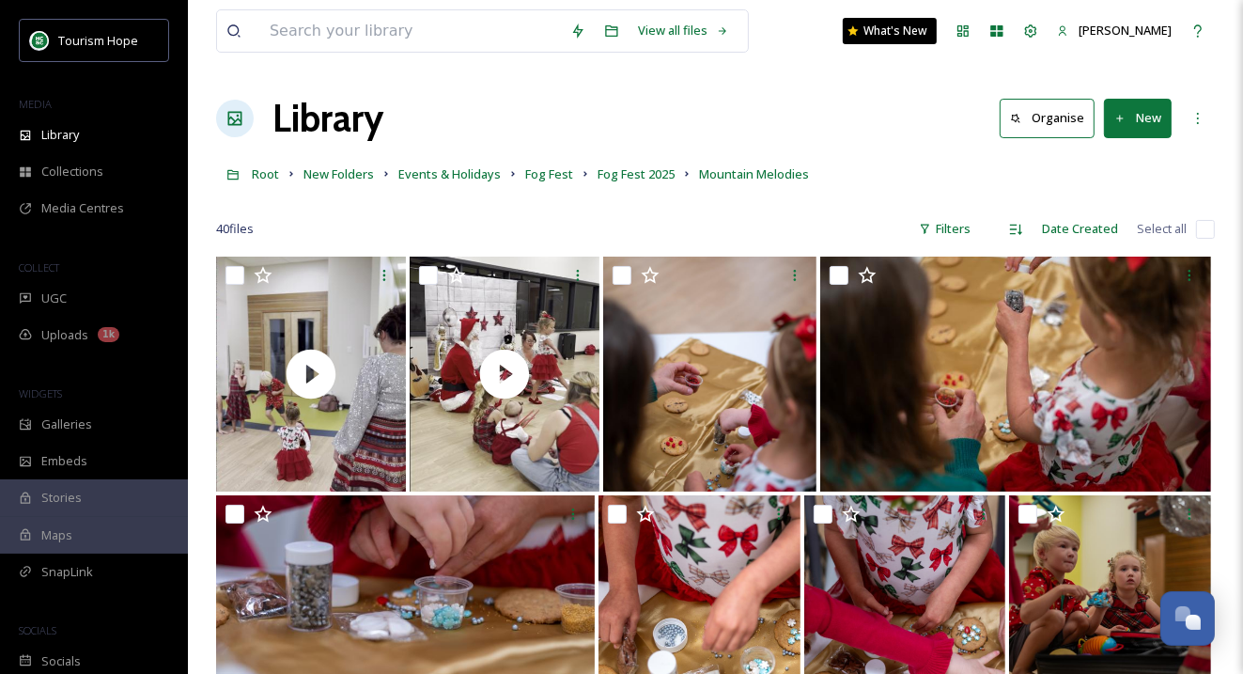
click at [1205, 229] on input "checkbox" at bounding box center [1205, 229] width 19 height 19
checkbox input "true"
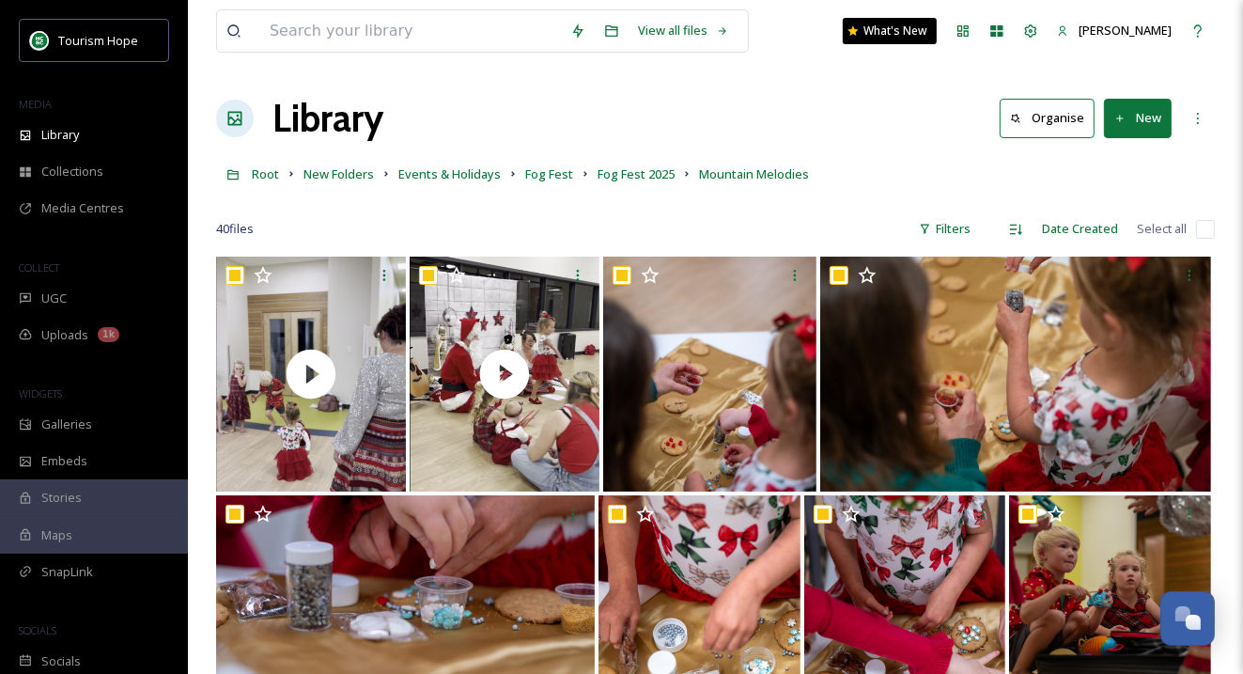
checkbox input "true"
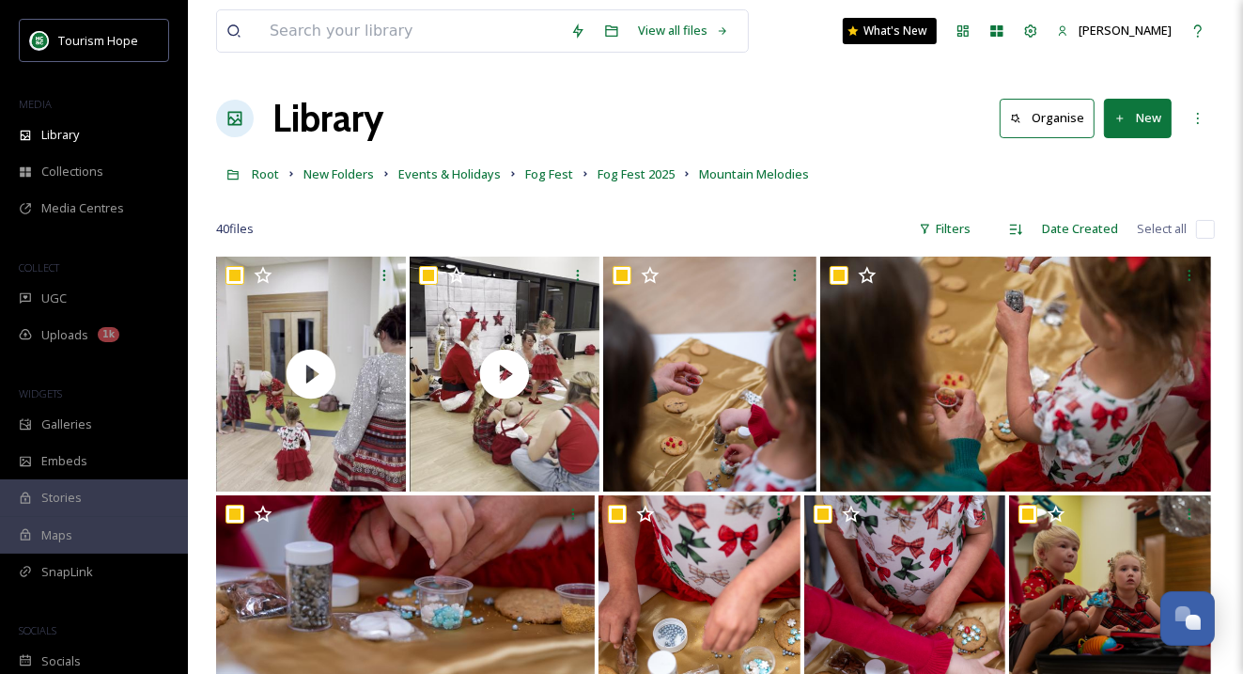
checkbox input "true"
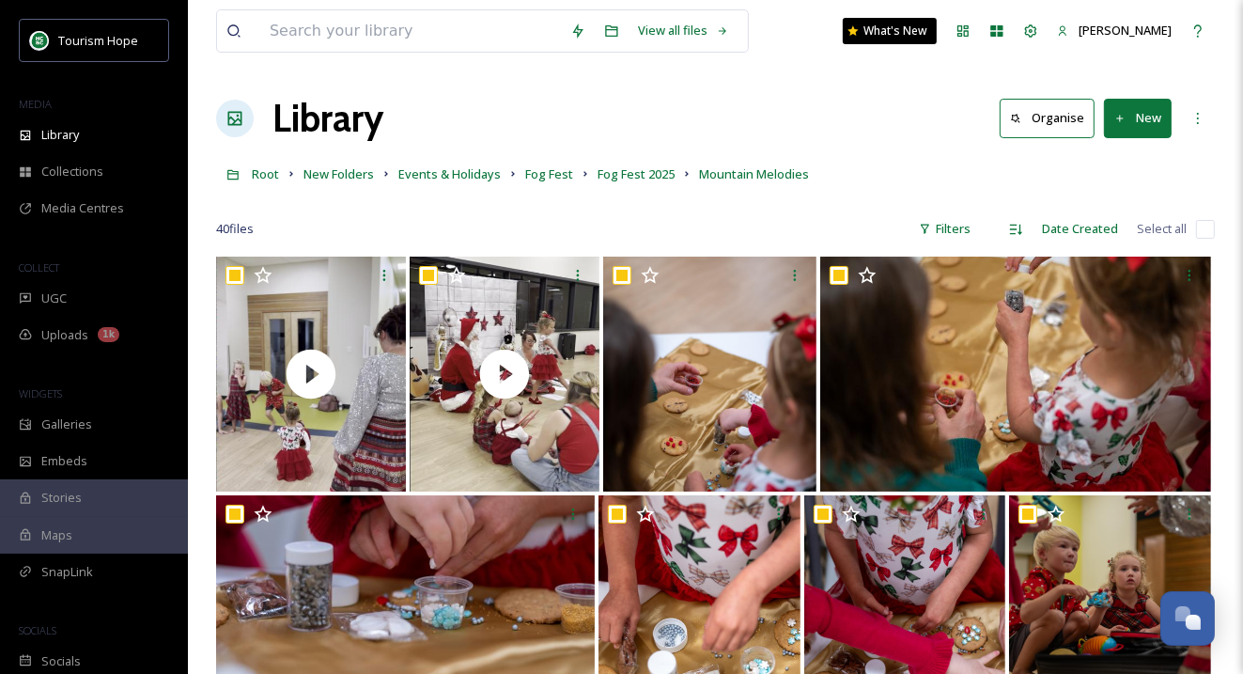
checkbox input "true"
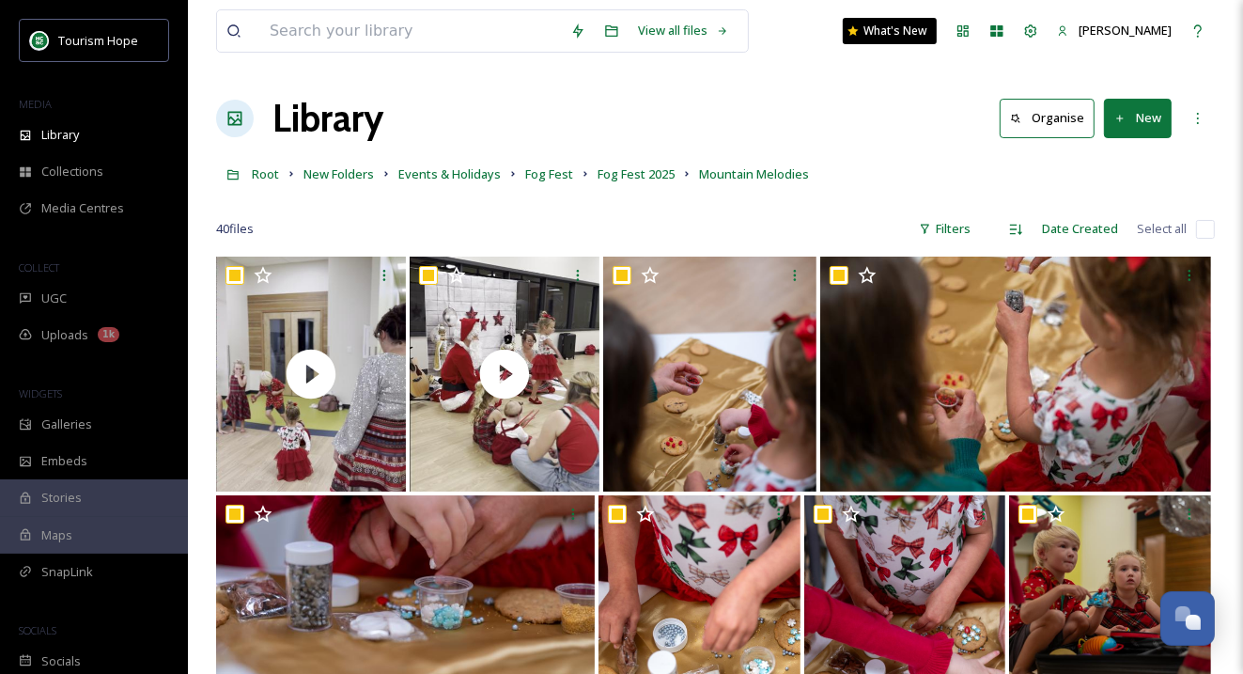
checkbox input "true"
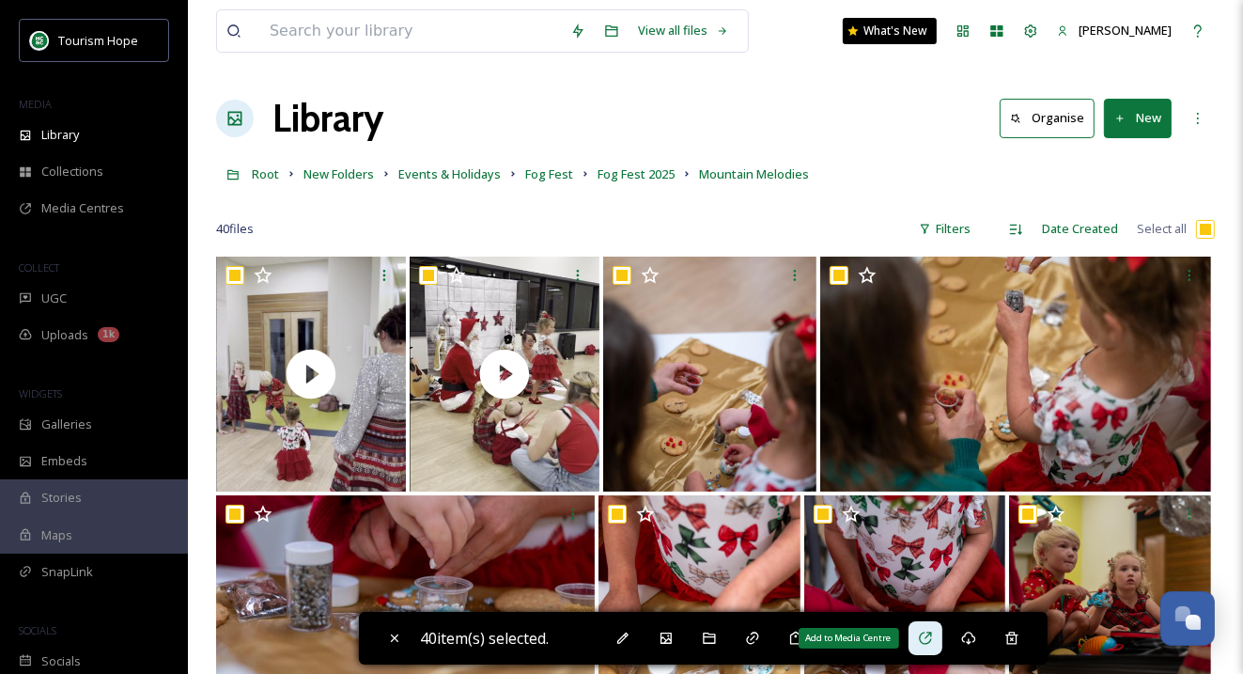
click at [927, 635] on icon at bounding box center [925, 637] width 15 height 15
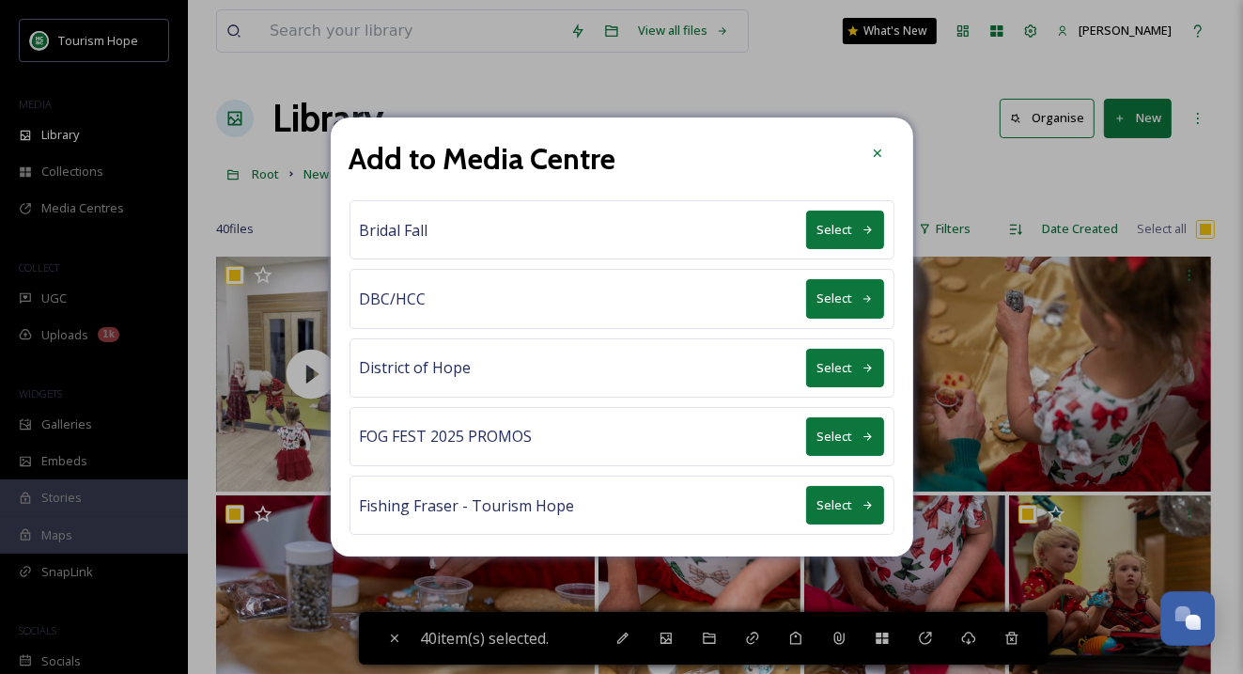
click at [863, 430] on icon at bounding box center [868, 436] width 12 height 12
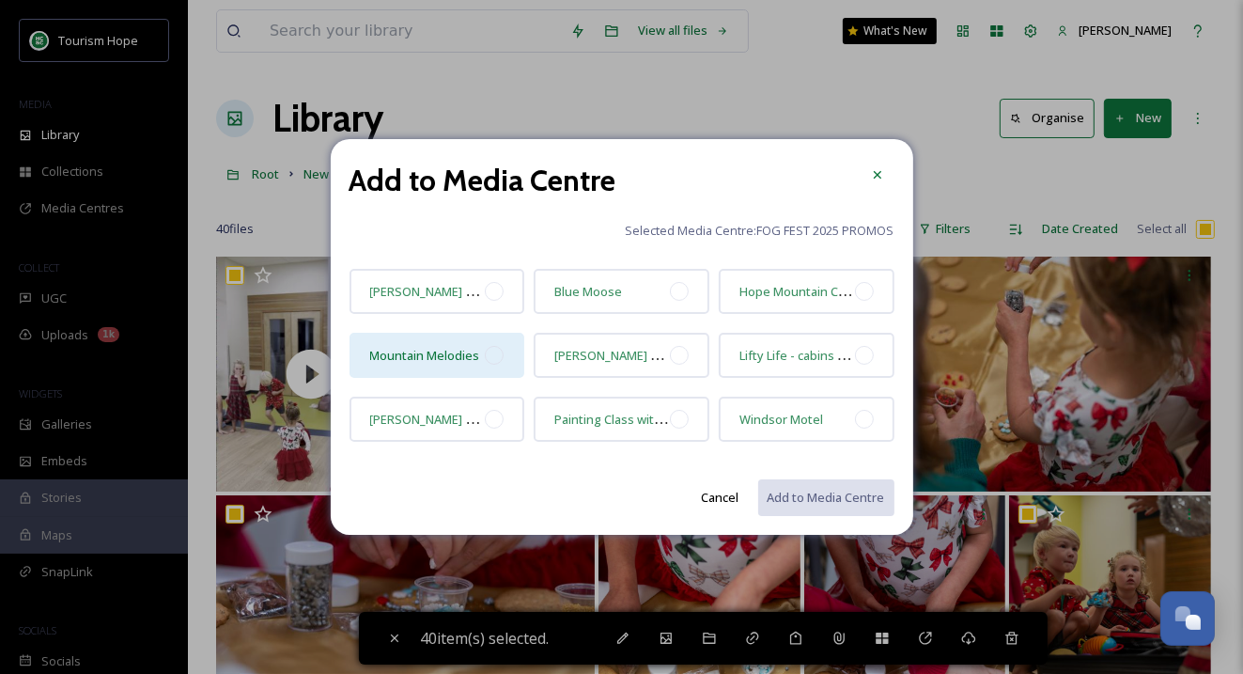
click at [495, 355] on div at bounding box center [494, 355] width 19 height 19
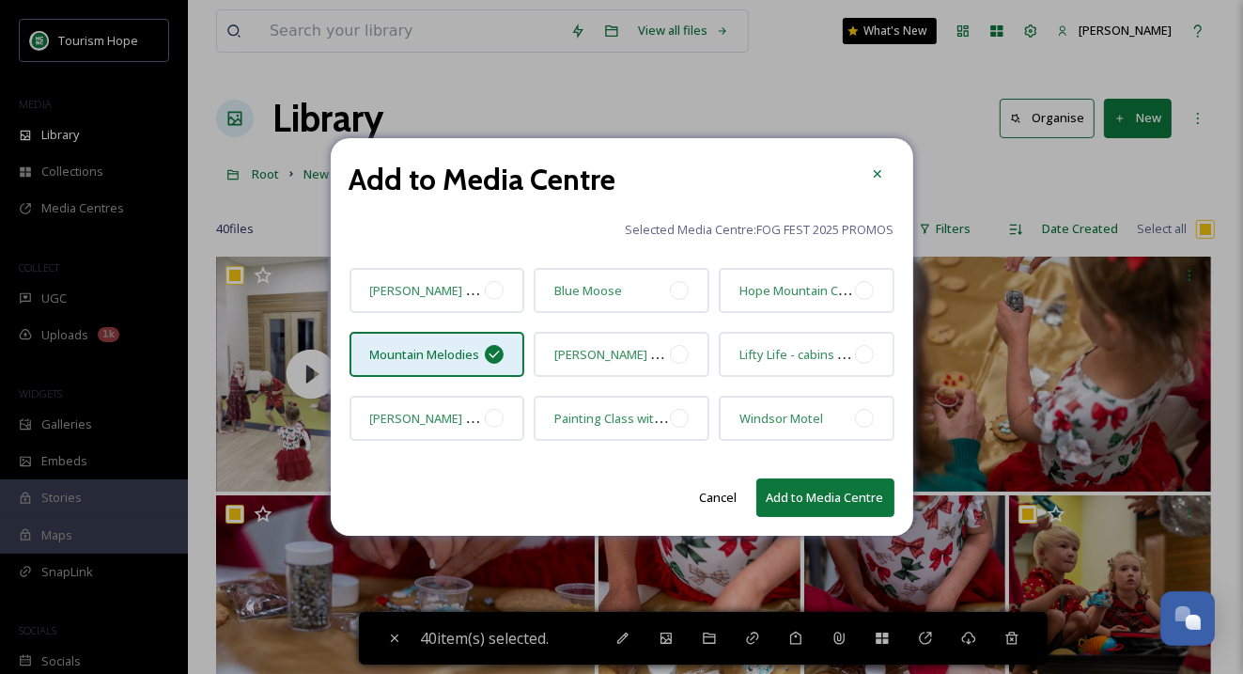
click at [822, 501] on button "Add to Media Centre" at bounding box center [825, 497] width 138 height 39
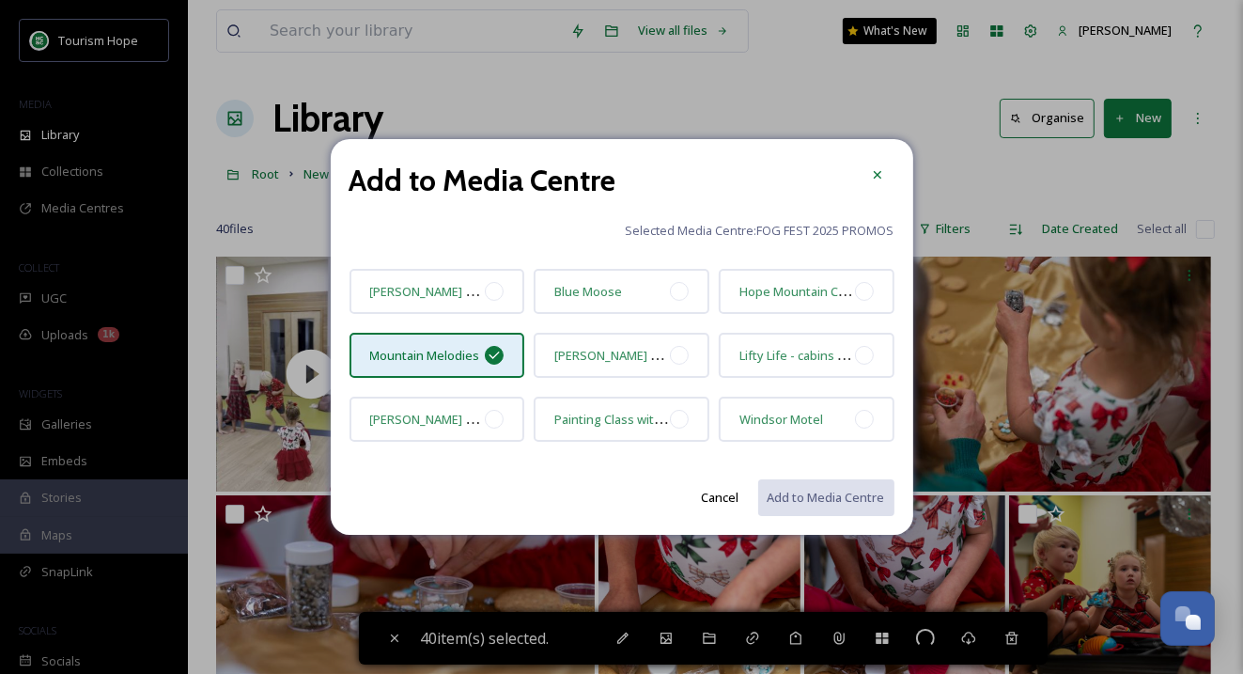
checkbox input "false"
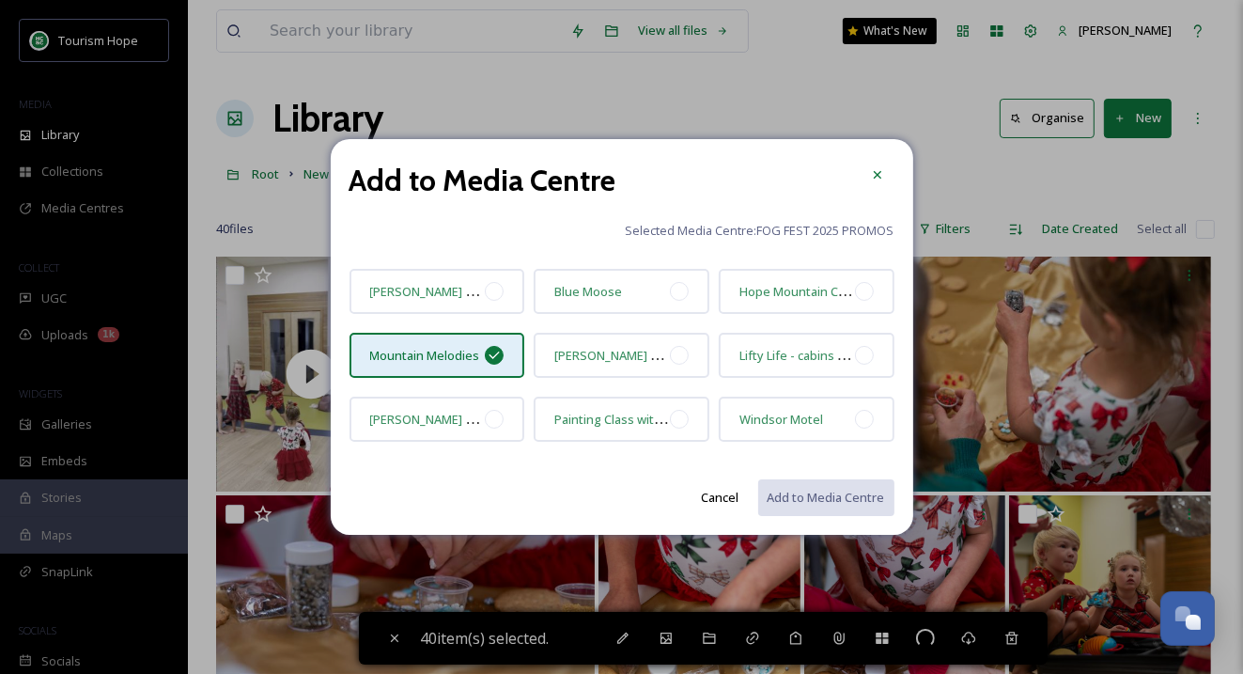
checkbox input "false"
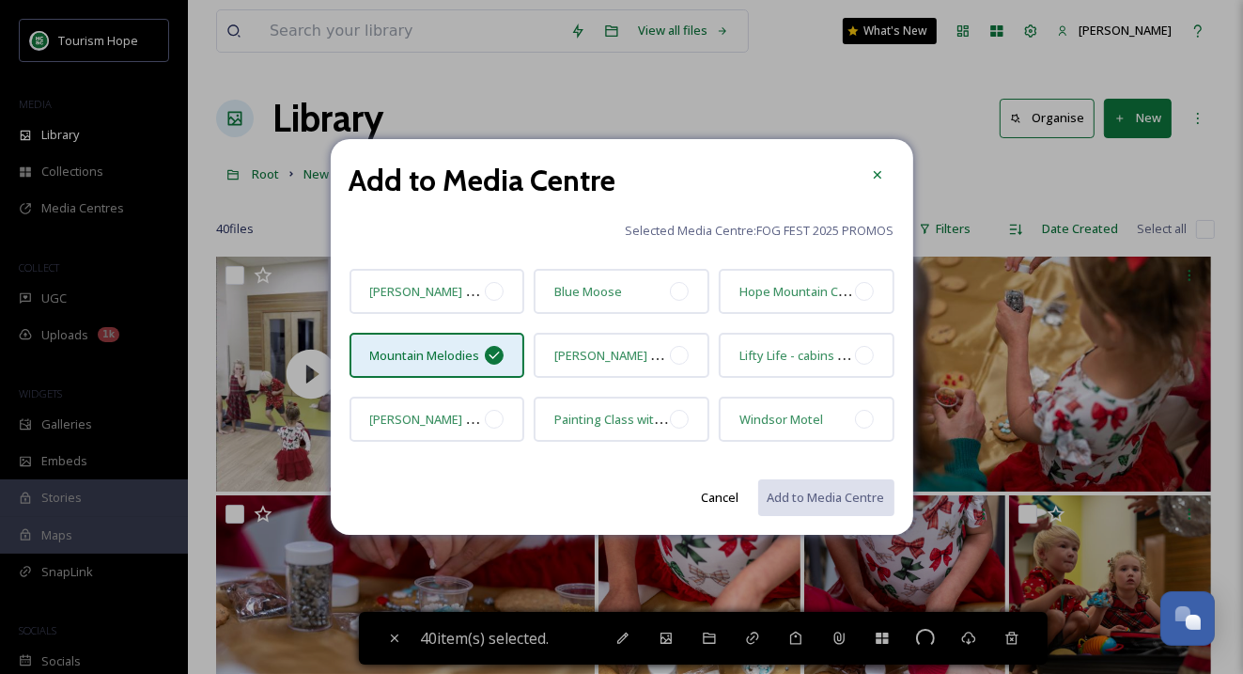
checkbox input "false"
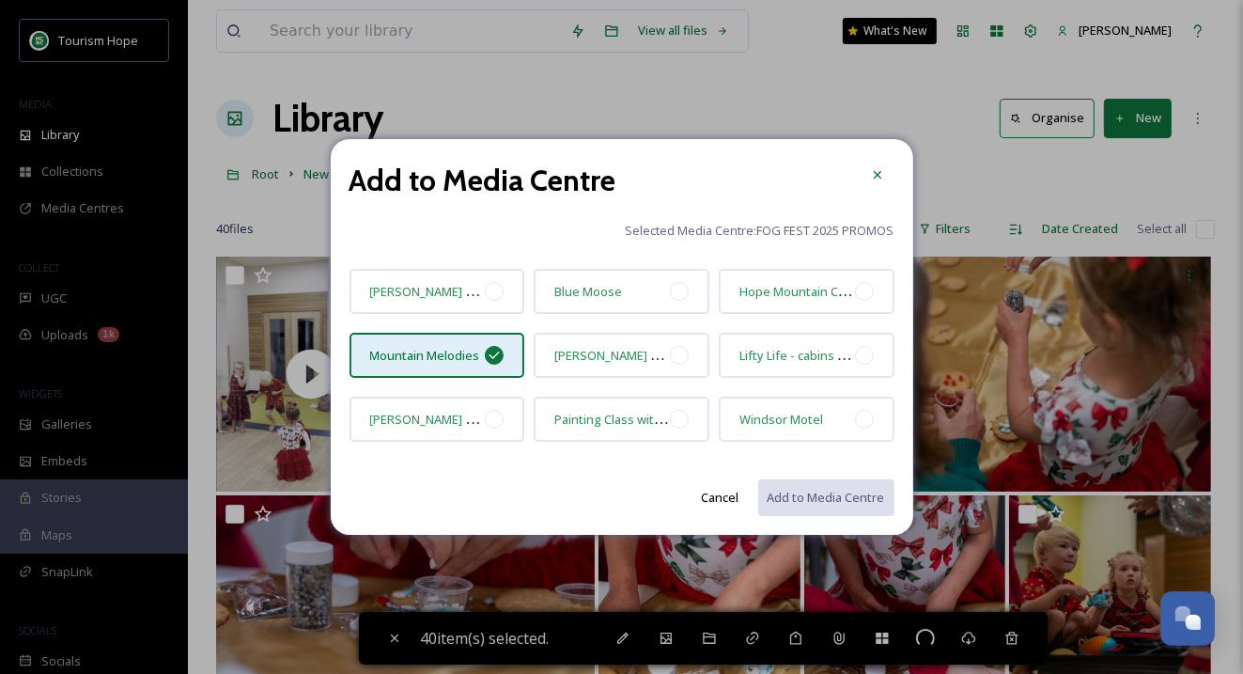
checkbox input "false"
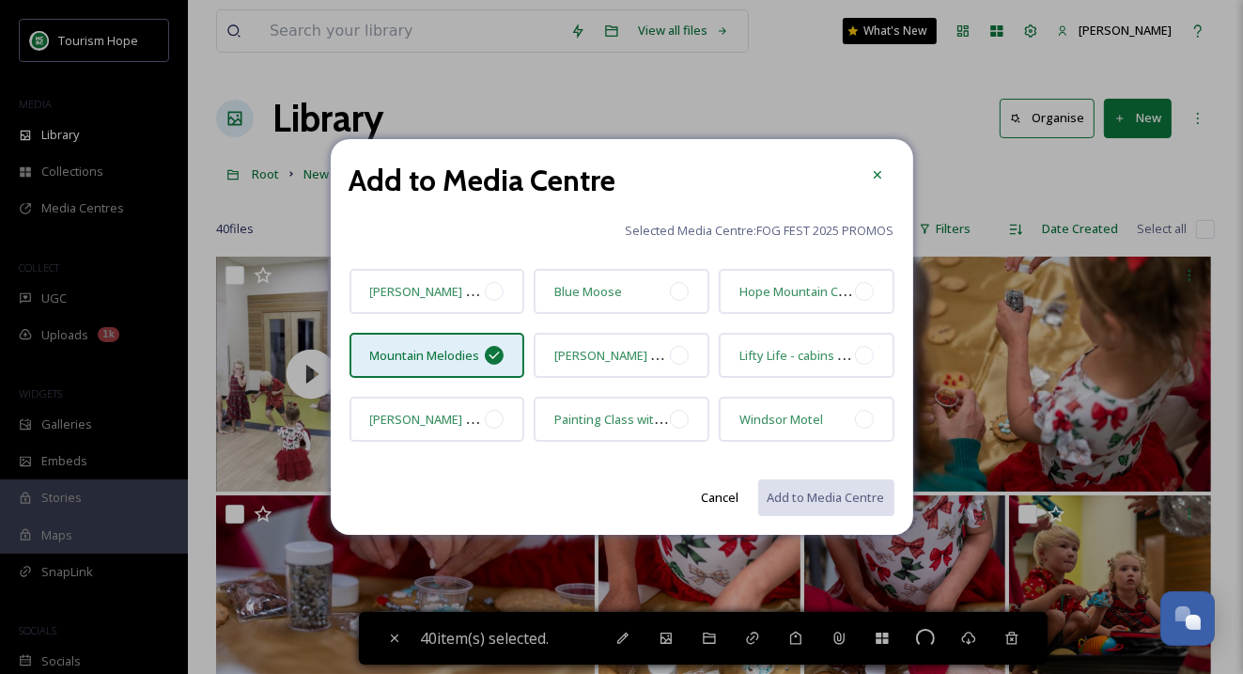
checkbox input "false"
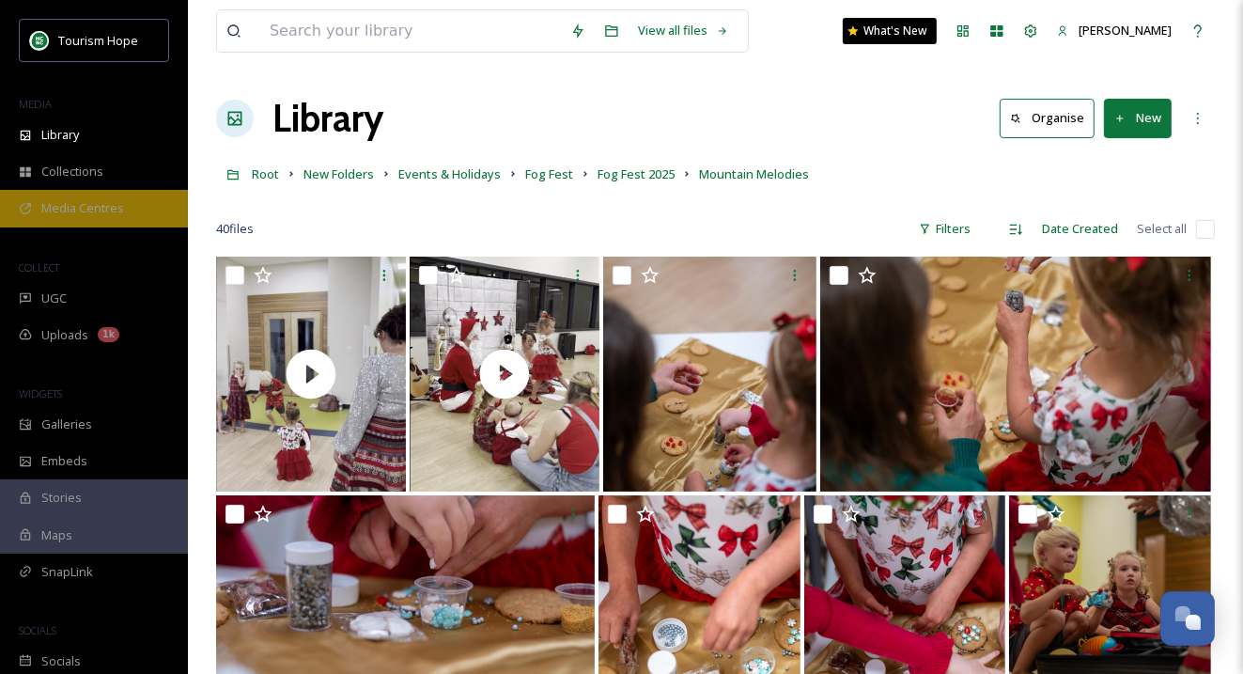
click at [98, 201] on span "Media Centres" at bounding box center [82, 208] width 83 height 18
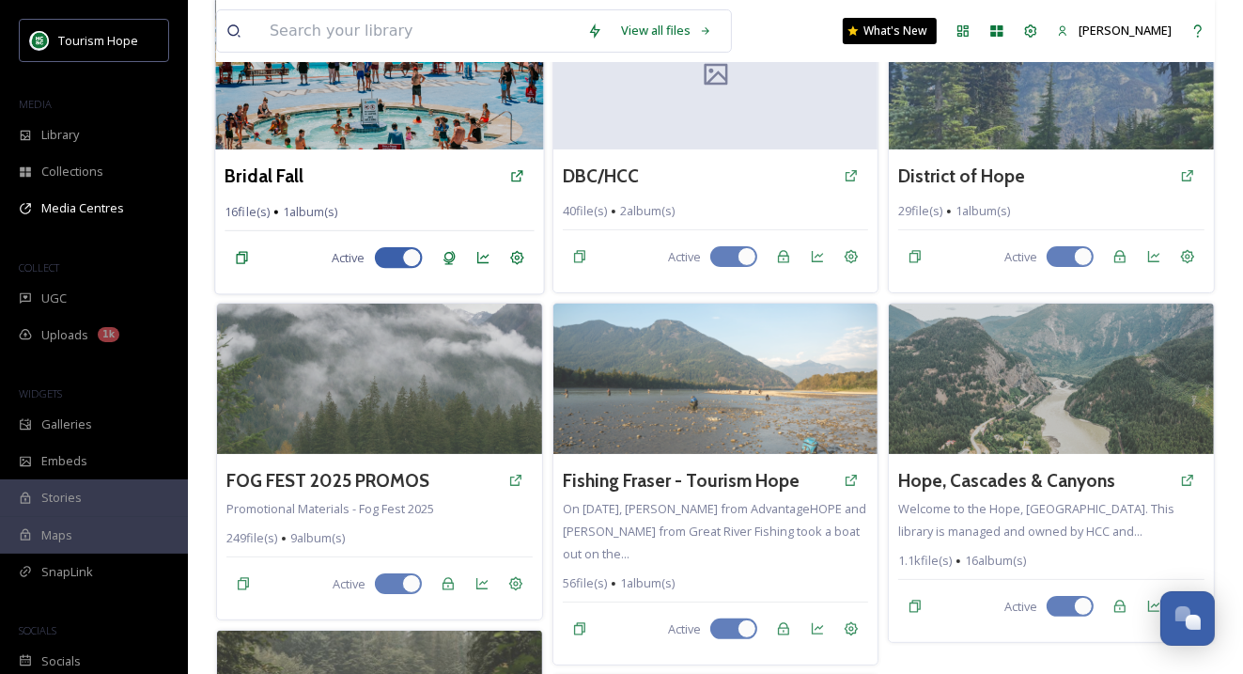
scroll to position [200, 0]
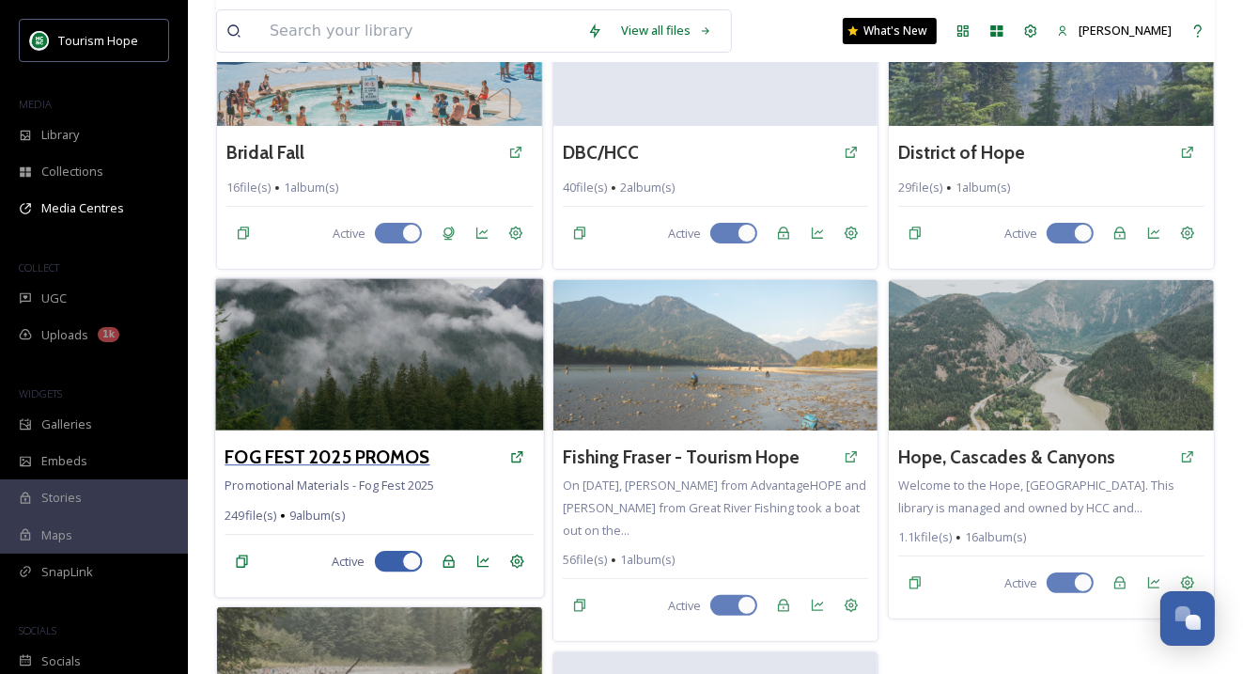
click at [394, 444] on h3 "FOG FEST 2025 PROMOS" at bounding box center [327, 456] width 205 height 27
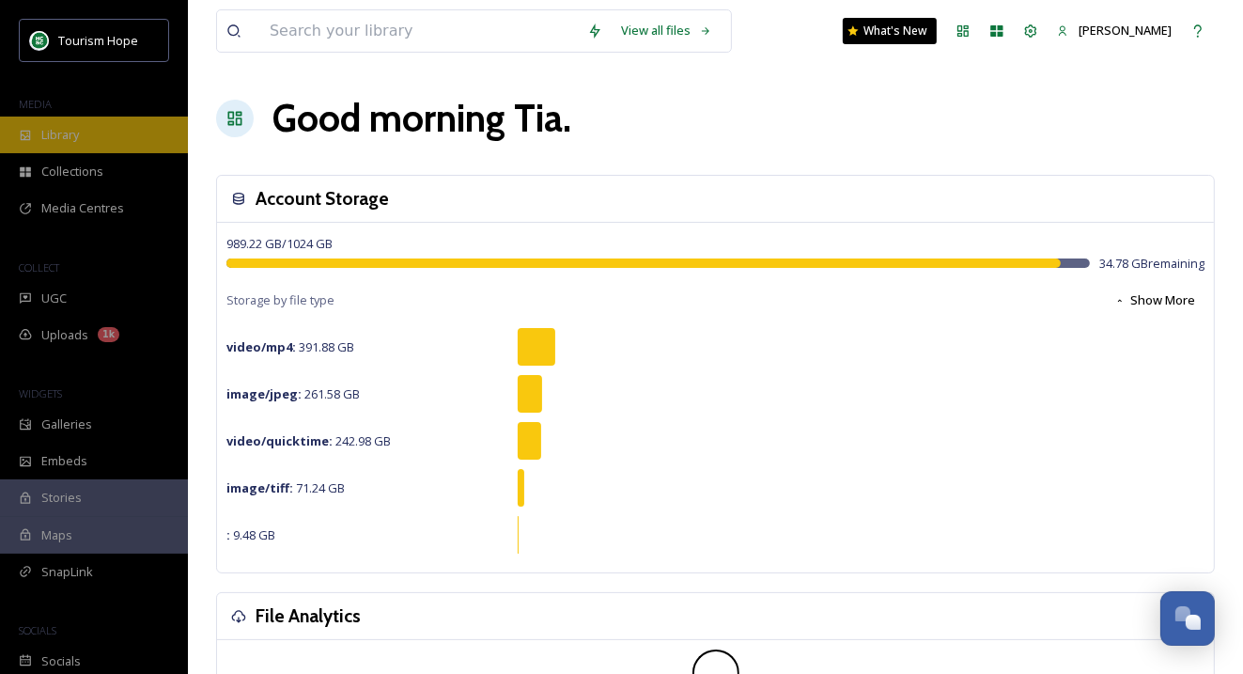
click at [87, 139] on div "Library" at bounding box center [94, 134] width 188 height 37
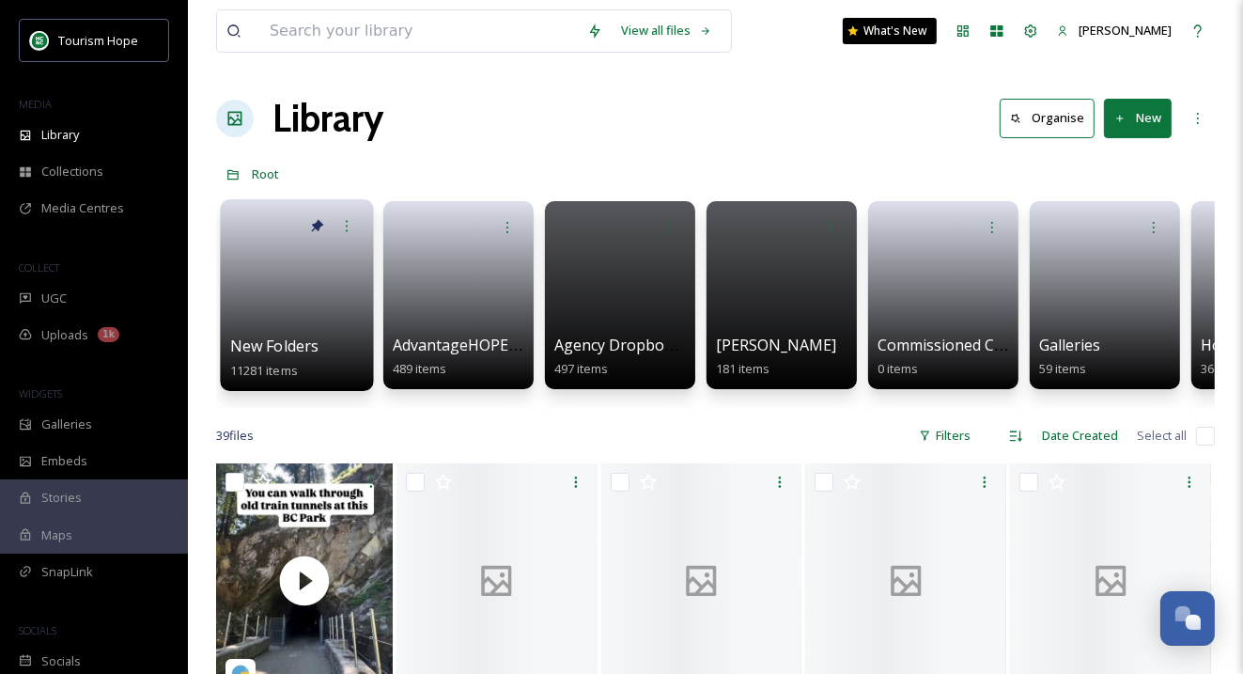
click at [282, 286] on link at bounding box center [297, 288] width 134 height 91
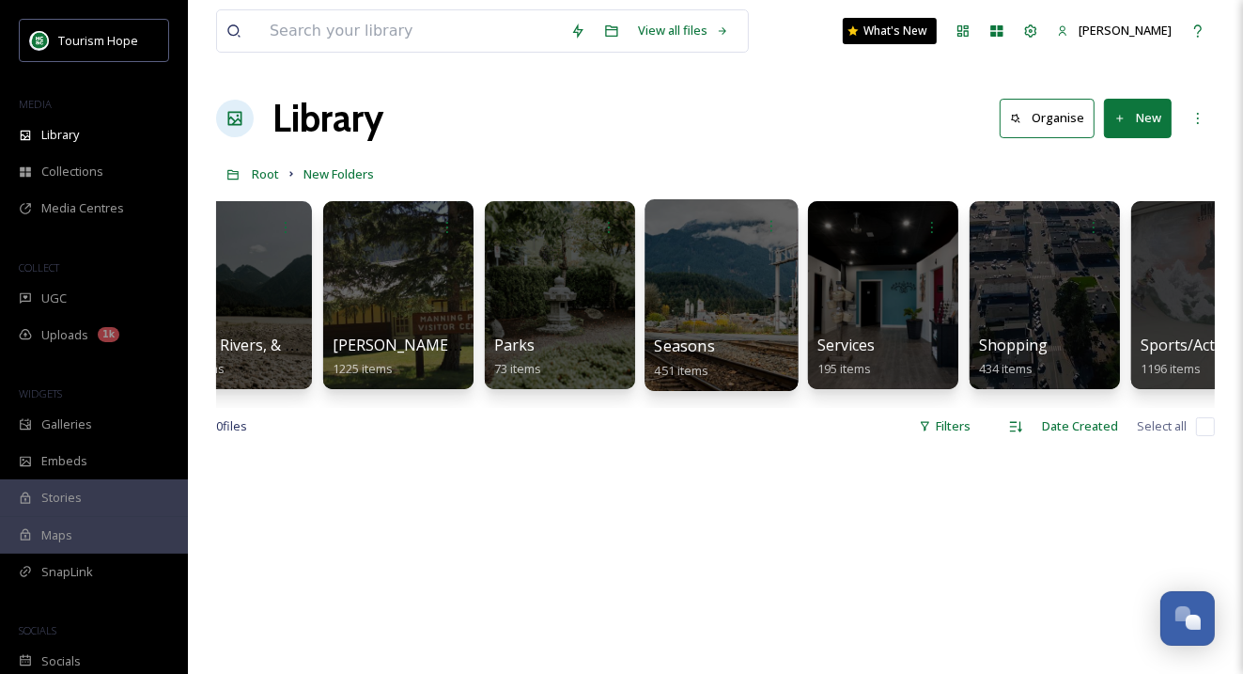
scroll to position [0, 1850]
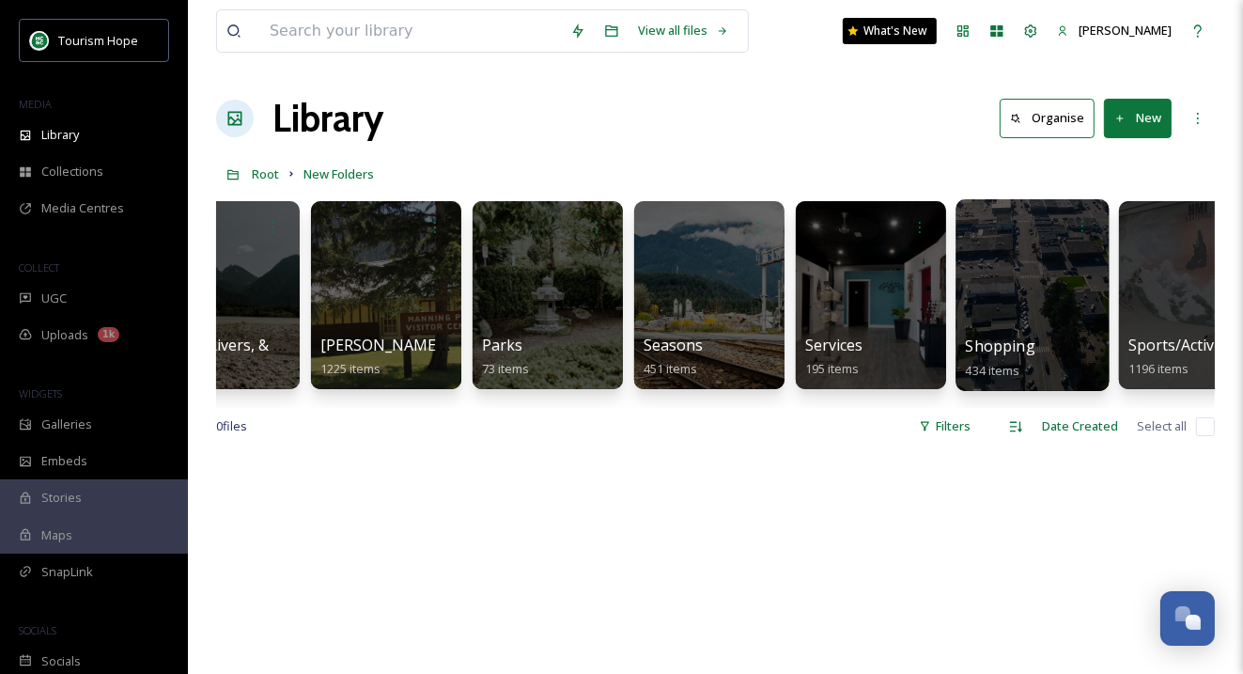
click at [1034, 279] on div at bounding box center [1031, 295] width 153 height 192
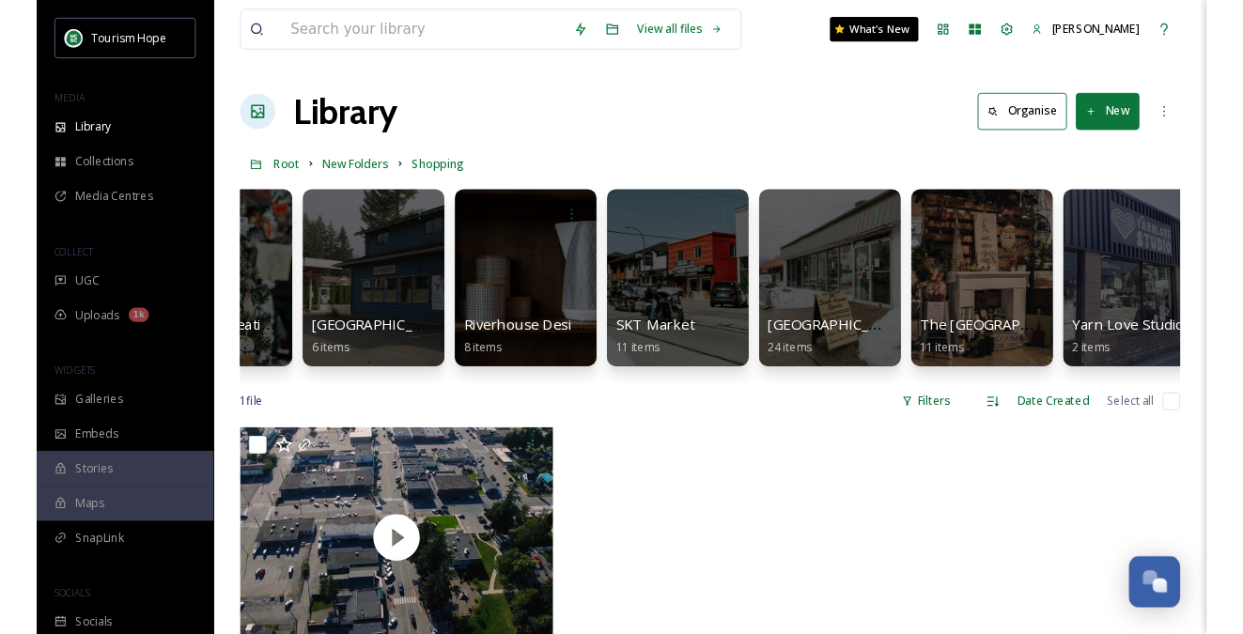
scroll to position [0, 1101]
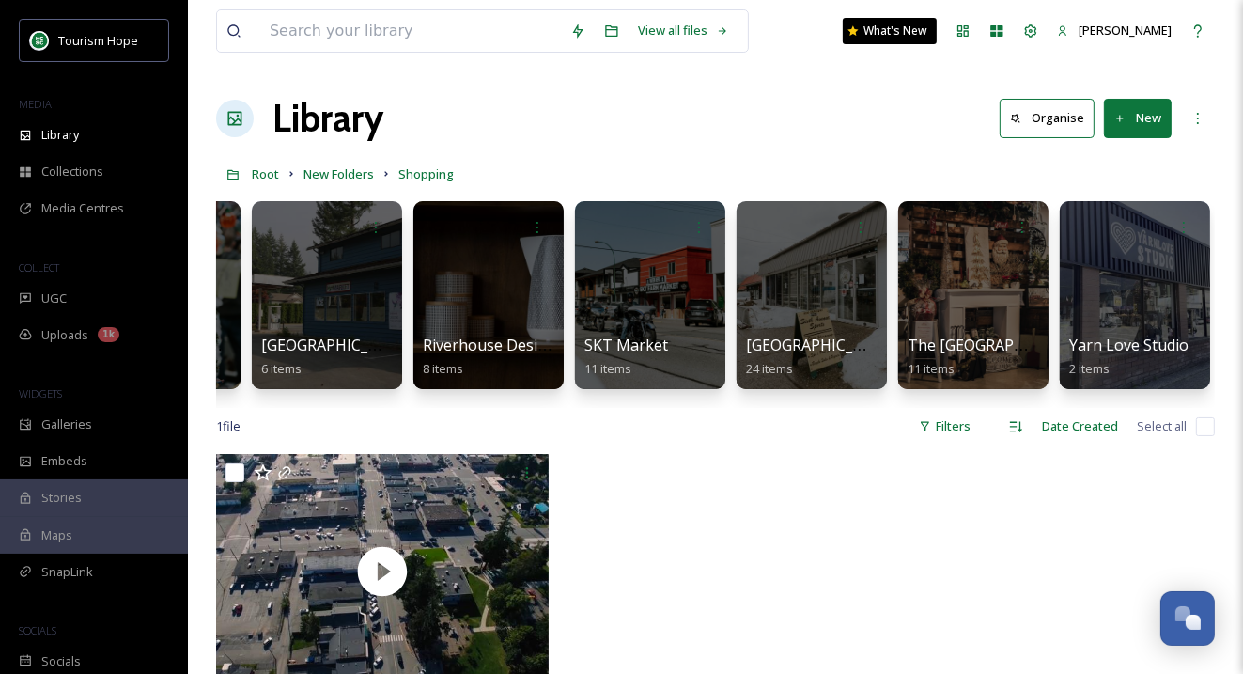
click at [1144, 117] on button "New" at bounding box center [1138, 118] width 68 height 39
click at [1117, 230] on span "Folder" at bounding box center [1116, 235] width 36 height 18
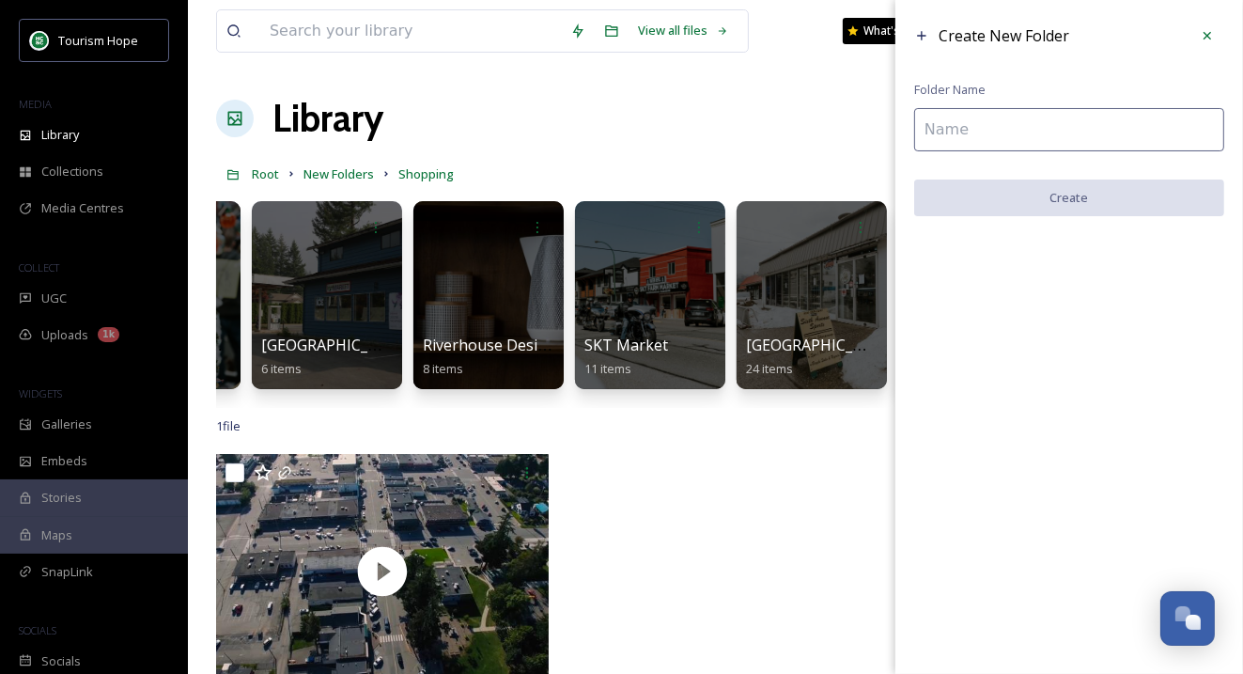
click at [964, 125] on input at bounding box center [1069, 129] width 310 height 43
paste input "Stratus Shop"
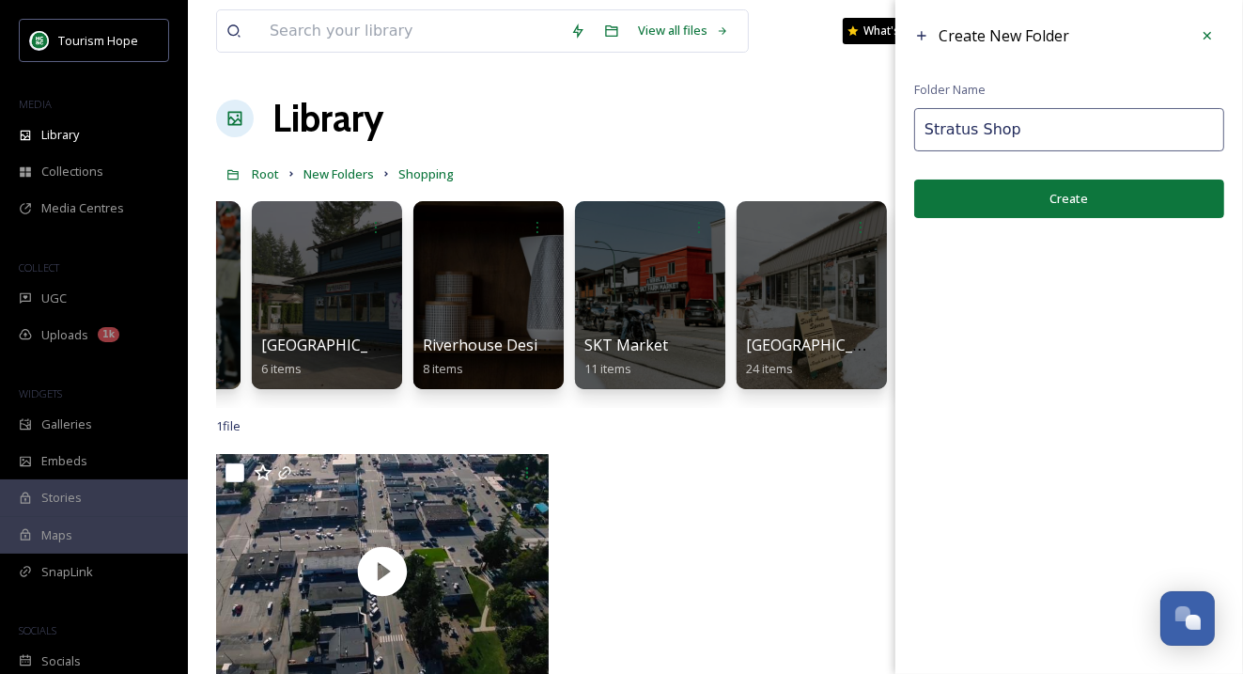
click at [978, 128] on input "Stratus Shop" at bounding box center [1069, 129] width 310 height 43
type input "Stratus Vapor Shop"
click at [1028, 184] on button "Create" at bounding box center [1069, 198] width 310 height 39
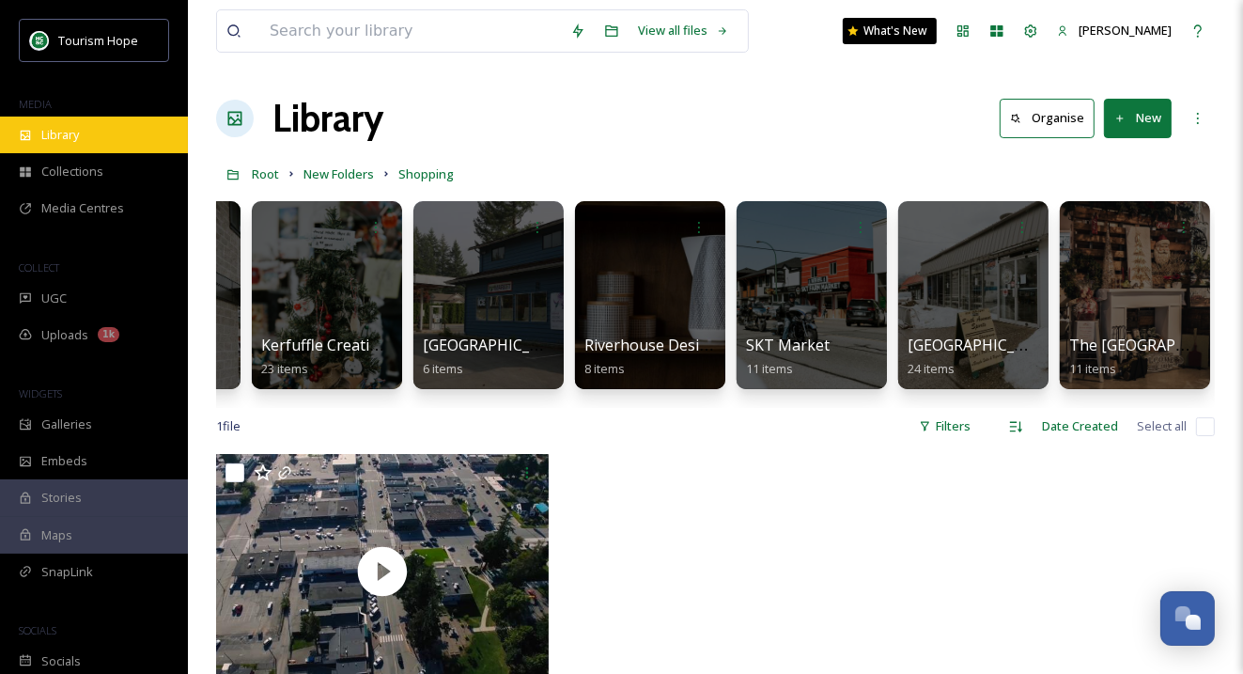
click at [90, 125] on div "Library" at bounding box center [94, 134] width 188 height 37
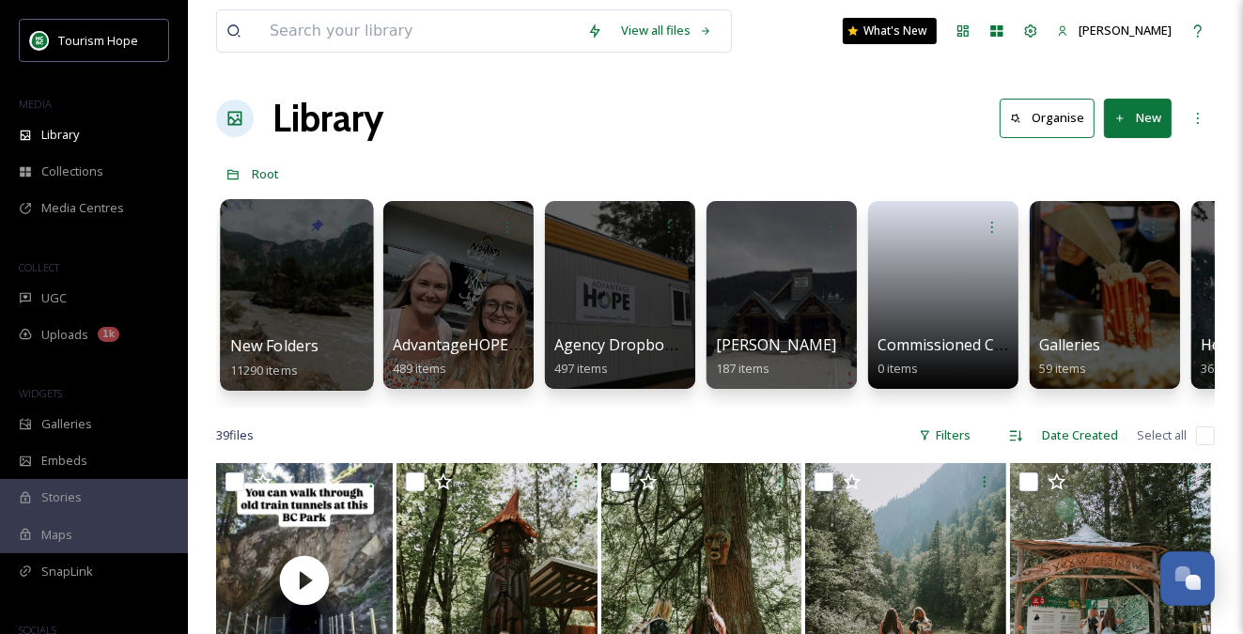
click at [307, 311] on div at bounding box center [296, 295] width 153 height 192
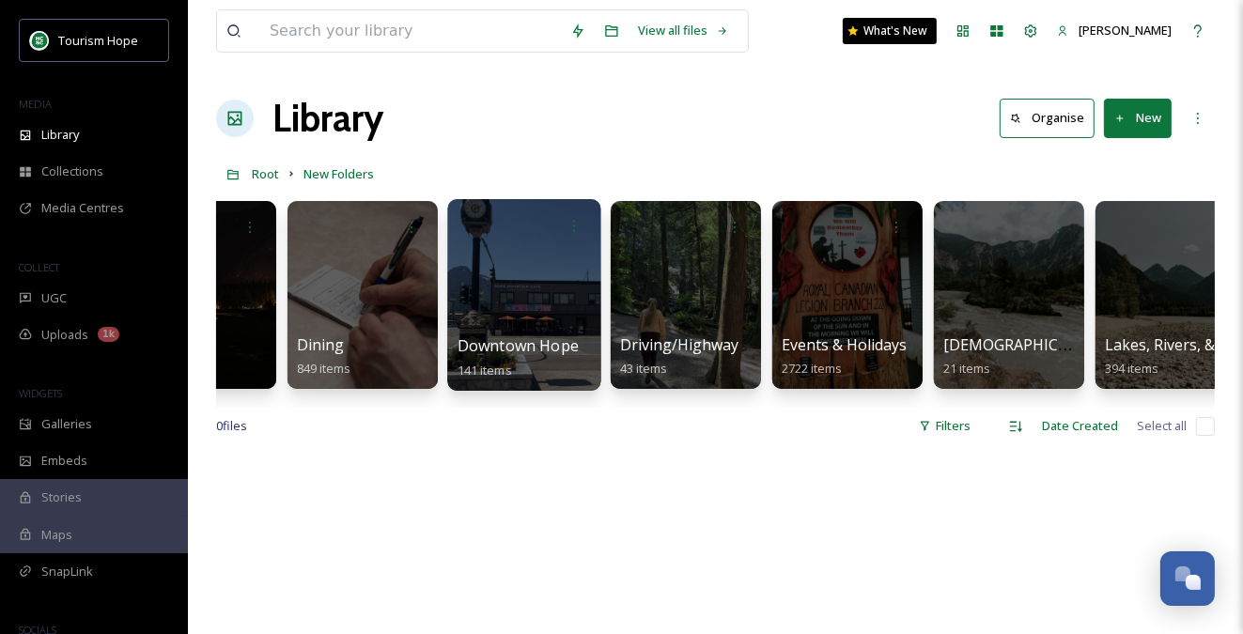
scroll to position [0, 905]
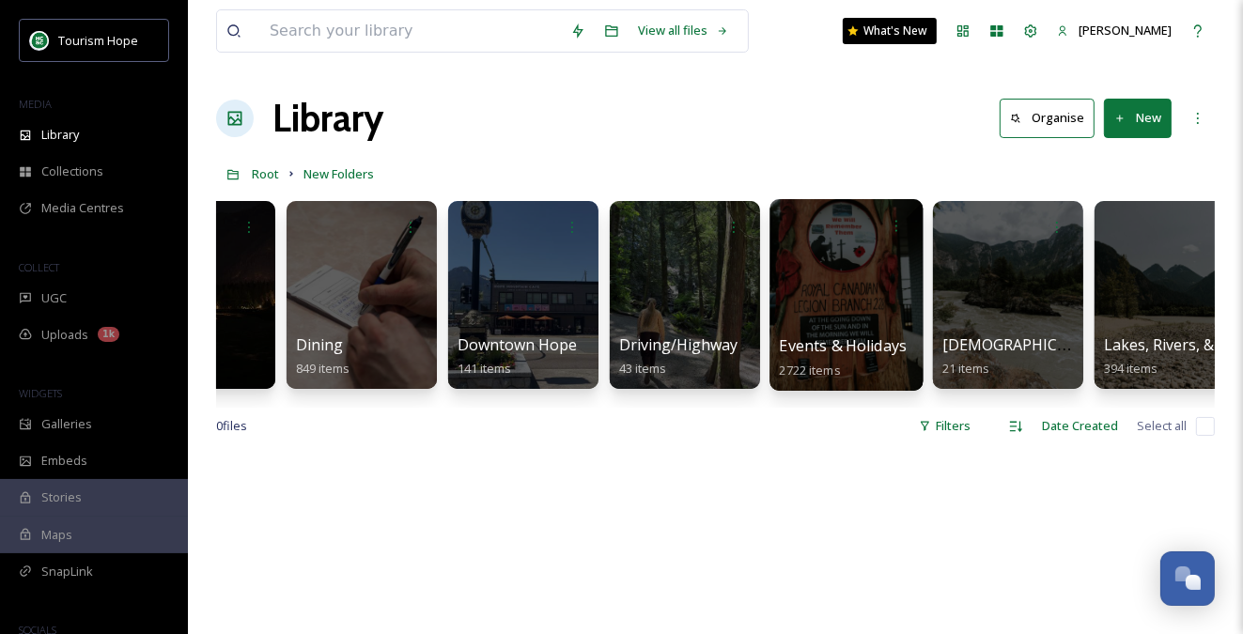
click at [846, 315] on div at bounding box center [845, 295] width 153 height 192
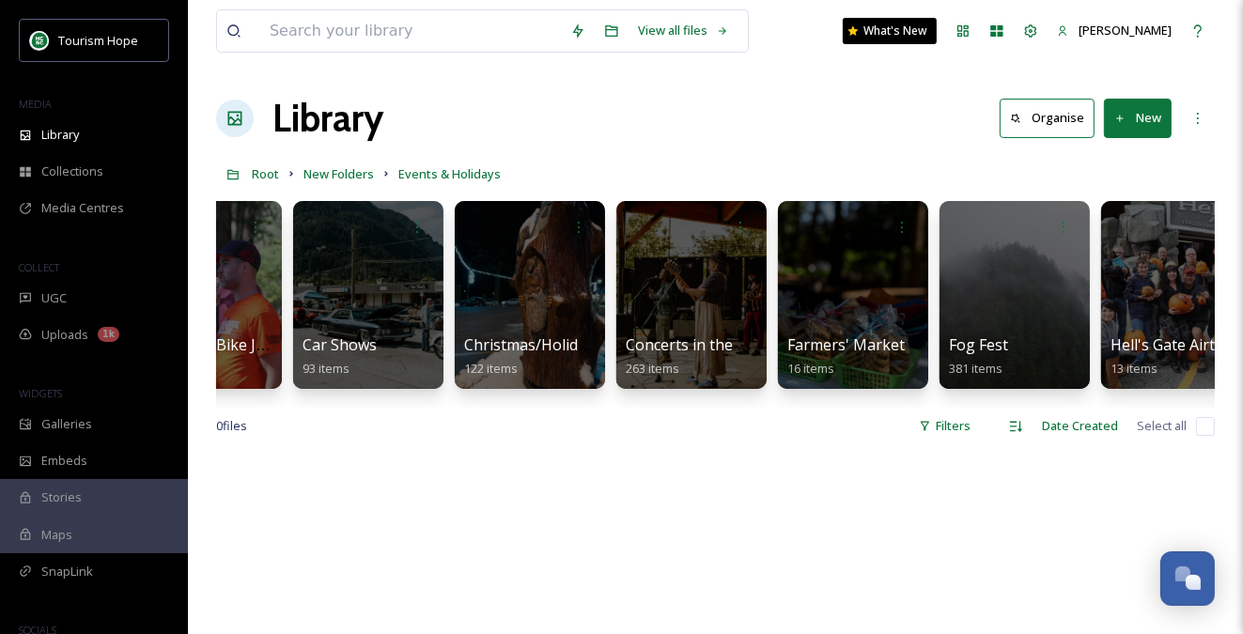
scroll to position [0, 423]
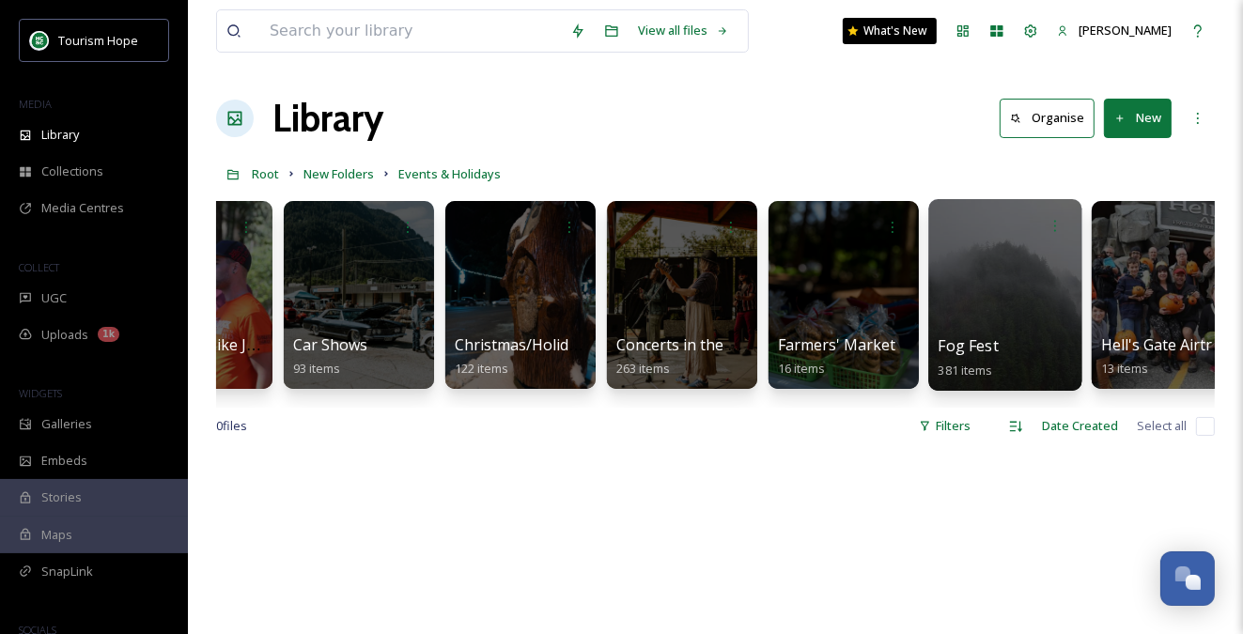
click at [997, 316] on div at bounding box center [1004, 295] width 153 height 192
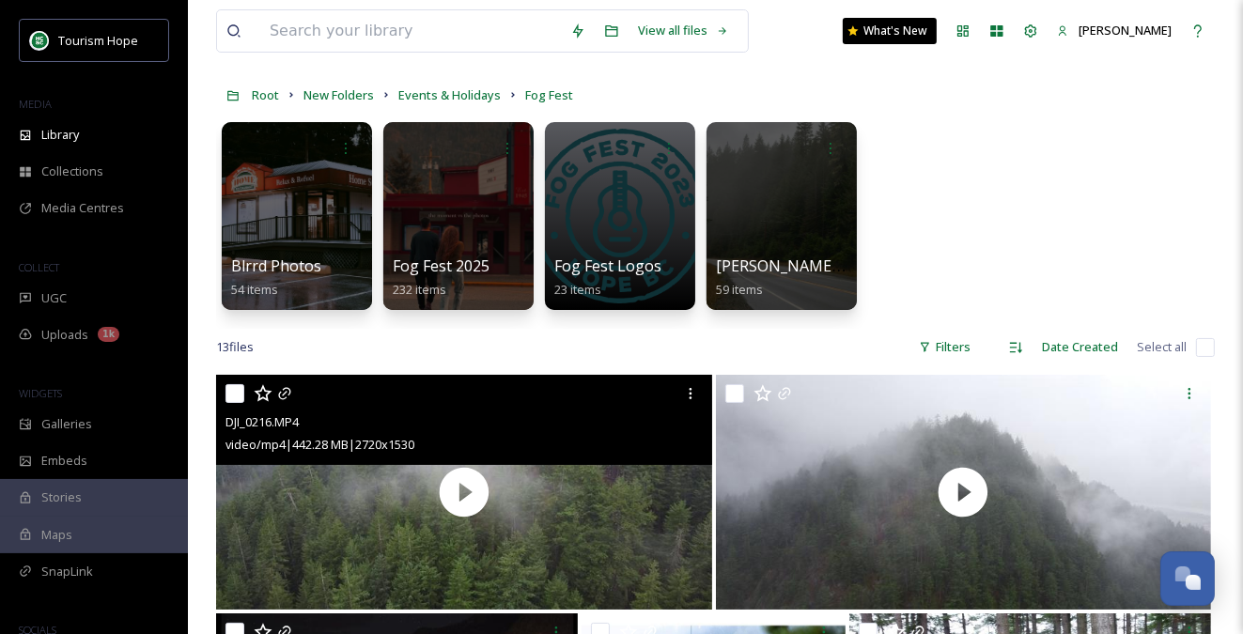
scroll to position [80, 0]
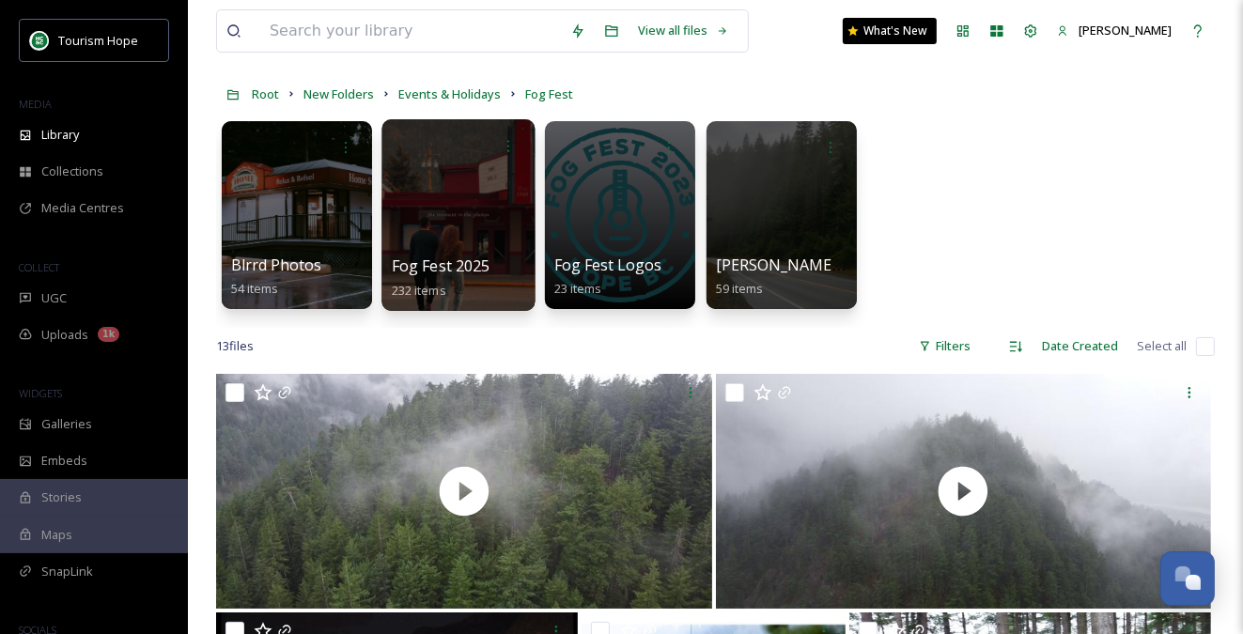
click at [462, 205] on div at bounding box center [457, 215] width 153 height 192
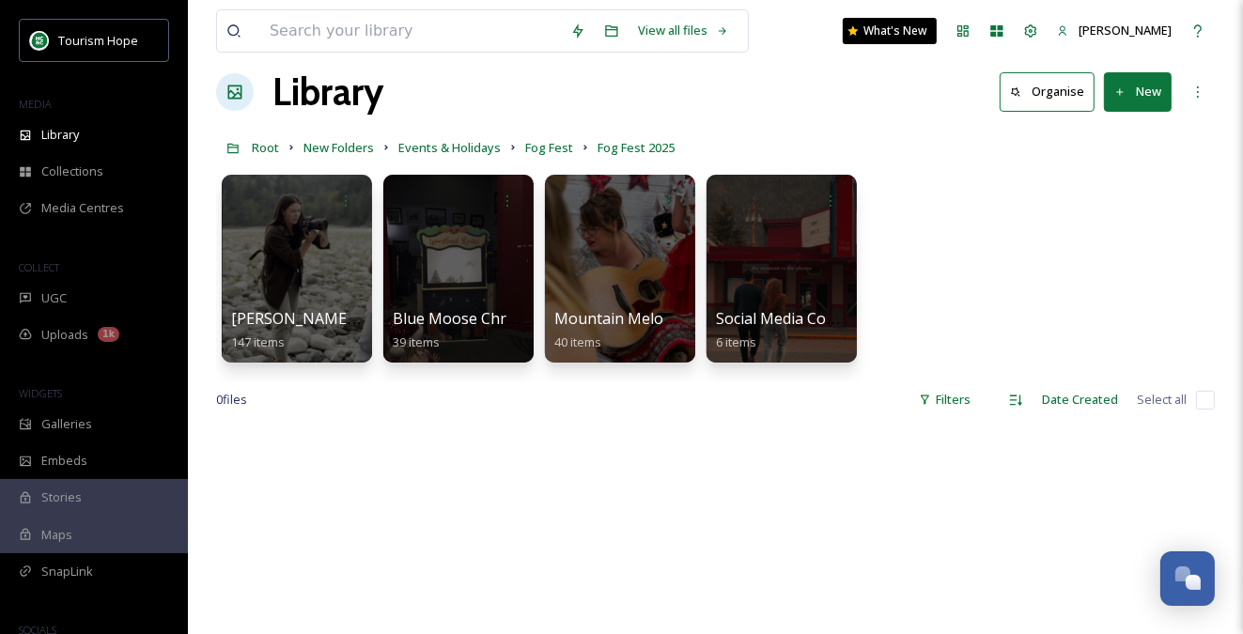
scroll to position [29, 0]
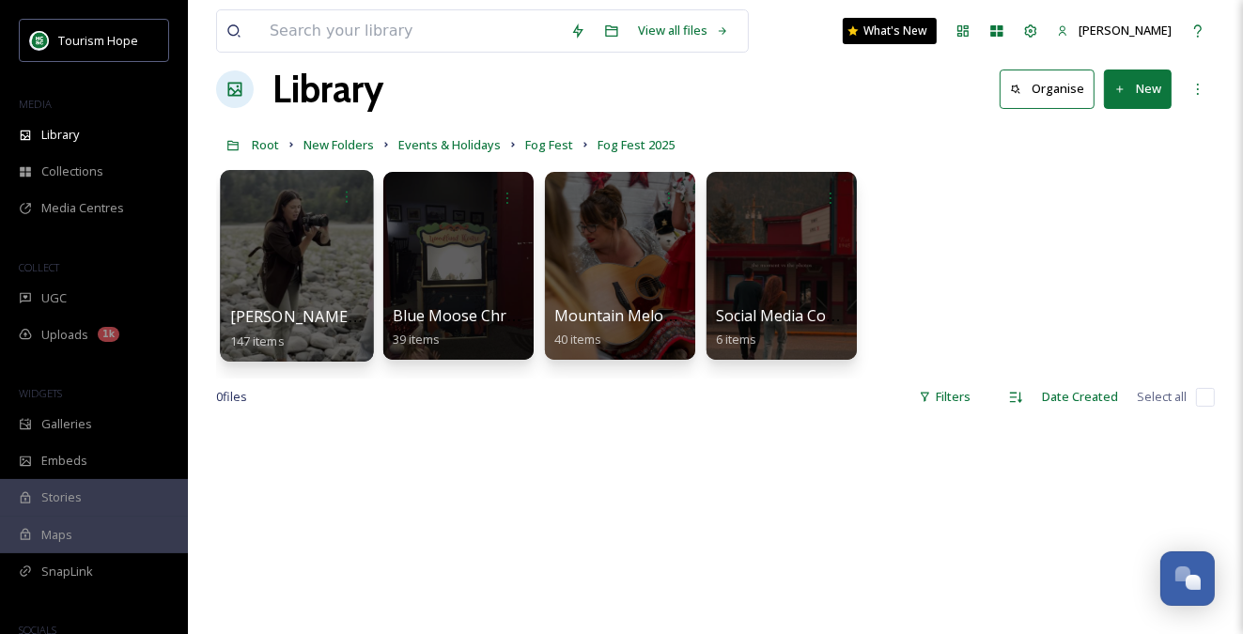
click at [294, 251] on div at bounding box center [296, 266] width 153 height 192
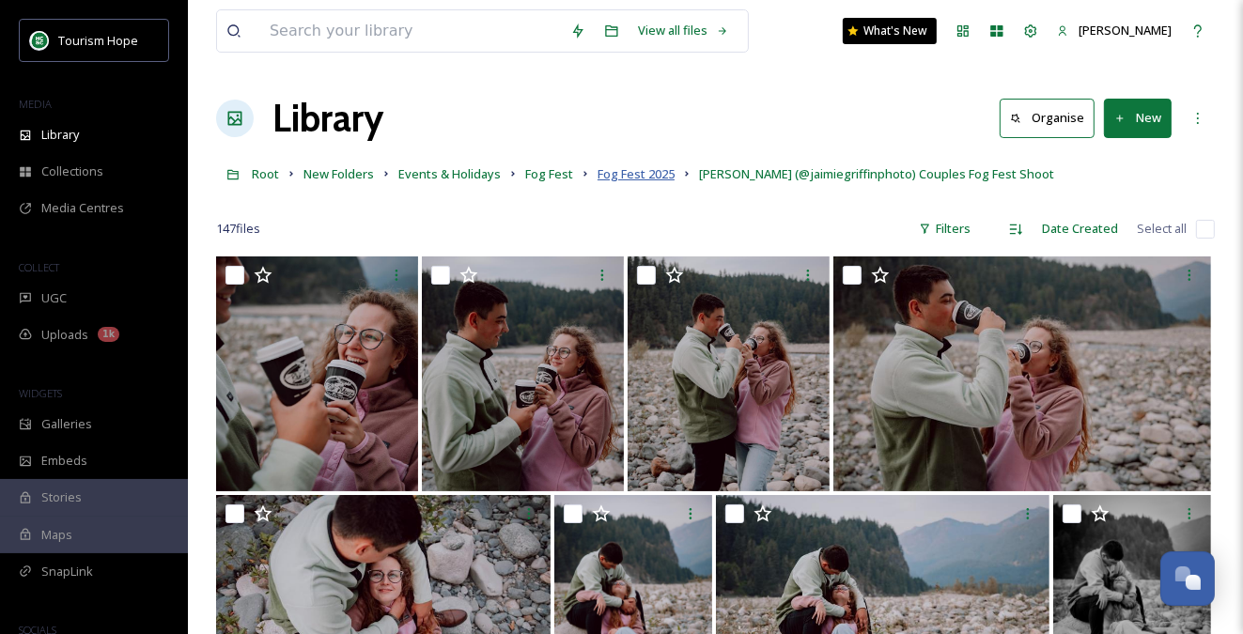
click at [655, 174] on span "Fog Fest 2025" at bounding box center [636, 173] width 77 height 17
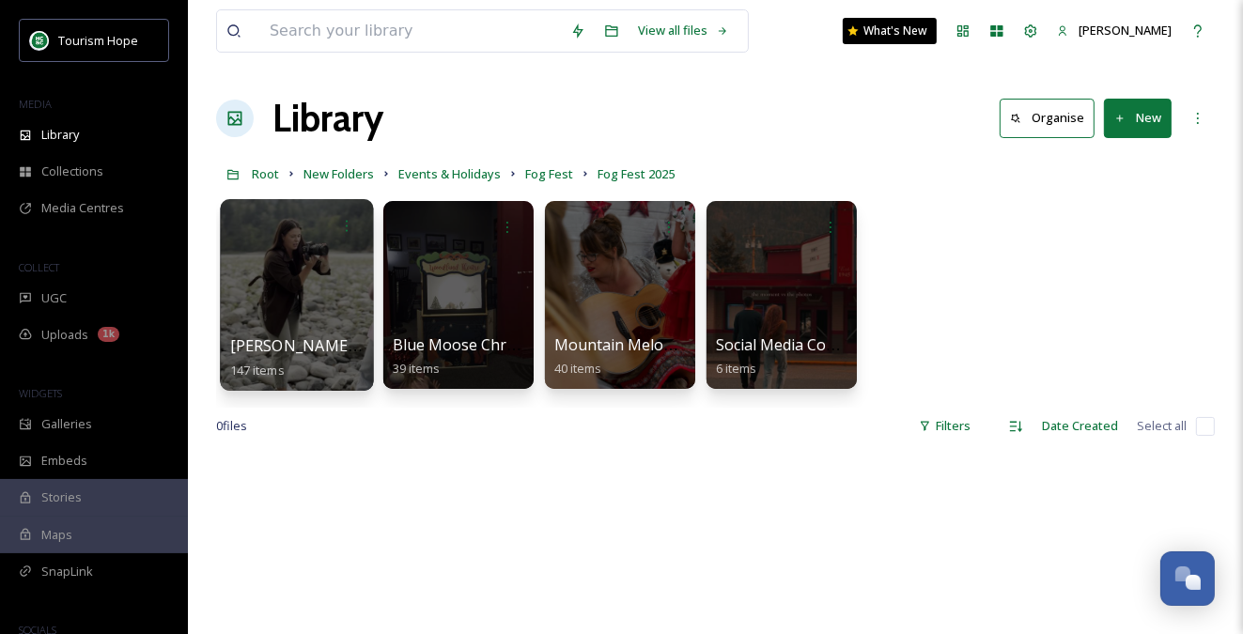
click at [303, 292] on div at bounding box center [296, 295] width 153 height 192
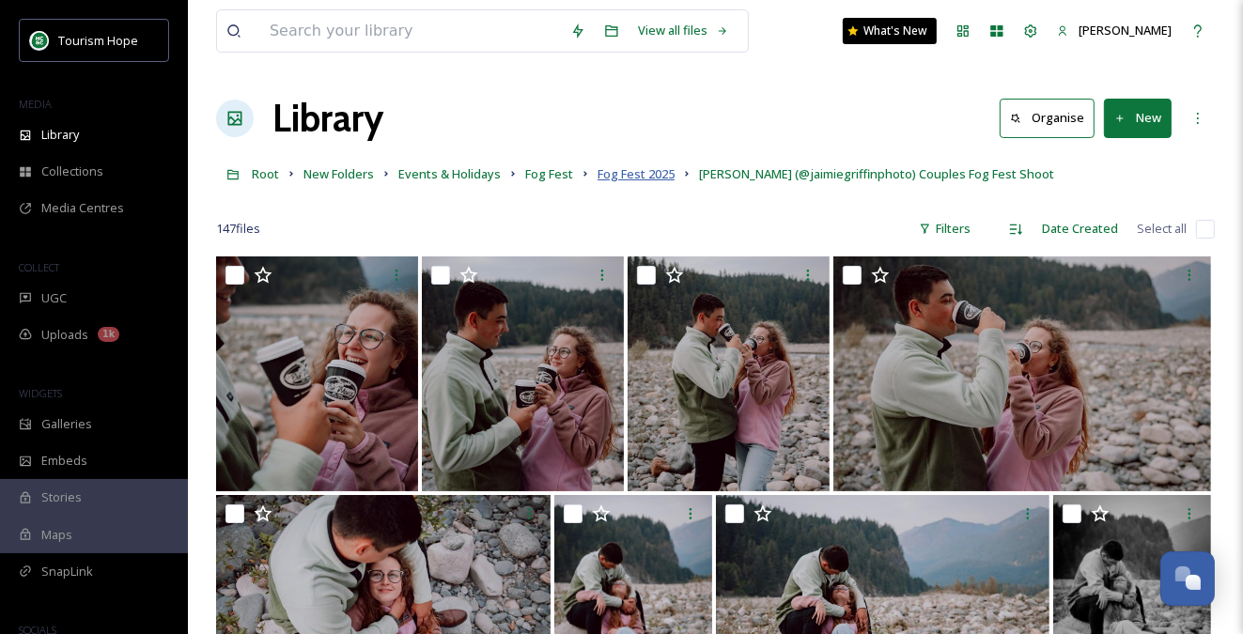
click at [628, 170] on span "Fog Fest 2025" at bounding box center [636, 173] width 77 height 17
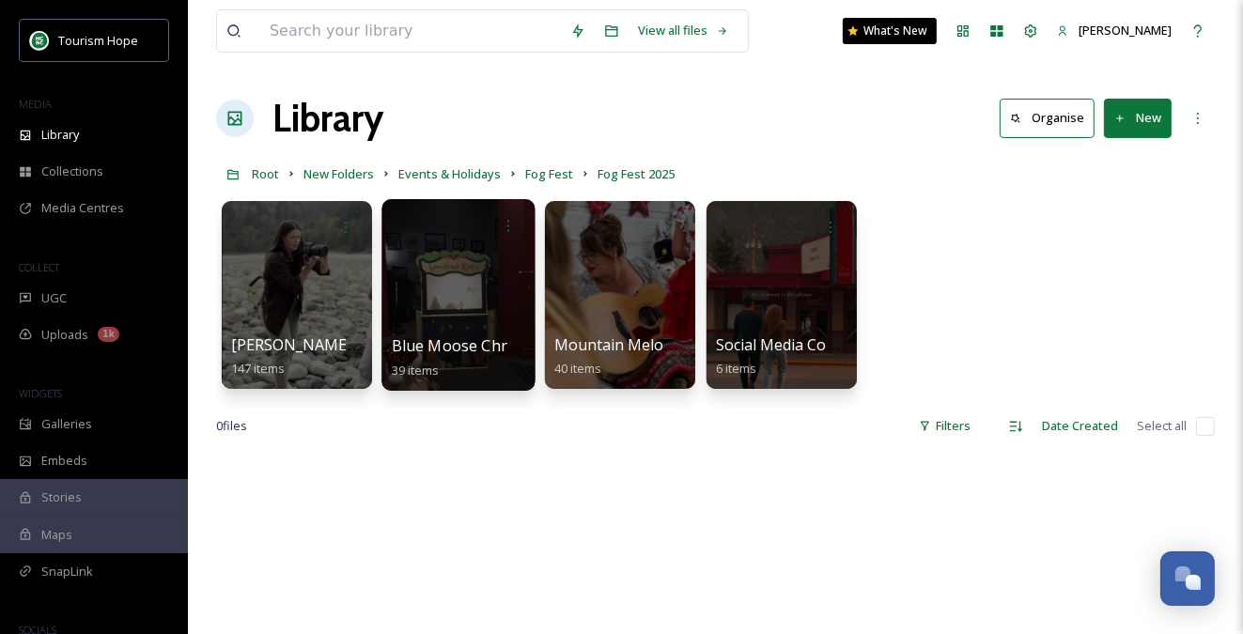
click at [434, 287] on div at bounding box center [457, 295] width 153 height 192
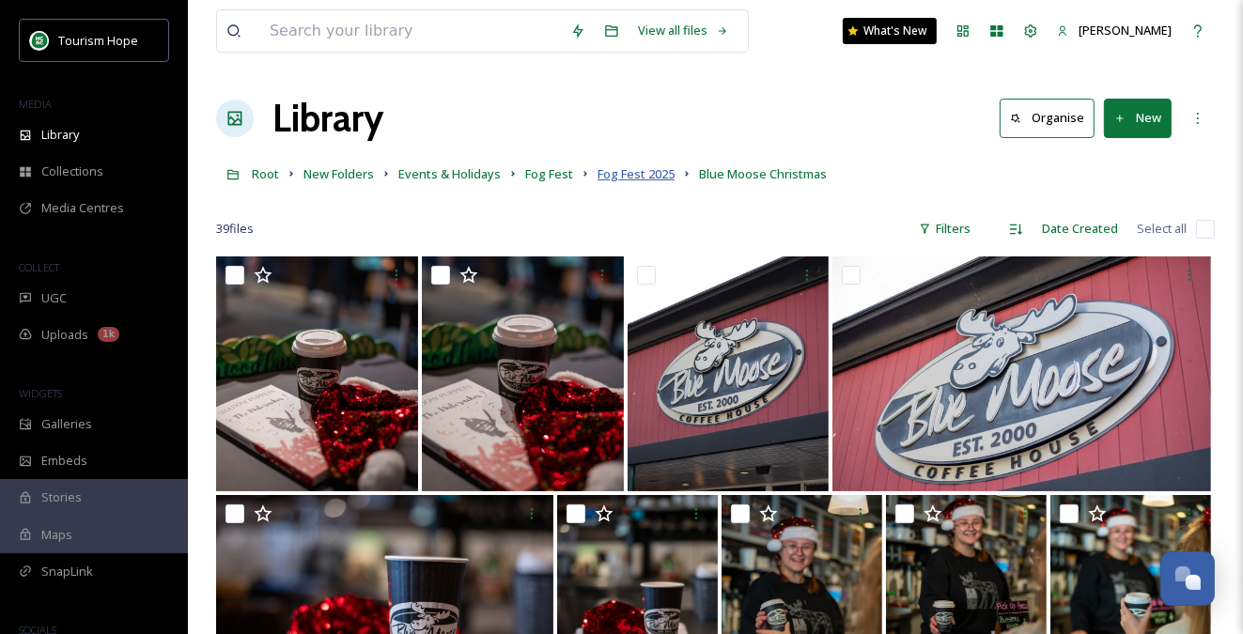
click at [632, 177] on span "Fog Fest 2025" at bounding box center [636, 173] width 77 height 17
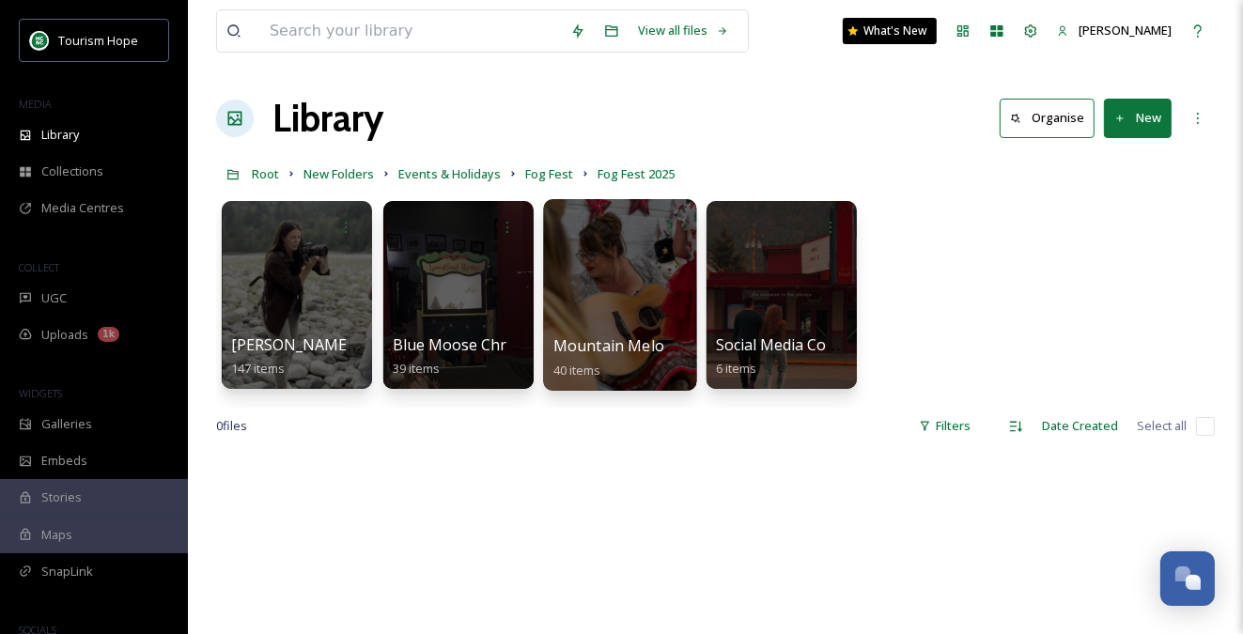
click at [633, 315] on div at bounding box center [619, 295] width 153 height 192
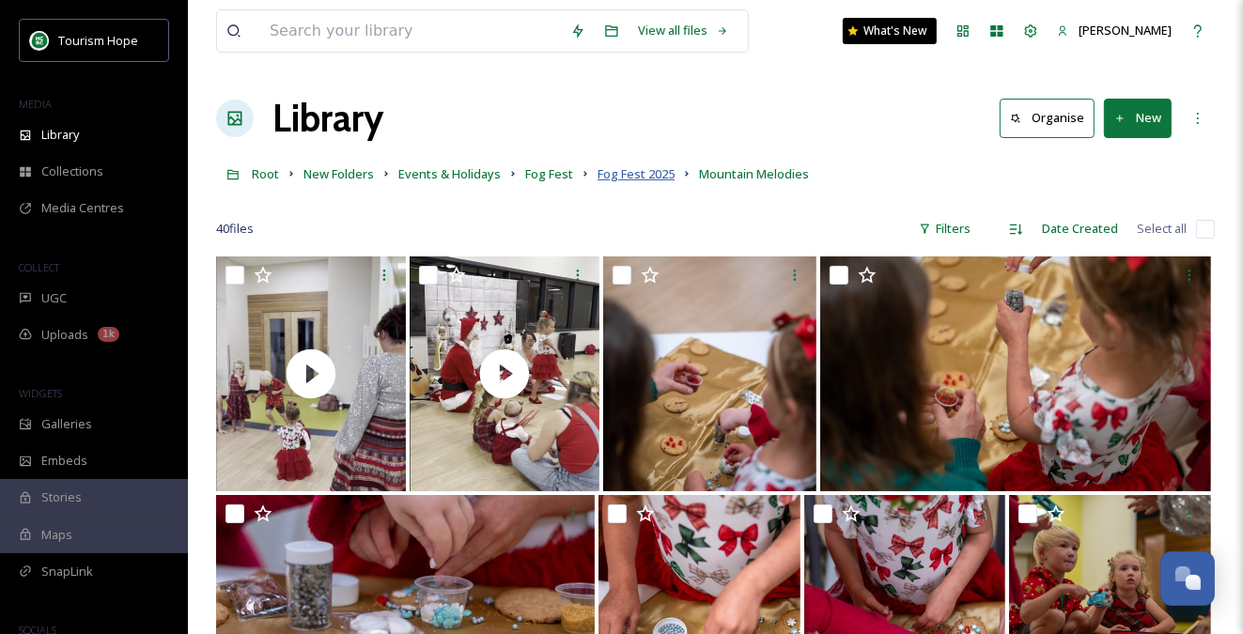
click at [634, 170] on span "Fog Fest 2025" at bounding box center [636, 173] width 77 height 17
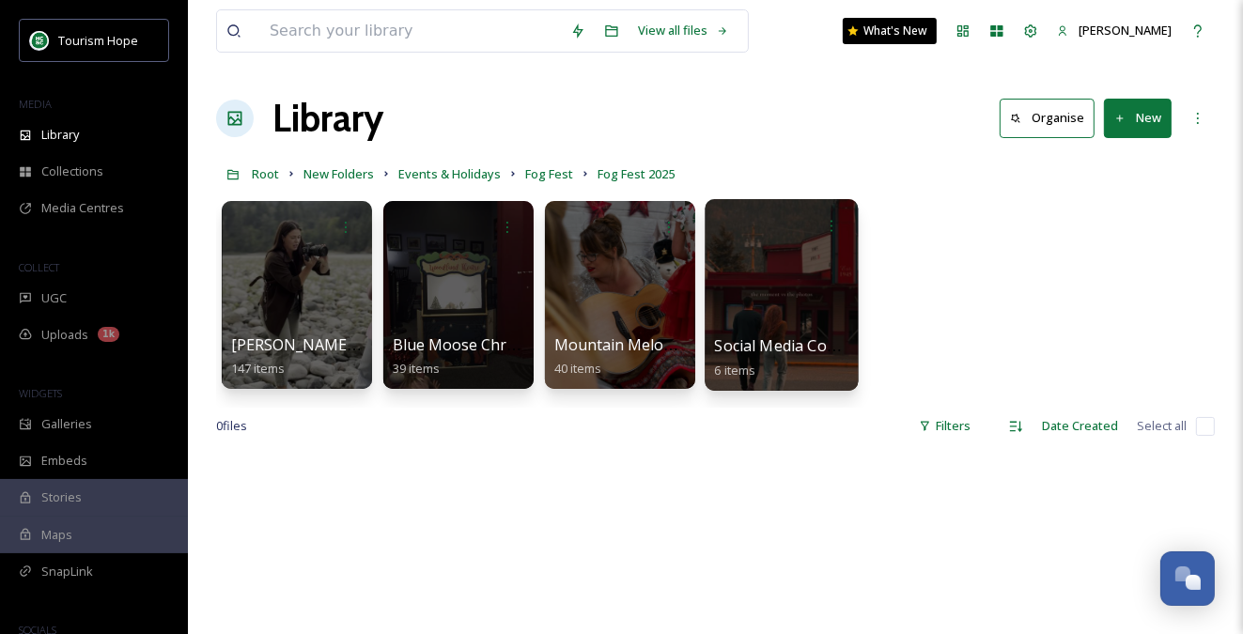
click at [804, 320] on div at bounding box center [781, 295] width 153 height 192
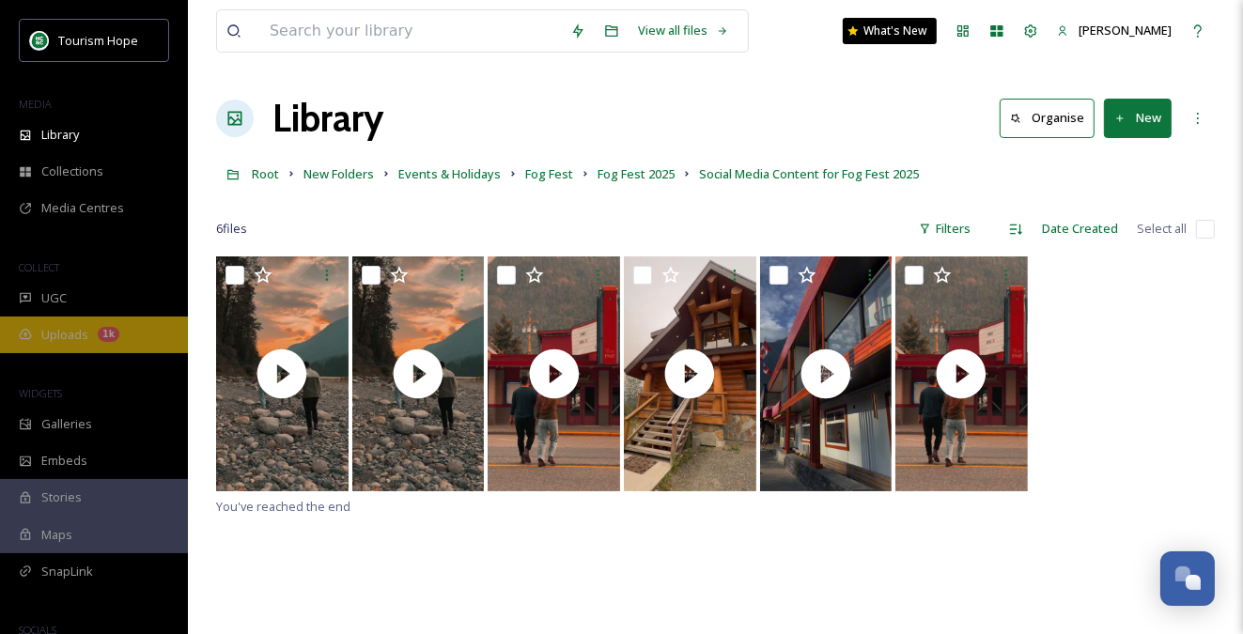
click at [66, 339] on span "Uploads" at bounding box center [64, 335] width 47 height 18
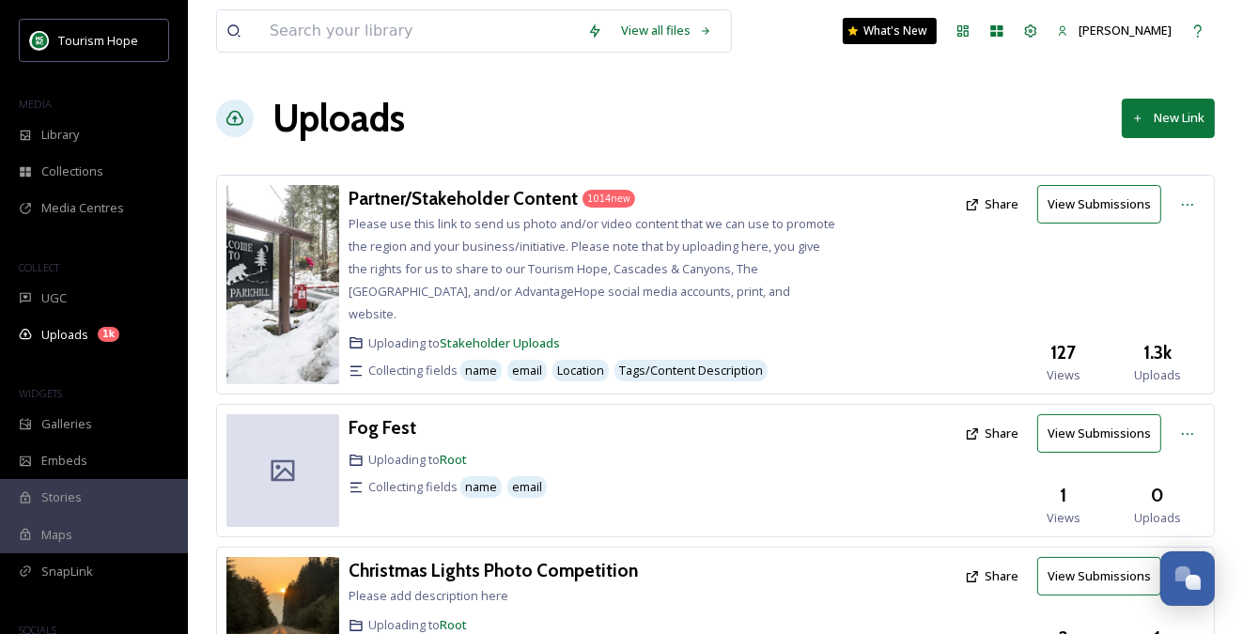
scroll to position [23, 0]
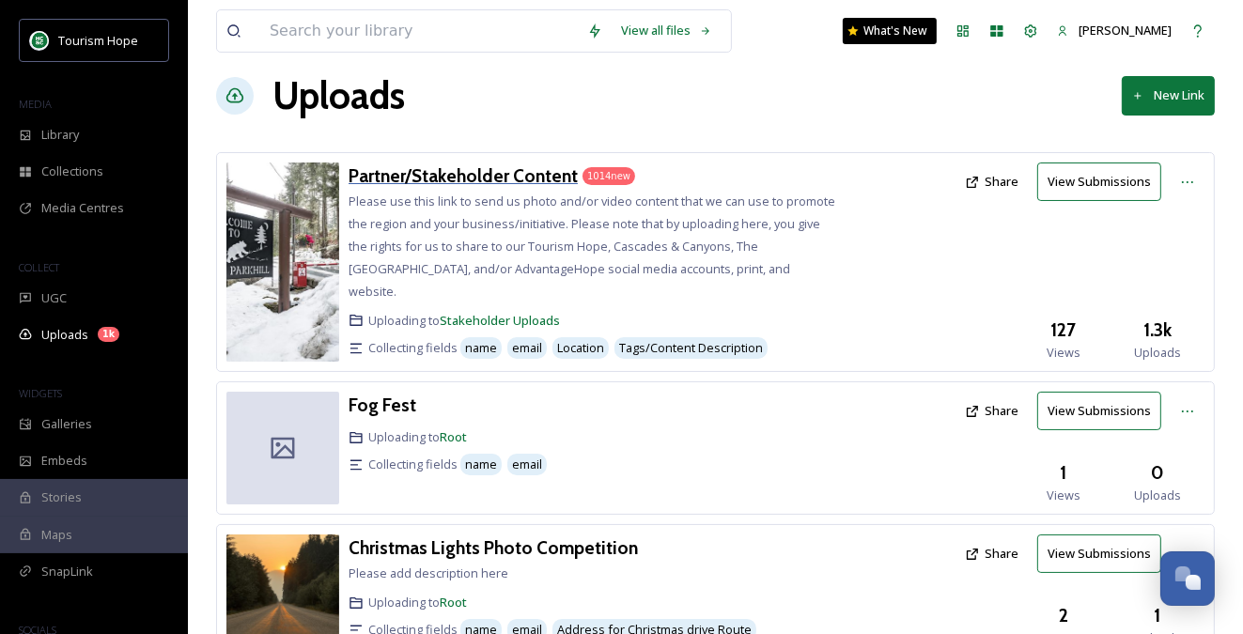
click at [365, 172] on h3 "Partner/Stakeholder Content" at bounding box center [463, 175] width 229 height 23
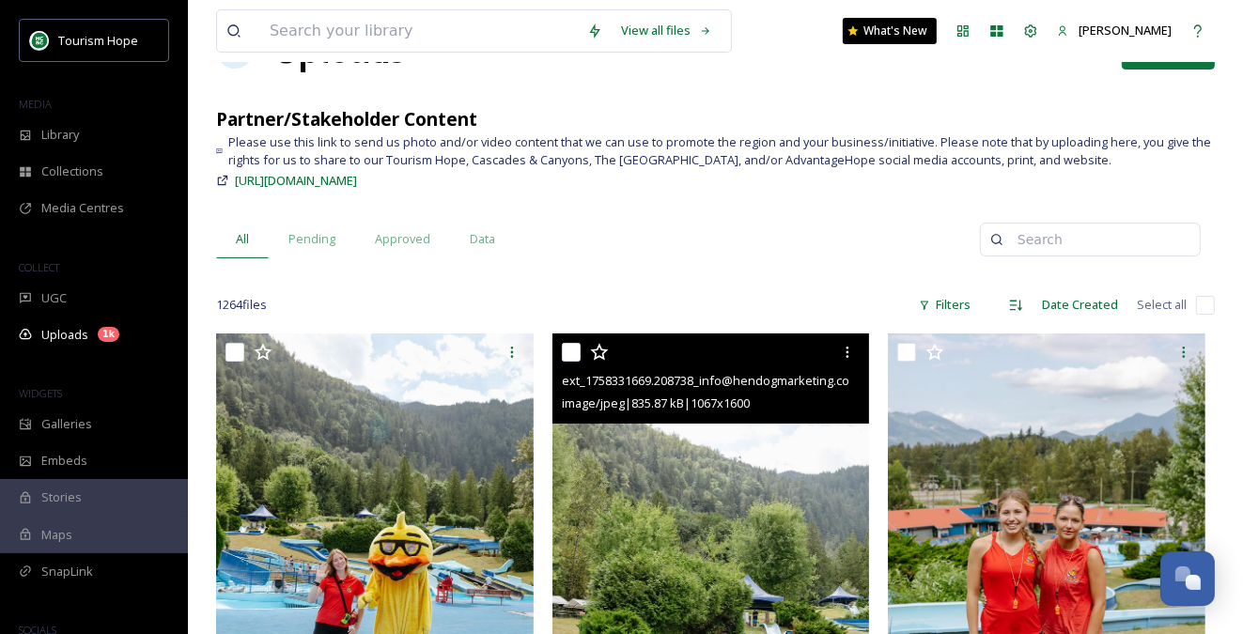
scroll to position [75, 0]
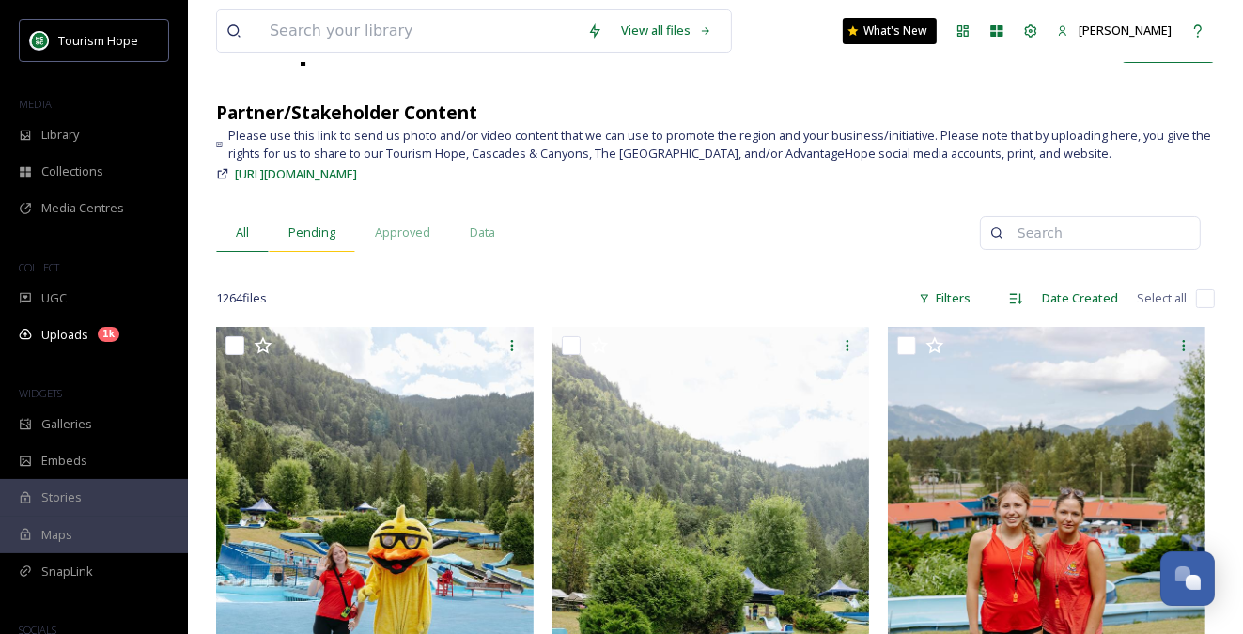
click at [317, 231] on span "Pending" at bounding box center [311, 233] width 47 height 18
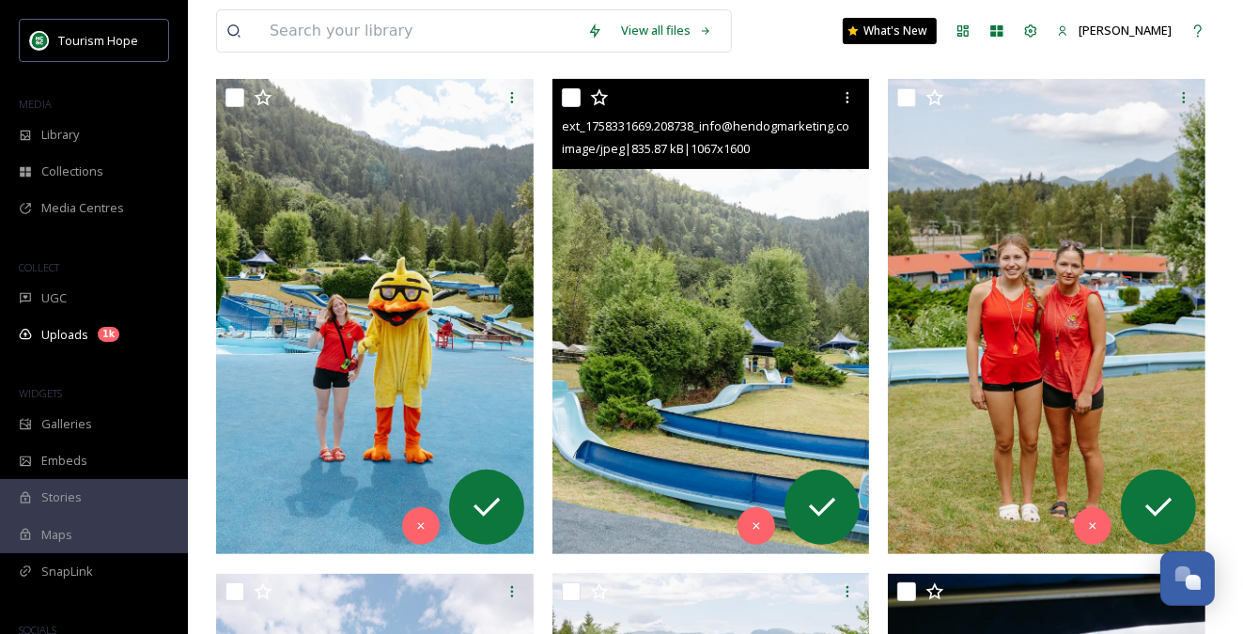
scroll to position [331, 0]
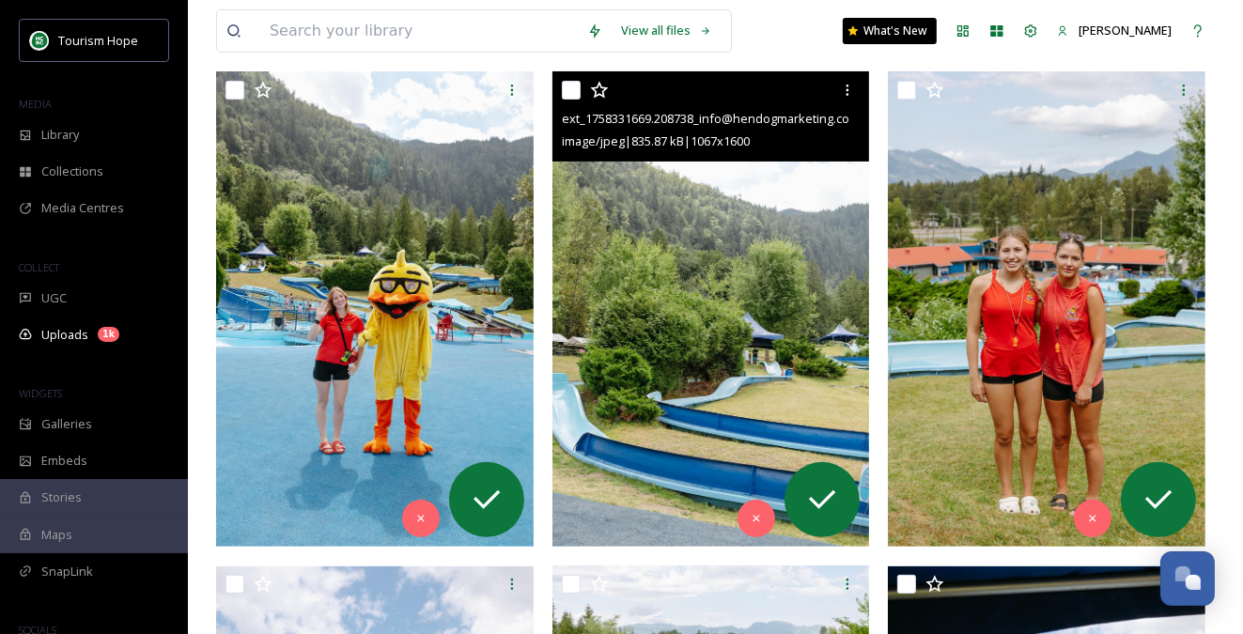
click at [686, 301] on img at bounding box center [711, 309] width 318 height 476
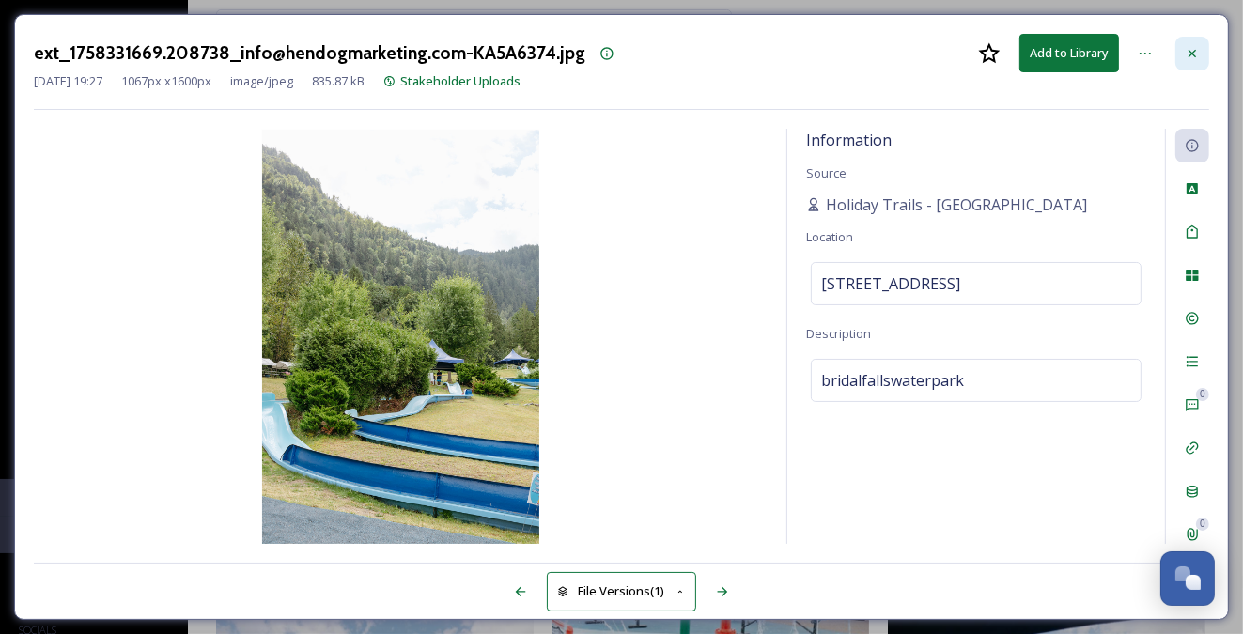
click at [1188, 54] on icon at bounding box center [1192, 53] width 15 height 15
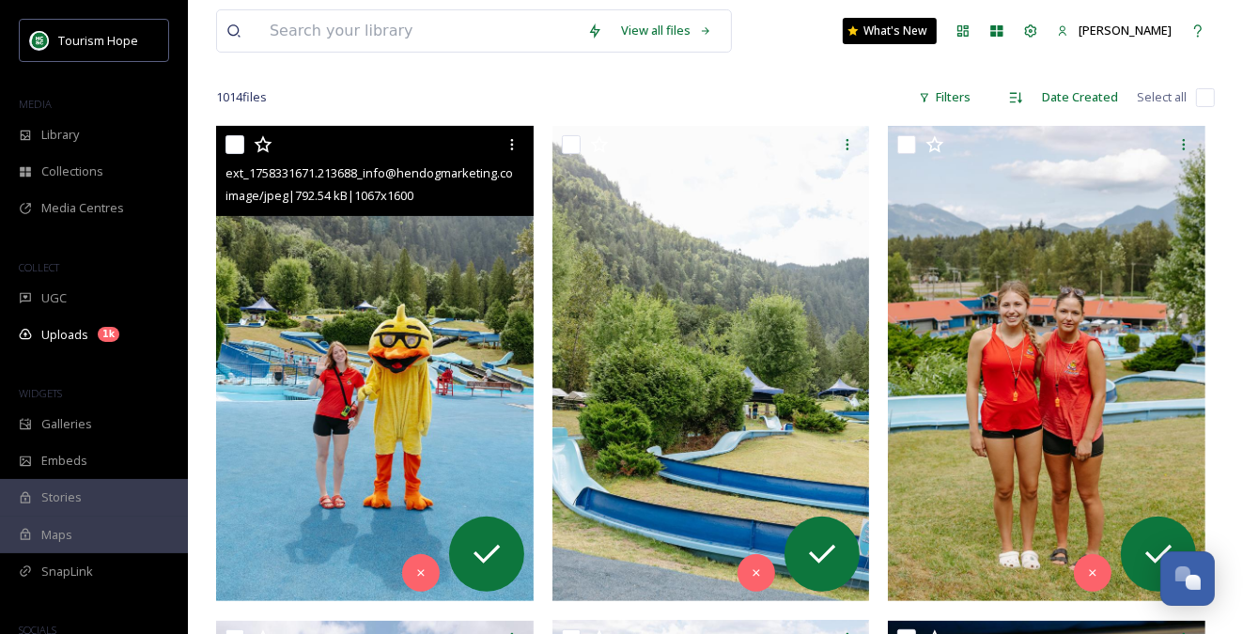
scroll to position [248, 0]
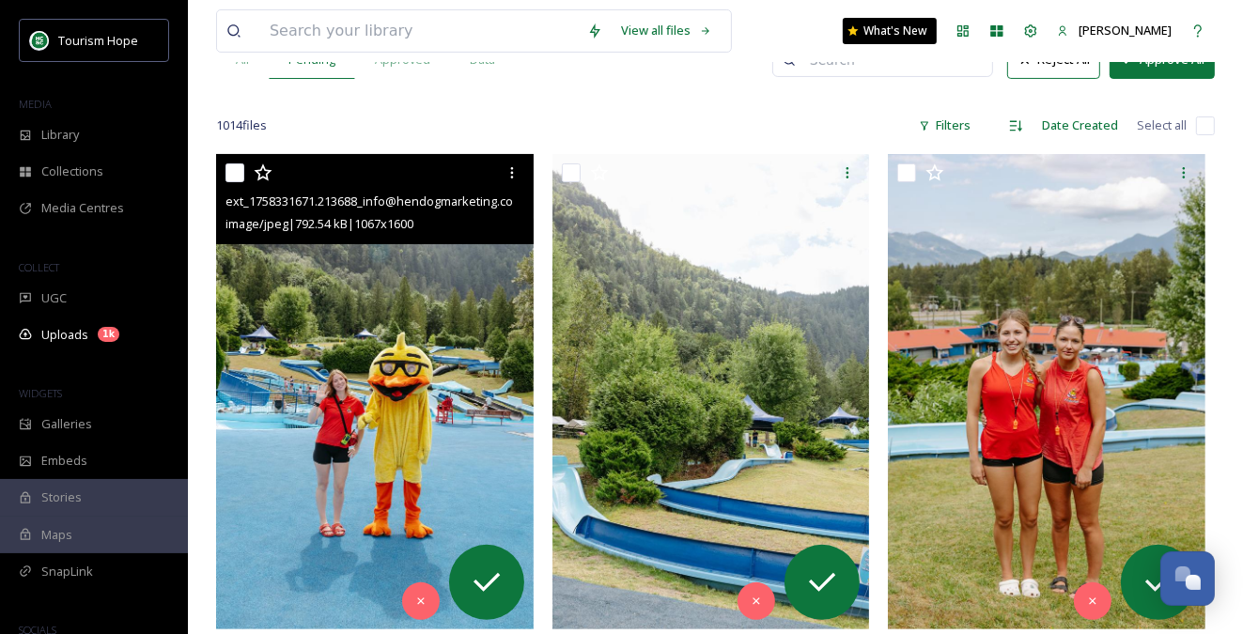
click at [236, 167] on input "checkbox" at bounding box center [234, 172] width 19 height 19
checkbox input "true"
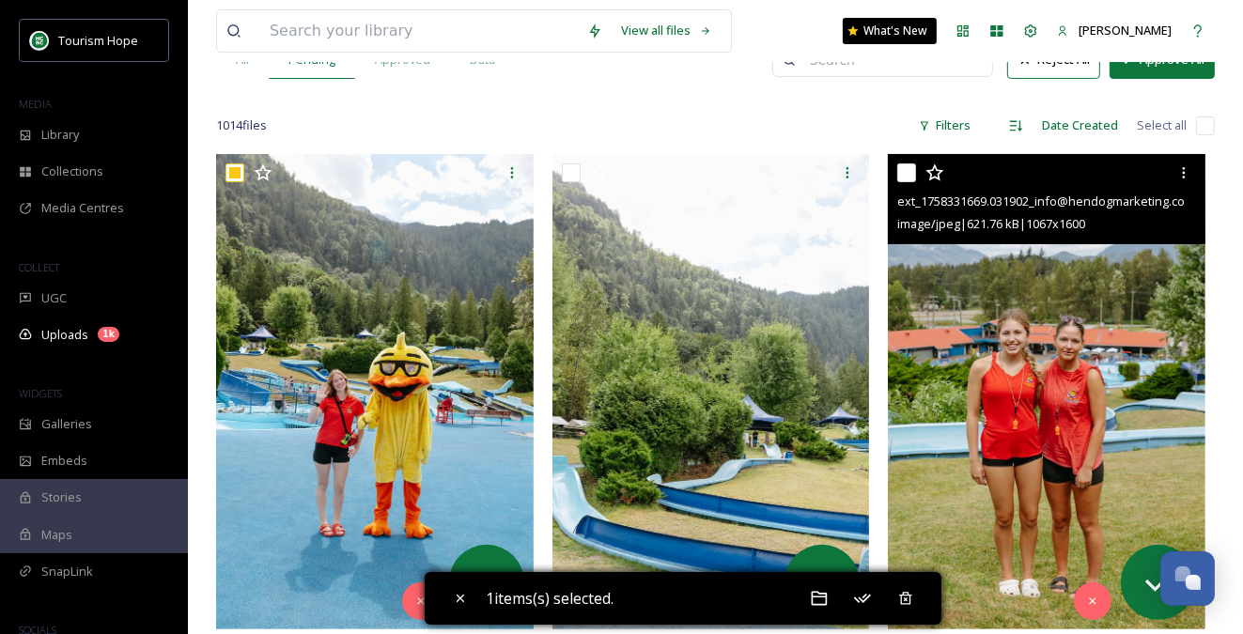
click at [951, 391] on img at bounding box center [1047, 392] width 318 height 476
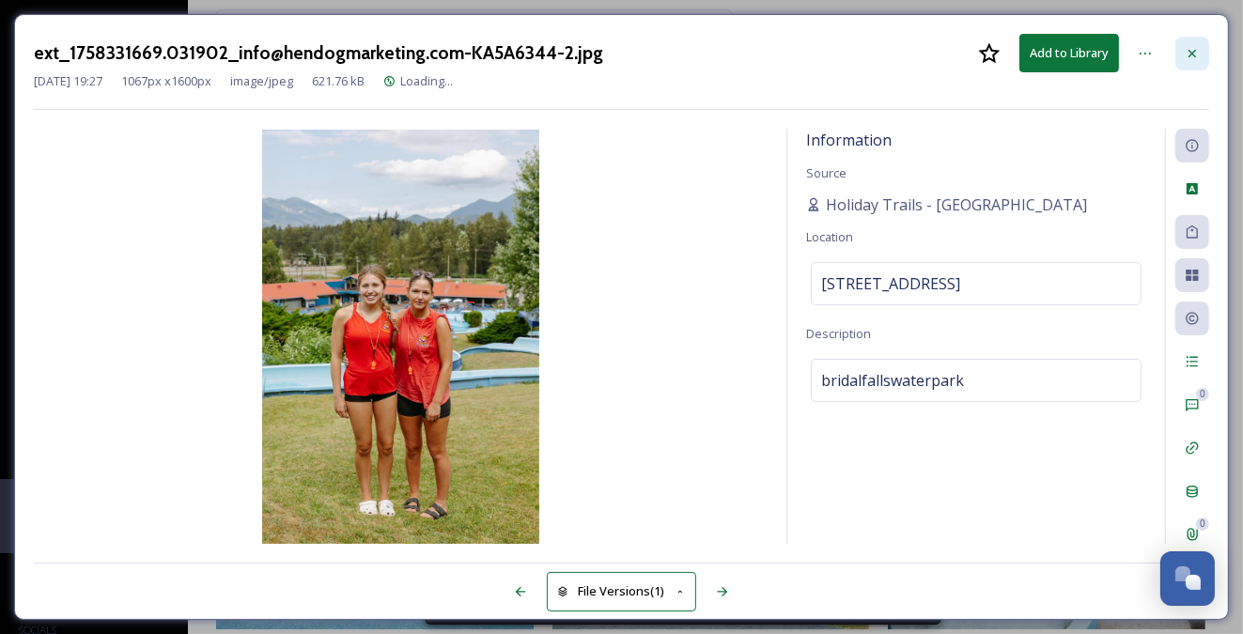
click at [1188, 46] on icon at bounding box center [1192, 53] width 15 height 15
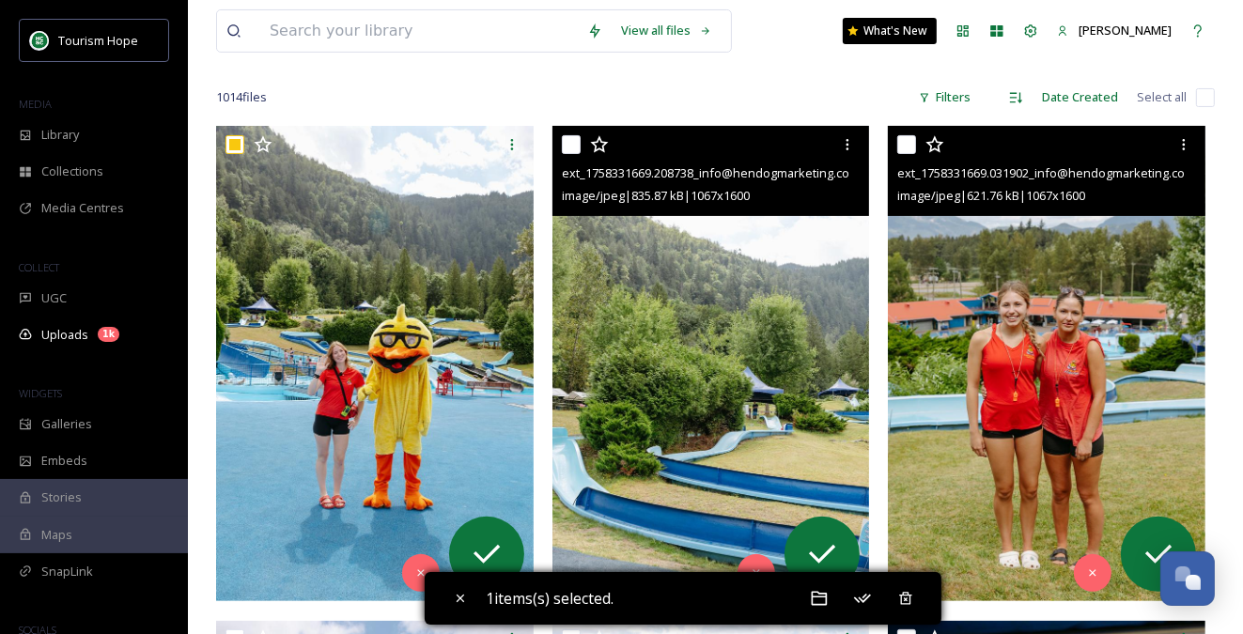
scroll to position [284, 0]
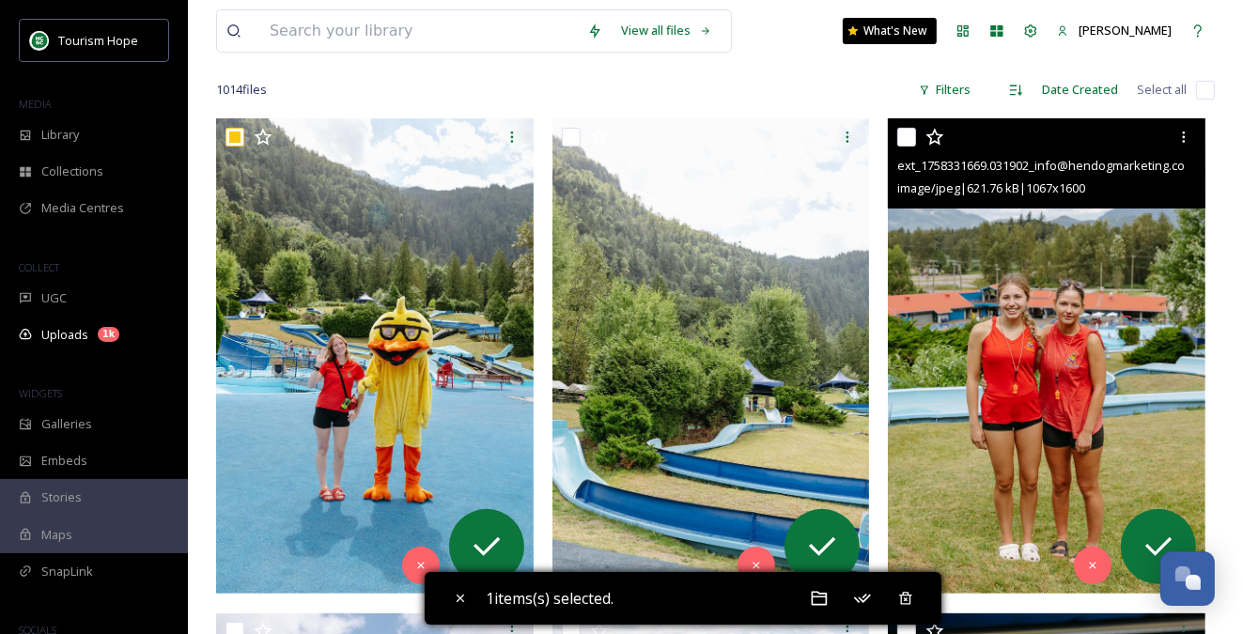
click at [904, 132] on input "checkbox" at bounding box center [906, 137] width 19 height 19
checkbox input "true"
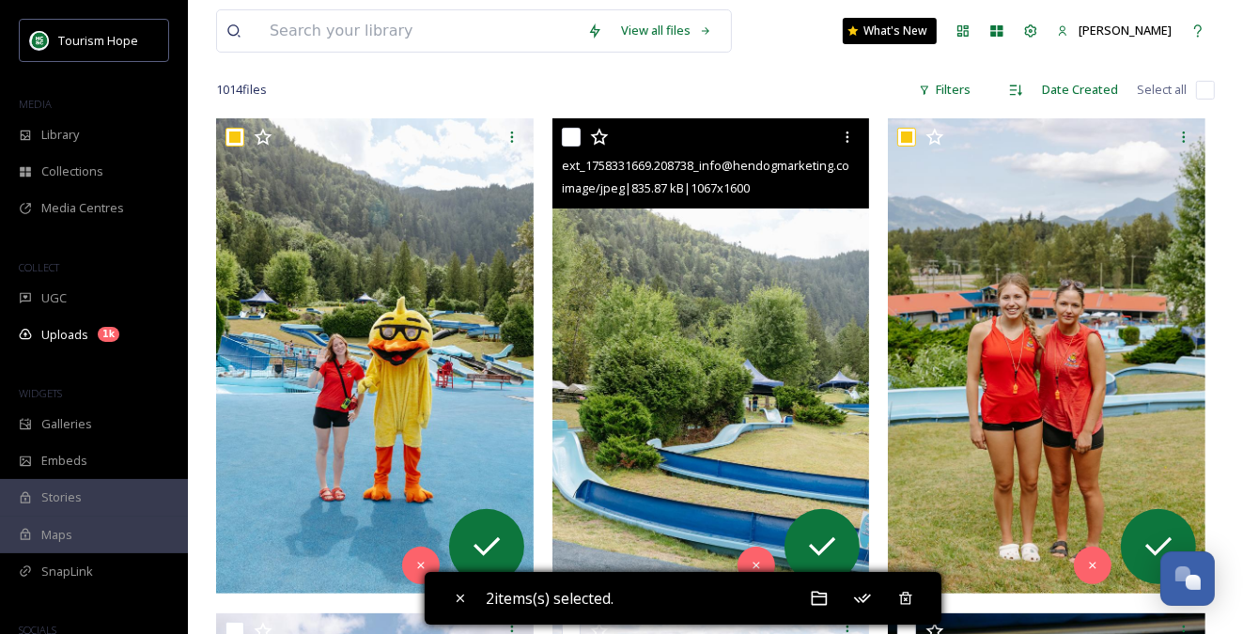
click at [562, 139] on input "checkbox" at bounding box center [571, 137] width 19 height 19
checkbox input "true"
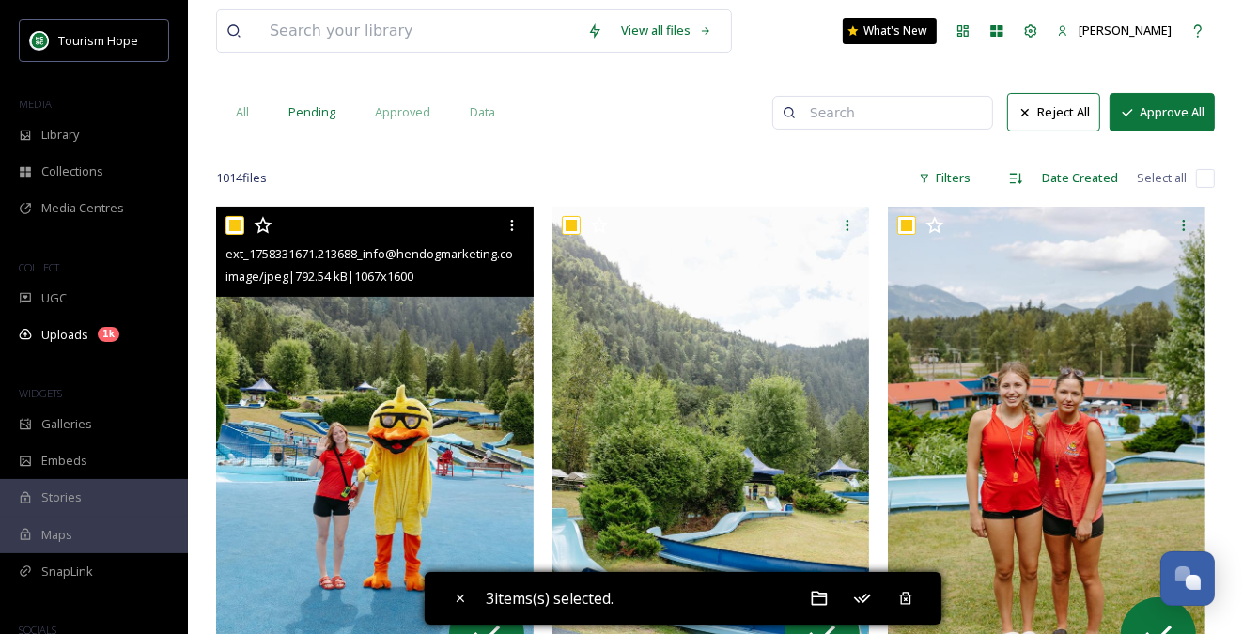
scroll to position [178, 0]
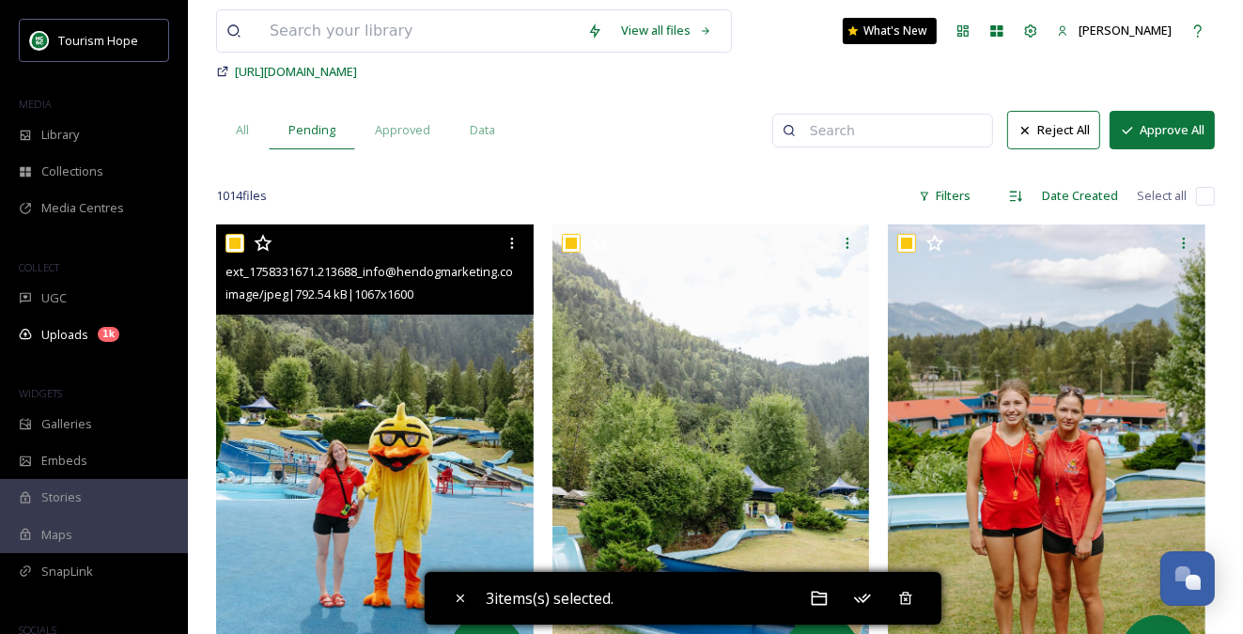
click at [233, 237] on input "checkbox" at bounding box center [234, 243] width 19 height 19
checkbox input "false"
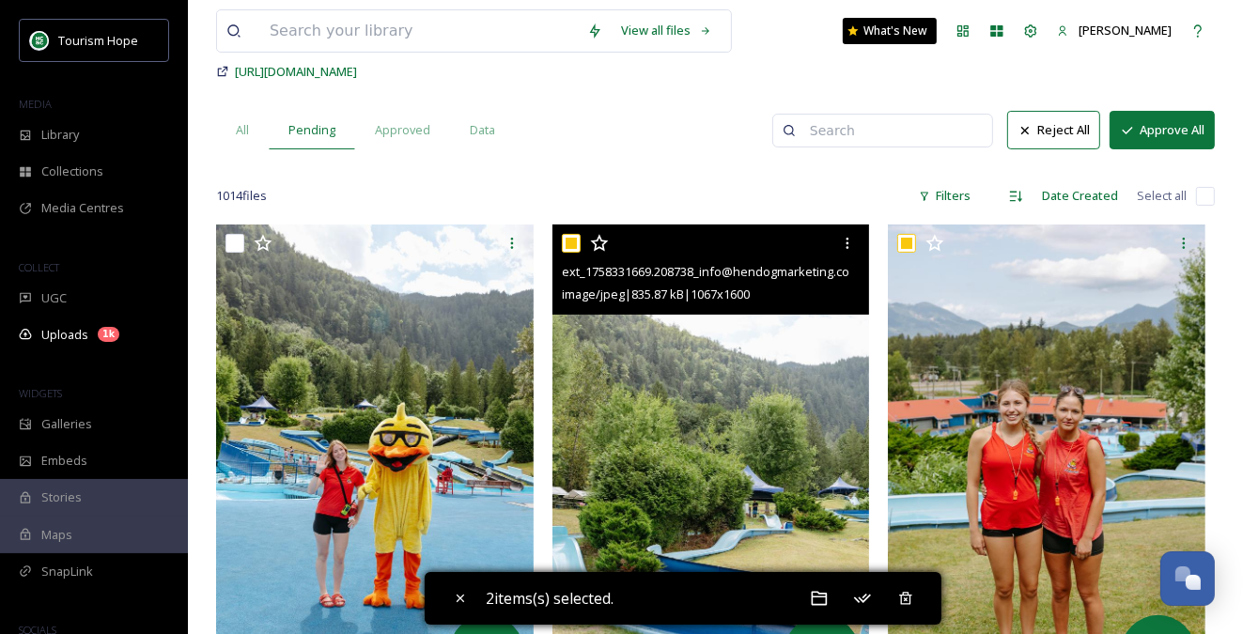
click at [568, 242] on input "checkbox" at bounding box center [571, 243] width 19 height 19
checkbox input "false"
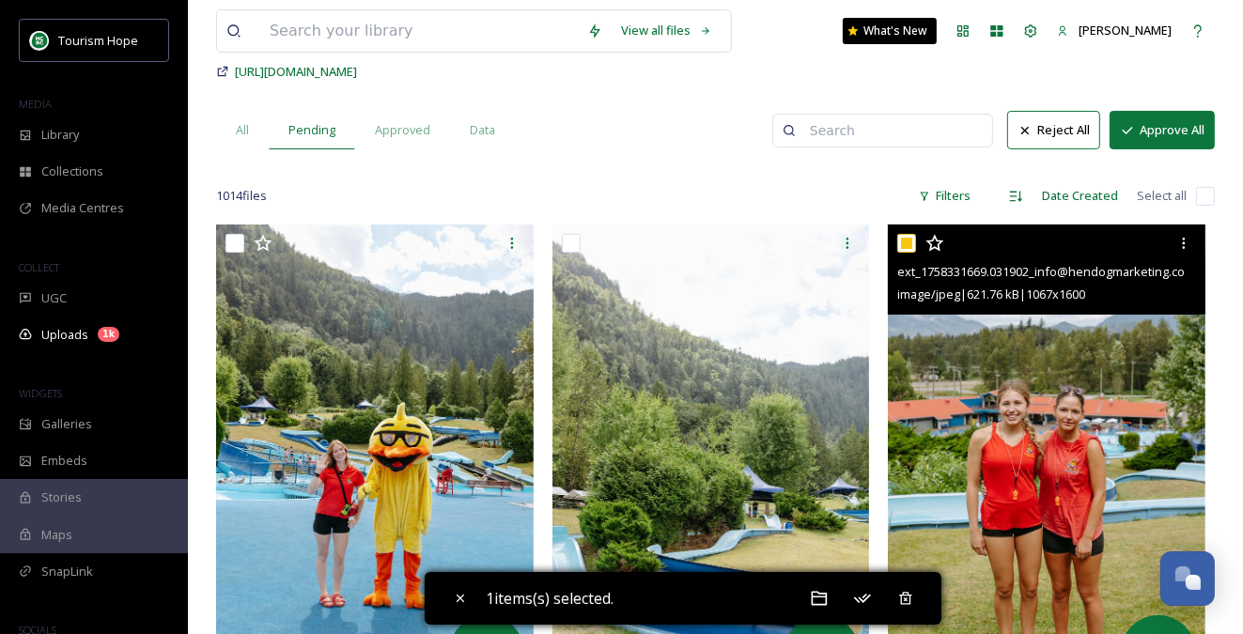
click at [903, 237] on input "checkbox" at bounding box center [906, 243] width 19 height 19
checkbox input "false"
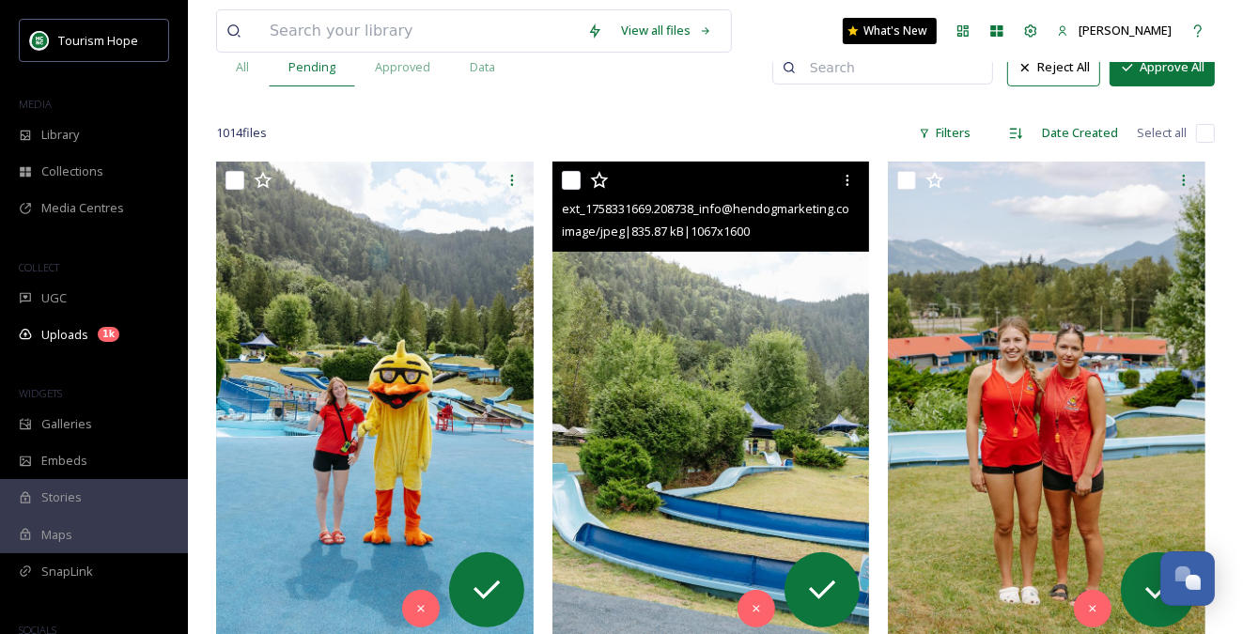
scroll to position [225, 0]
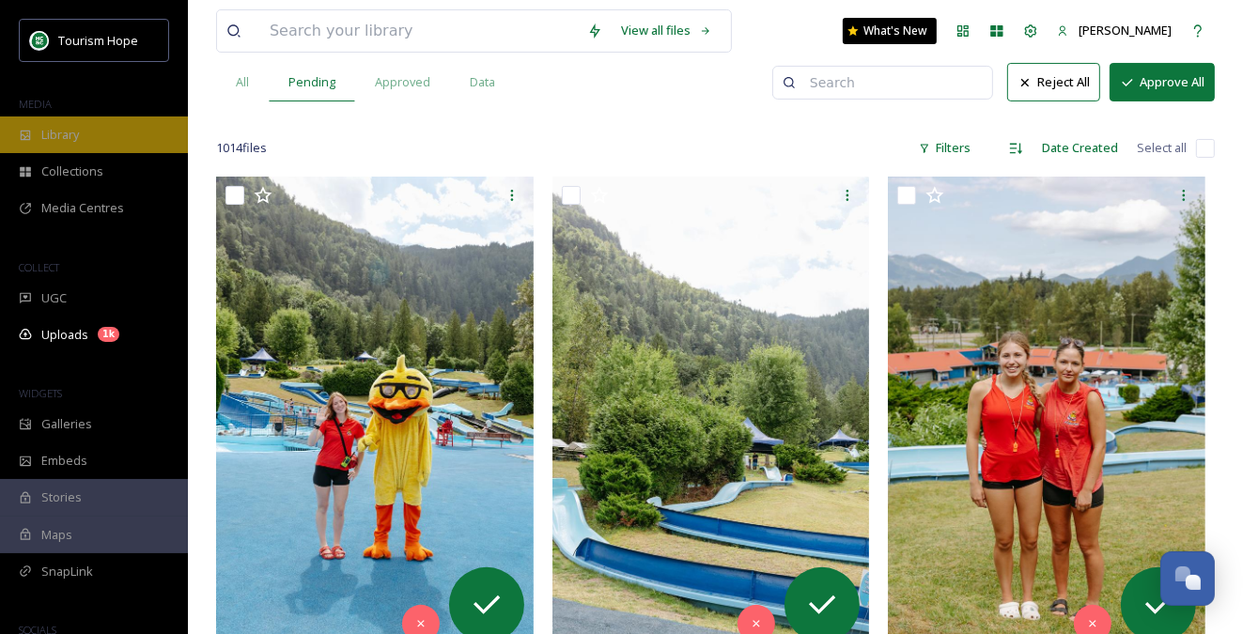
click at [84, 131] on div "Library" at bounding box center [94, 134] width 188 height 37
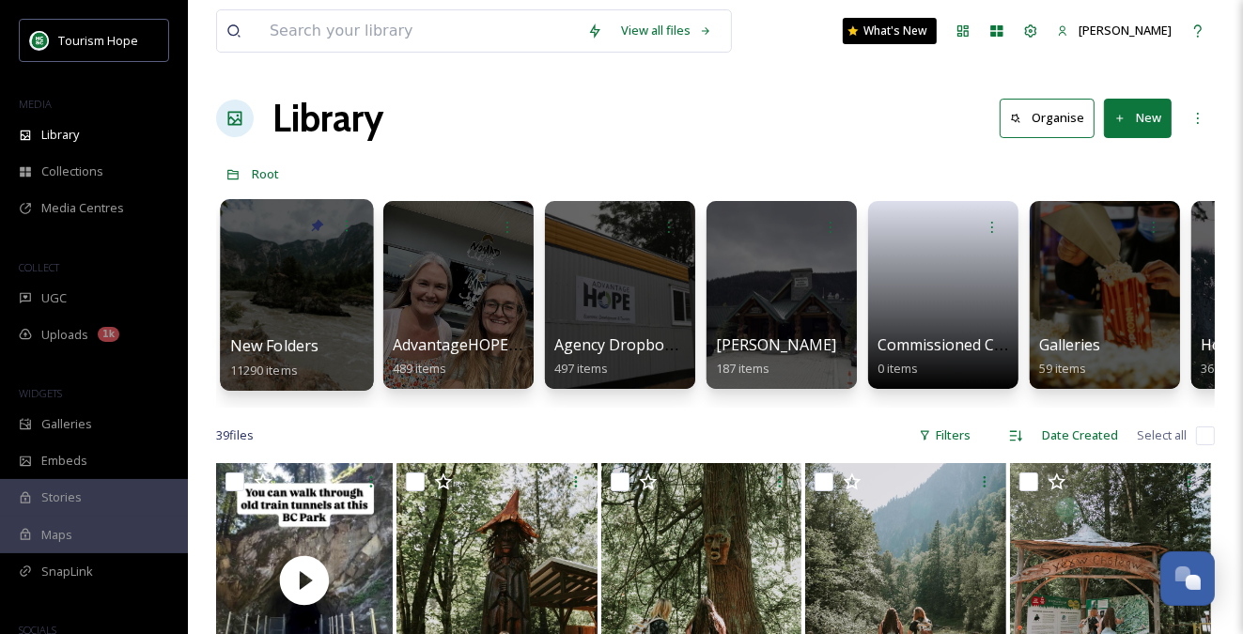
click at [322, 302] on div at bounding box center [296, 295] width 153 height 192
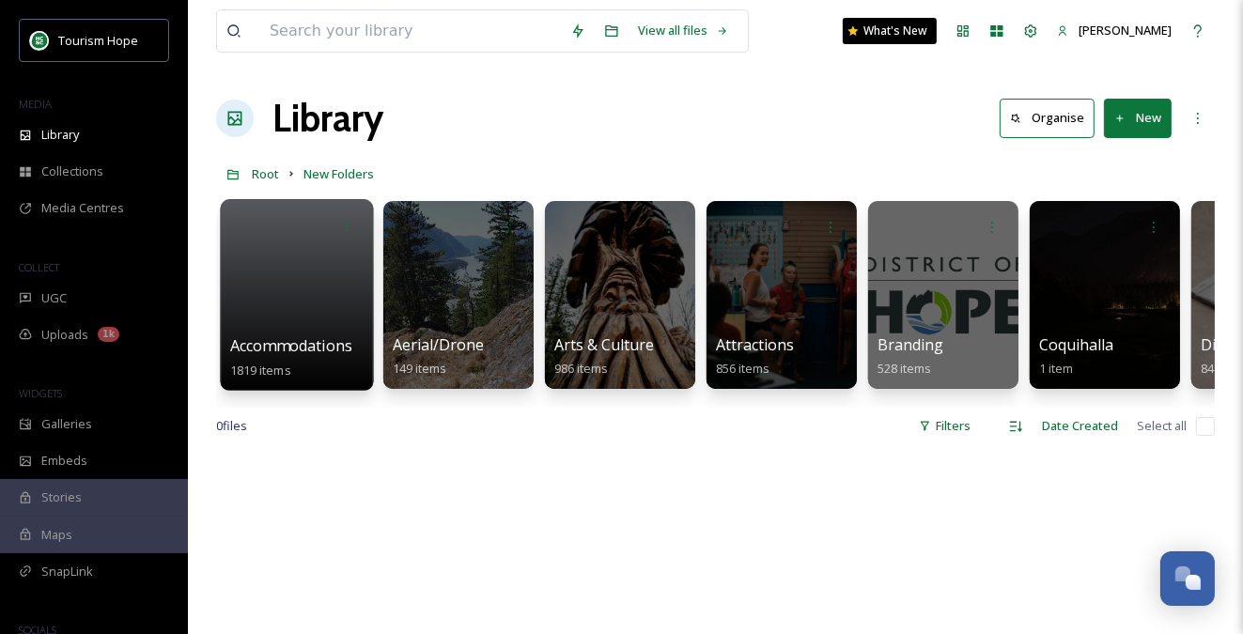
click at [324, 297] on div at bounding box center [296, 295] width 153 height 192
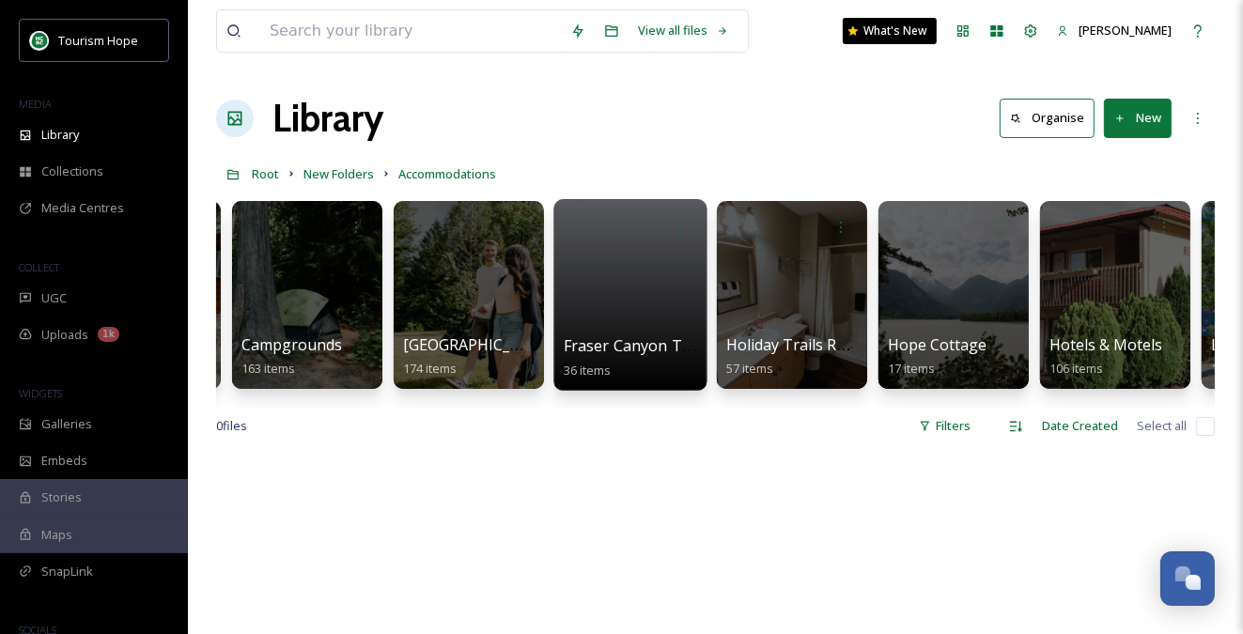
scroll to position [0, 152]
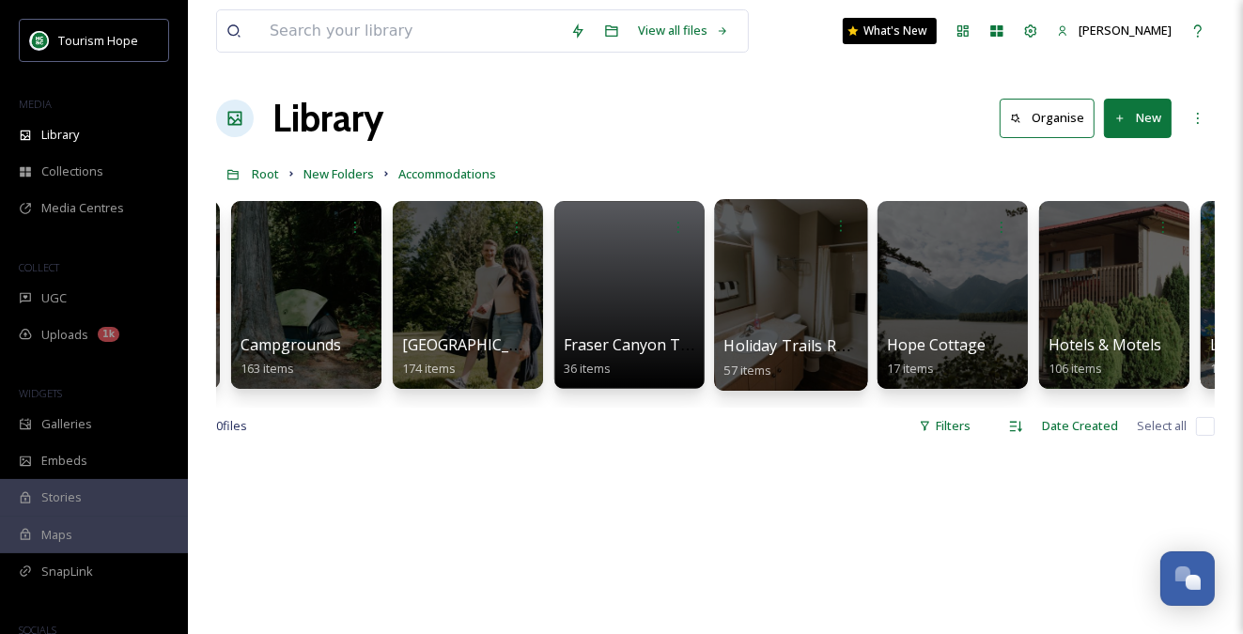
click at [803, 302] on div at bounding box center [790, 295] width 153 height 192
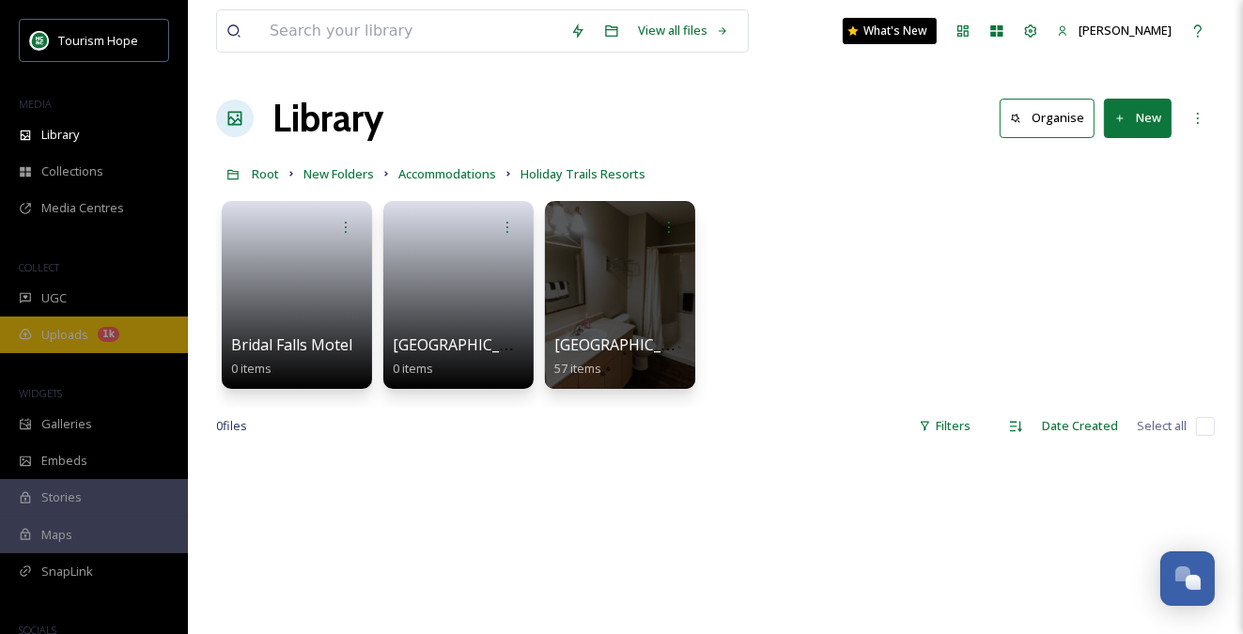
click at [58, 332] on span "Uploads" at bounding box center [64, 335] width 47 height 18
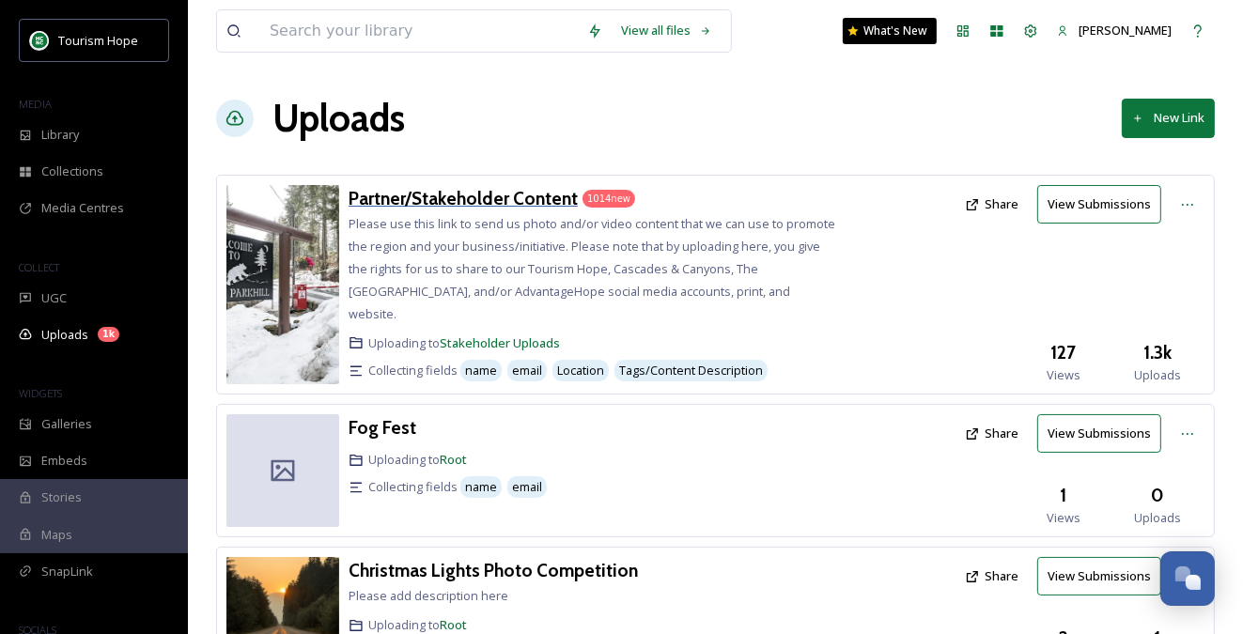
click at [490, 196] on h3 "Partner/Stakeholder Content" at bounding box center [463, 198] width 229 height 23
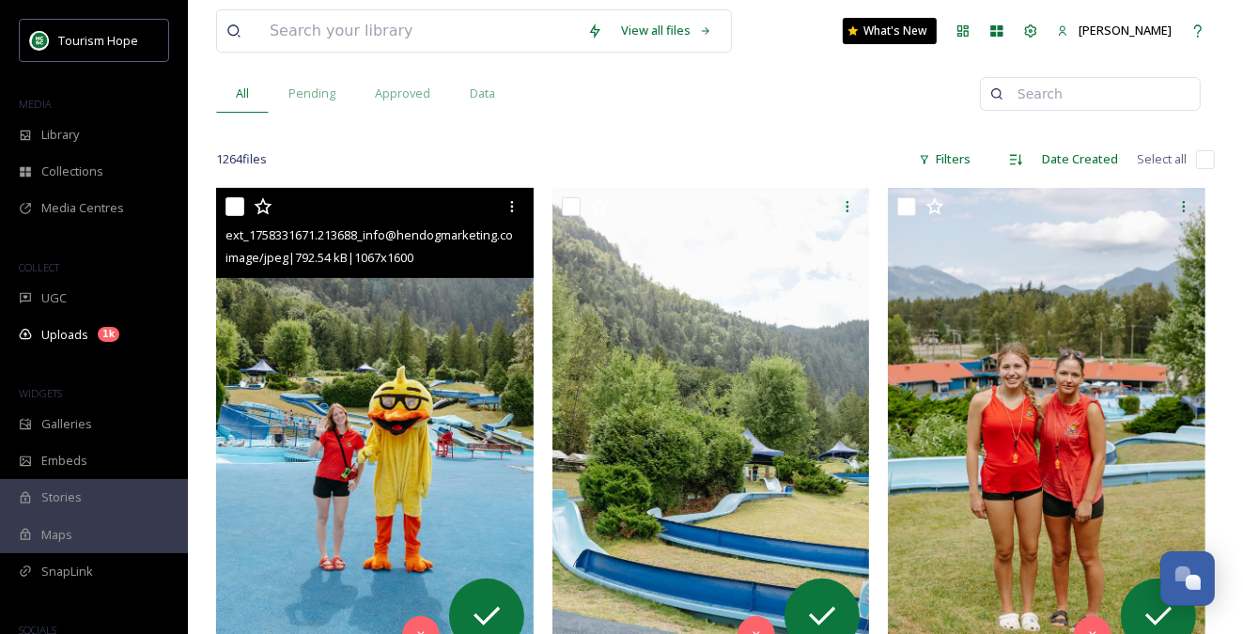
scroll to position [225, 0]
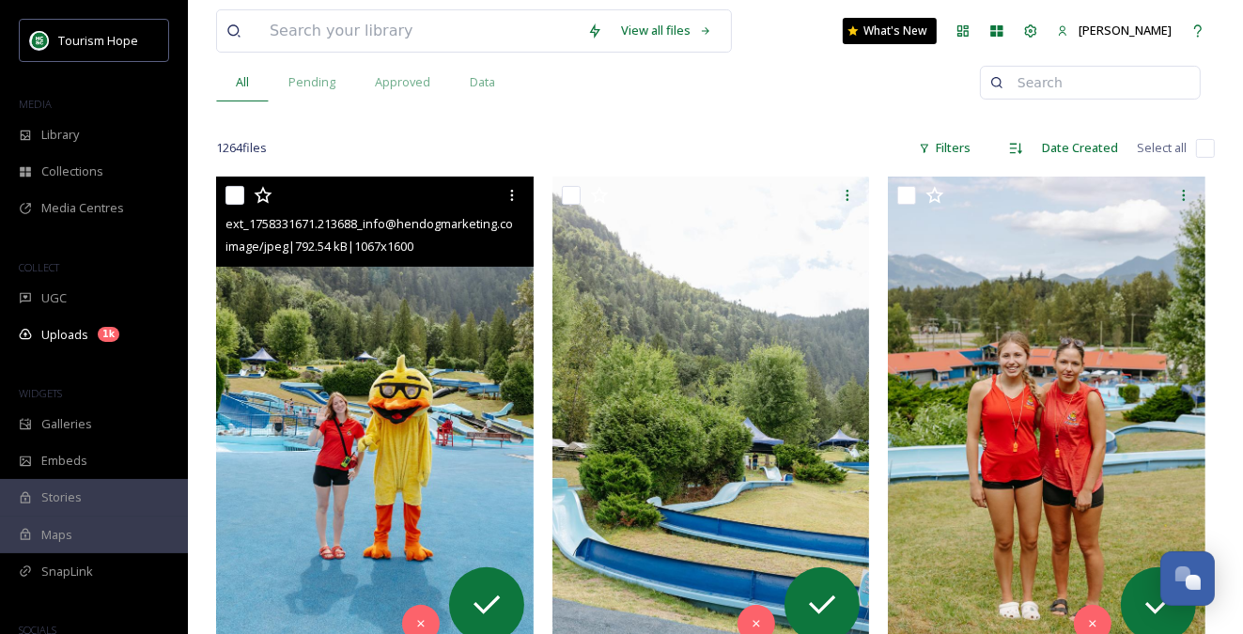
click at [435, 368] on img at bounding box center [375, 415] width 318 height 476
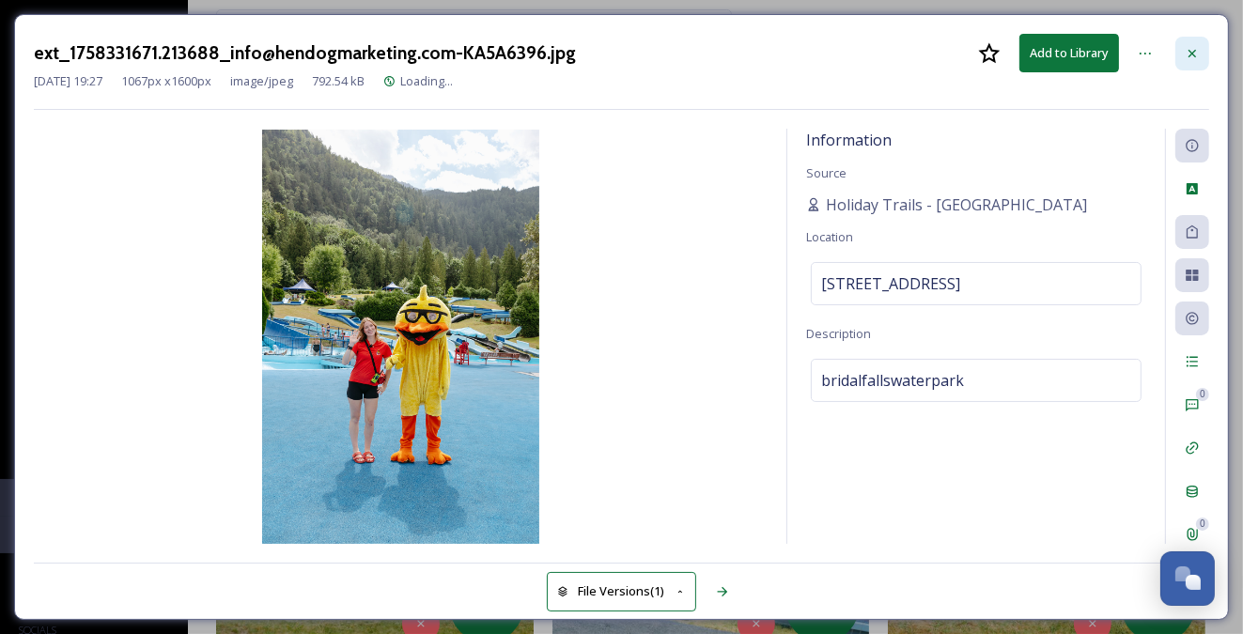
click at [1195, 48] on icon at bounding box center [1192, 53] width 15 height 15
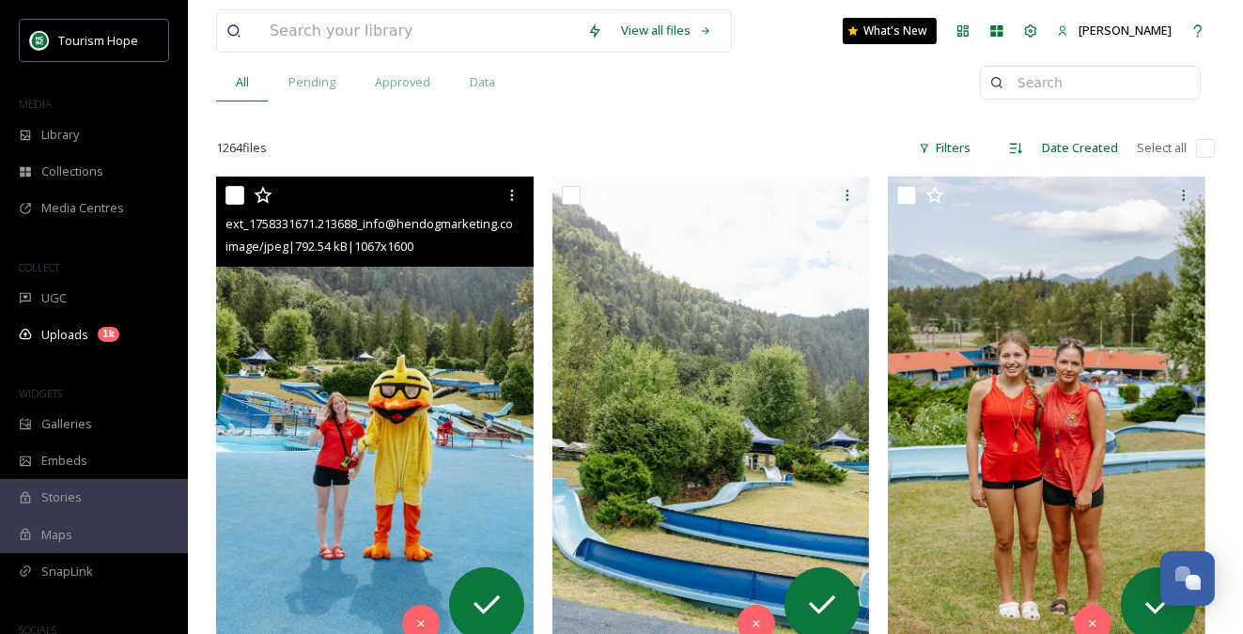
click at [239, 192] on input "checkbox" at bounding box center [234, 195] width 19 height 19
checkbox input "true"
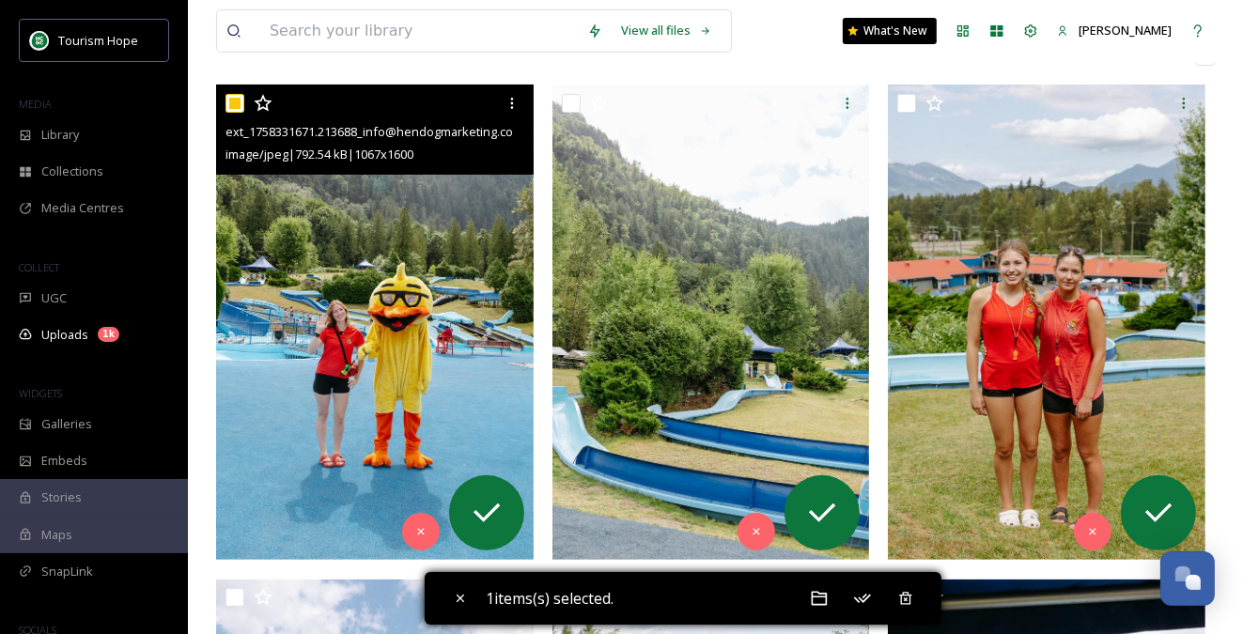
scroll to position [317, 0]
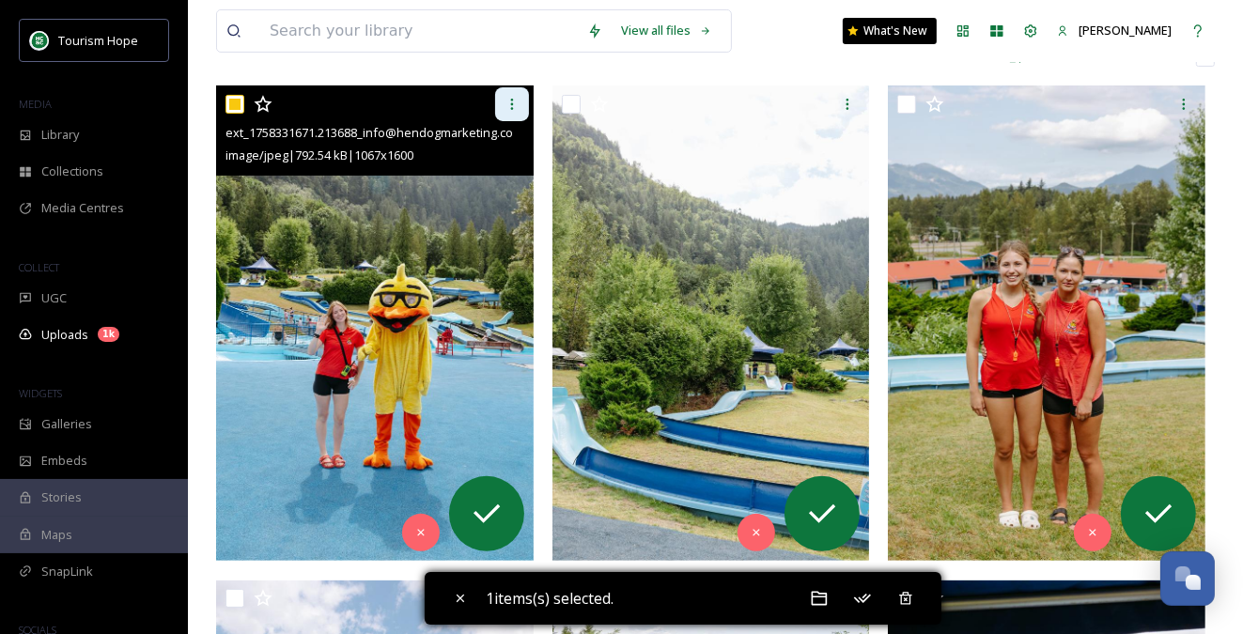
click at [512, 100] on icon at bounding box center [512, 104] width 15 height 15
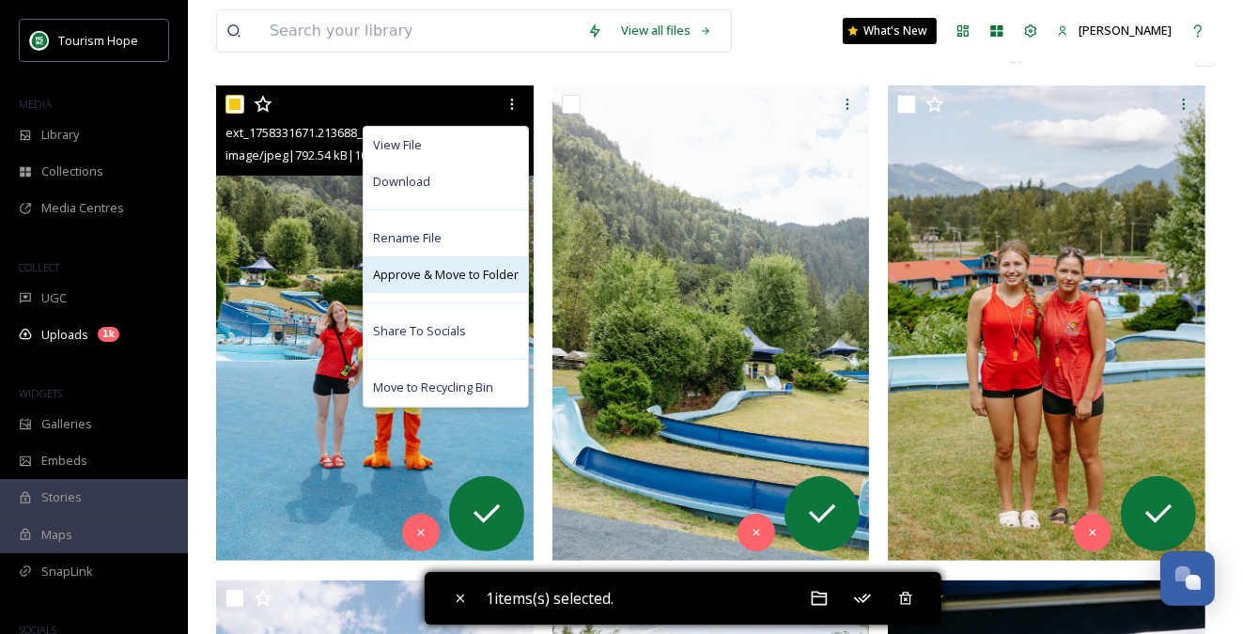
click at [438, 275] on span "Approve & Move to Folder" at bounding box center [446, 275] width 146 height 18
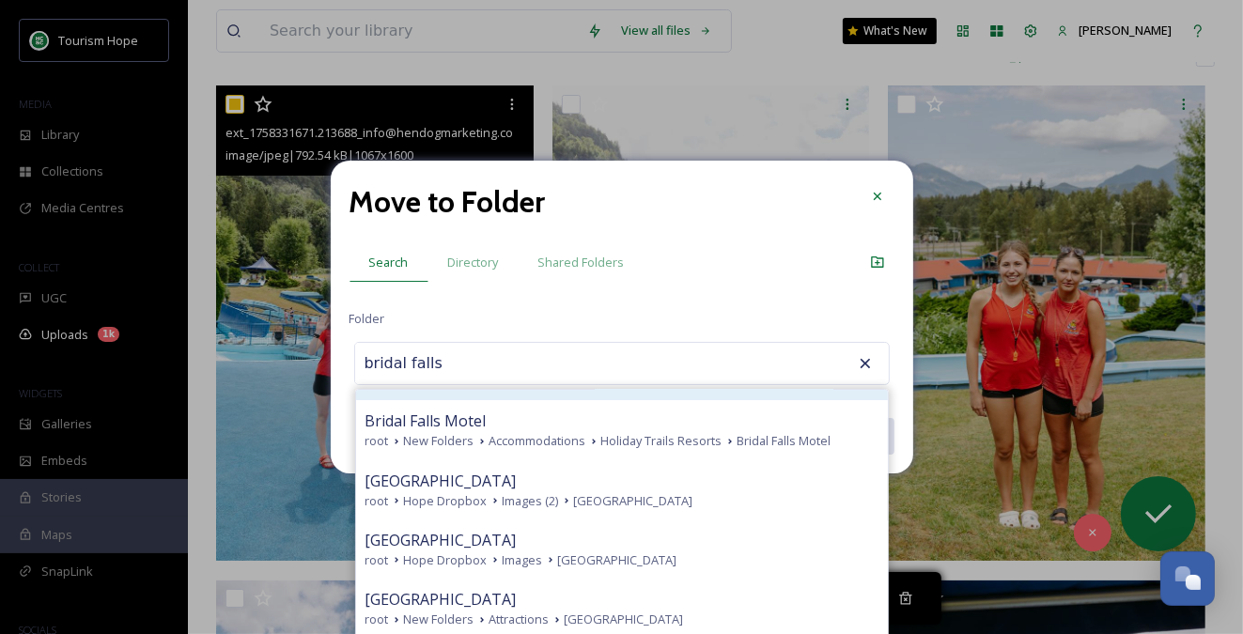
scroll to position [134, 0]
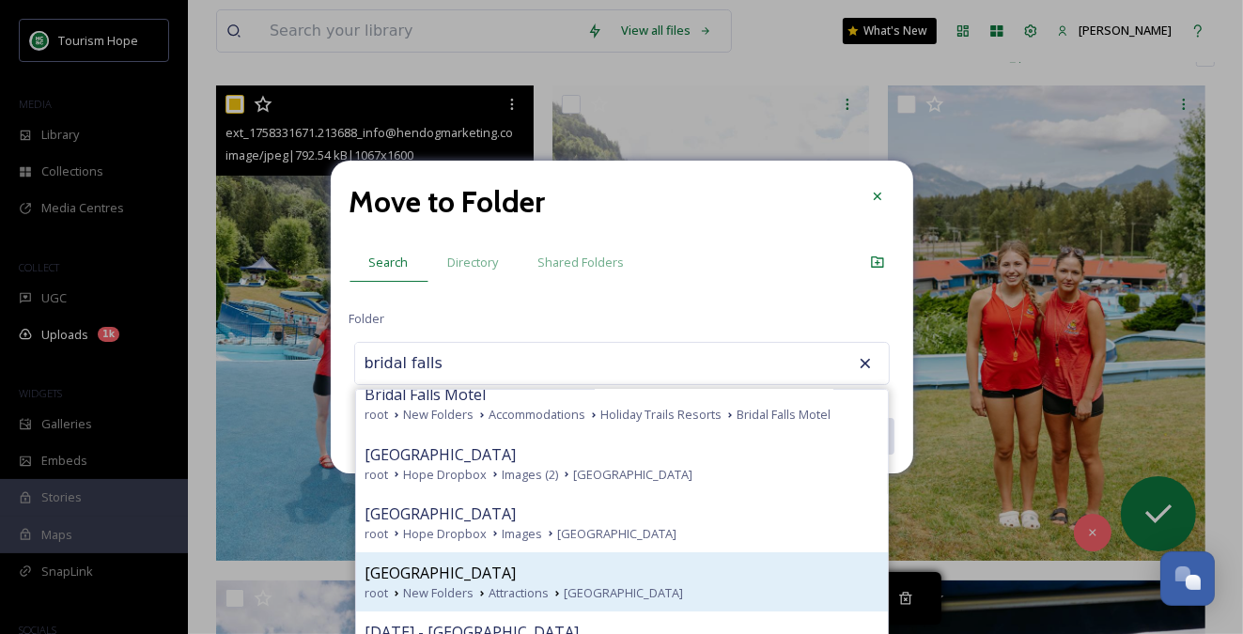
click at [568, 569] on div "[GEOGRAPHIC_DATA]" at bounding box center [621, 573] width 513 height 23
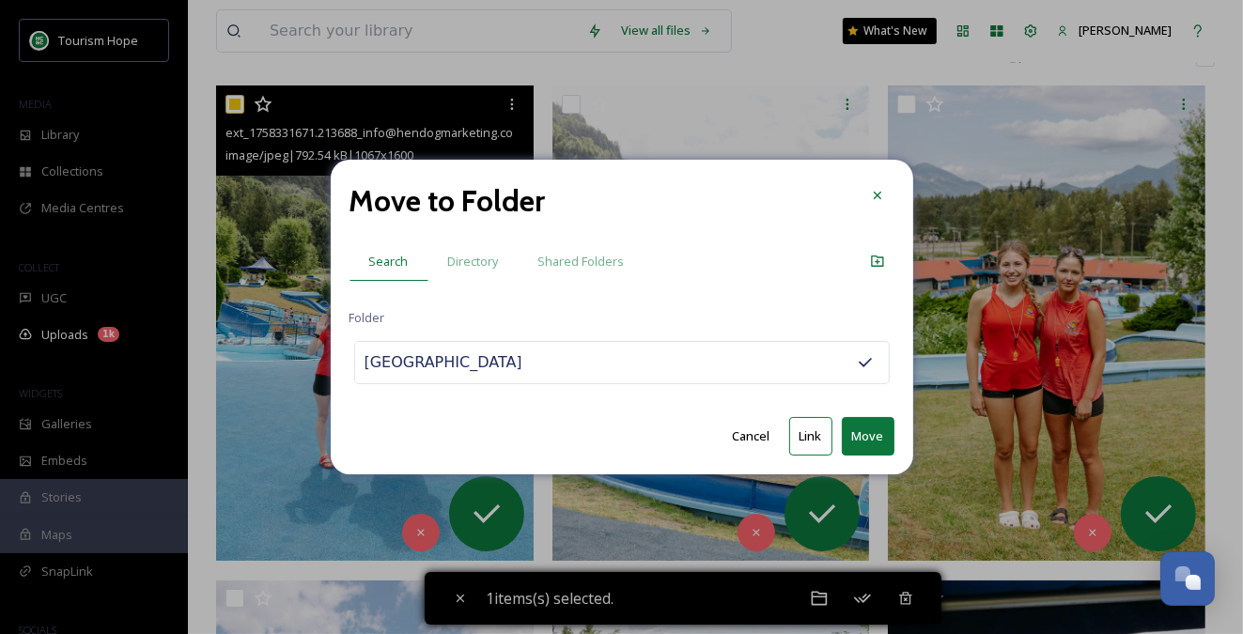
click at [490, 372] on input "[GEOGRAPHIC_DATA]" at bounding box center [458, 362] width 207 height 41
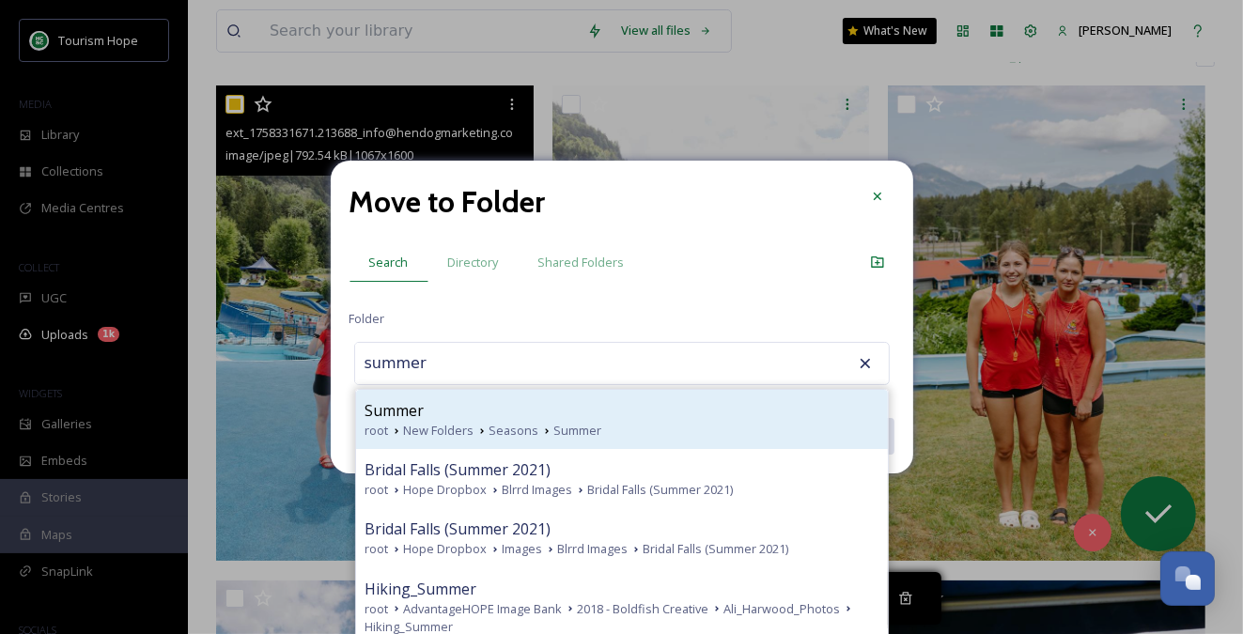
click at [466, 416] on div "Summer" at bounding box center [621, 410] width 513 height 23
type input "Summer"
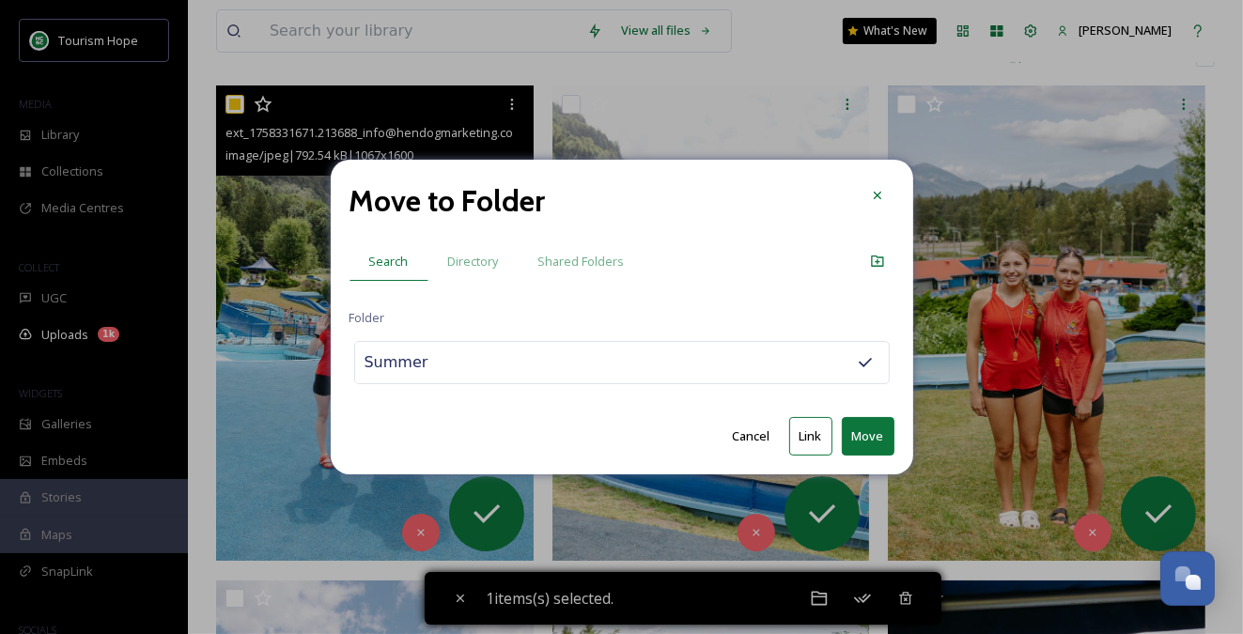
click at [577, 364] on div "Summer" at bounding box center [622, 362] width 536 height 43
click at [811, 440] on button "Link" at bounding box center [810, 436] width 43 height 39
checkbox input "false"
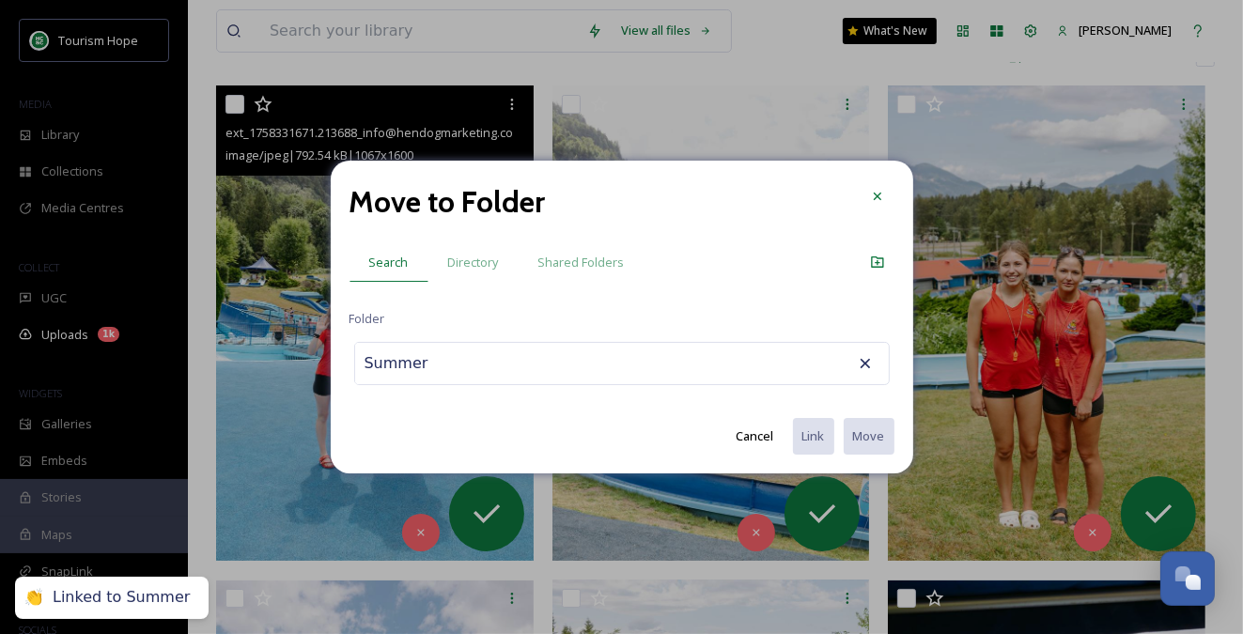
click at [431, 360] on input "Summer" at bounding box center [458, 363] width 207 height 41
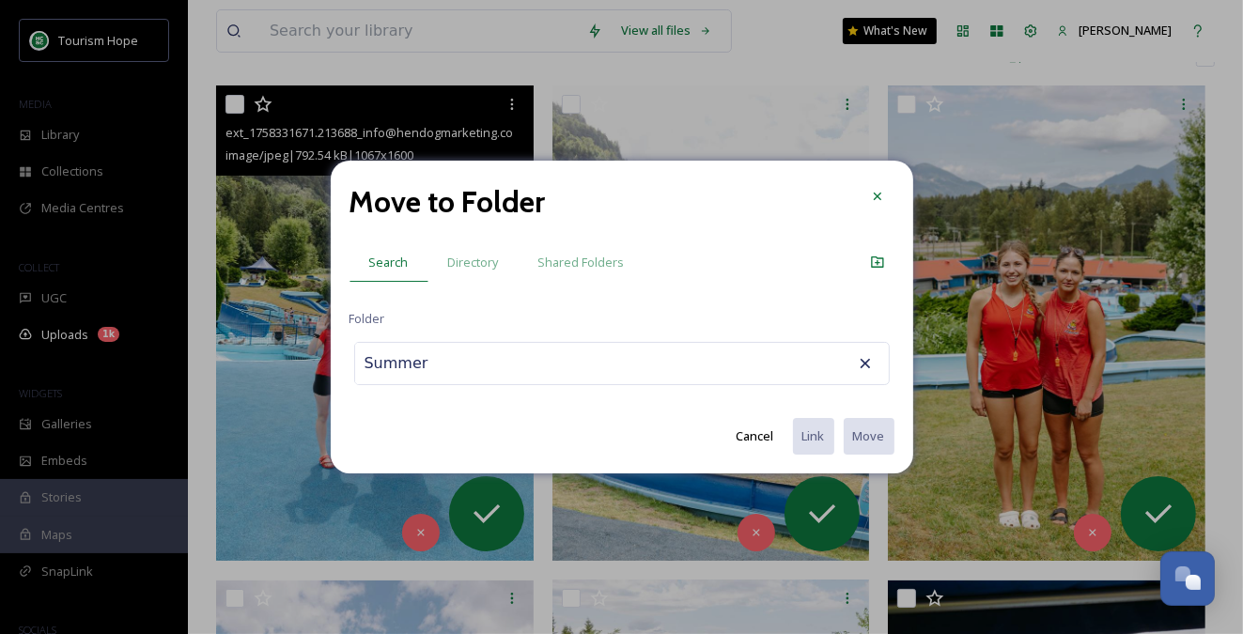
drag, startPoint x: 430, startPoint y: 363, endPoint x: 349, endPoint y: 361, distance: 80.8
click at [349, 361] on div "Move to Folder Search Directory Shared Folders Folder Summer Cancel Link Move" at bounding box center [622, 318] width 582 height 314
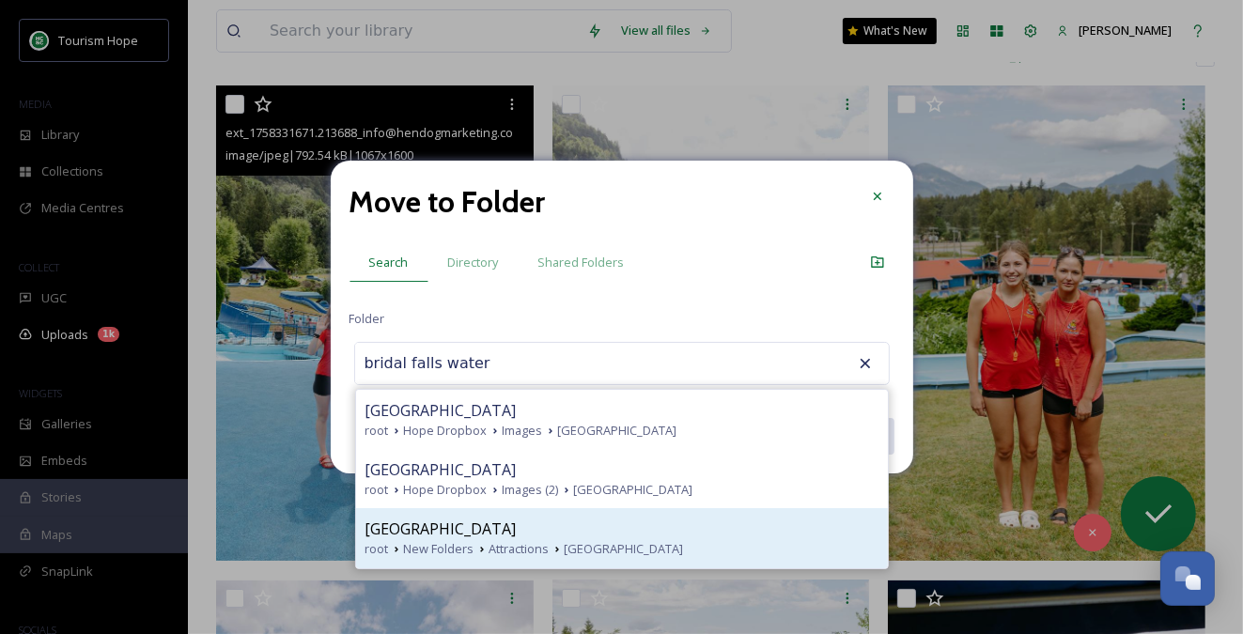
click at [495, 538] on span "[GEOGRAPHIC_DATA]" at bounding box center [440, 529] width 151 height 23
type input "[GEOGRAPHIC_DATA]"
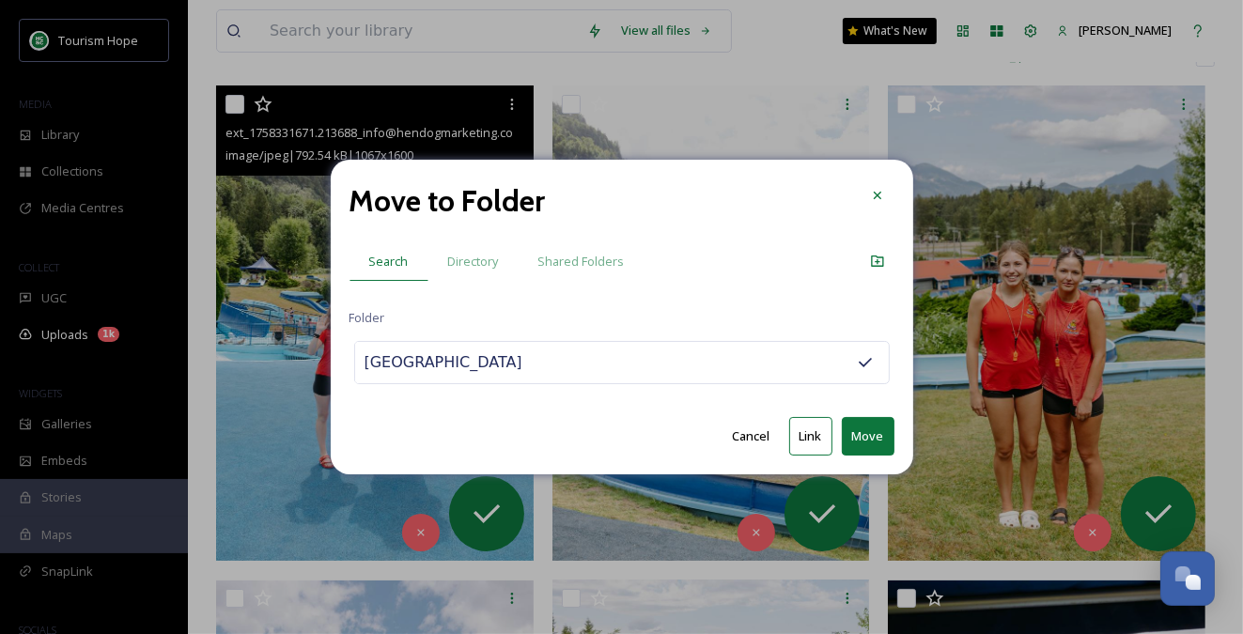
click at [866, 435] on button "Move" at bounding box center [868, 436] width 53 height 39
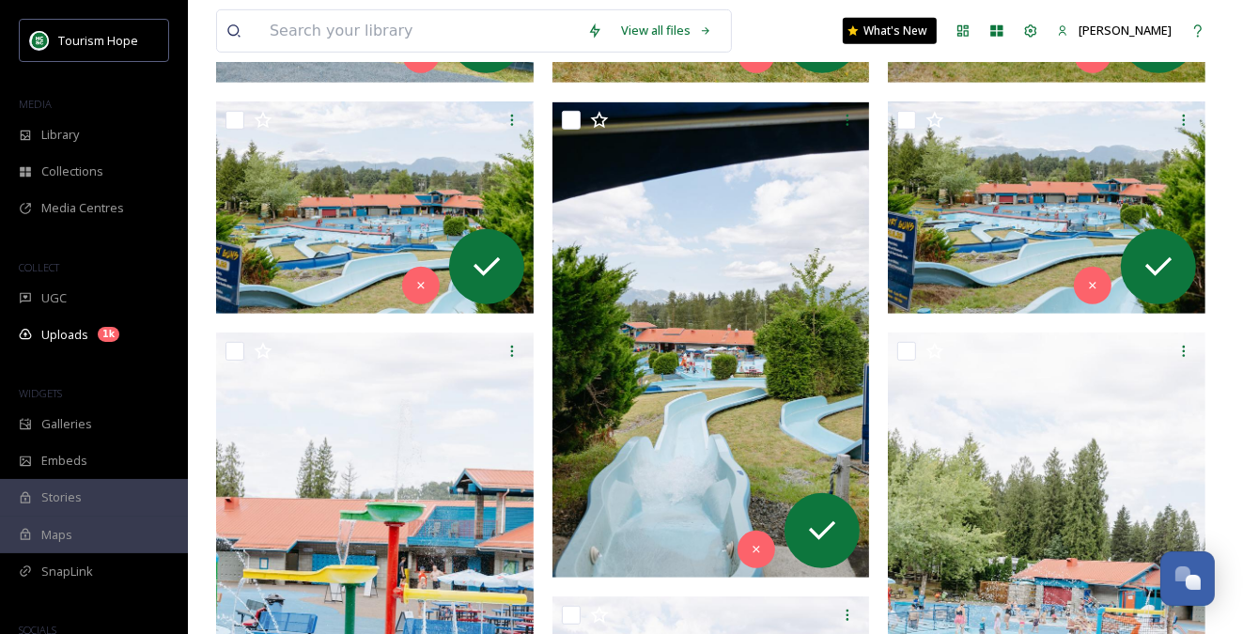
scroll to position [0, 0]
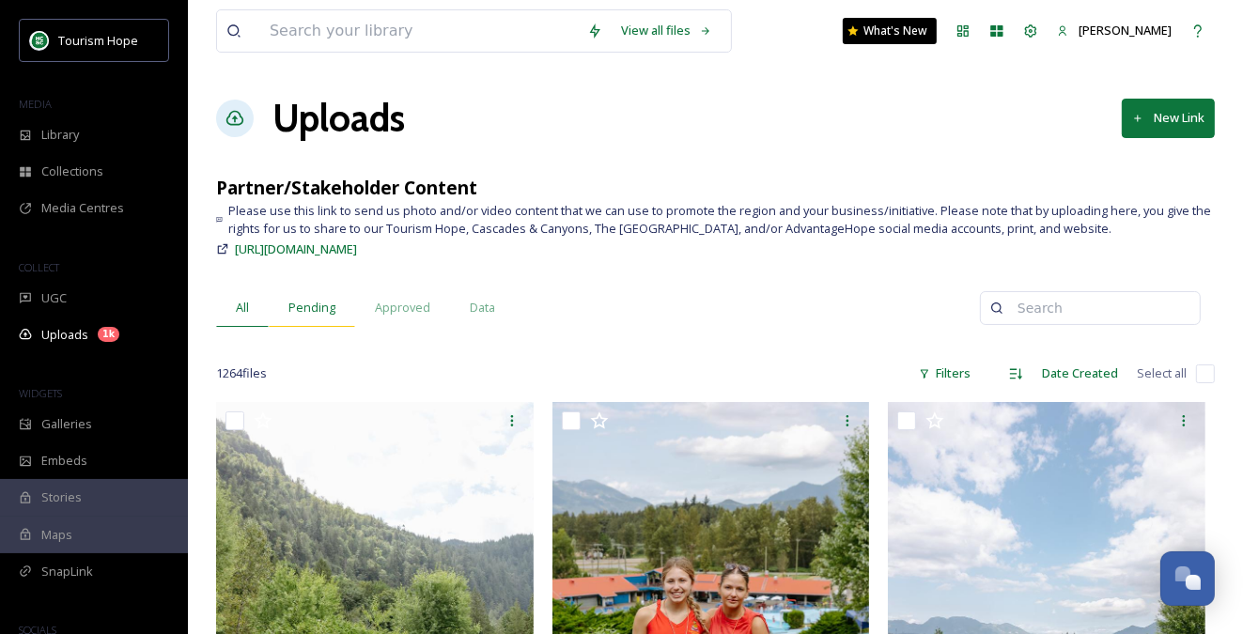
click at [316, 311] on span "Pending" at bounding box center [311, 308] width 47 height 18
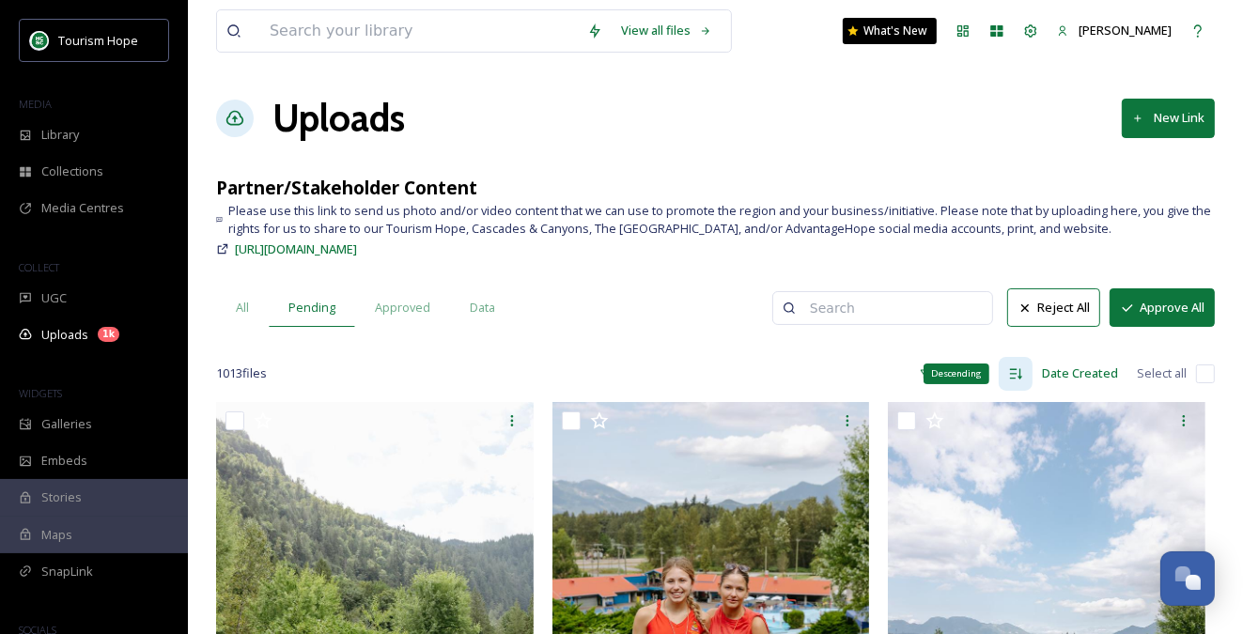
click at [1015, 374] on icon at bounding box center [1015, 373] width 15 height 15
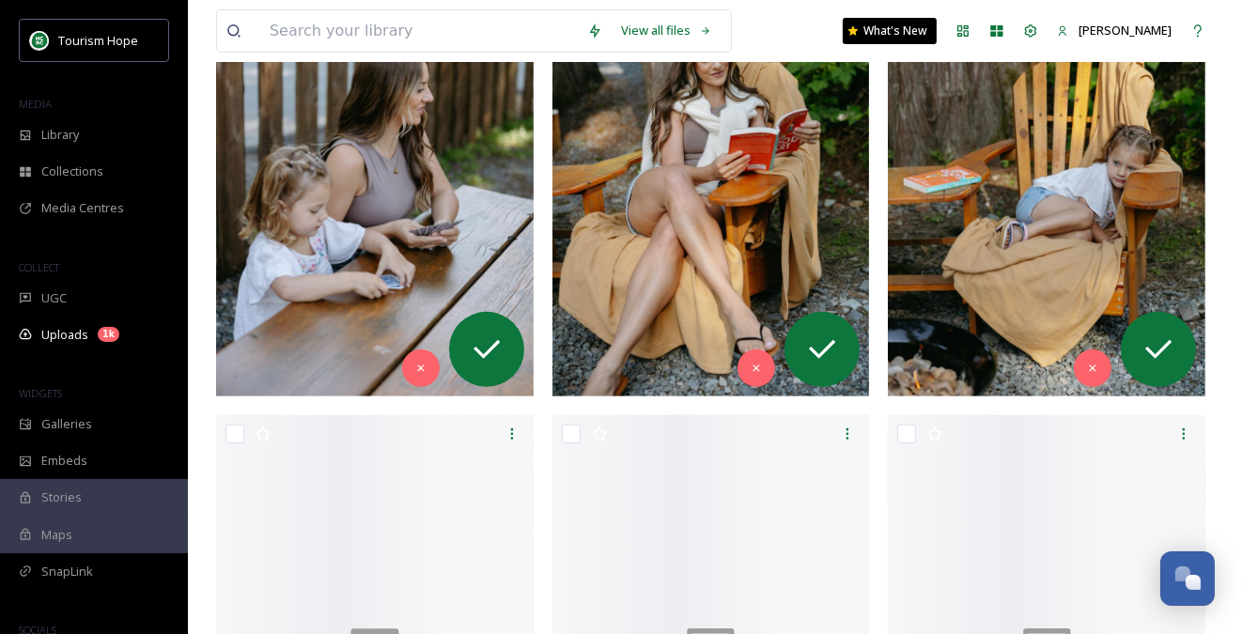
scroll to position [503, 0]
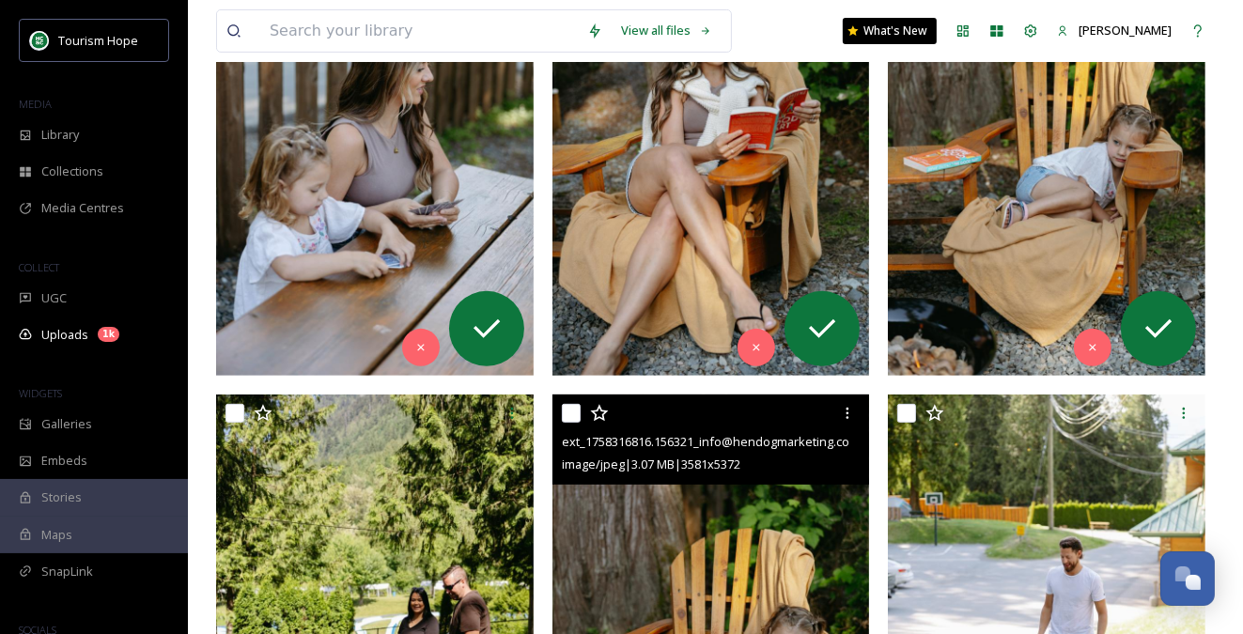
click at [703, 517] on img at bounding box center [711, 633] width 318 height 476
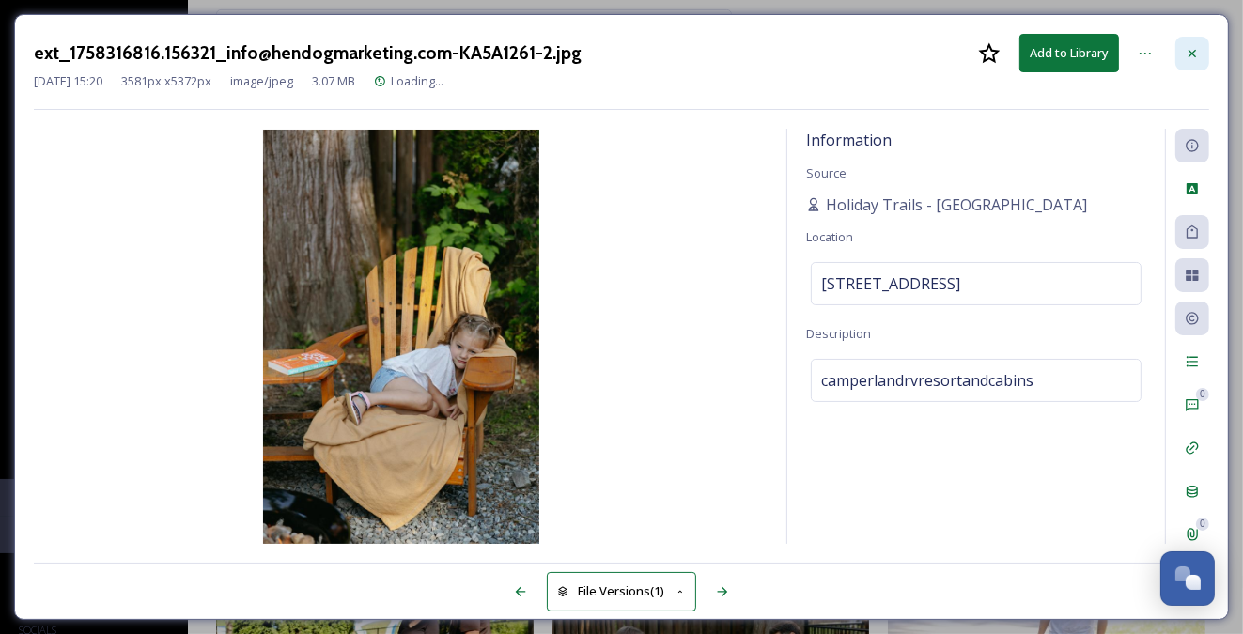
click at [1195, 52] on icon at bounding box center [1192, 53] width 15 height 15
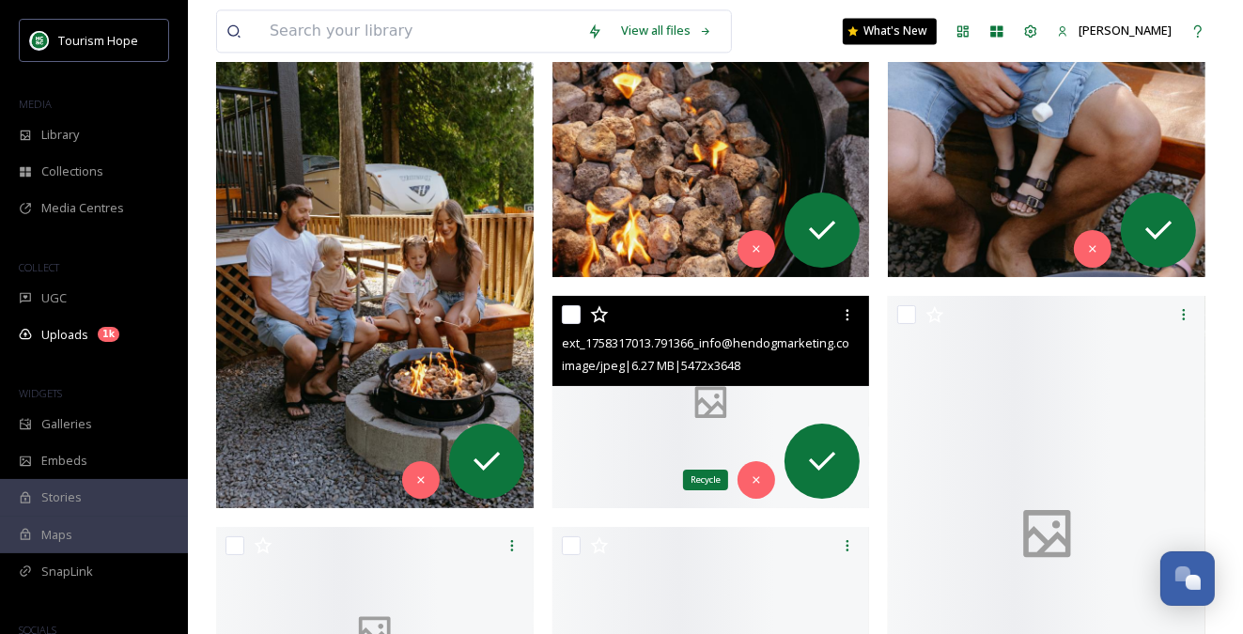
scroll to position [16332, 0]
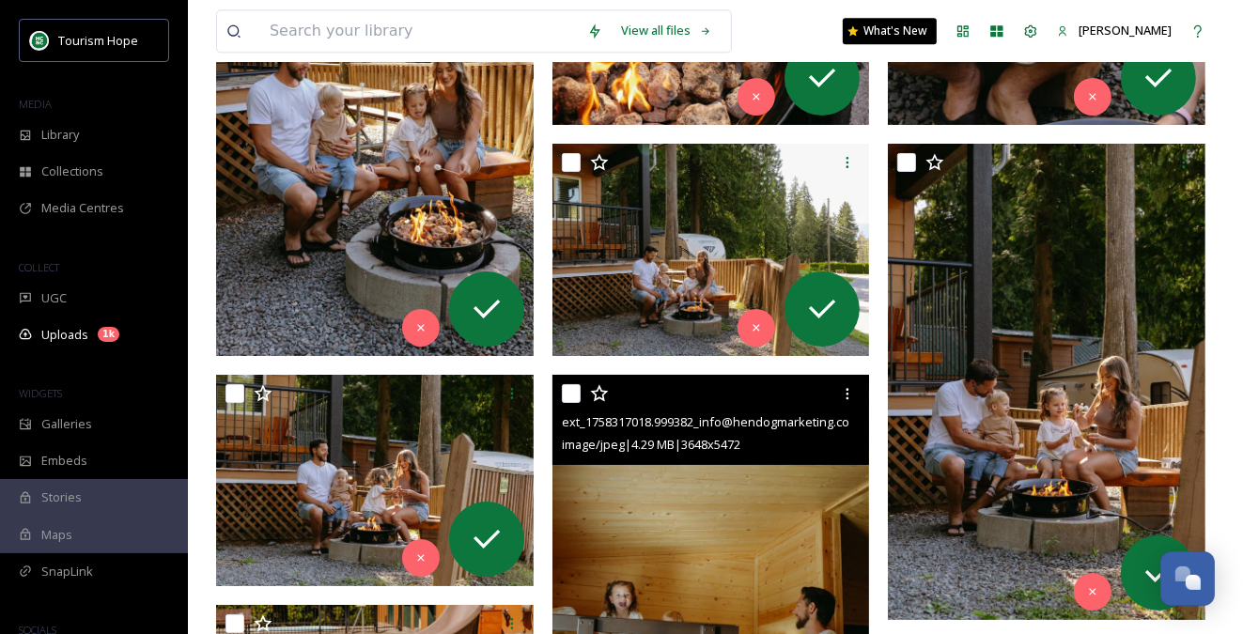
click at [735, 513] on img at bounding box center [711, 613] width 318 height 476
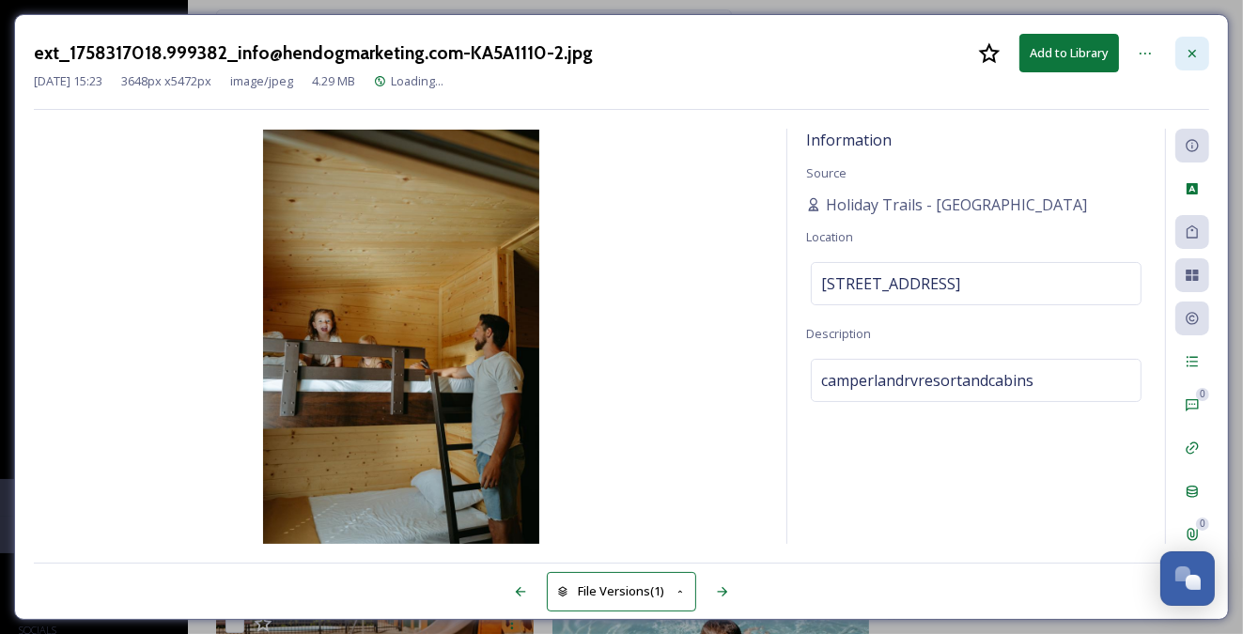
click at [1197, 50] on icon at bounding box center [1192, 53] width 15 height 15
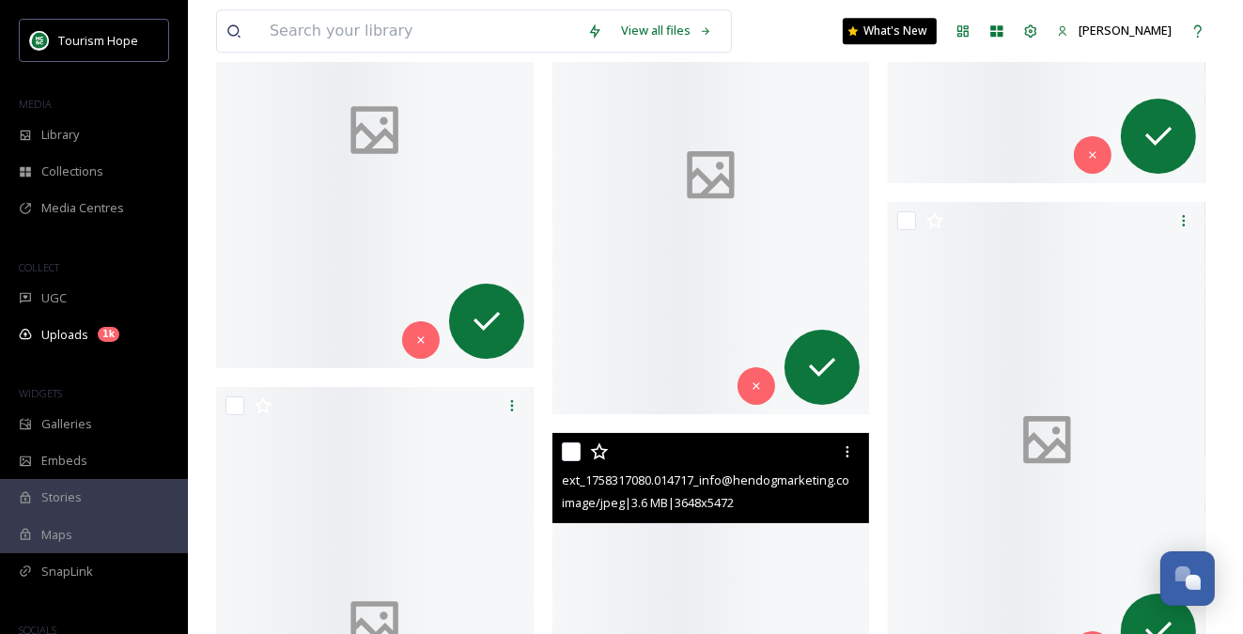
scroll to position [23281, 0]
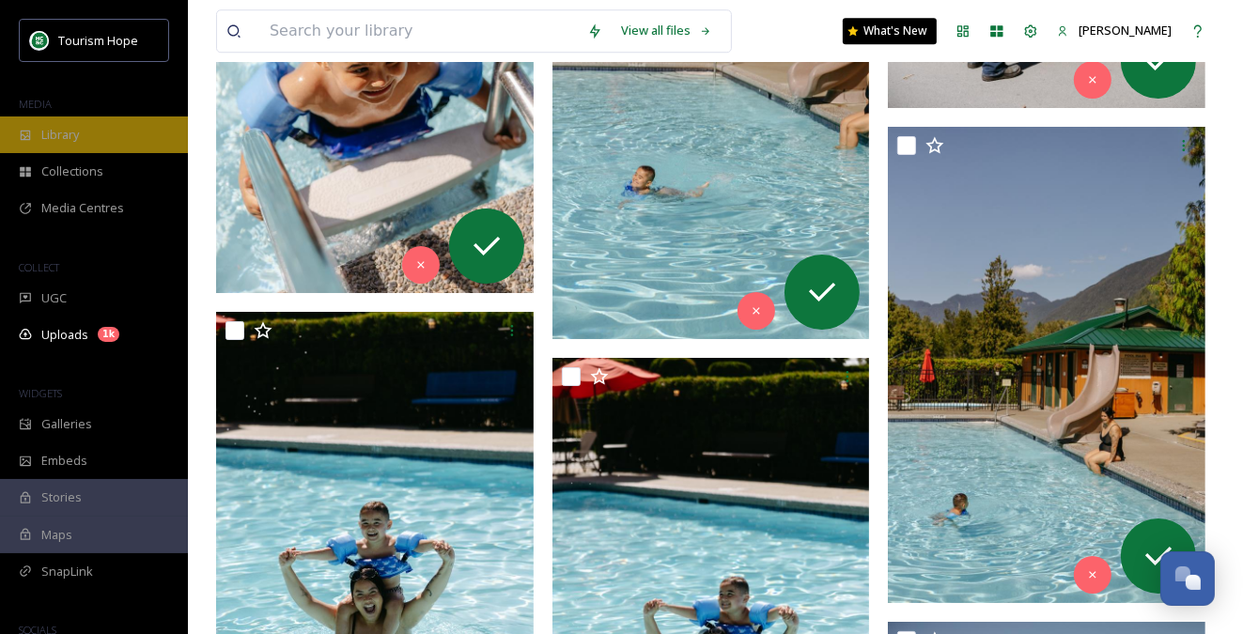
click at [84, 126] on div "Library" at bounding box center [94, 134] width 188 height 37
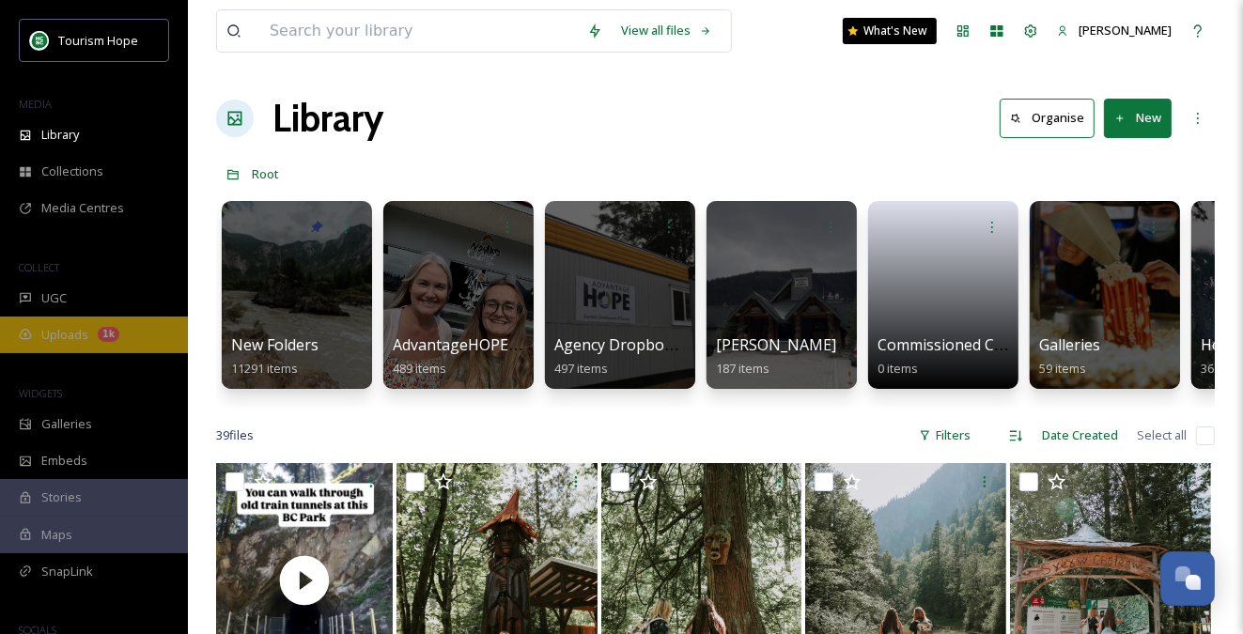
click at [50, 328] on span "Uploads" at bounding box center [64, 335] width 47 height 18
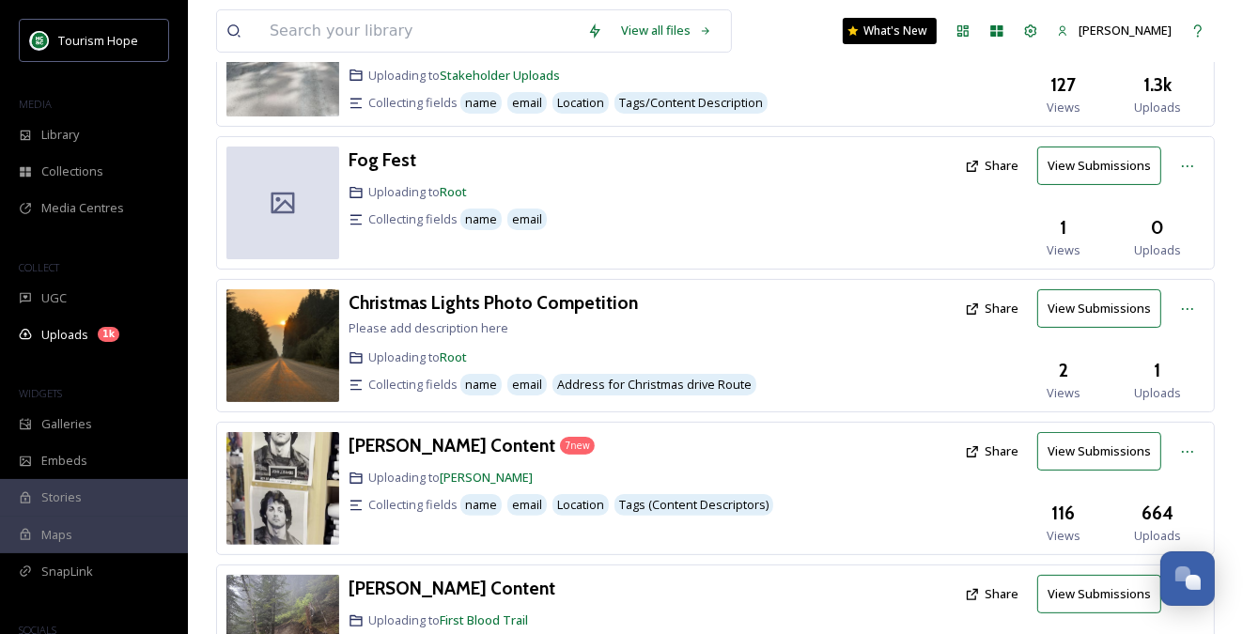
scroll to position [305, 0]
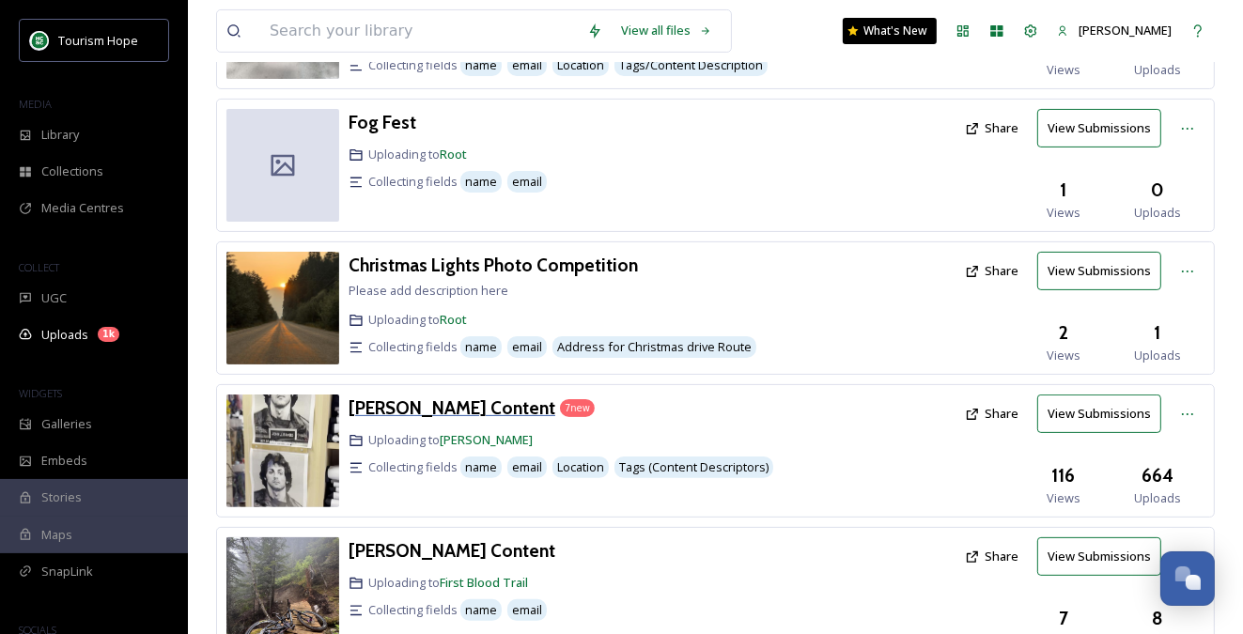
click at [396, 396] on h3 "[PERSON_NAME] Content" at bounding box center [452, 407] width 207 height 23
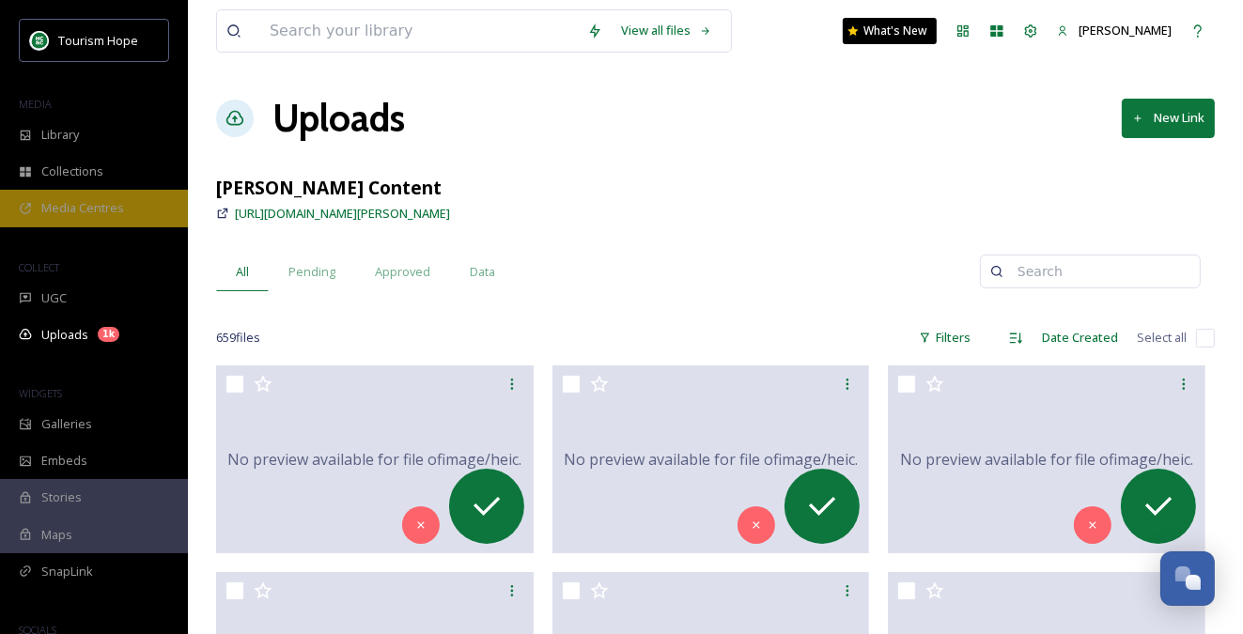
click at [116, 209] on span "Media Centres" at bounding box center [82, 208] width 83 height 18
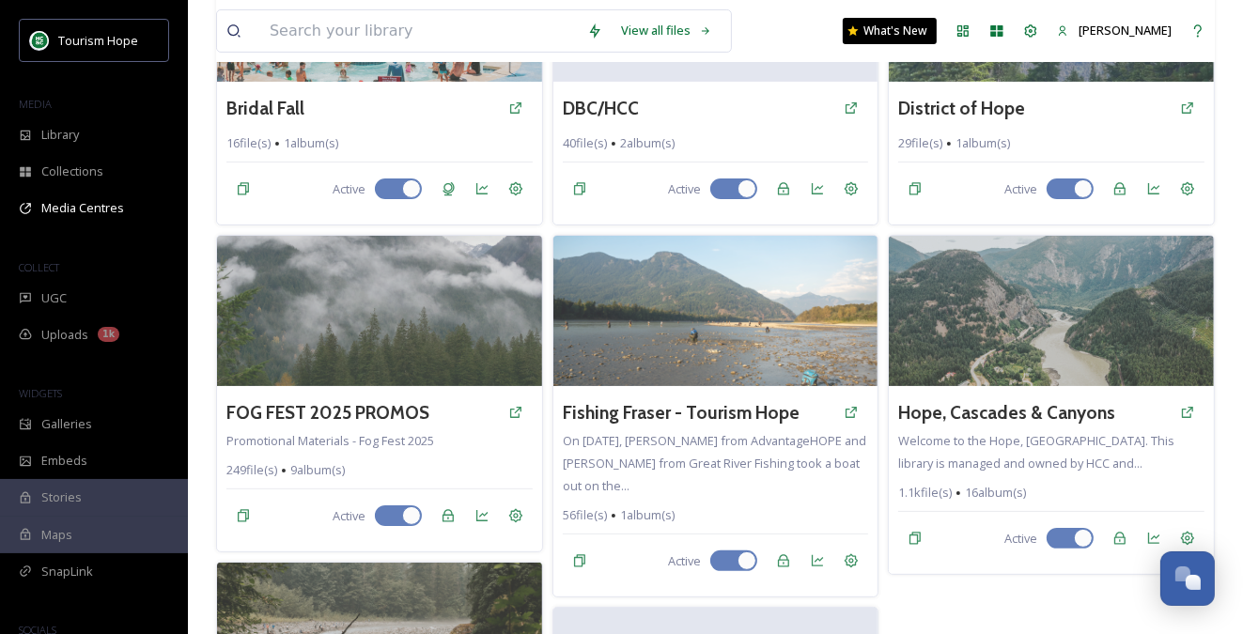
scroll to position [267, 0]
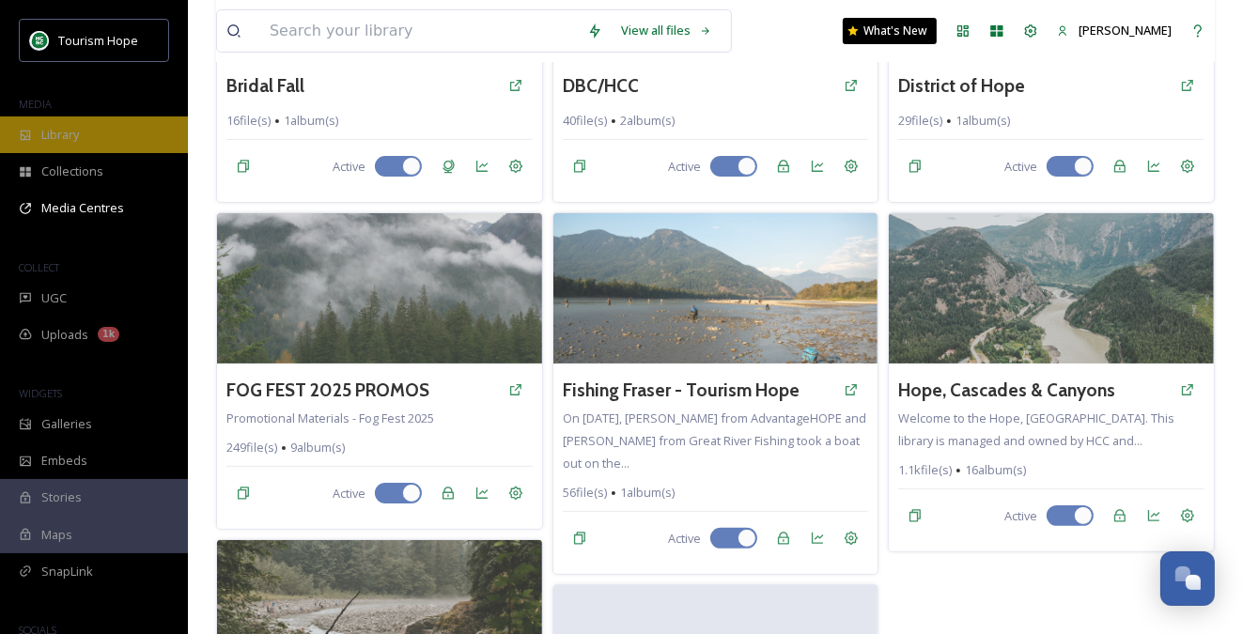
click at [44, 132] on span "Library" at bounding box center [60, 135] width 38 height 18
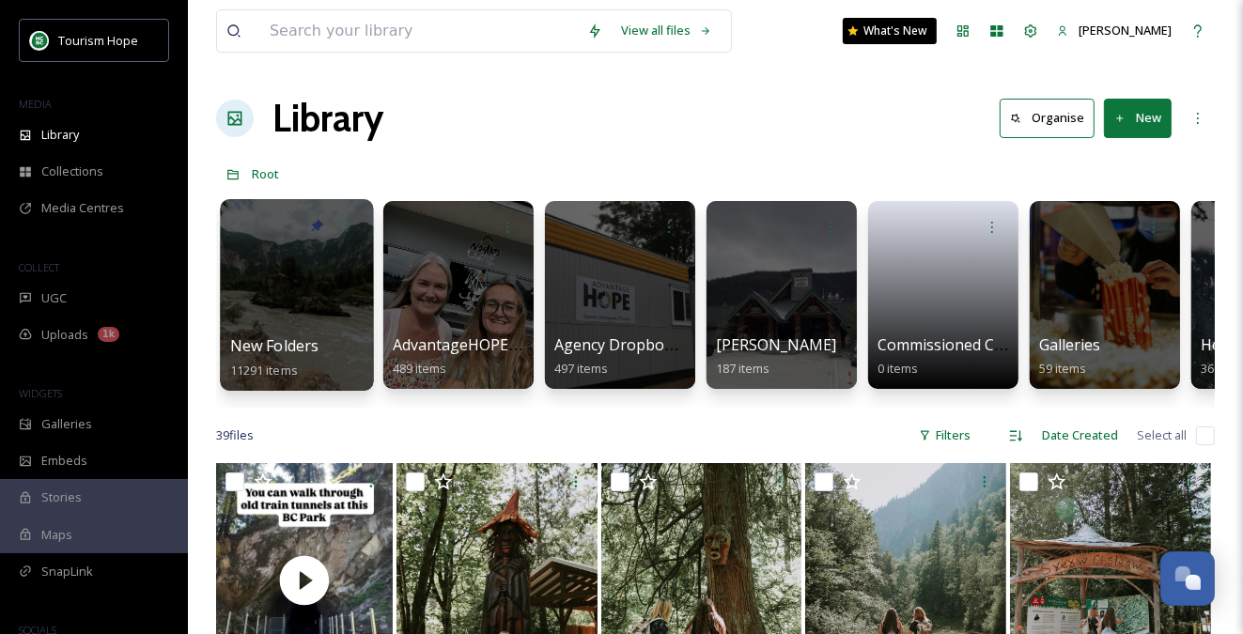
click at [335, 309] on div at bounding box center [296, 295] width 153 height 192
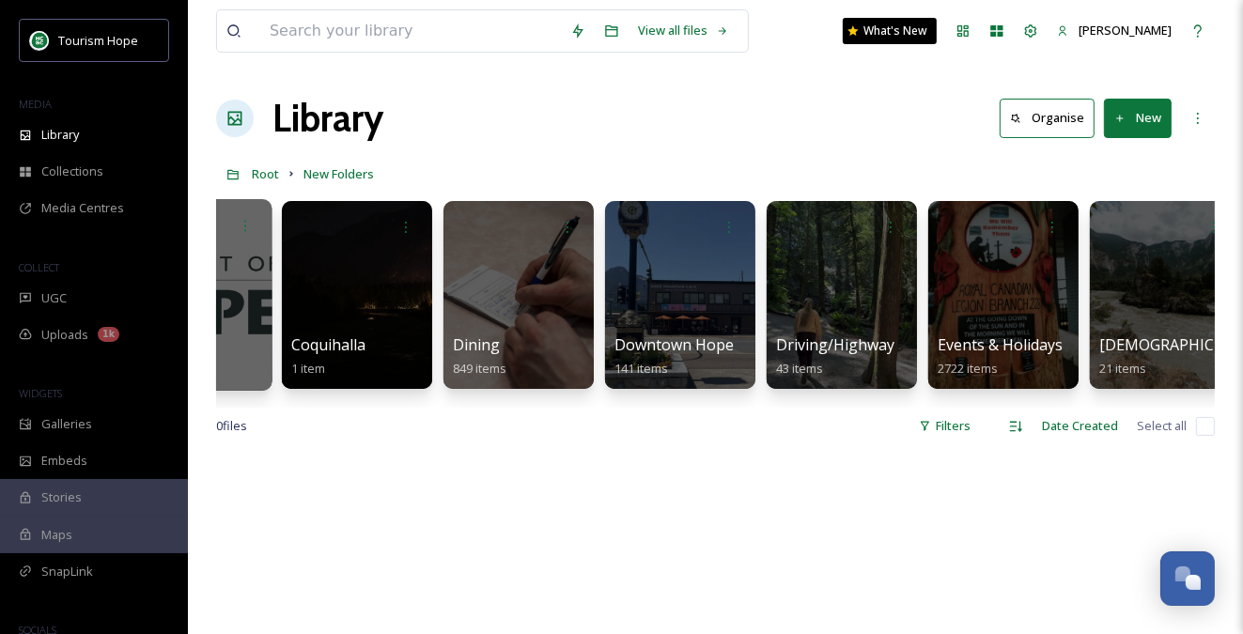
scroll to position [0, 769]
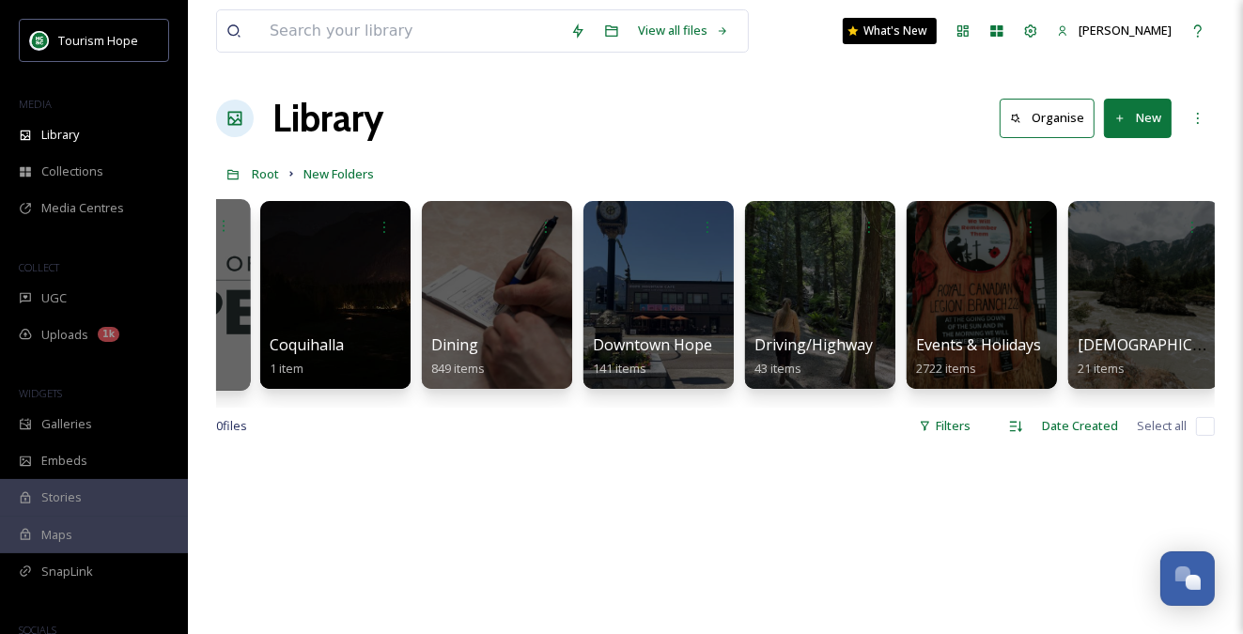
click at [984, 315] on div at bounding box center [982, 295] width 150 height 188
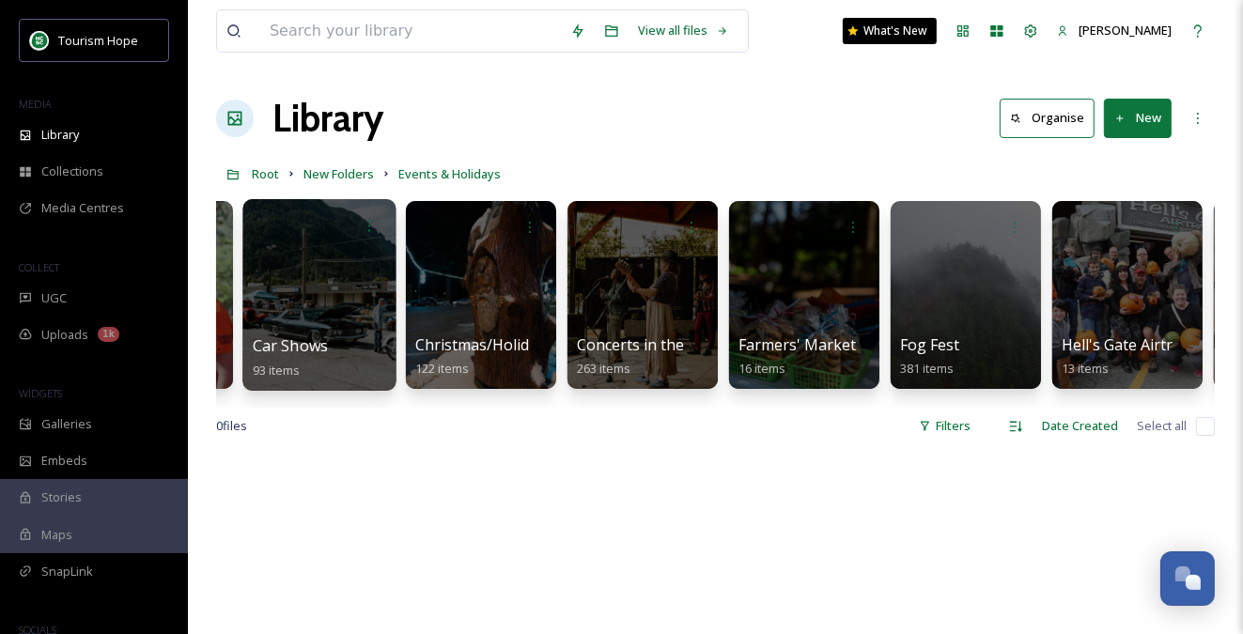
scroll to position [0, 465]
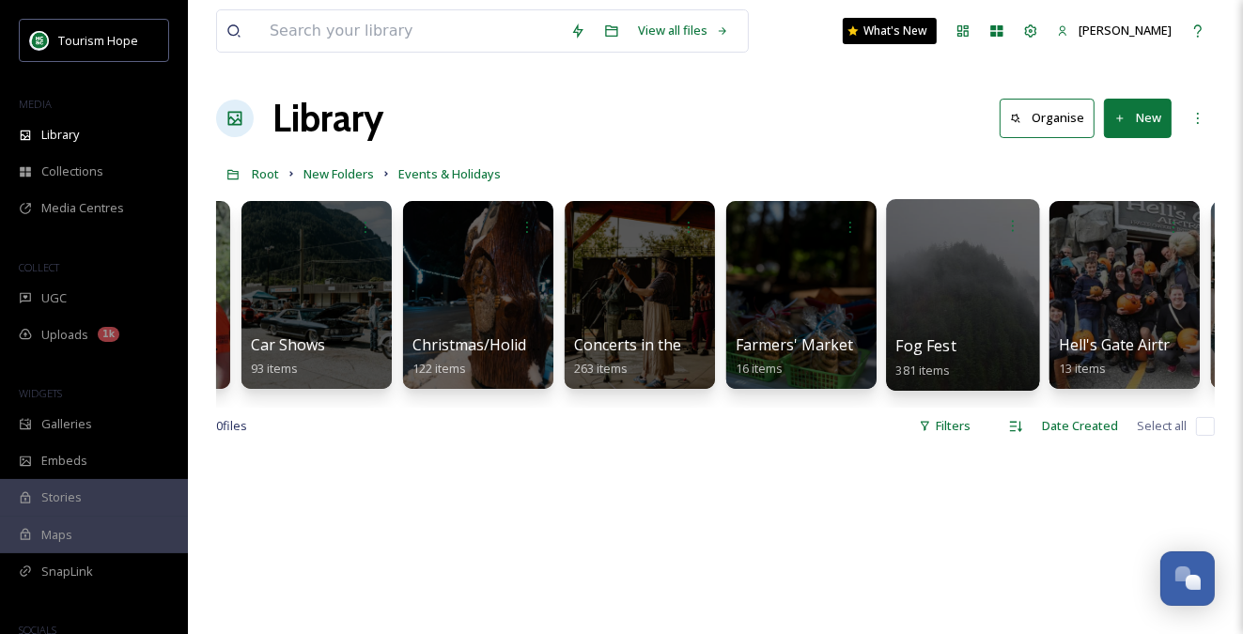
click at [933, 299] on div at bounding box center [962, 295] width 153 height 192
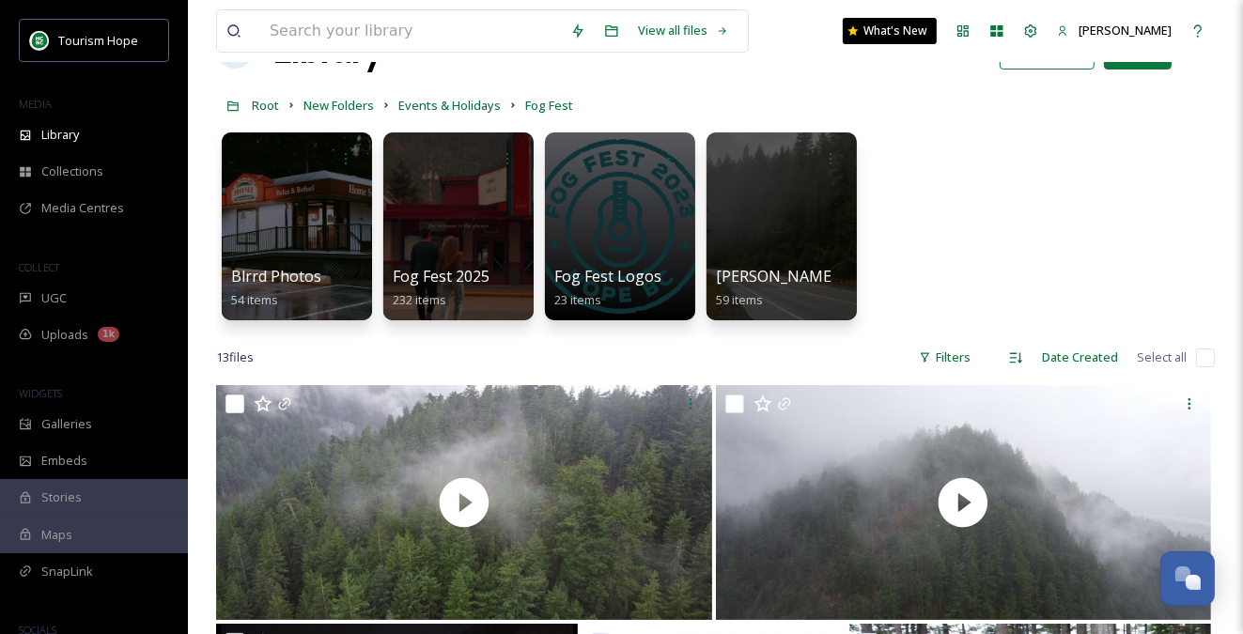
scroll to position [70, 0]
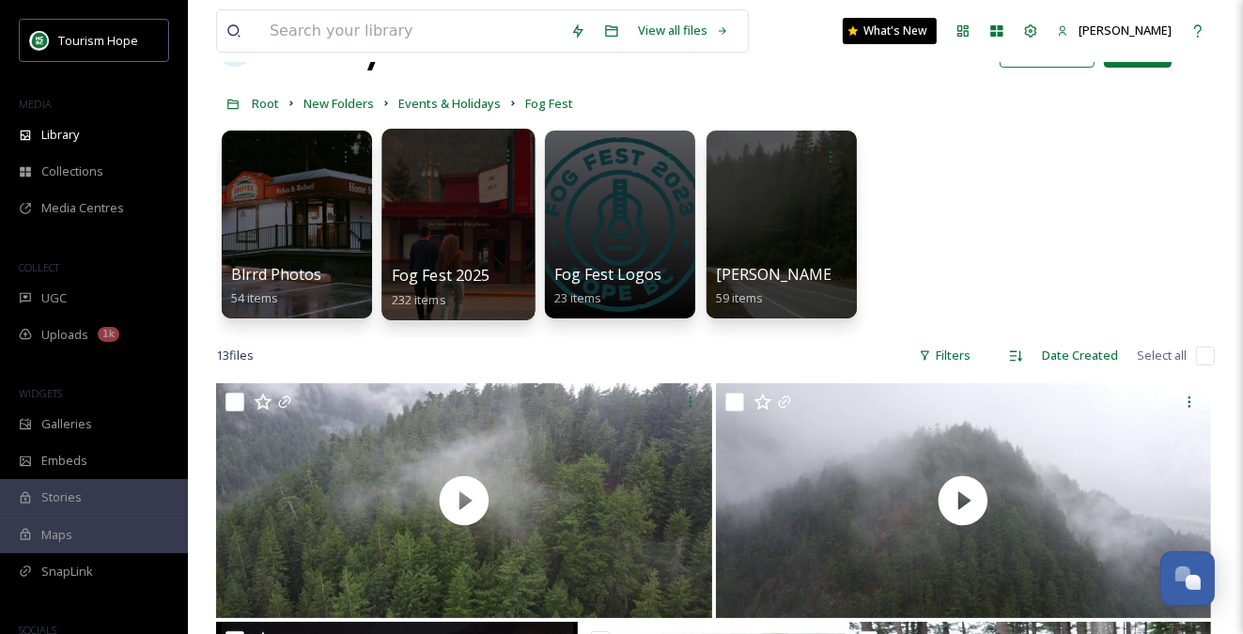
click at [449, 247] on div at bounding box center [457, 225] width 153 height 192
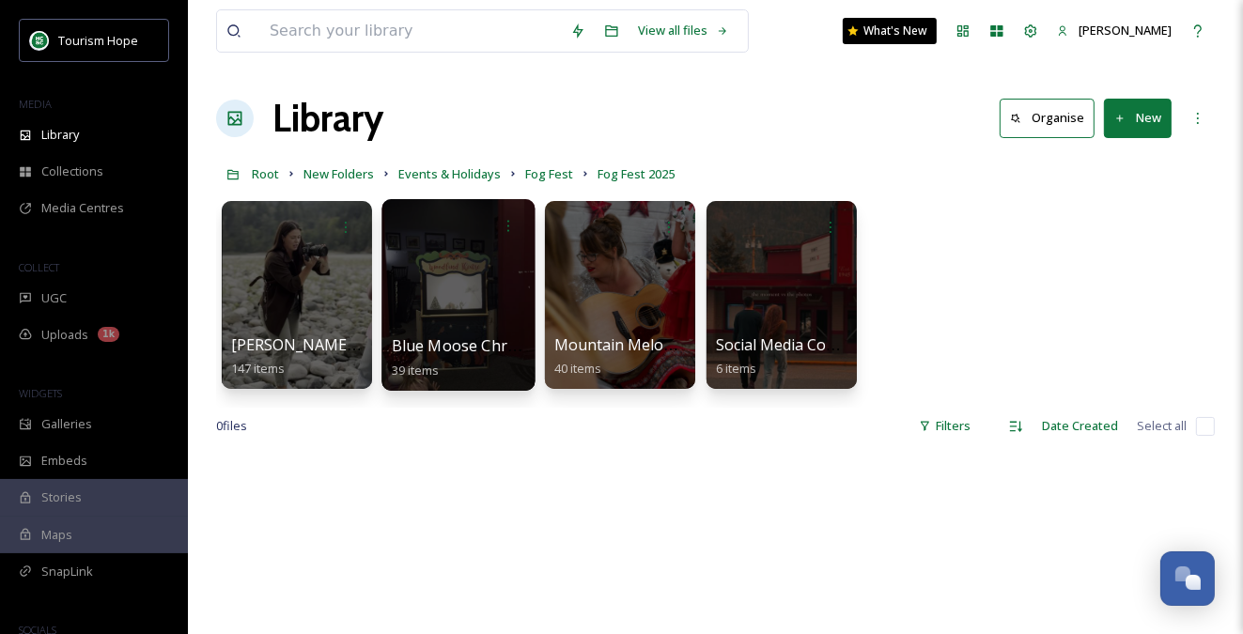
click at [454, 322] on div at bounding box center [457, 295] width 153 height 192
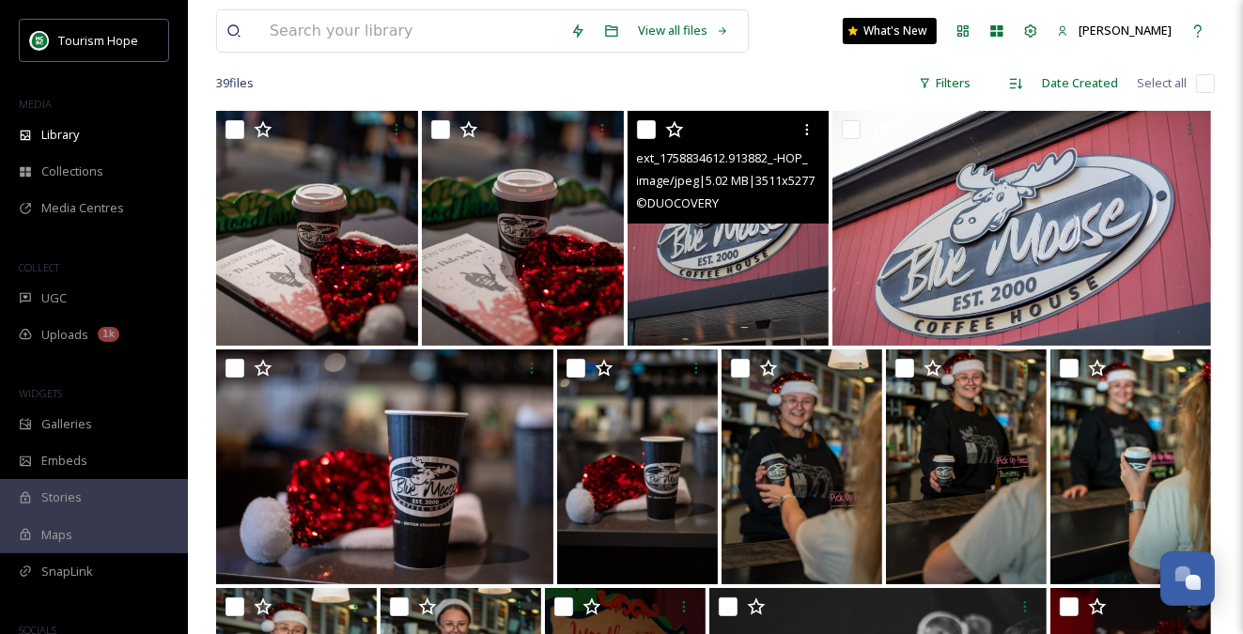
scroll to position [158, 0]
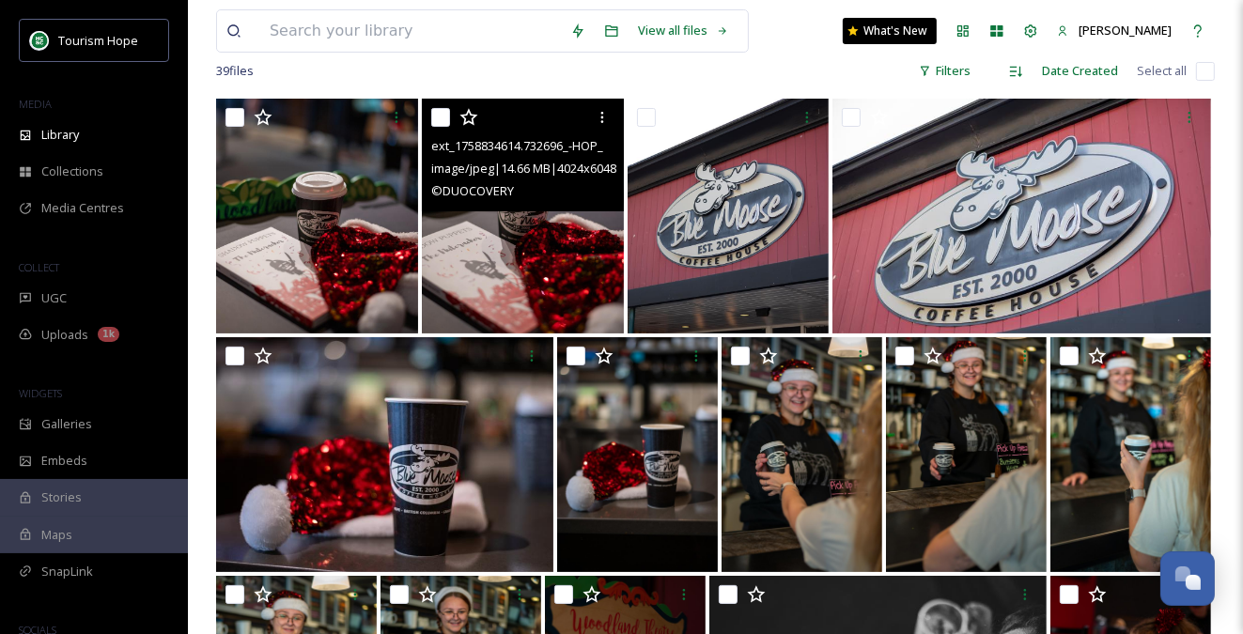
click at [545, 252] on img at bounding box center [523, 216] width 202 height 235
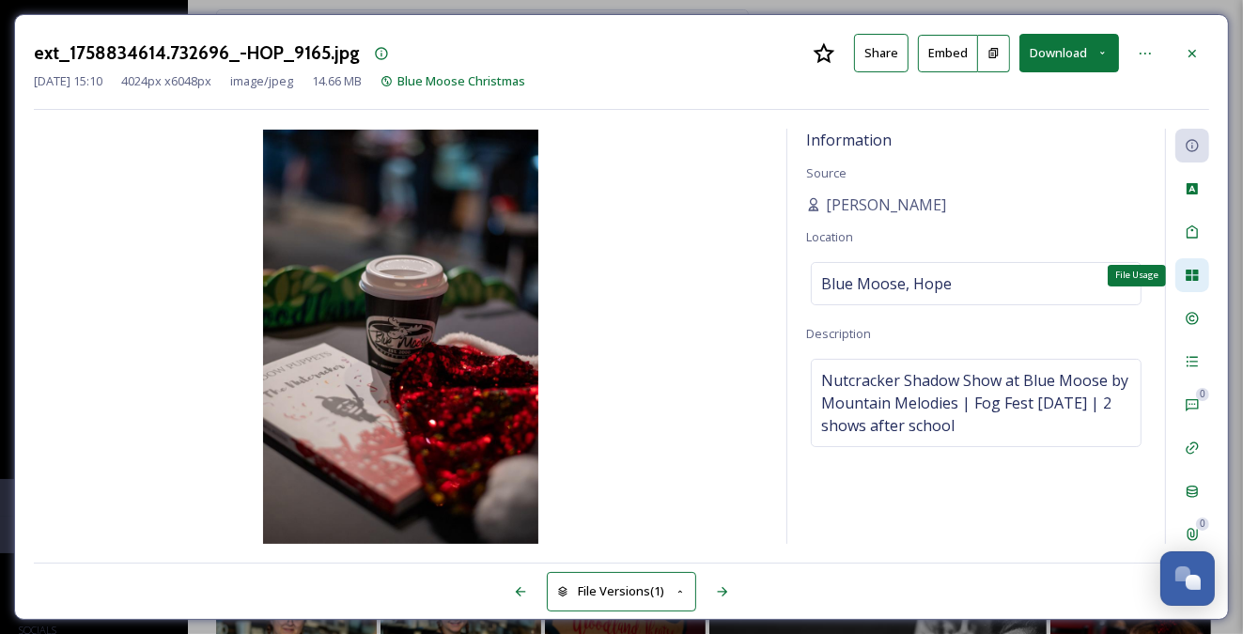
click at [1191, 268] on icon at bounding box center [1192, 275] width 15 height 15
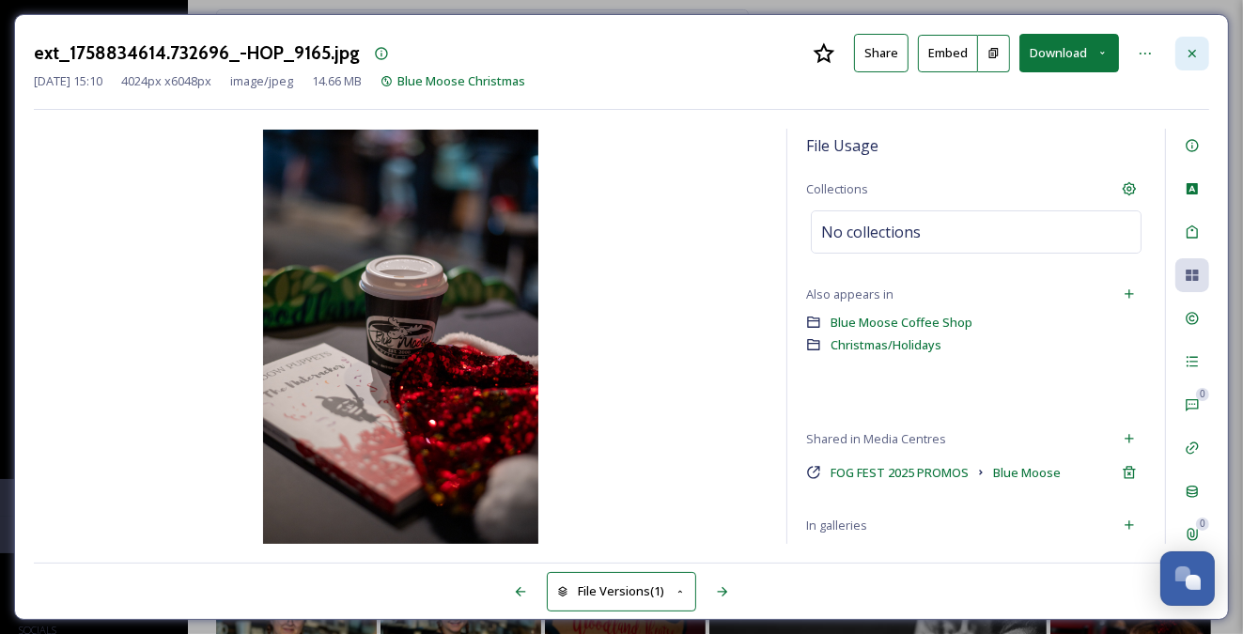
click at [1192, 56] on icon at bounding box center [1192, 53] width 15 height 15
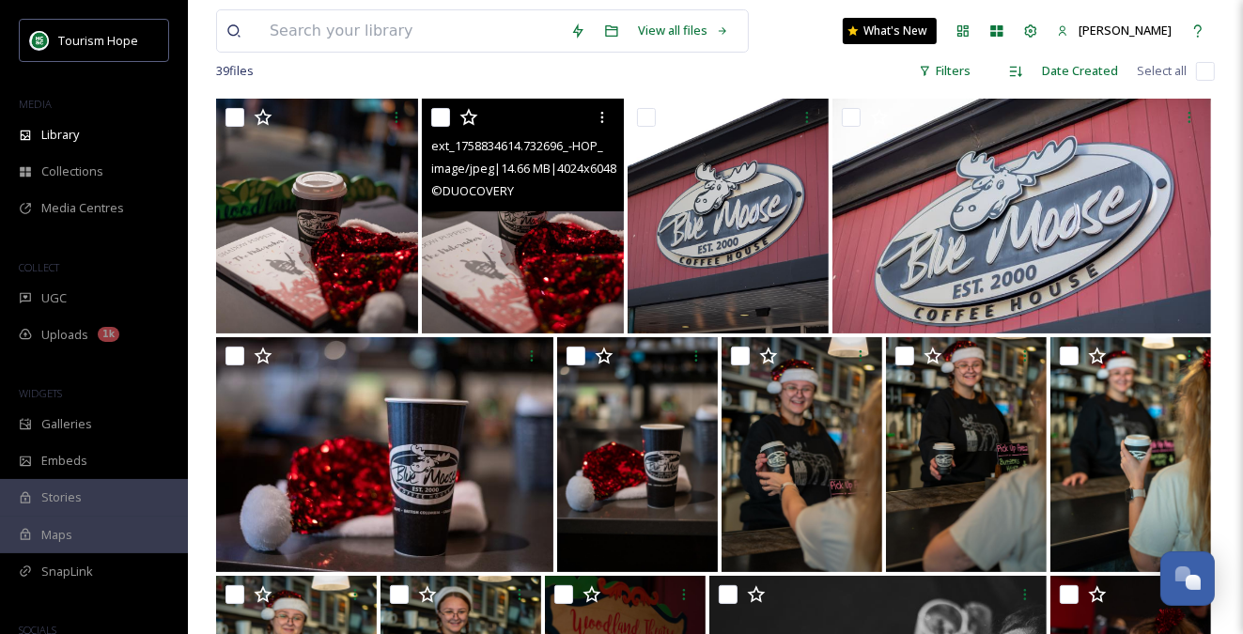
click at [438, 117] on input "checkbox" at bounding box center [440, 117] width 19 height 19
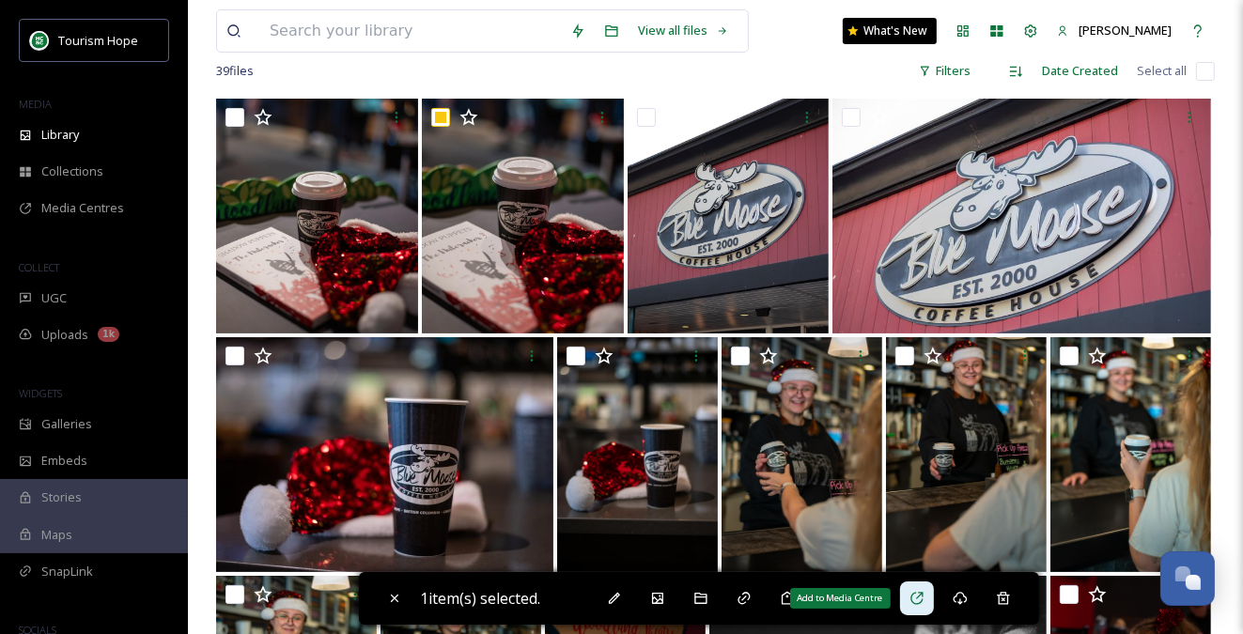
click at [919, 595] on icon at bounding box center [916, 598] width 15 height 15
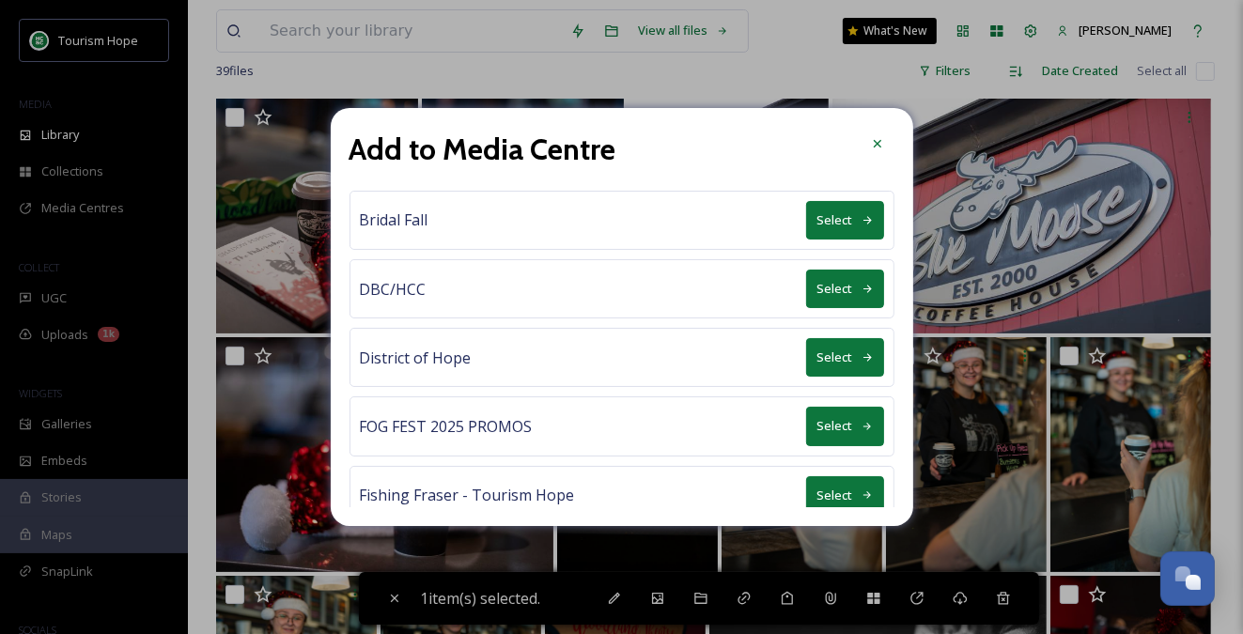
click at [860, 413] on button "Select" at bounding box center [845, 426] width 78 height 39
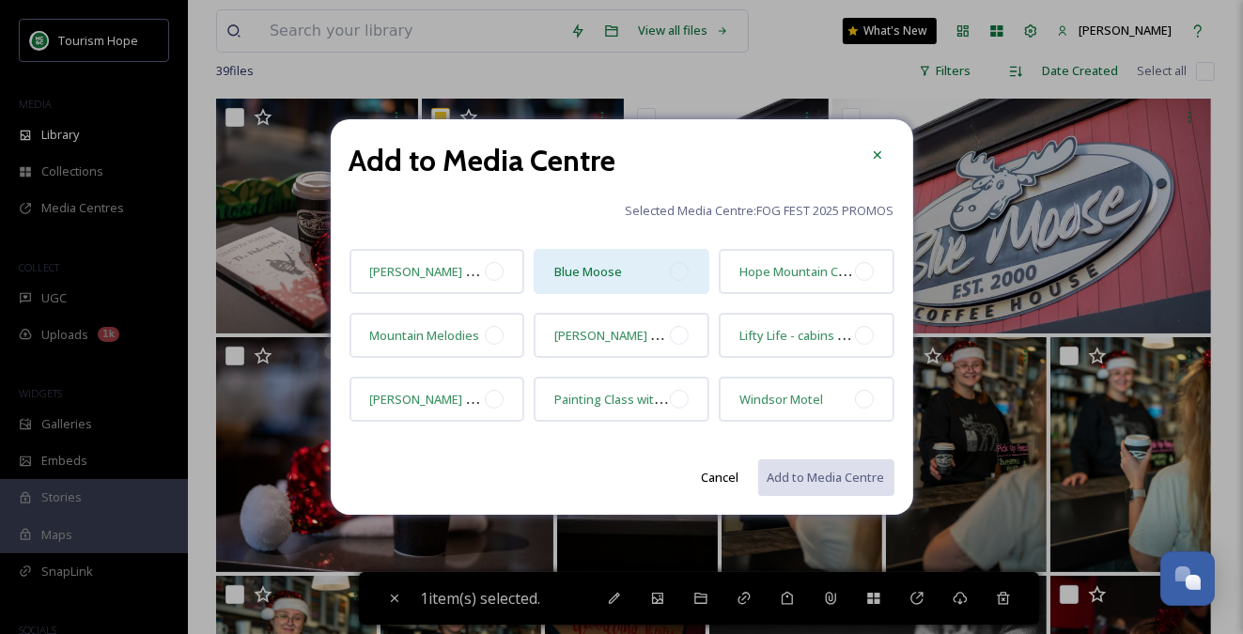
click at [678, 272] on div at bounding box center [679, 271] width 19 height 19
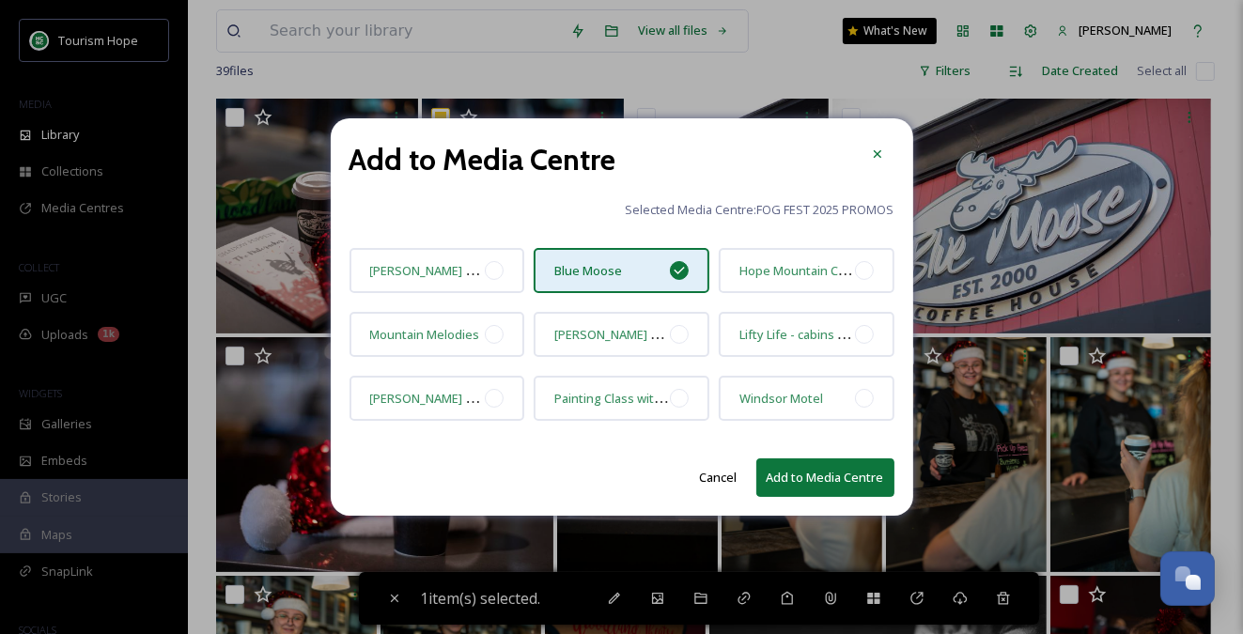
click at [810, 474] on button "Add to Media Centre" at bounding box center [825, 477] width 138 height 39
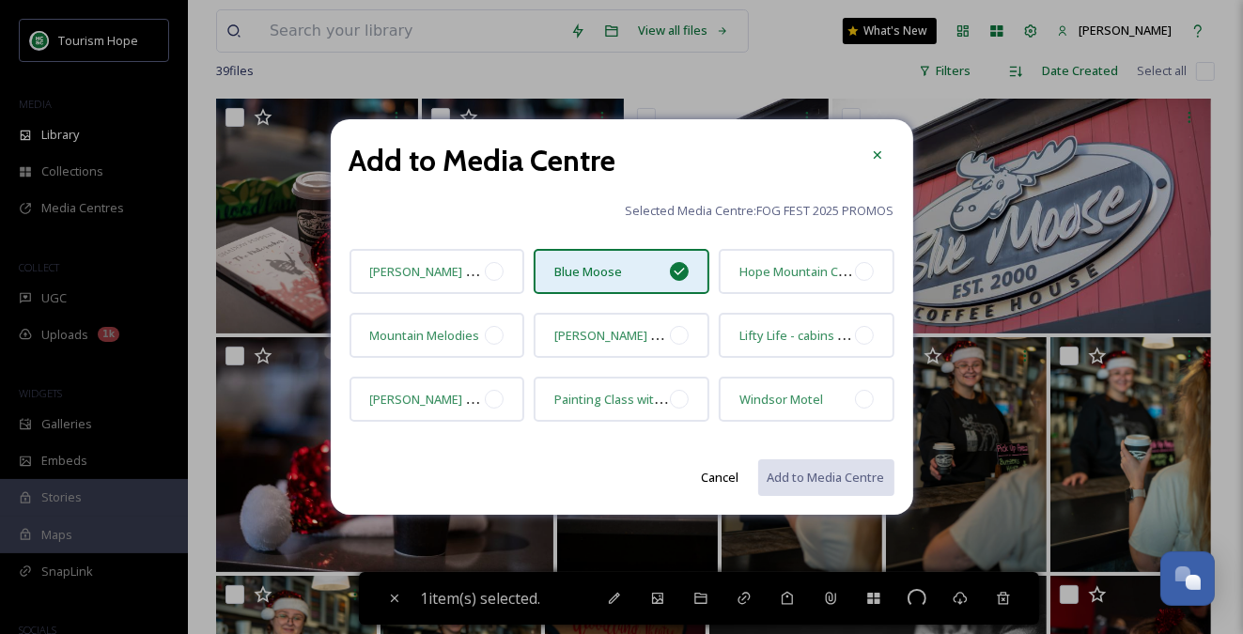
checkbox input "false"
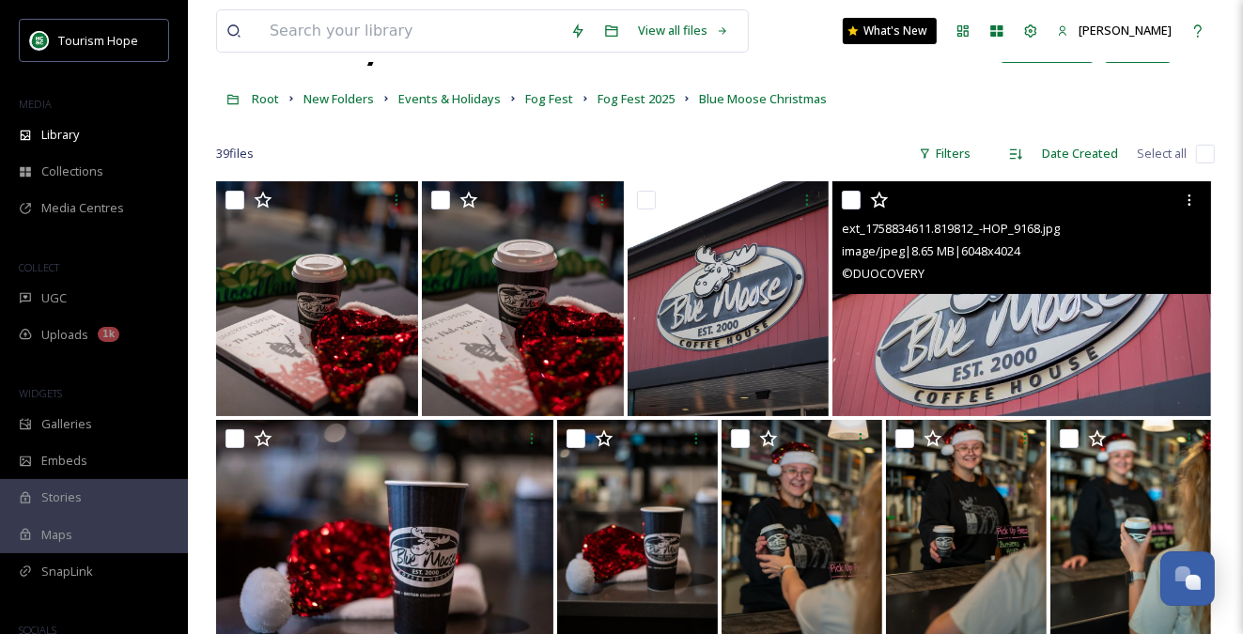
scroll to position [69, 0]
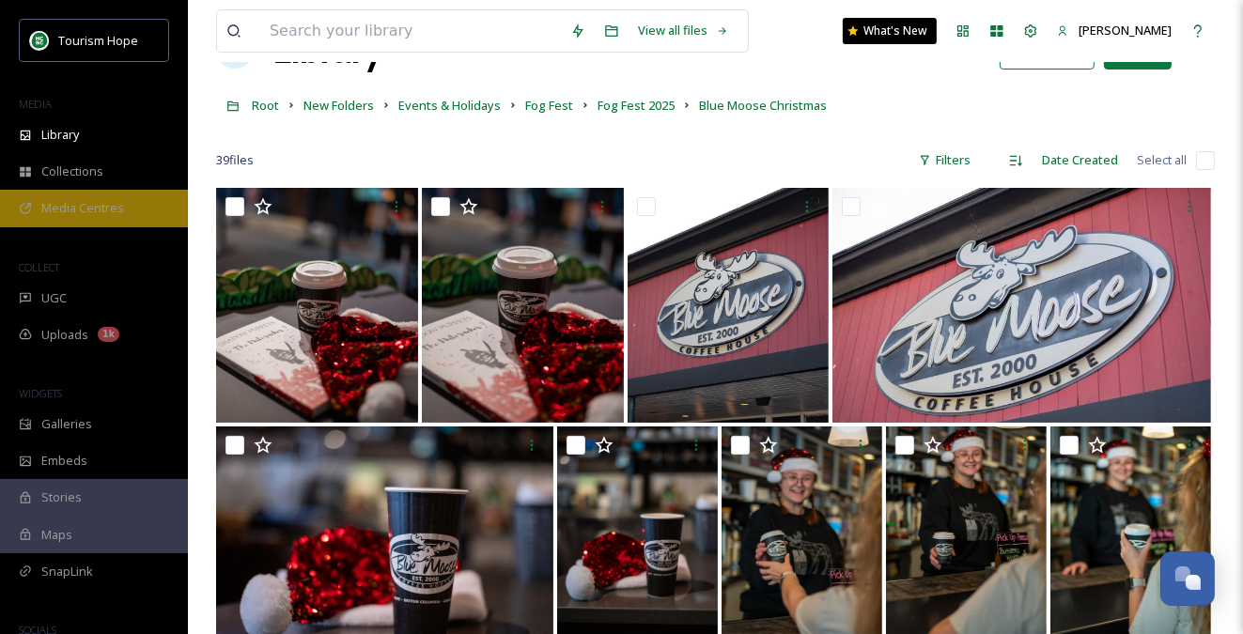
click at [126, 206] on div "Media Centres" at bounding box center [94, 208] width 188 height 37
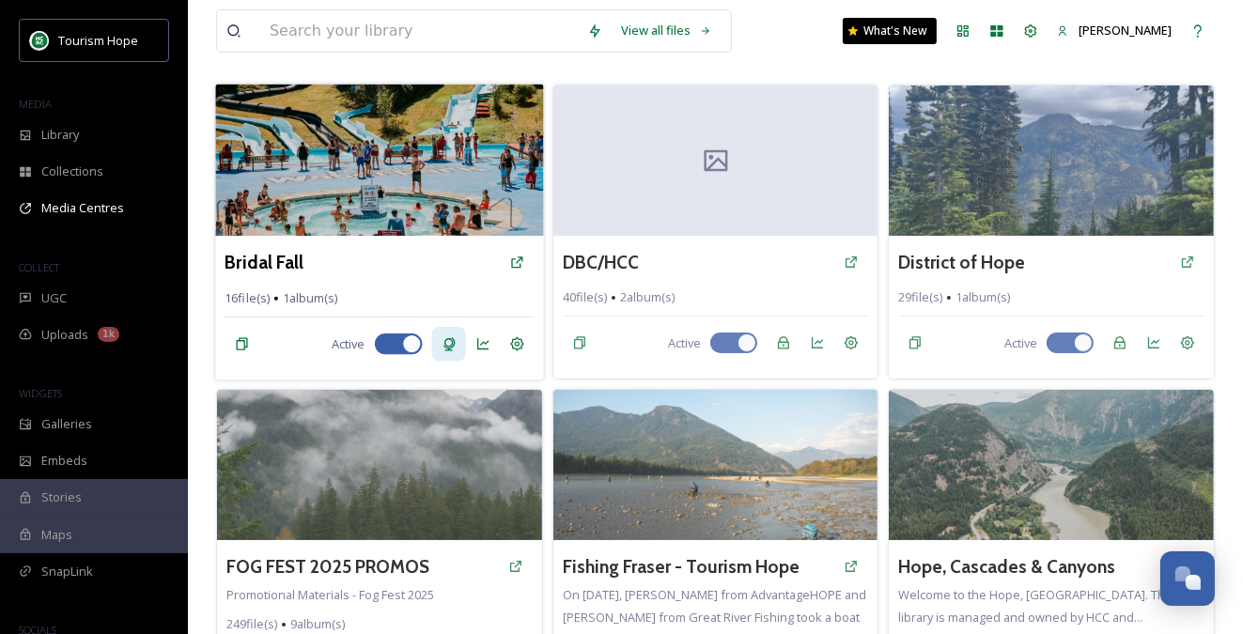
scroll to position [198, 0]
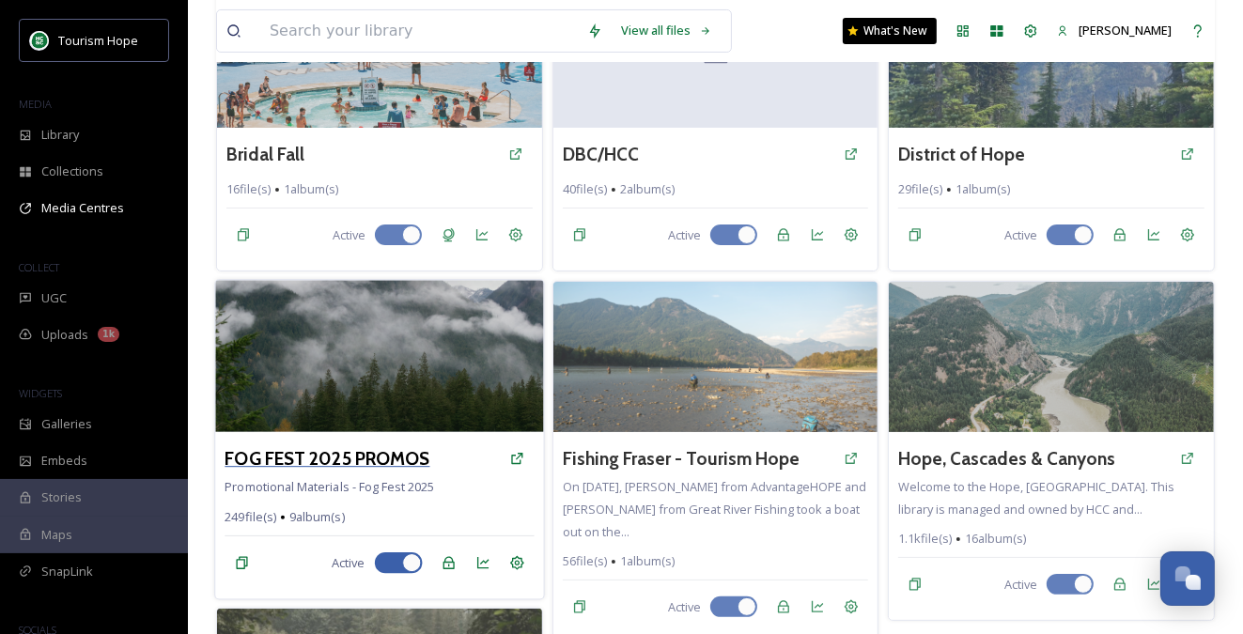
click at [379, 451] on h3 "FOG FEST 2025 PROMOS" at bounding box center [327, 458] width 205 height 27
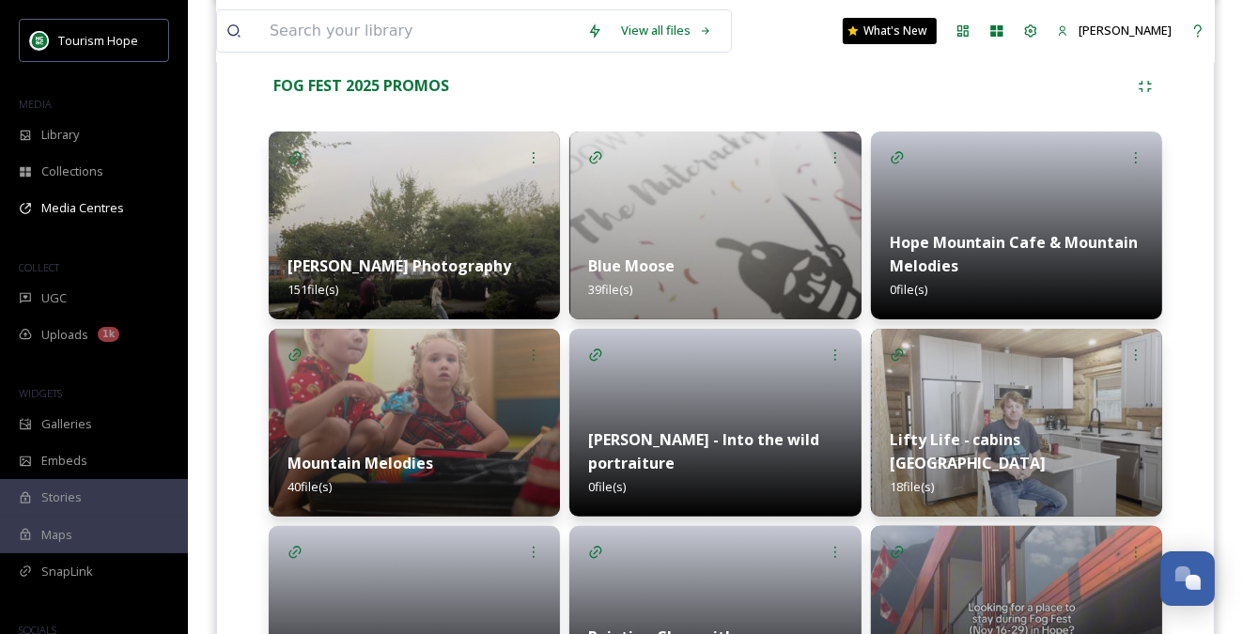
scroll to position [421, 0]
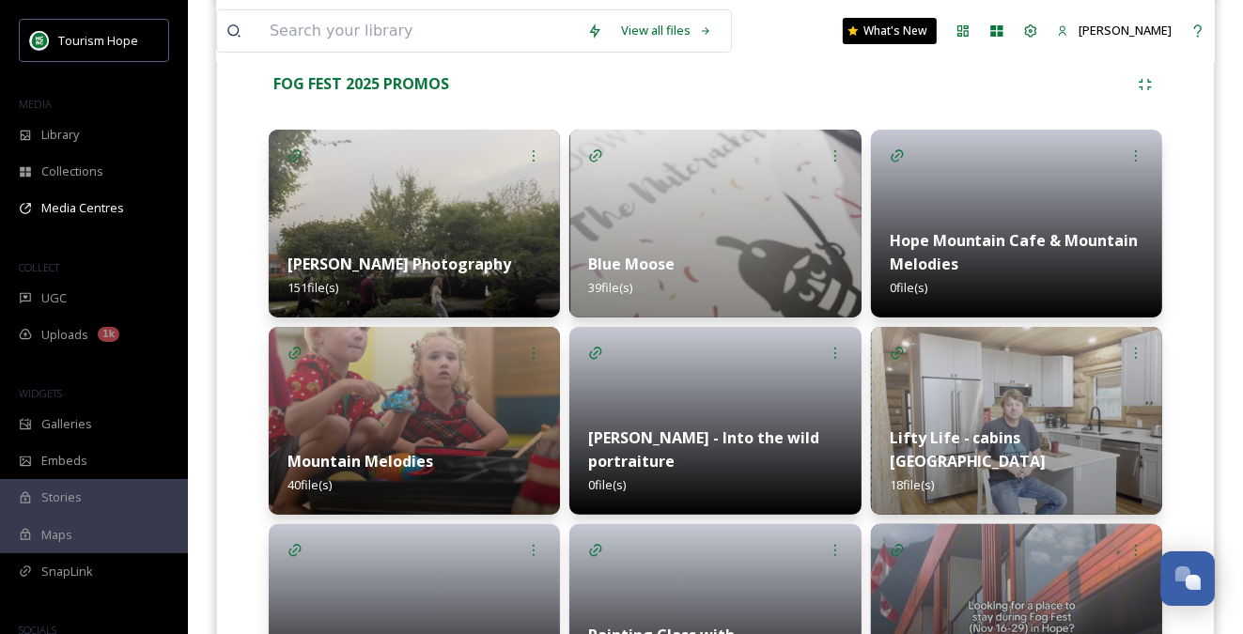
click at [707, 226] on img at bounding box center [714, 224] width 291 height 188
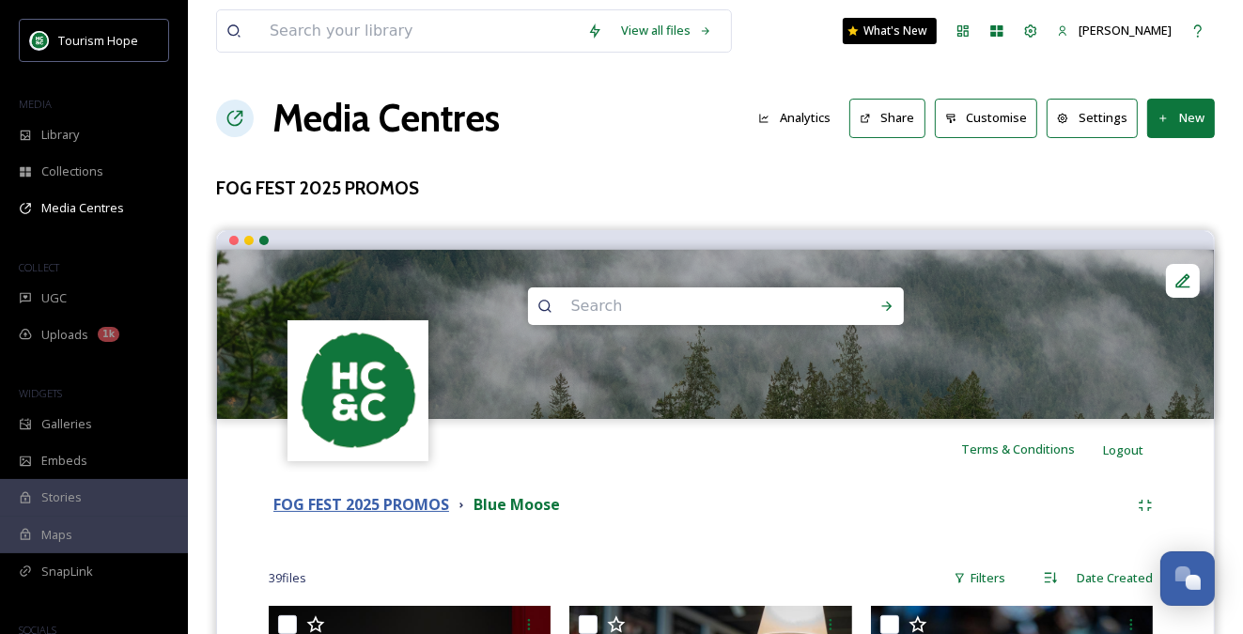
click at [387, 510] on strong "FOG FEST 2025 PROMOS" at bounding box center [361, 504] width 176 height 21
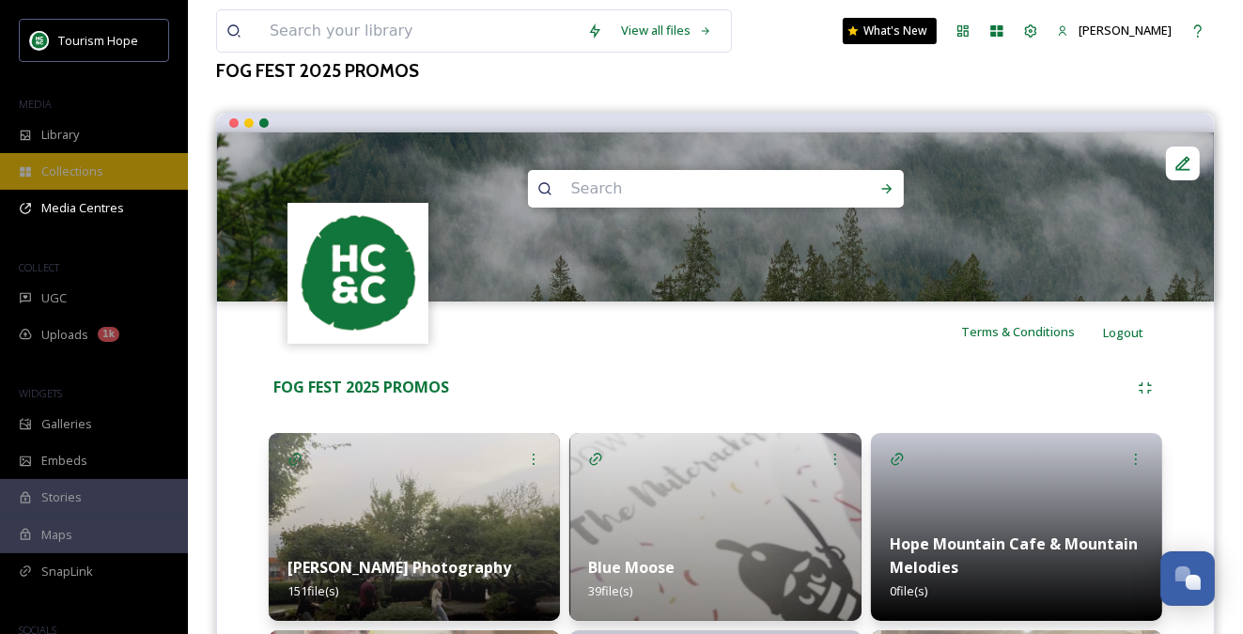
scroll to position [119, 0]
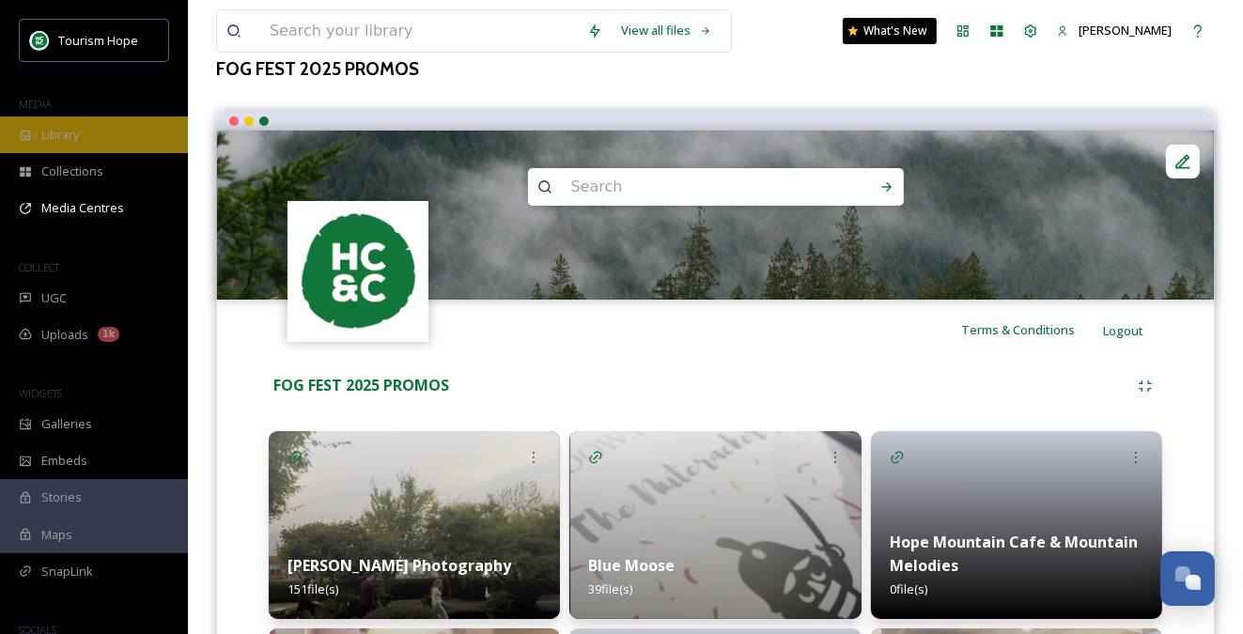
click at [60, 131] on span "Library" at bounding box center [60, 135] width 38 height 18
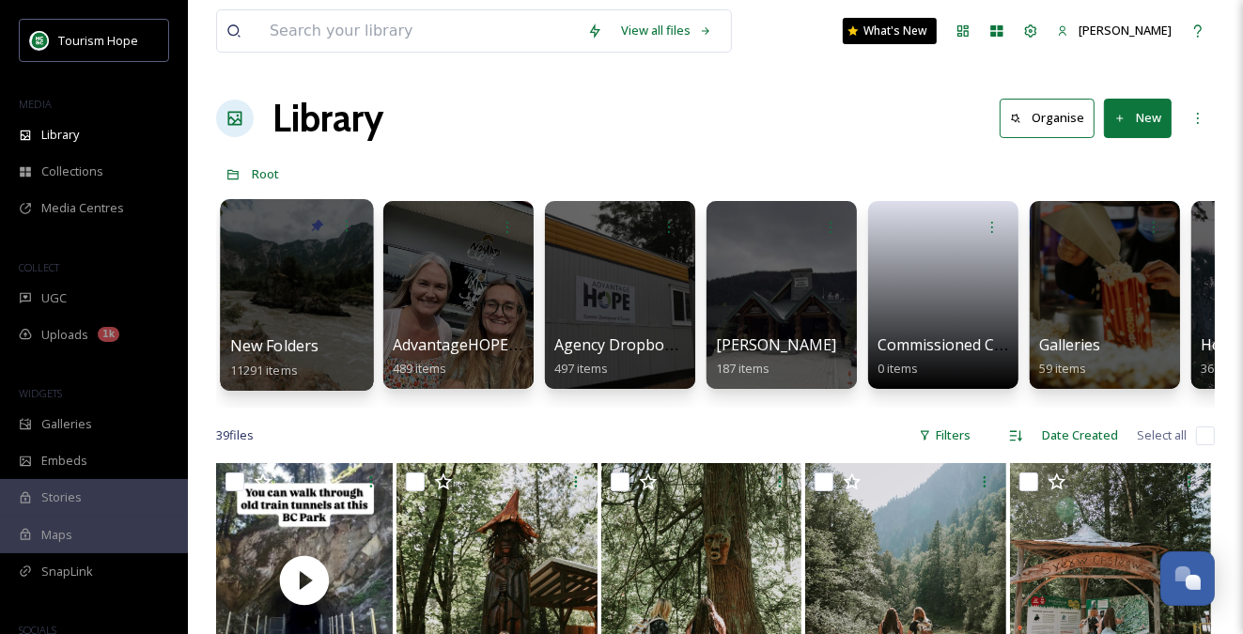
click at [289, 324] on div at bounding box center [296, 295] width 153 height 192
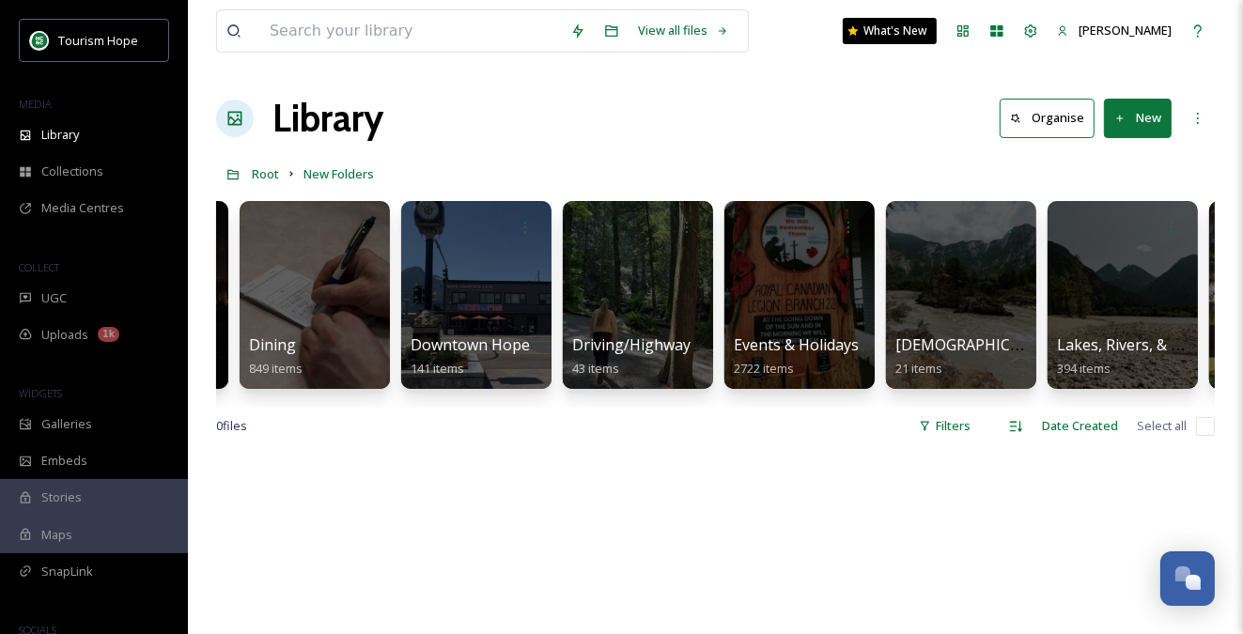
scroll to position [0, 986]
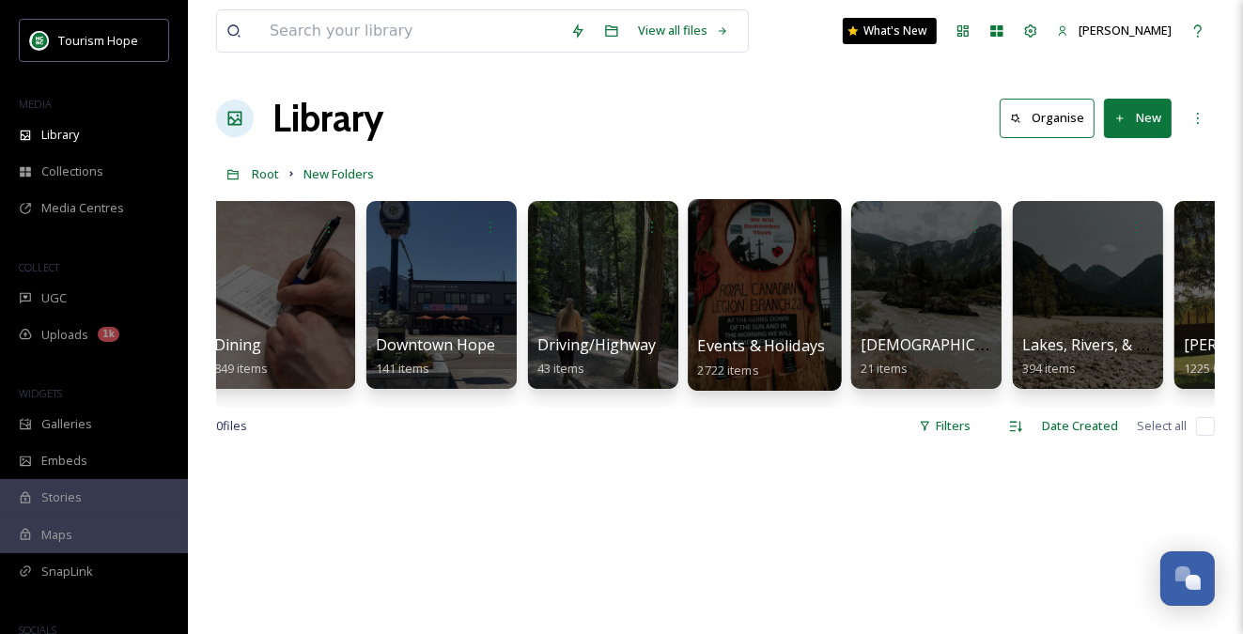
click at [778, 318] on div at bounding box center [764, 295] width 153 height 192
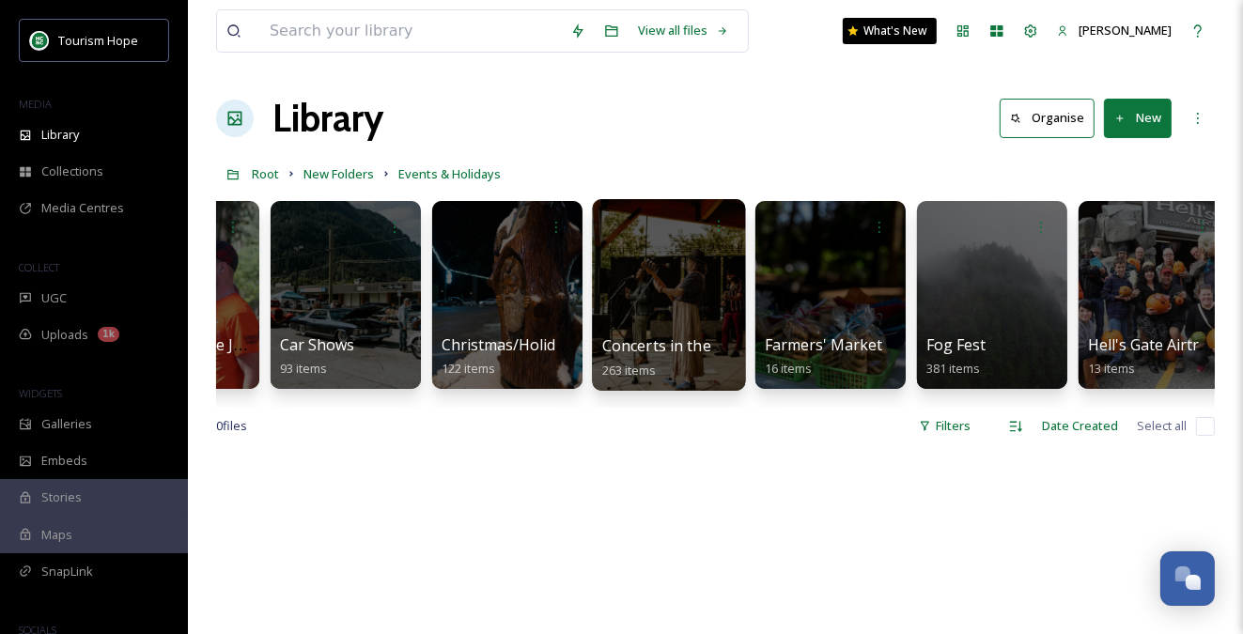
scroll to position [0, 447]
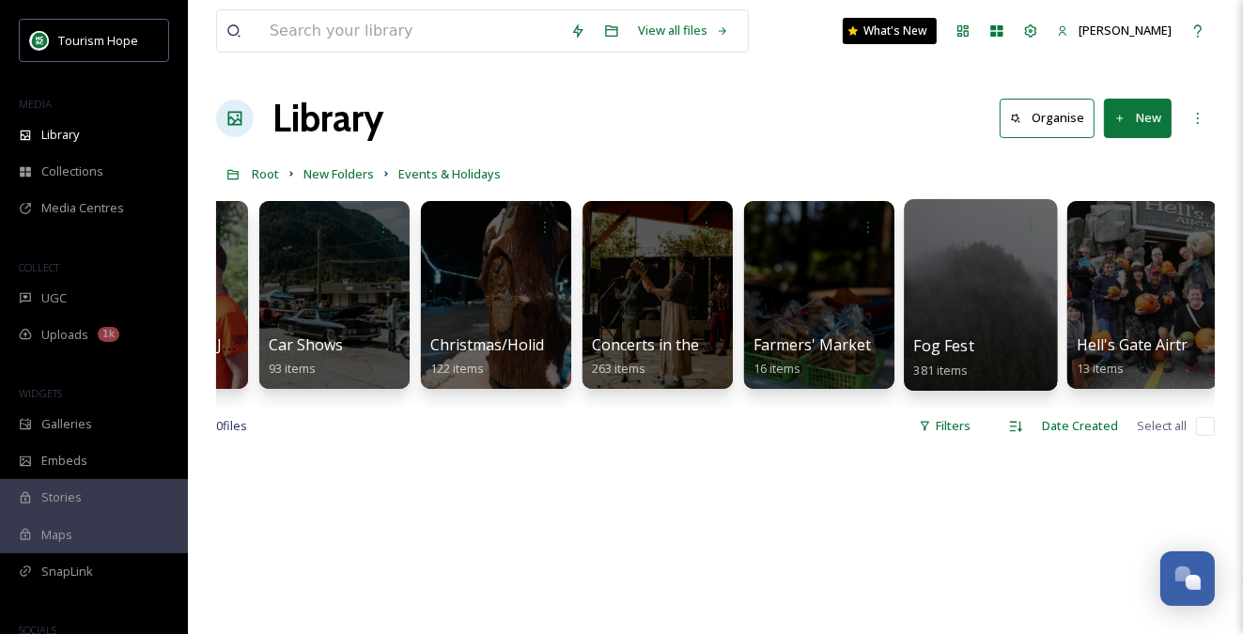
click at [970, 246] on div at bounding box center [980, 295] width 153 height 192
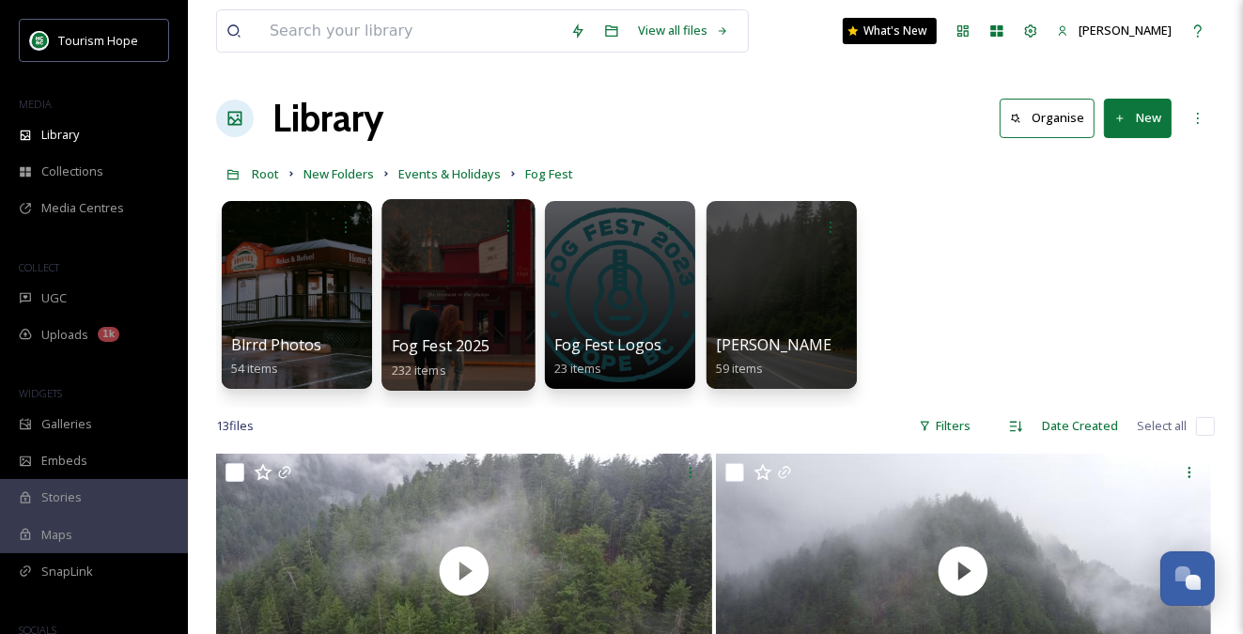
click at [443, 301] on div at bounding box center [457, 295] width 153 height 192
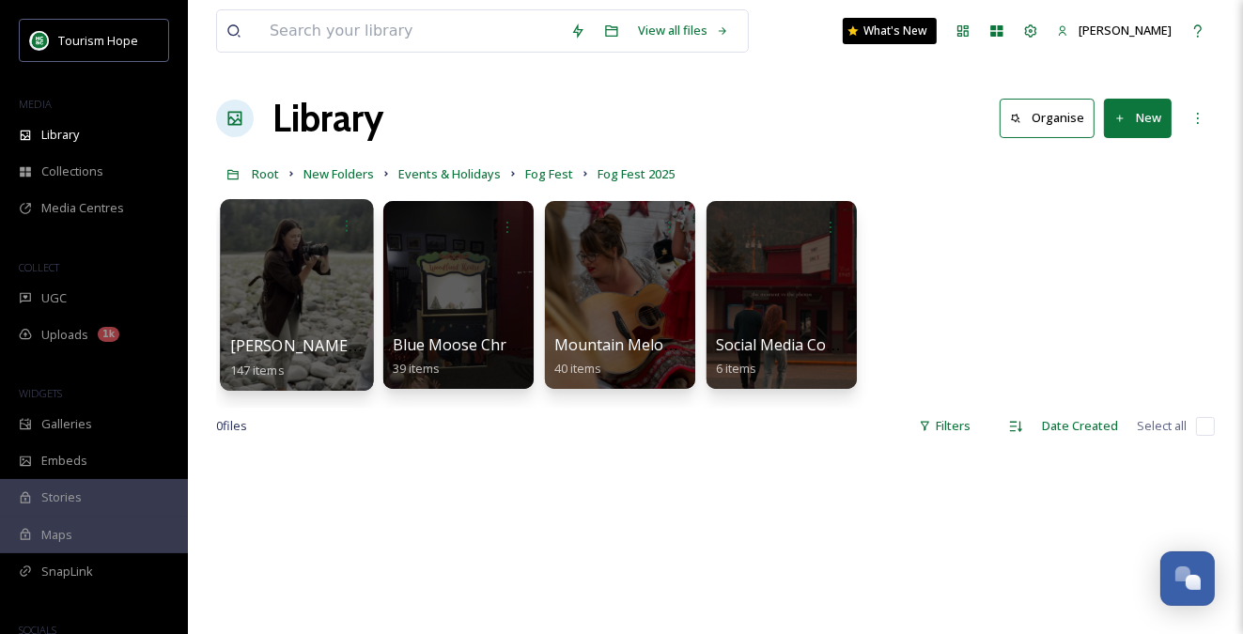
click at [299, 287] on div at bounding box center [296, 295] width 153 height 192
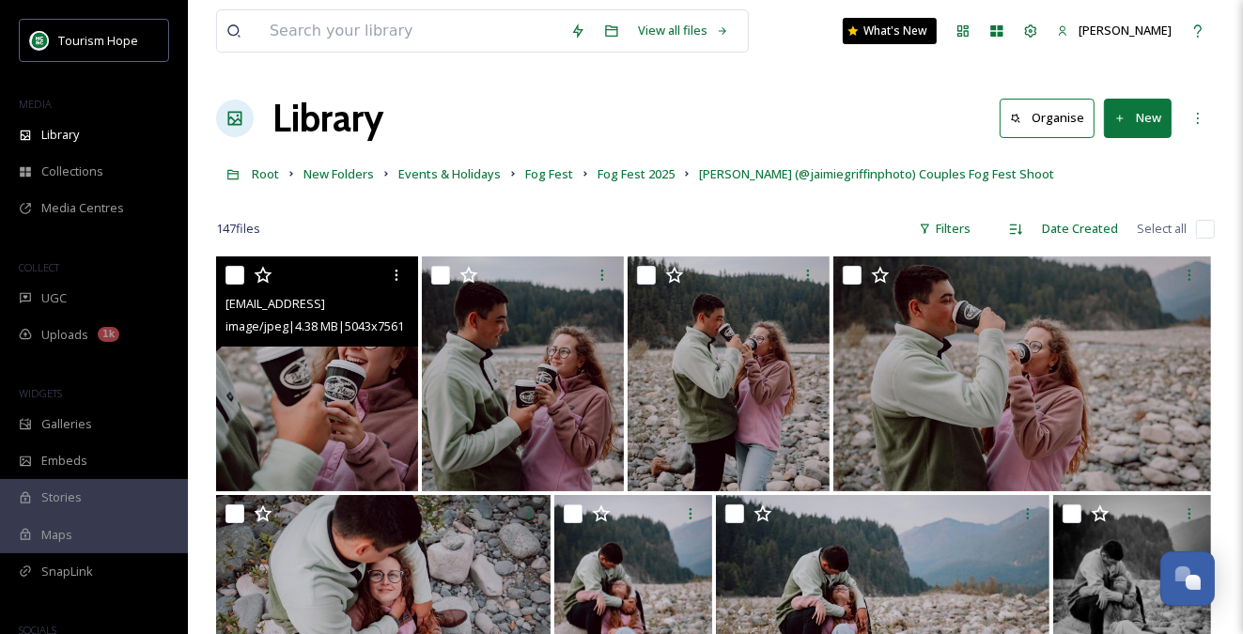
click at [232, 277] on input "checkbox" at bounding box center [234, 275] width 19 height 19
checkbox input "true"
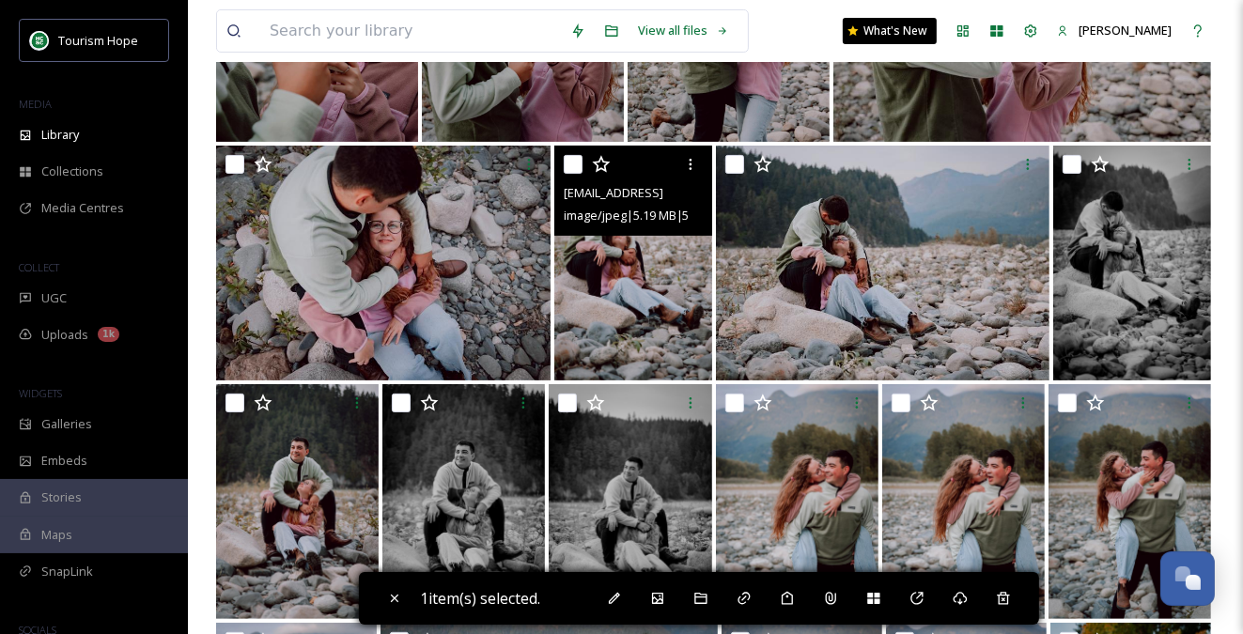
scroll to position [350, 0]
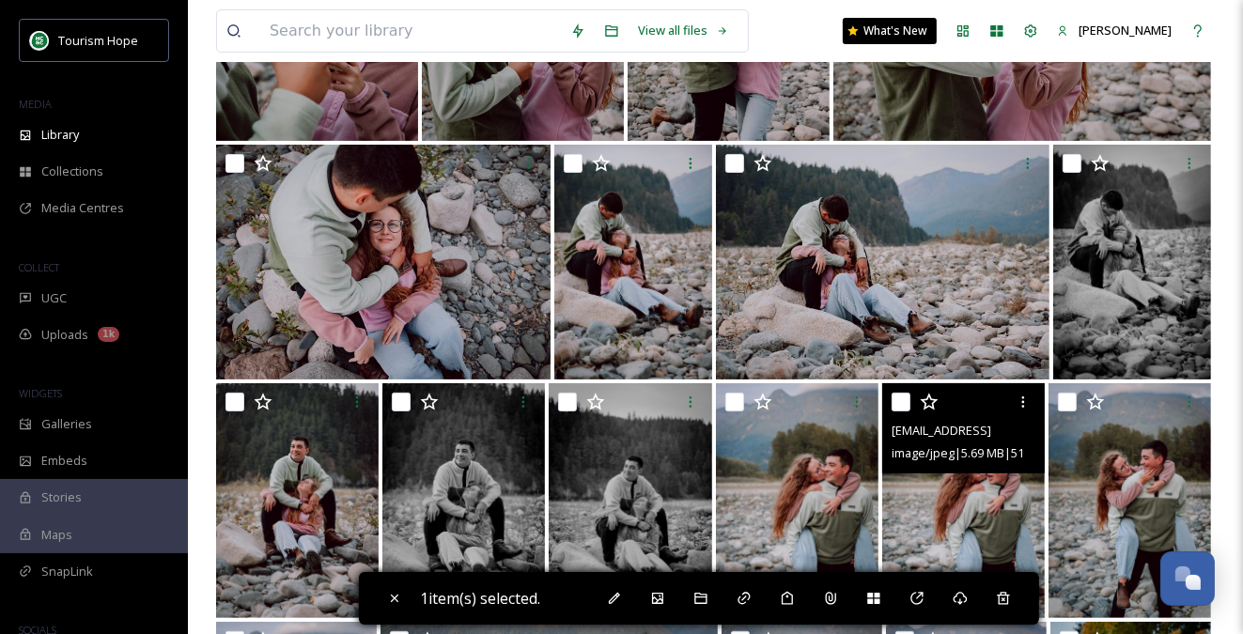
click at [958, 500] on img at bounding box center [963, 500] width 163 height 235
checkbox input "true"
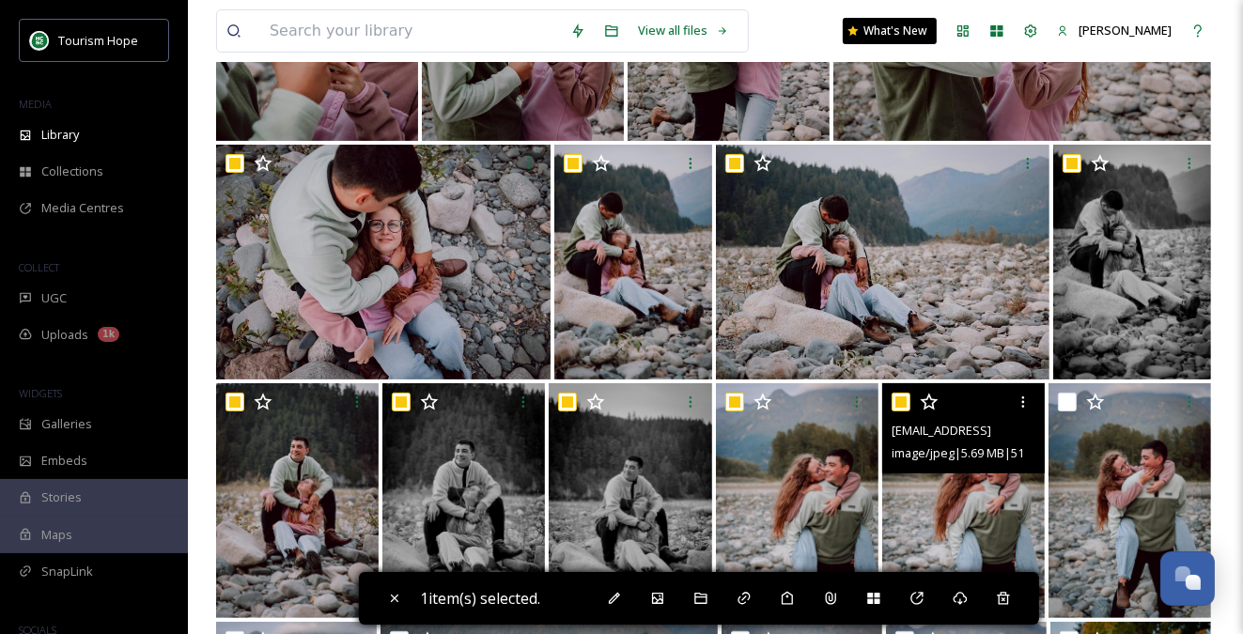
checkbox input "true"
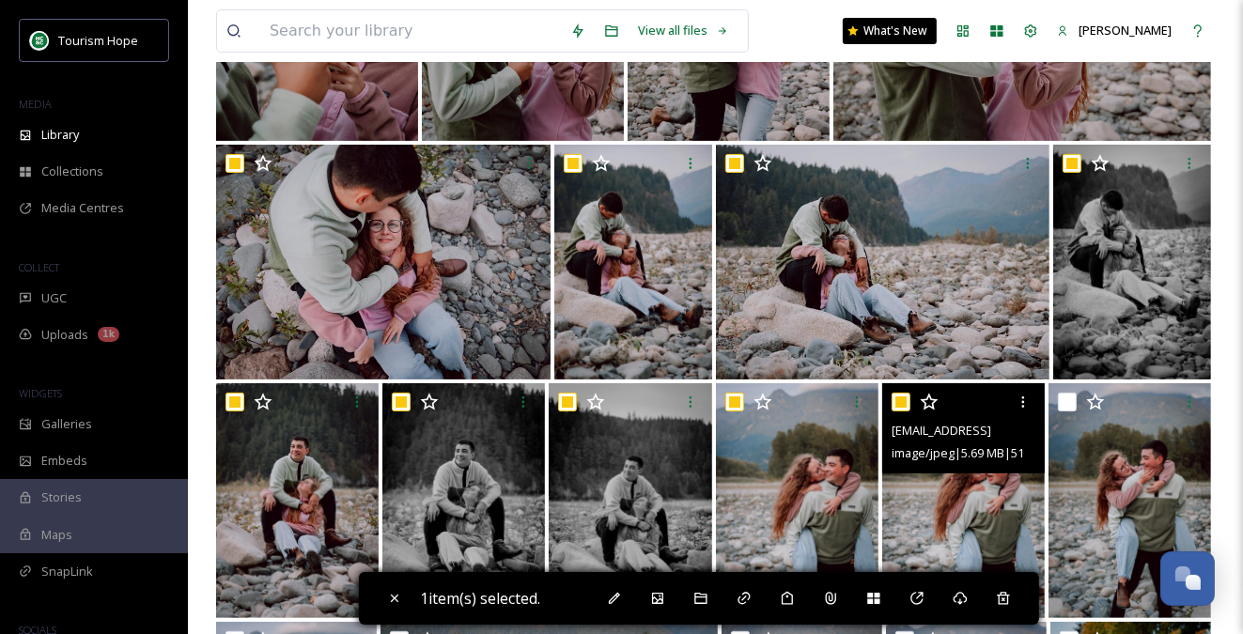
checkbox input "true"
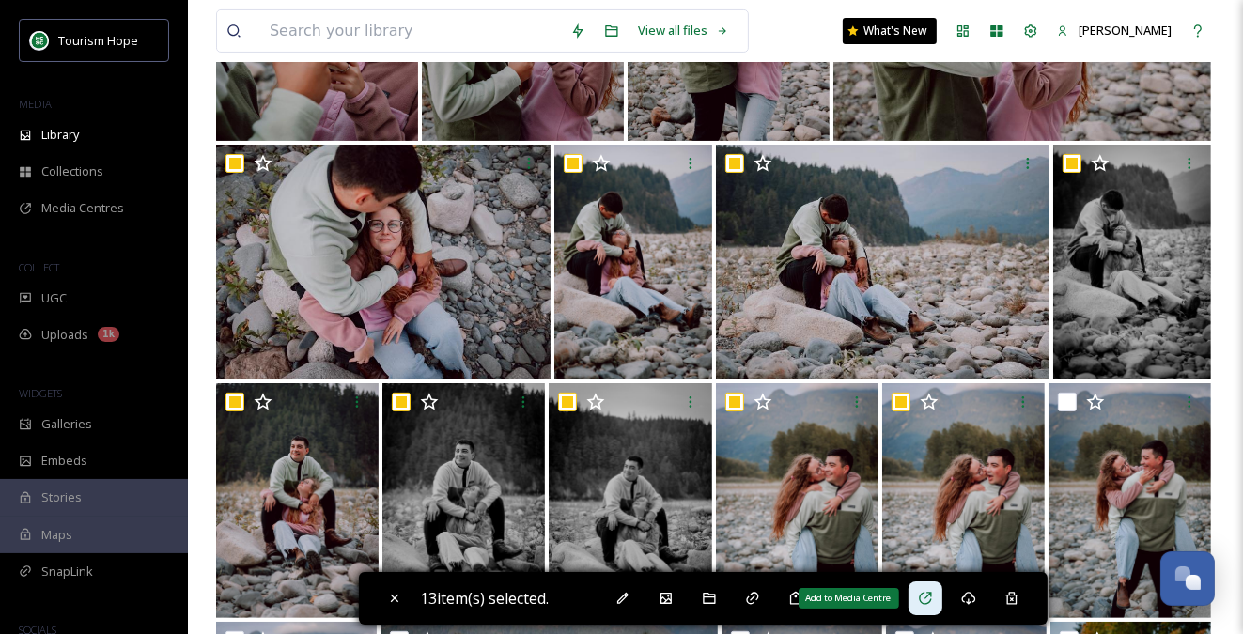
click at [932, 595] on icon at bounding box center [925, 598] width 15 height 15
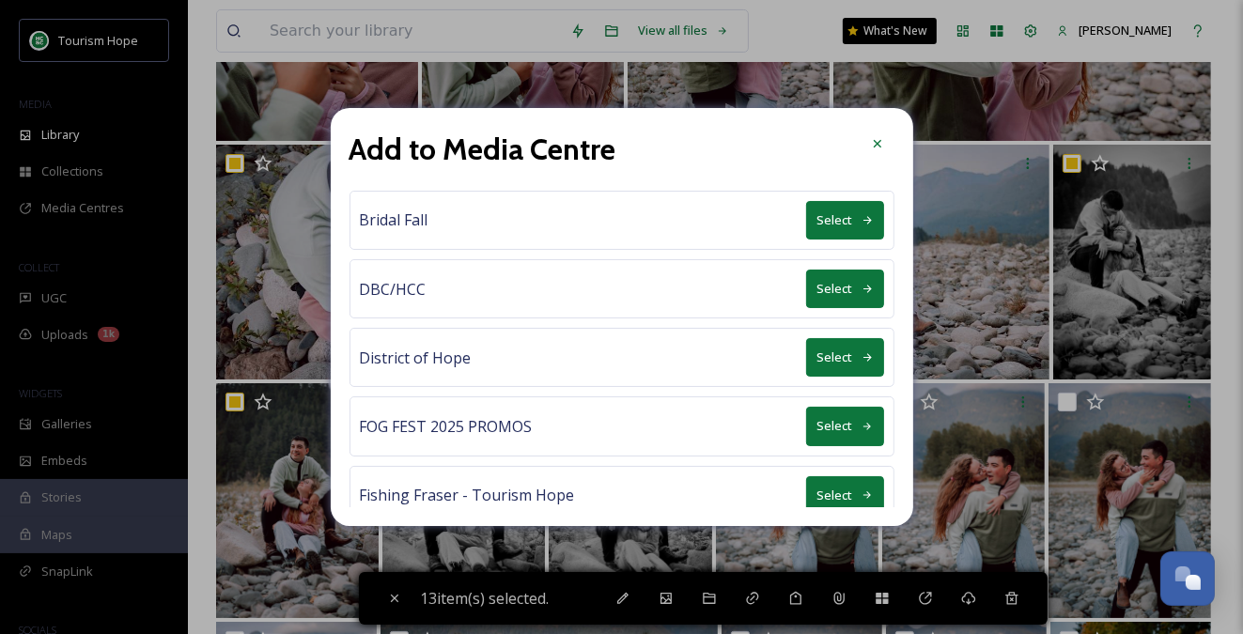
click at [866, 421] on icon at bounding box center [868, 427] width 12 height 12
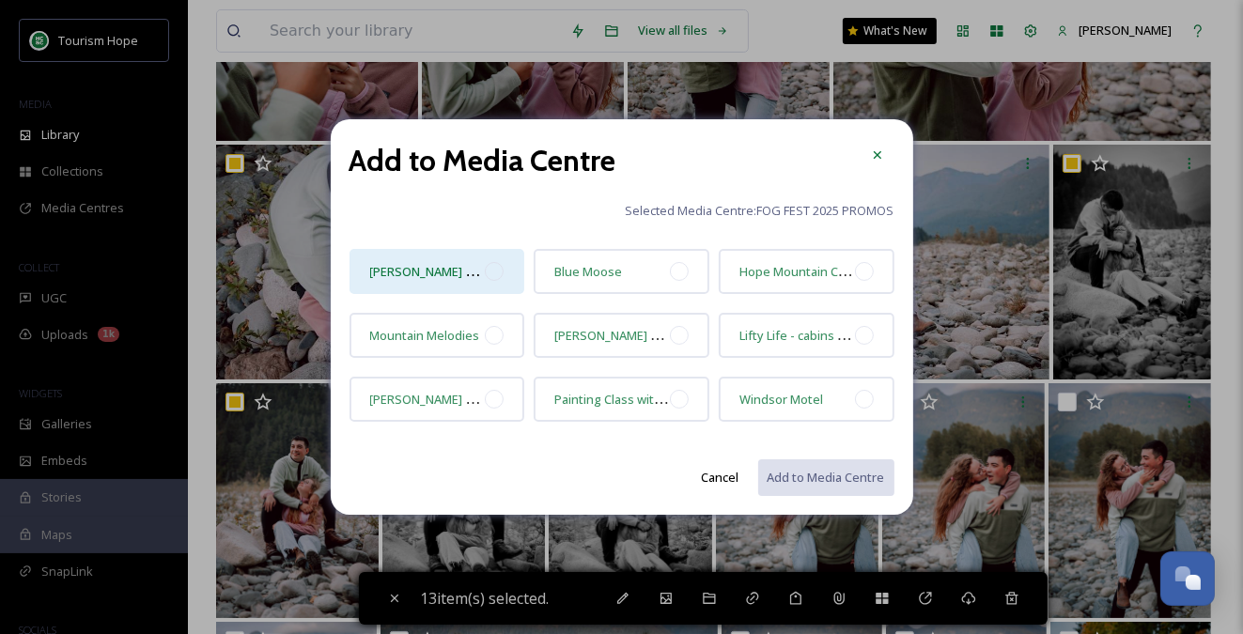
click at [500, 273] on div at bounding box center [494, 271] width 19 height 19
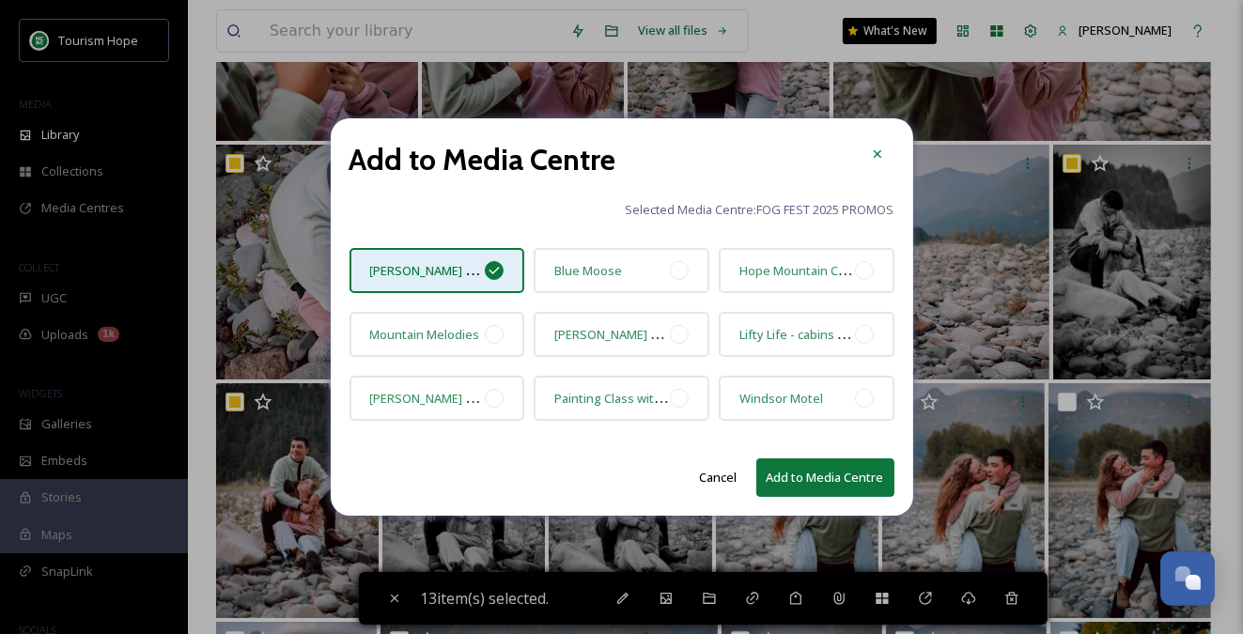
click at [497, 271] on icon at bounding box center [494, 270] width 15 height 15
click at [492, 272] on icon at bounding box center [494, 270] width 10 height 8
click at [493, 225] on div "Add to Media Centre Selected Media Centre: FOG FEST 2025 PROMOS [PERSON_NAME] P…" at bounding box center [622, 316] width 582 height 396
click at [492, 269] on icon at bounding box center [494, 270] width 15 height 15
click at [713, 479] on button "Cancel" at bounding box center [719, 477] width 56 height 37
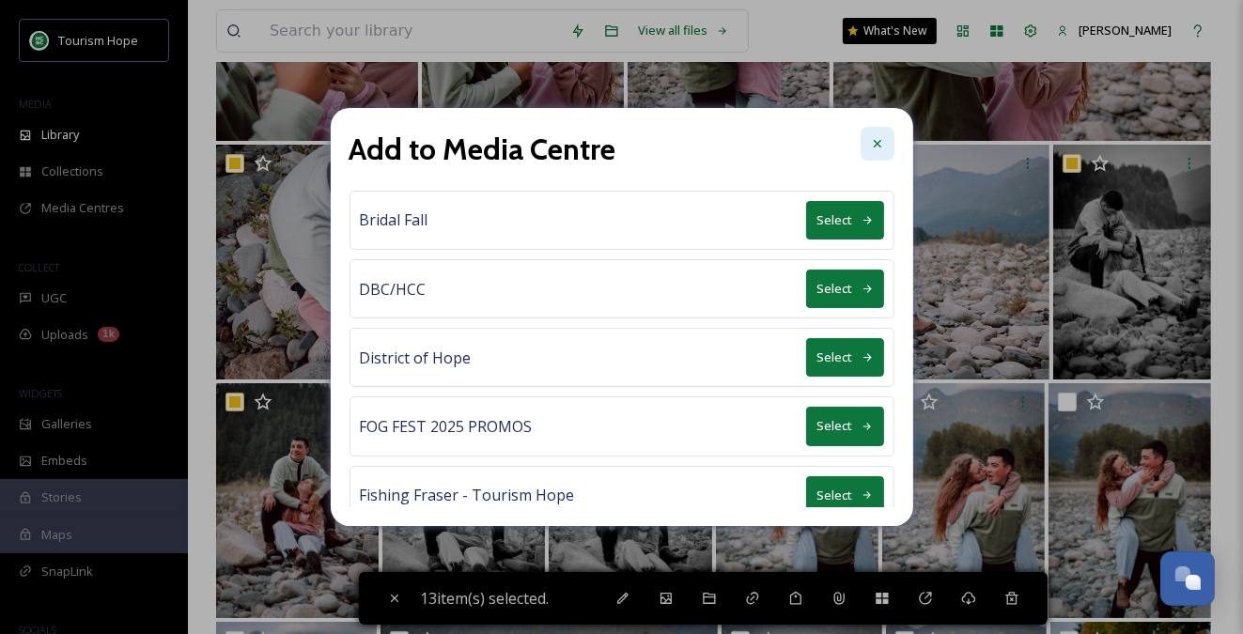
click at [882, 136] on icon at bounding box center [877, 143] width 15 height 15
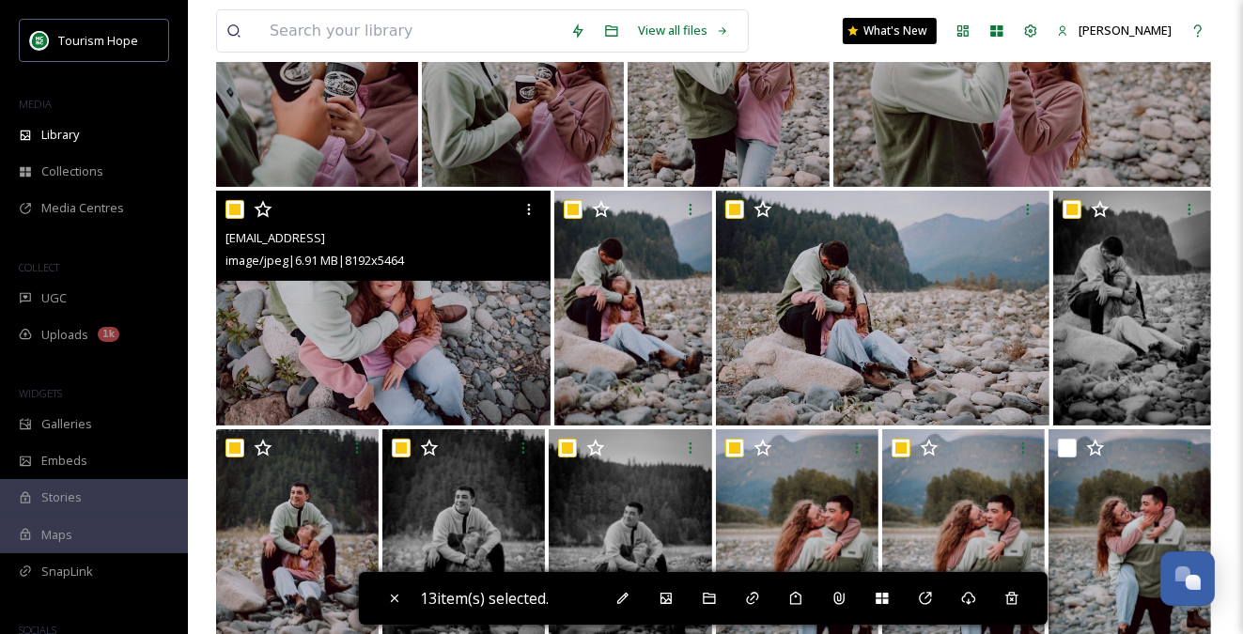
scroll to position [0, 0]
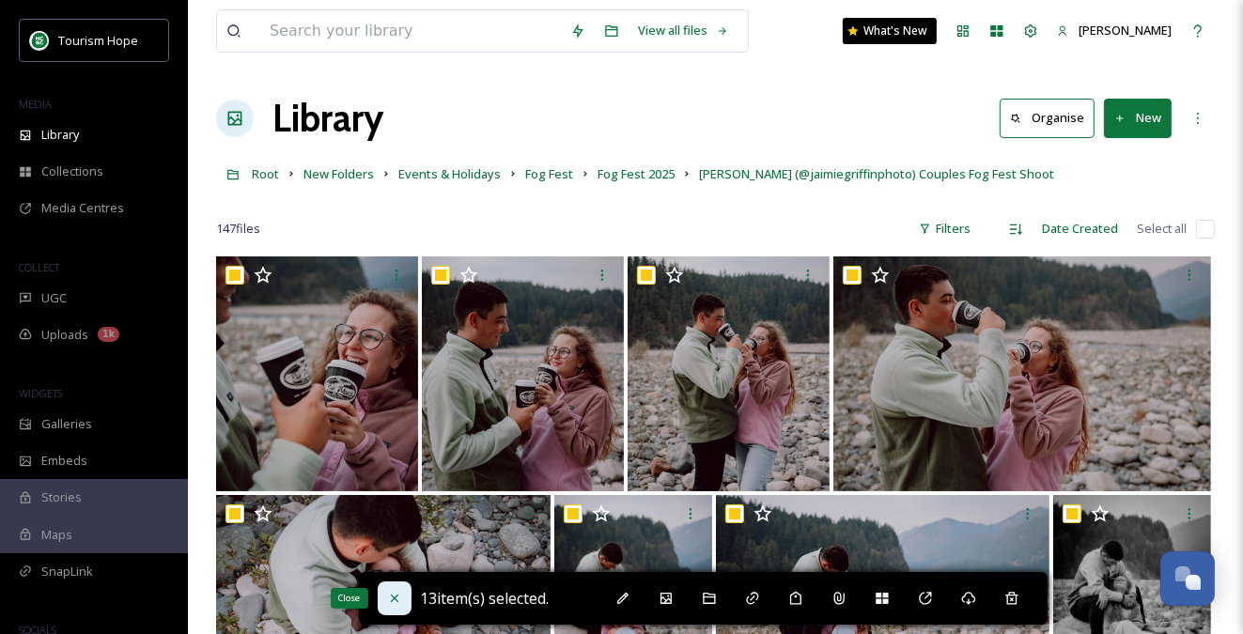
click at [396, 593] on icon at bounding box center [394, 598] width 15 height 15
checkbox input "false"
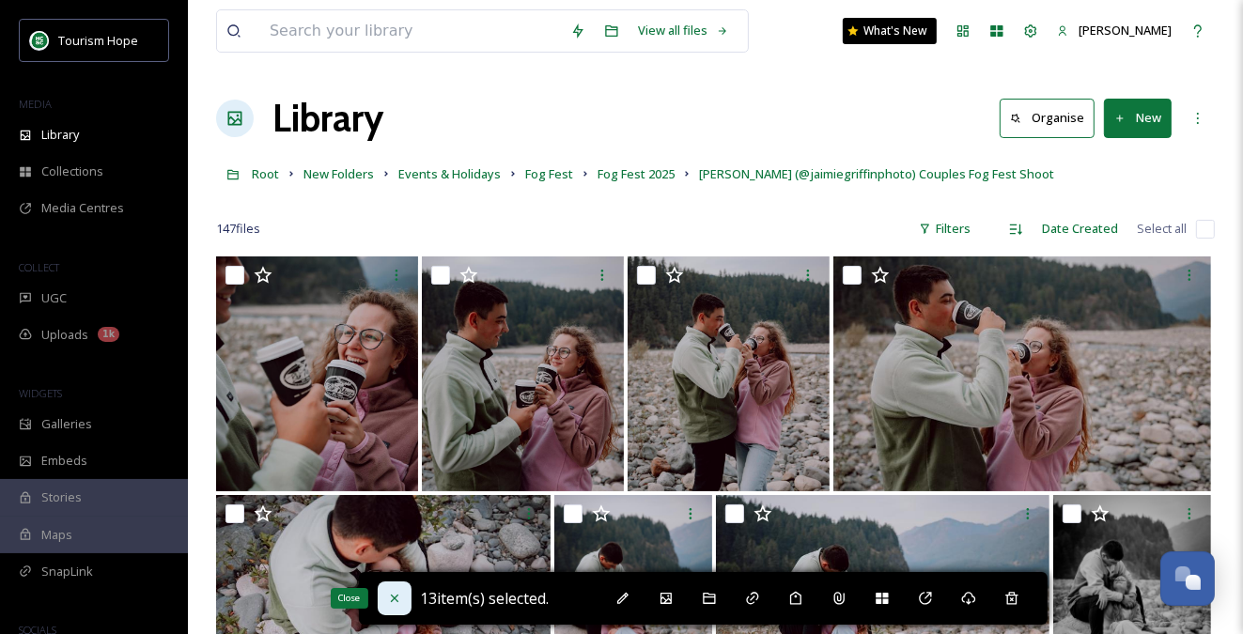
checkbox input "false"
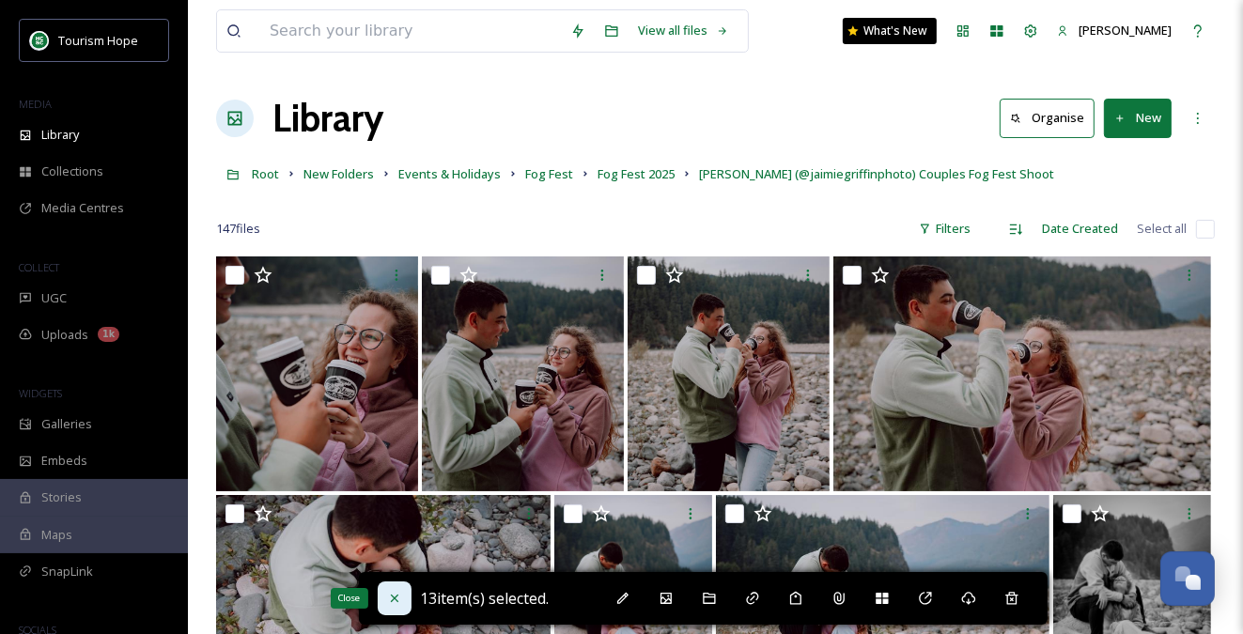
checkbox input "false"
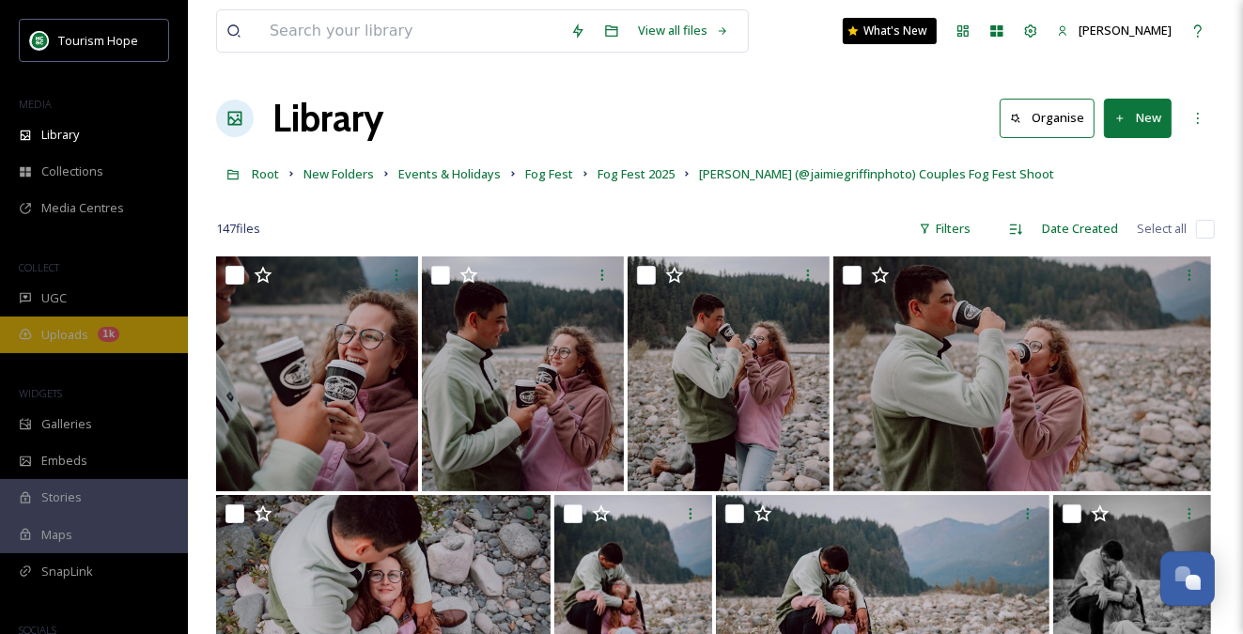
click at [61, 343] on div "Uploads 1k" at bounding box center [94, 335] width 188 height 37
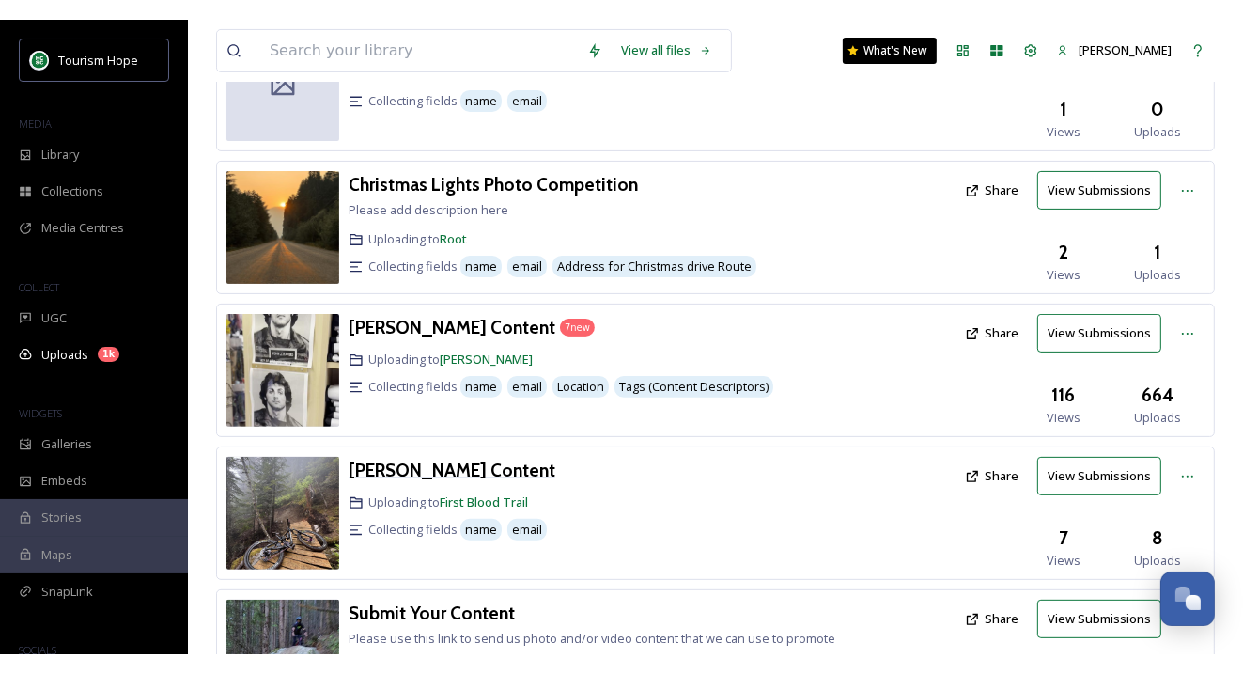
scroll to position [387, 0]
